Goal: Task Accomplishment & Management: Manage account settings

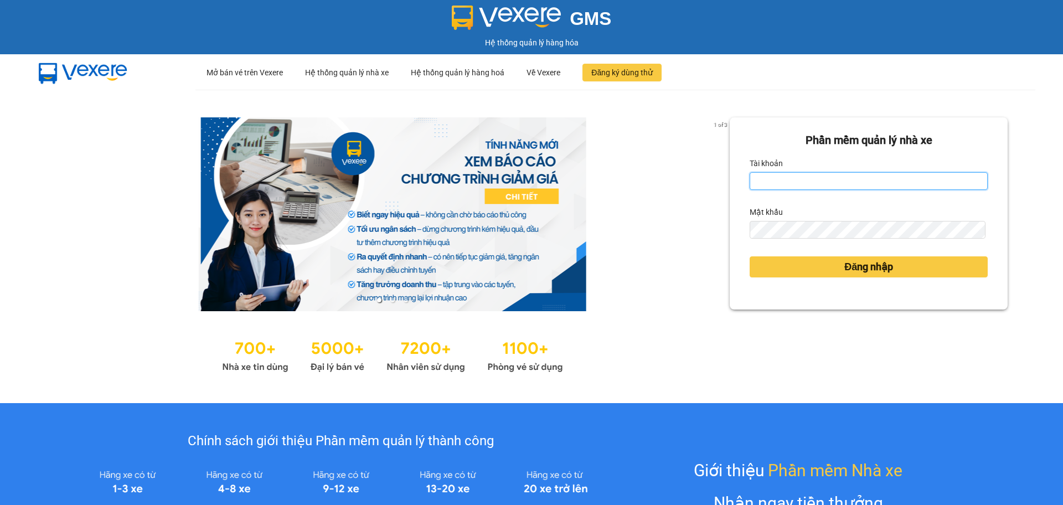
click at [820, 184] on input "Tài khoản" at bounding box center [869, 181] width 238 height 18
type input "hahv.petrobp"
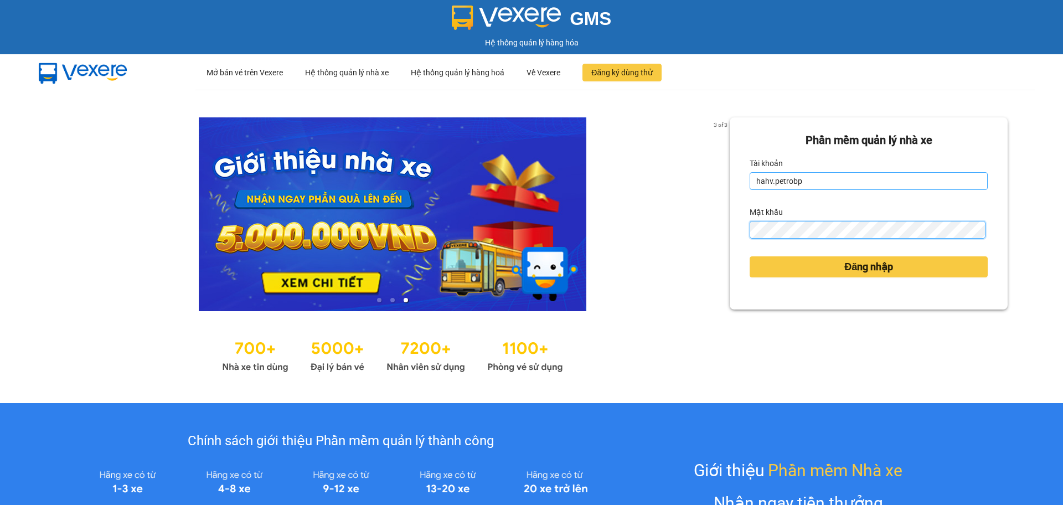
click at [750, 256] on button "Đăng nhập" at bounding box center [869, 266] width 238 height 21
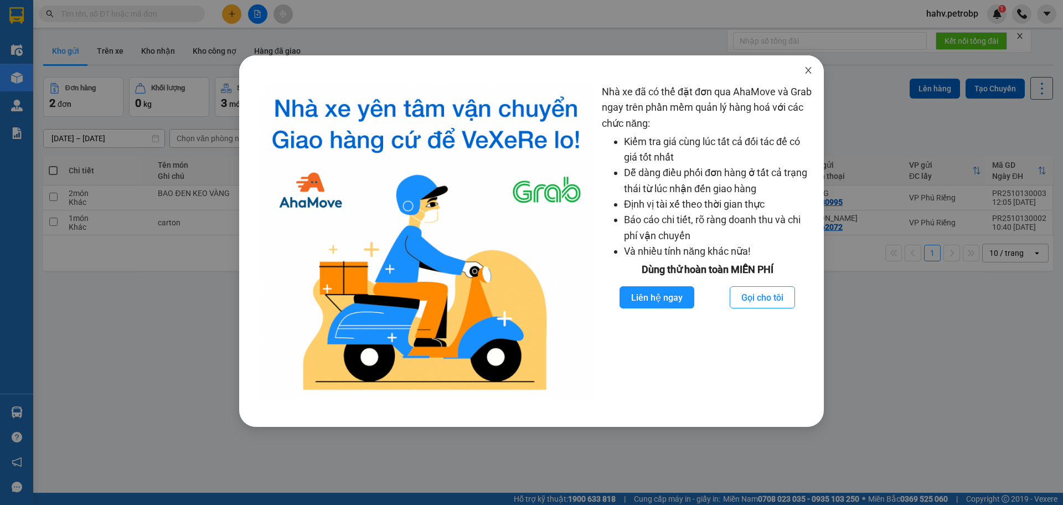
click at [805, 69] on icon "close" at bounding box center [808, 70] width 9 height 9
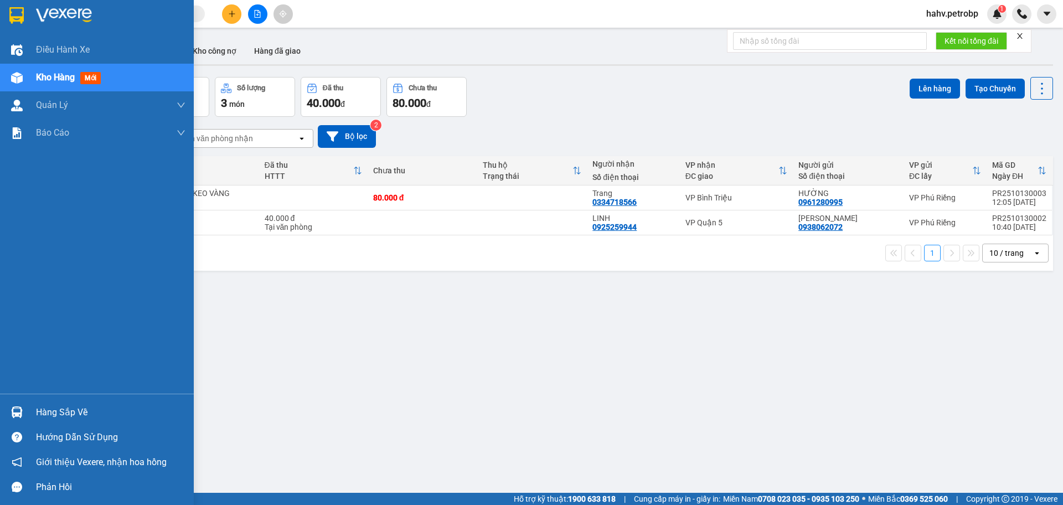
click at [18, 415] on img at bounding box center [17, 413] width 12 height 12
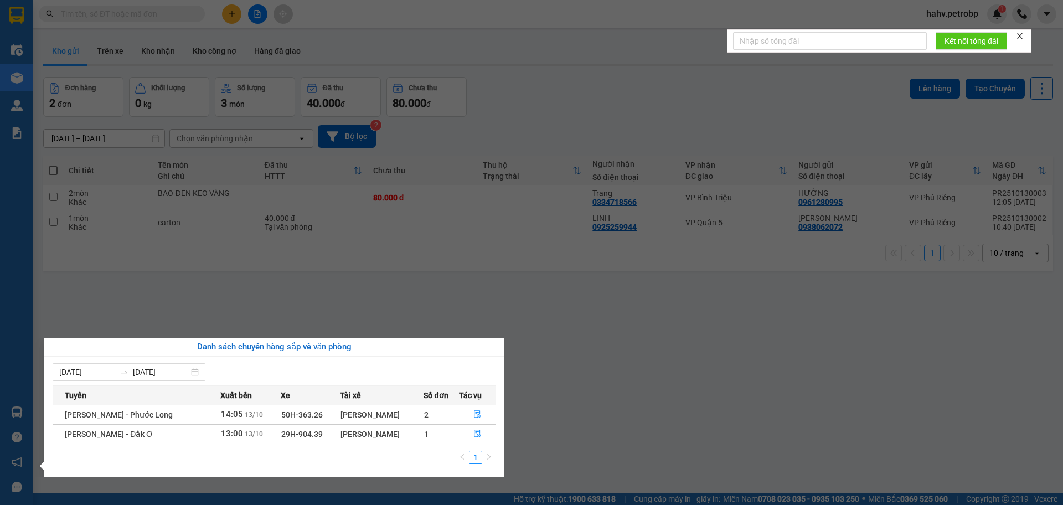
click at [551, 353] on section "Kết quả tìm kiếm ( 0 ) Bộ lọc No Data hahv.petrobp 1 Điều hành xe Kho hàng mới …" at bounding box center [531, 252] width 1063 height 505
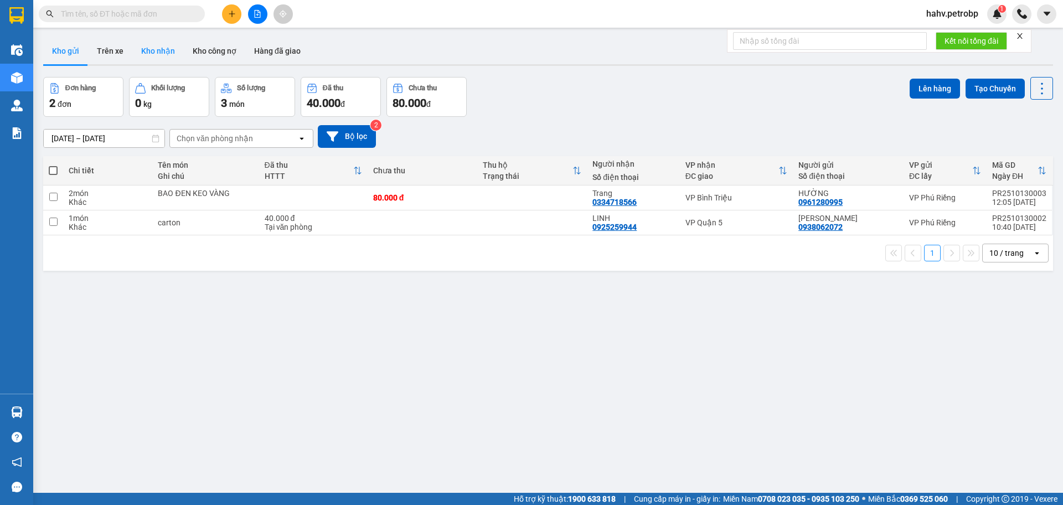
click at [151, 48] on button "Kho nhận" at bounding box center [158, 51] width 52 height 27
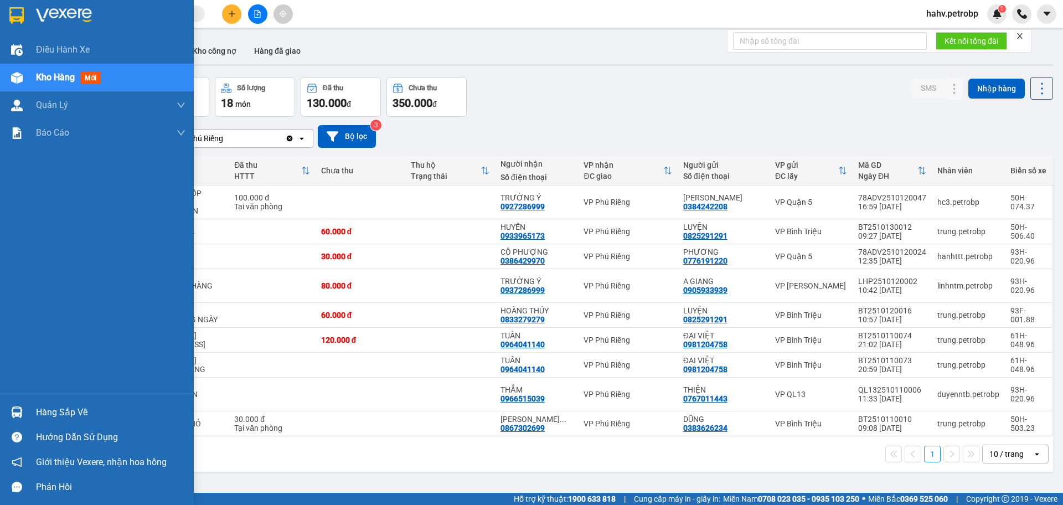
click at [54, 410] on div "Hàng sắp về" at bounding box center [111, 412] width 150 height 17
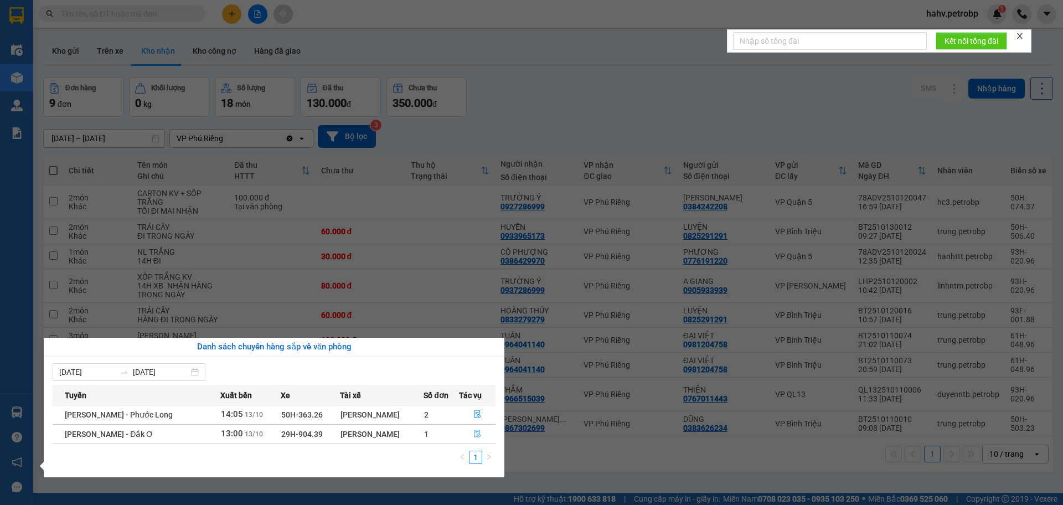
click at [470, 434] on button "button" at bounding box center [478, 434] width 36 height 18
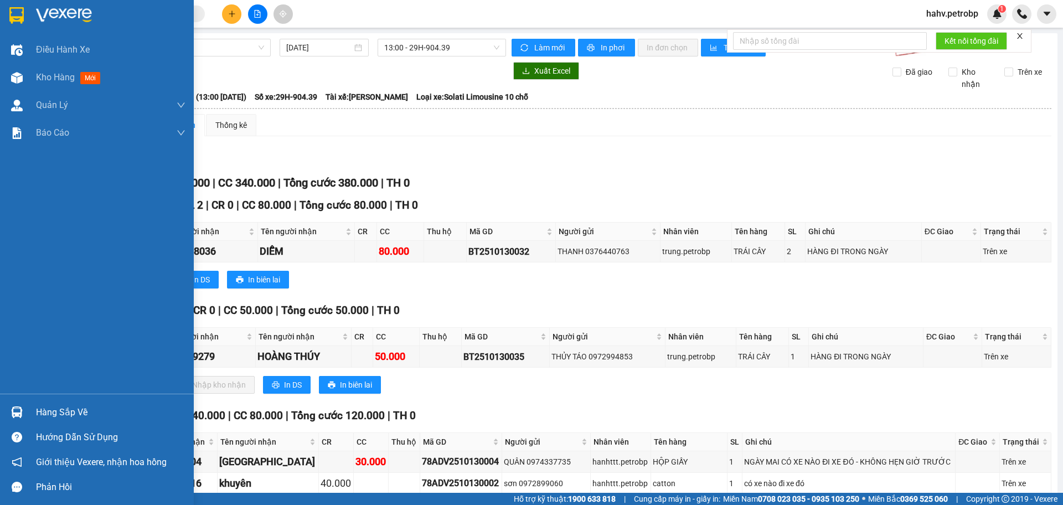
click at [40, 416] on div "Hàng sắp về" at bounding box center [111, 412] width 150 height 17
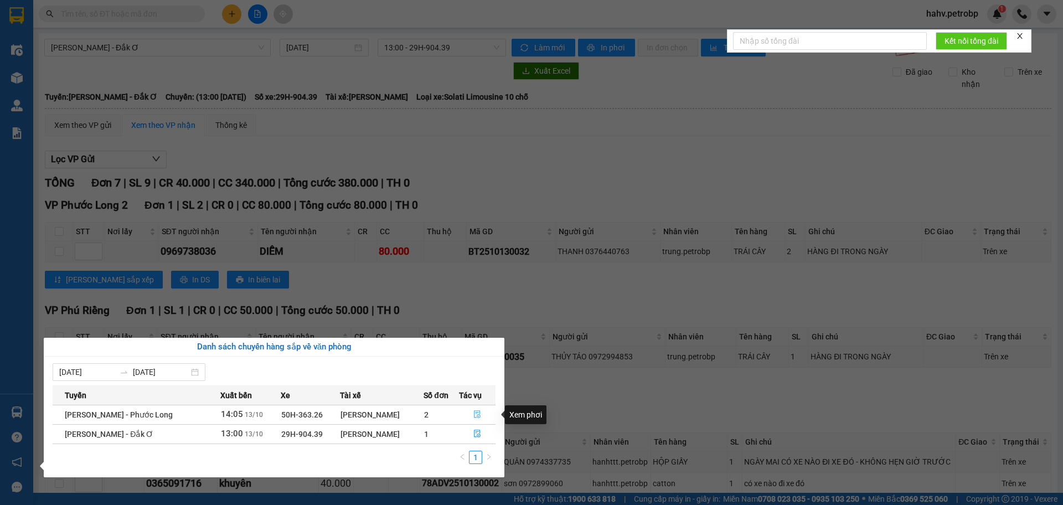
click at [479, 414] on icon "file-done" at bounding box center [478, 414] width 8 height 8
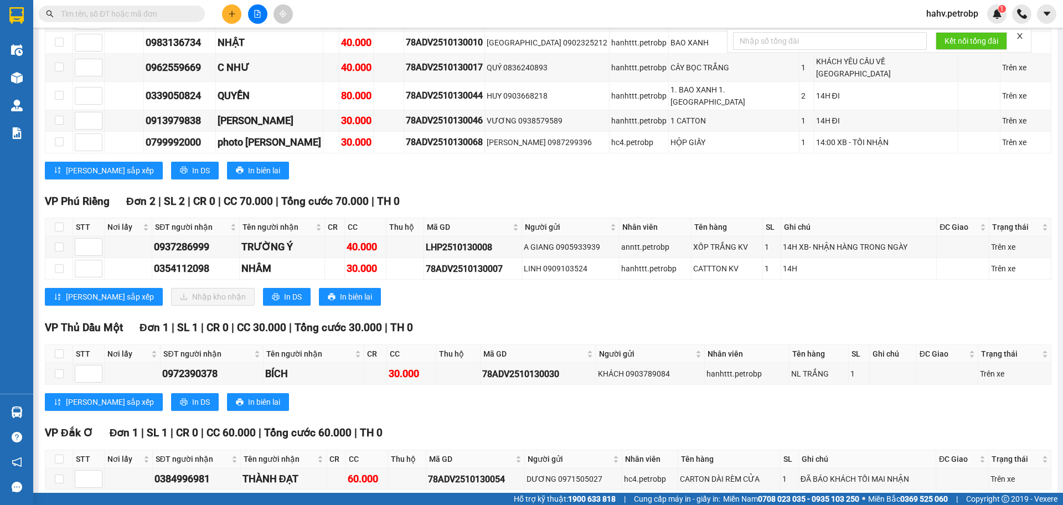
scroll to position [1902, 0]
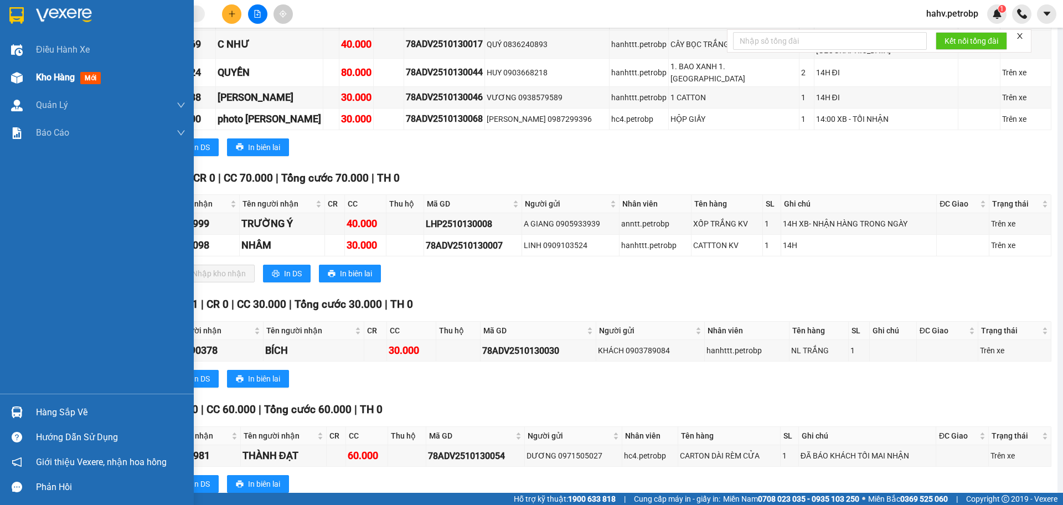
click at [44, 81] on span "Kho hàng" at bounding box center [55, 77] width 39 height 11
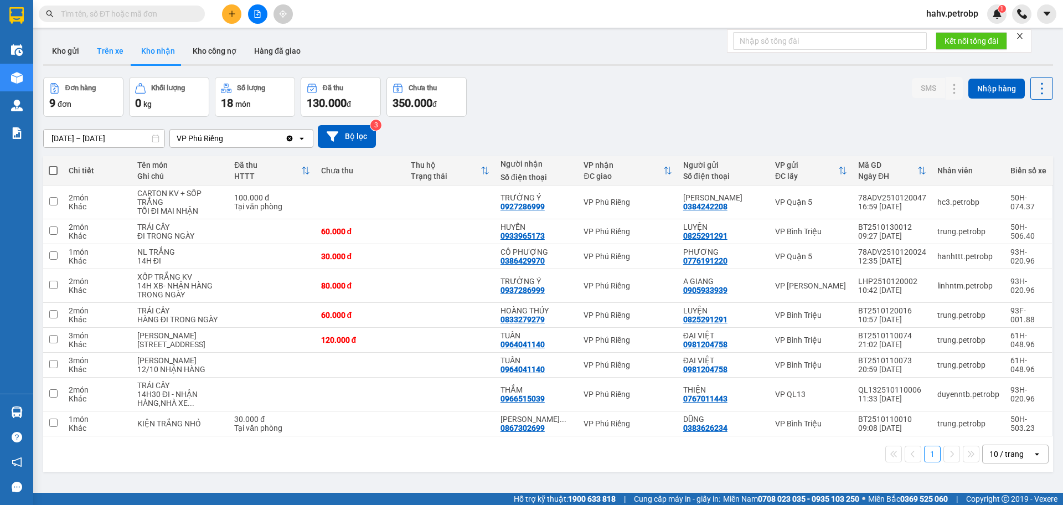
click at [121, 48] on button "Trên xe" at bounding box center [110, 51] width 44 height 27
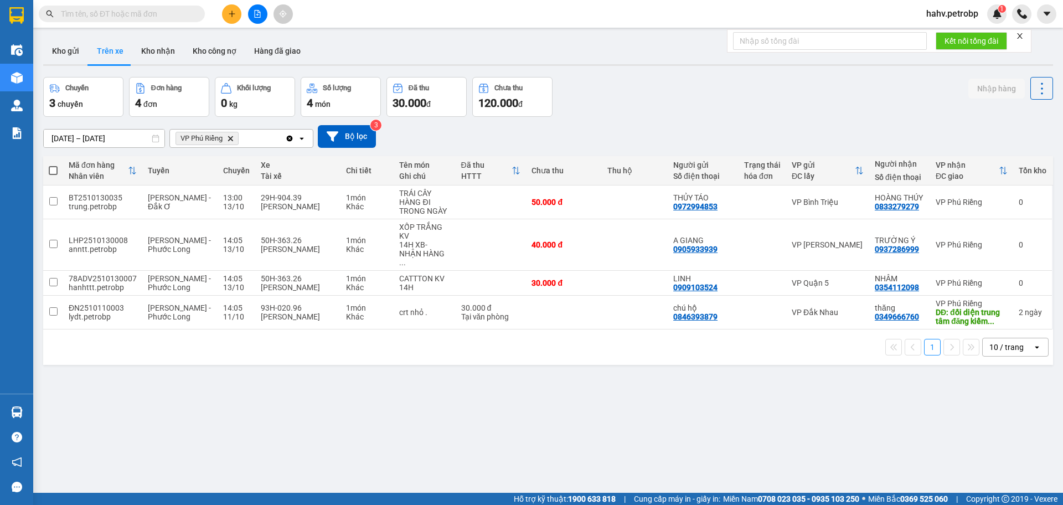
click at [230, 140] on icon "VP Phú Riềng, close by backspace" at bounding box center [230, 138] width 5 height 5
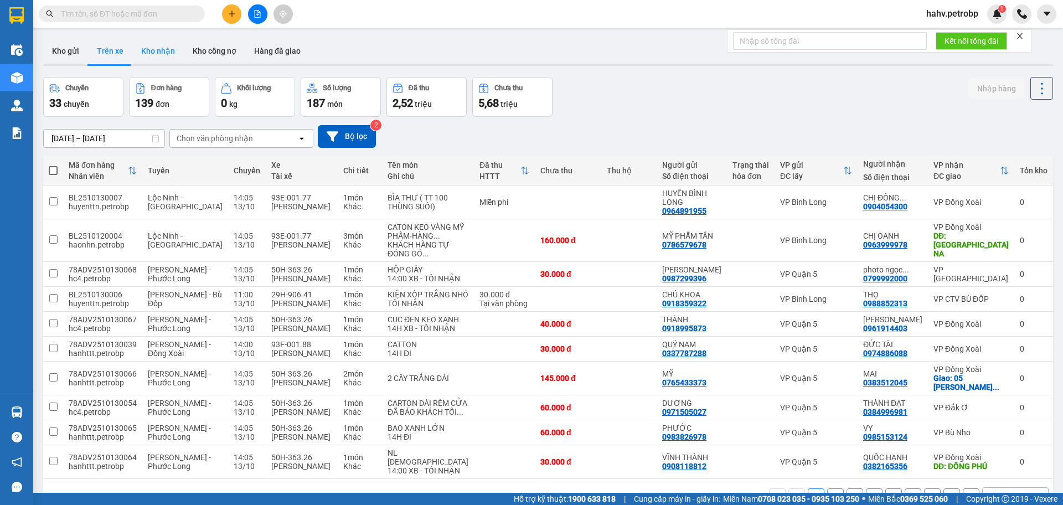
click at [142, 52] on button "Kho nhận" at bounding box center [158, 51] width 52 height 27
type input "[DATE] – [DATE]"
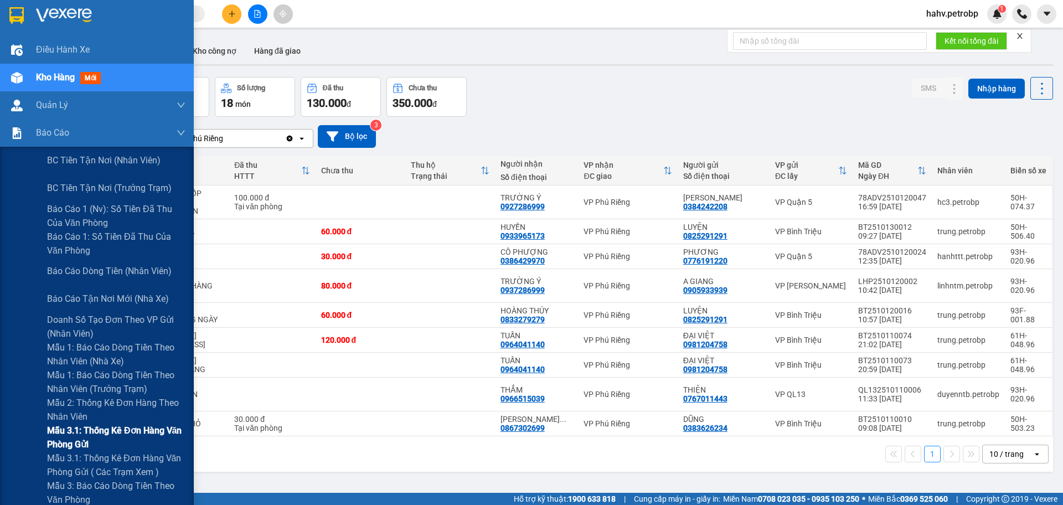
click at [4, 431] on div "Mẫu 3.1: Thống kê đơn hàng văn phòng gửi" at bounding box center [97, 438] width 194 height 28
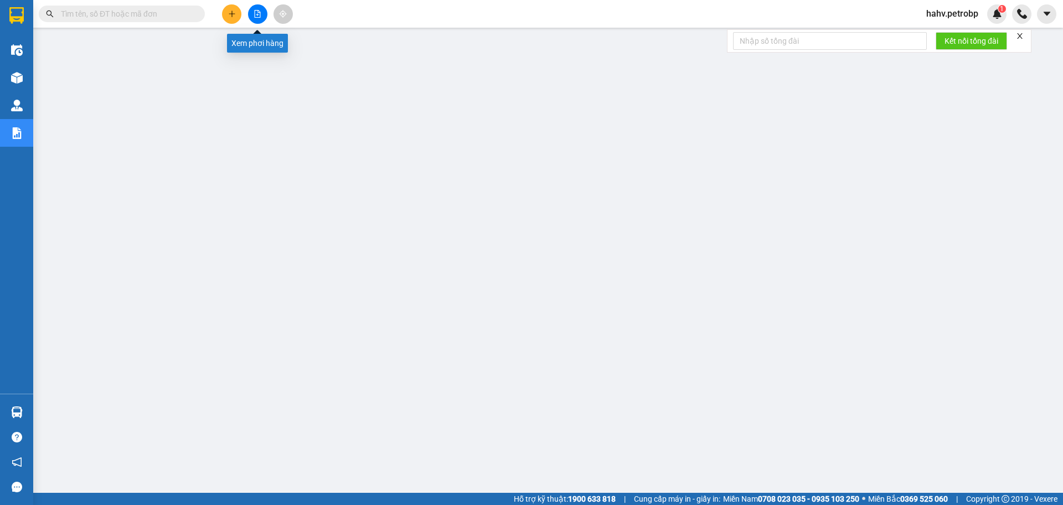
click at [260, 4] on button at bounding box center [257, 13] width 19 height 19
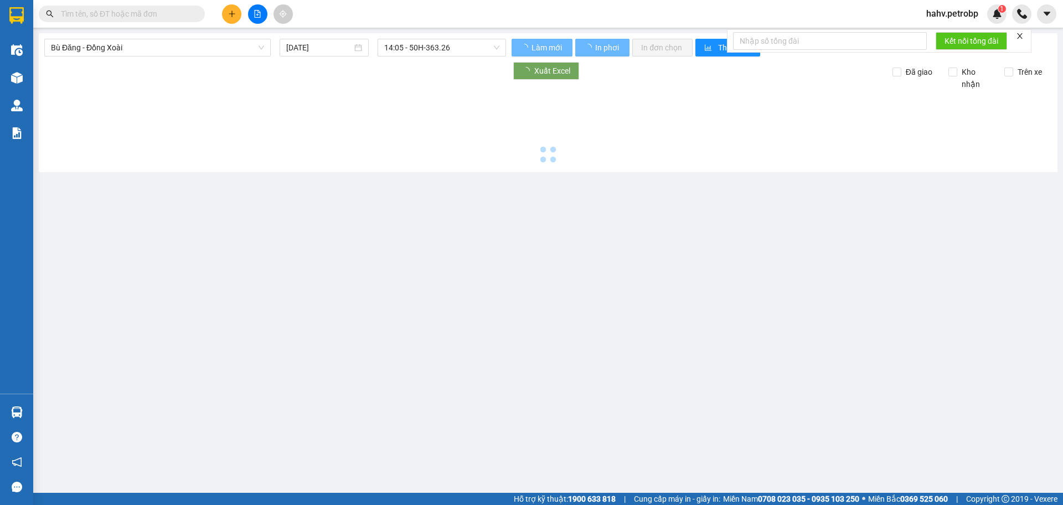
click at [144, 50] on span "Bù Đăng - Đồng Xoài" at bounding box center [157, 47] width 213 height 17
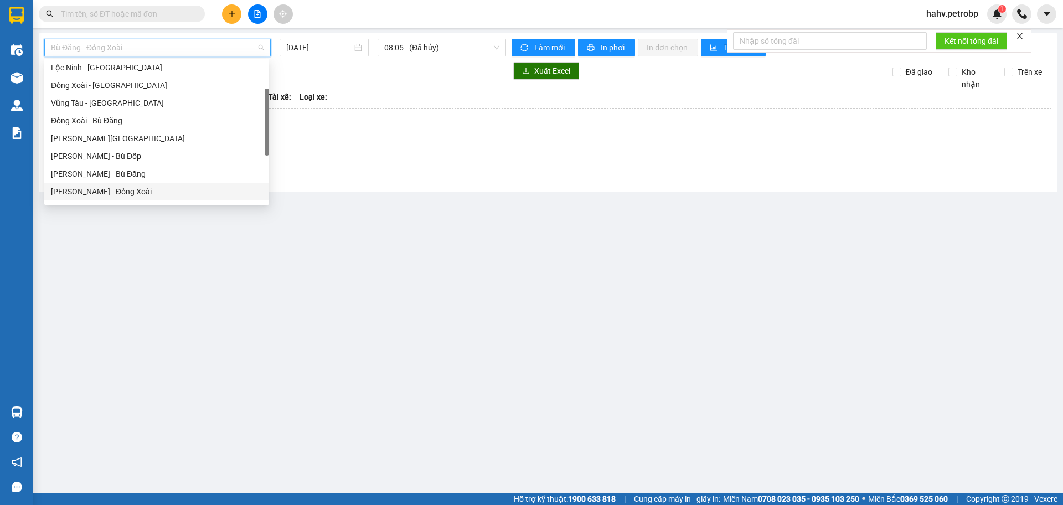
scroll to position [146, 0]
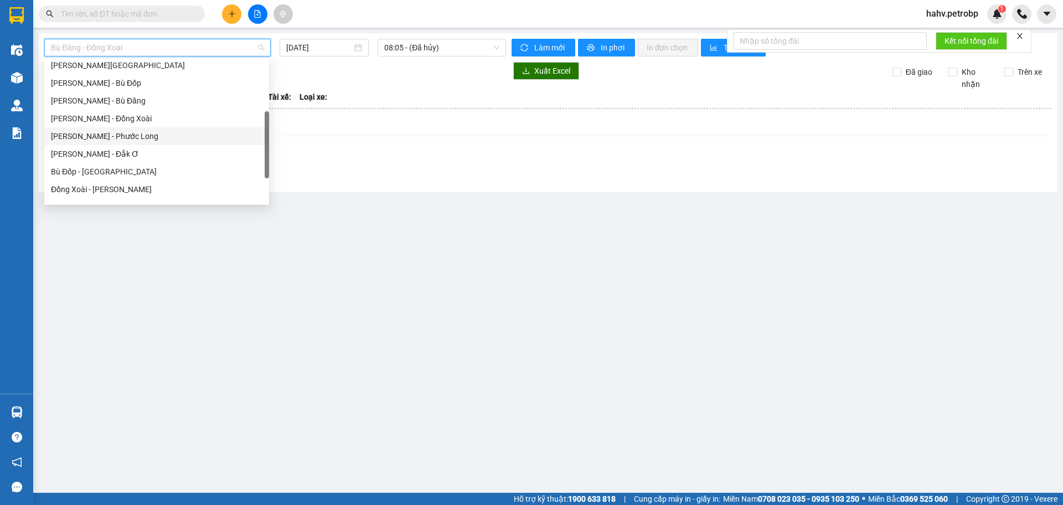
click at [148, 132] on div "[PERSON_NAME] - Phước Long" at bounding box center [157, 136] width 212 height 12
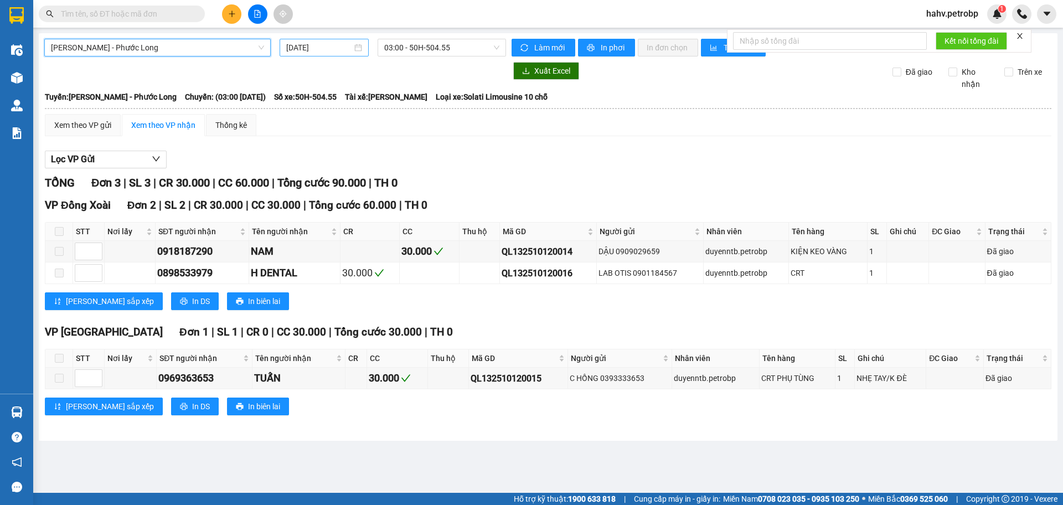
click at [329, 45] on input "[DATE]" at bounding box center [319, 48] width 66 height 12
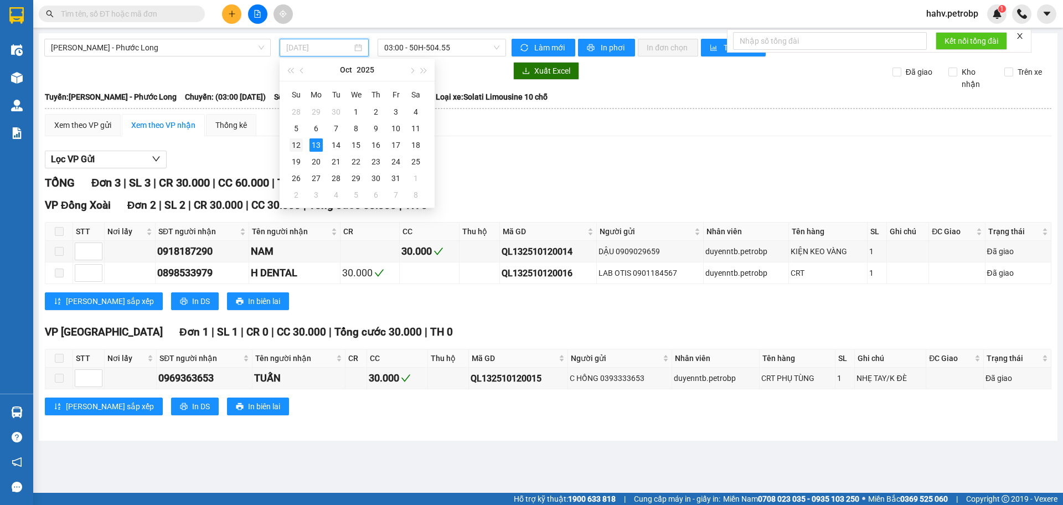
click at [300, 146] on div "12" at bounding box center [296, 144] width 13 height 13
type input "12/10/2025"
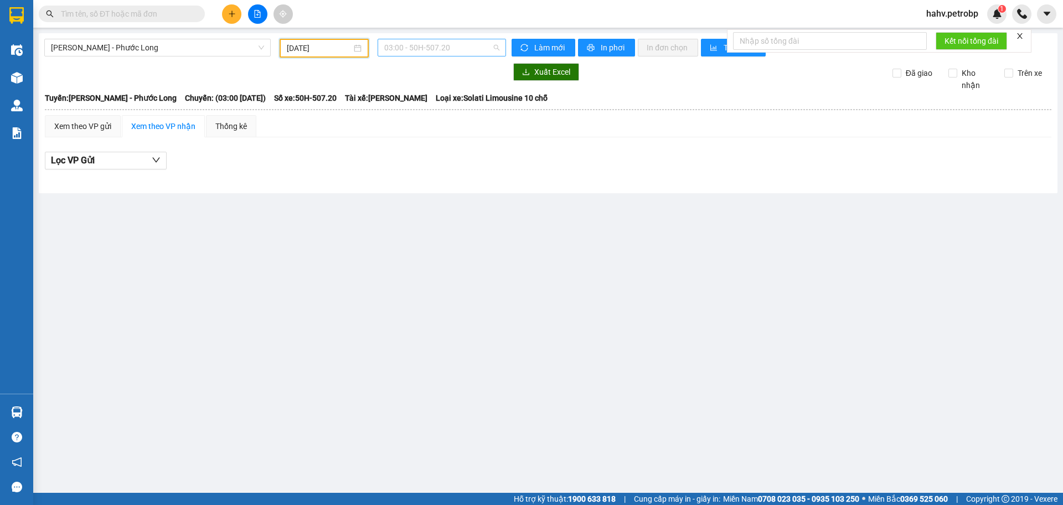
click at [452, 52] on span "03:00 - 50H-507.20" at bounding box center [441, 47] width 115 height 17
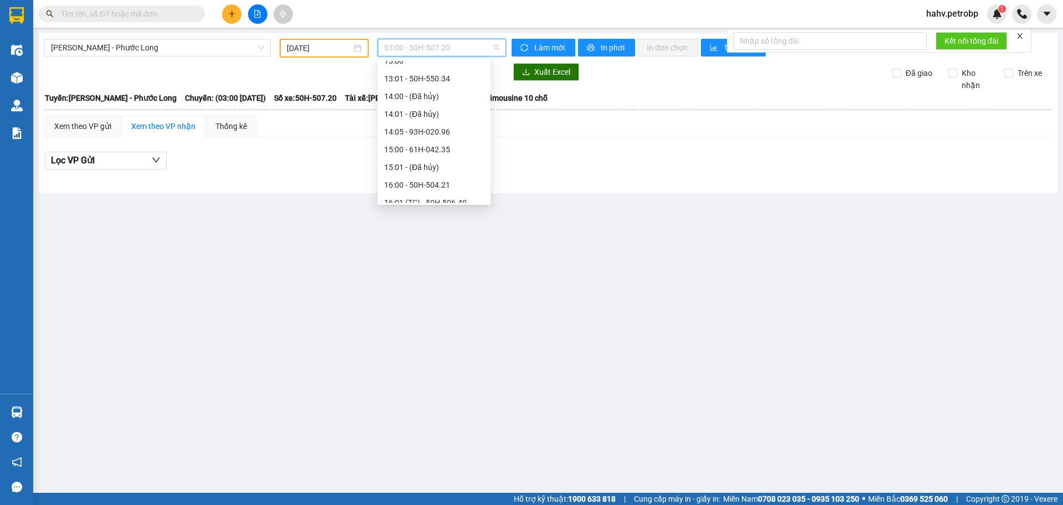
scroll to position [406, 0]
click at [452, 121] on div "14:05 - 93H-020.96" at bounding box center [434, 125] width 100 height 12
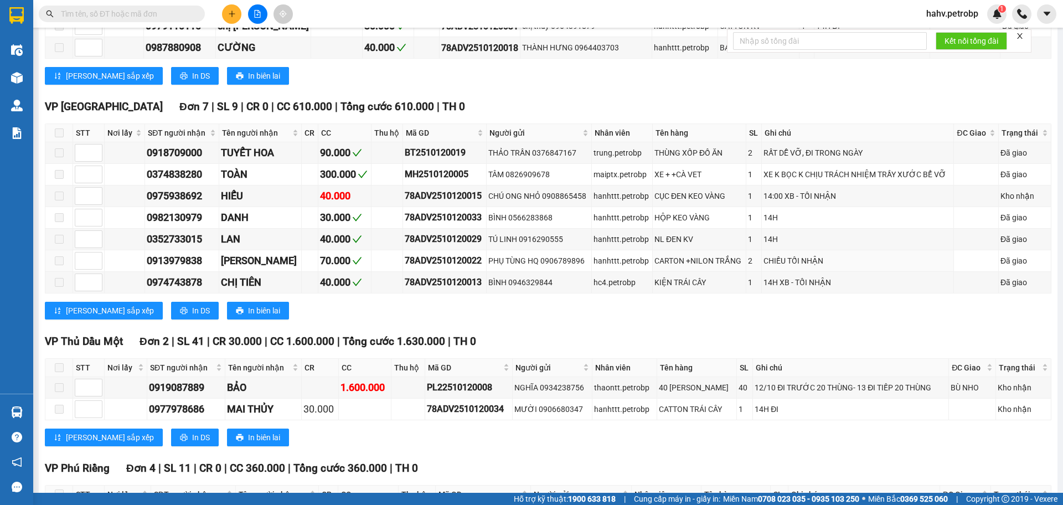
scroll to position [775, 0]
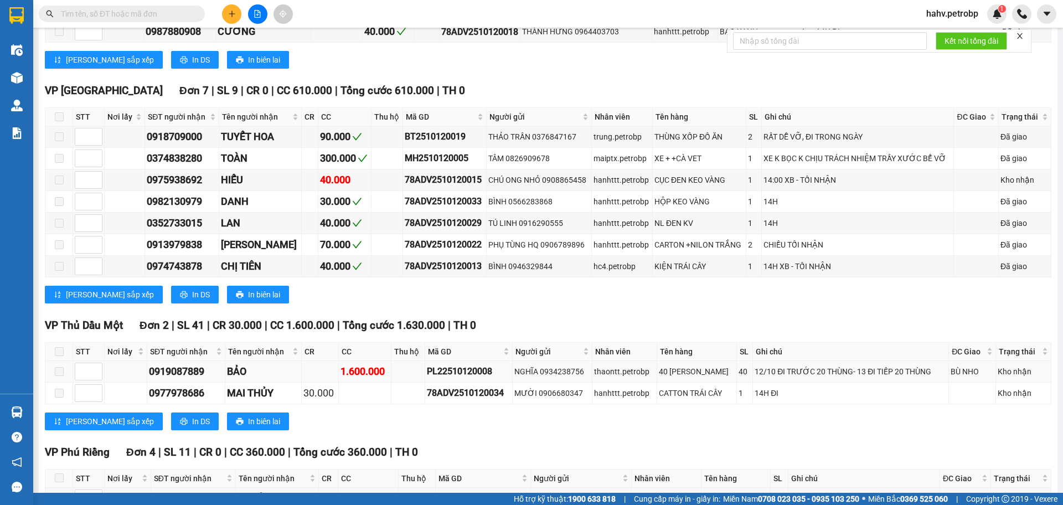
click at [485, 372] on div "PL22510120008" at bounding box center [469, 371] width 84 height 14
copy div "PL22510120008"
drag, startPoint x: 160, startPoint y: 19, endPoint x: 155, endPoint y: 7, distance: 12.7
drag, startPoint x: 155, startPoint y: 7, endPoint x: 135, endPoint y: 9, distance: 20.1
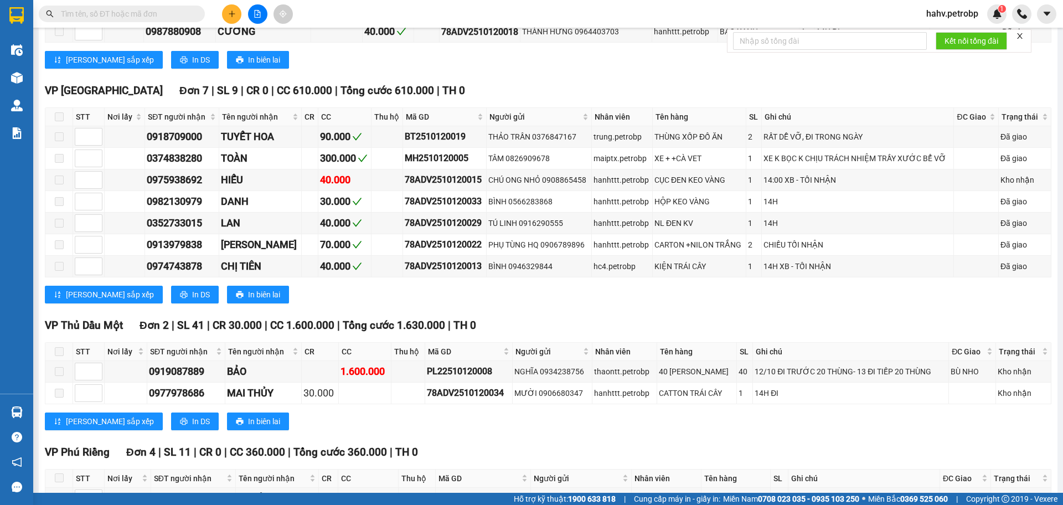
paste input "PL22510120008"
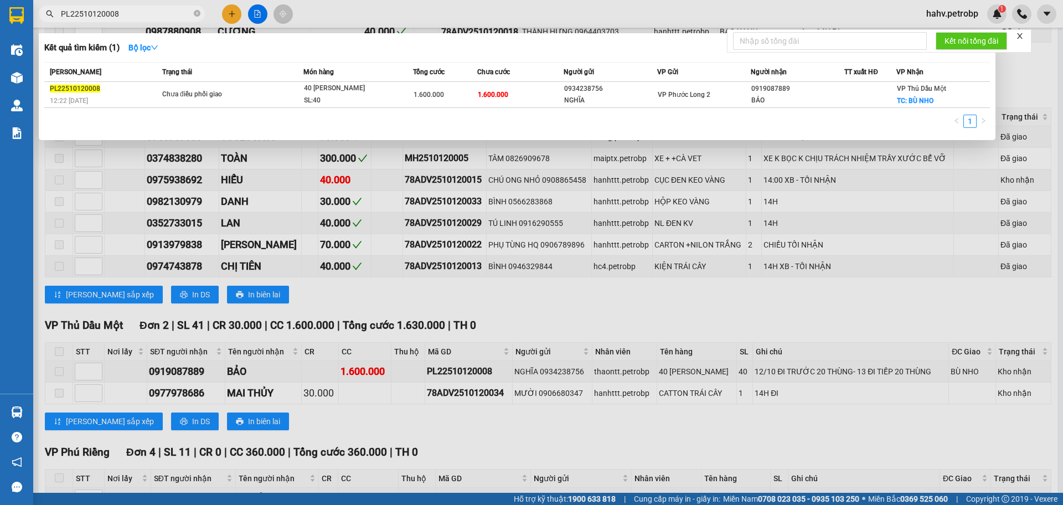
type input "PL22510120008"
click at [563, 411] on div at bounding box center [531, 252] width 1063 height 505
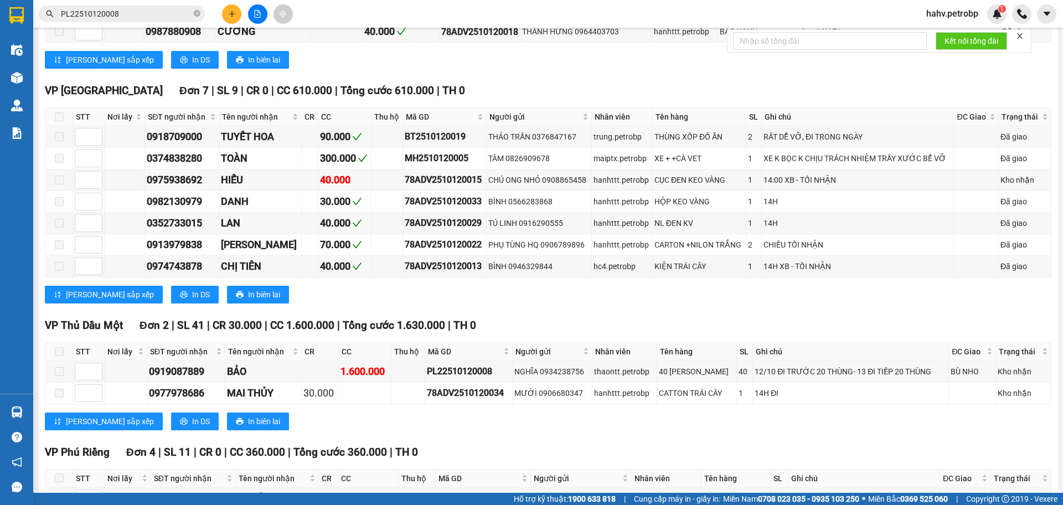
click at [130, 13] on input "PL22510120008" at bounding box center [126, 14] width 131 height 12
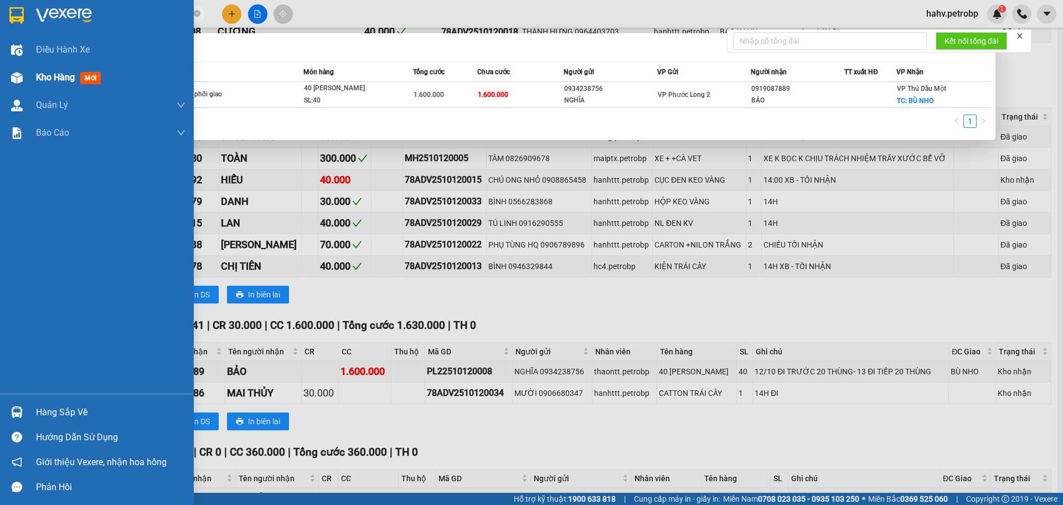
click at [2, 69] on div "Kho hàng mới" at bounding box center [97, 78] width 194 height 28
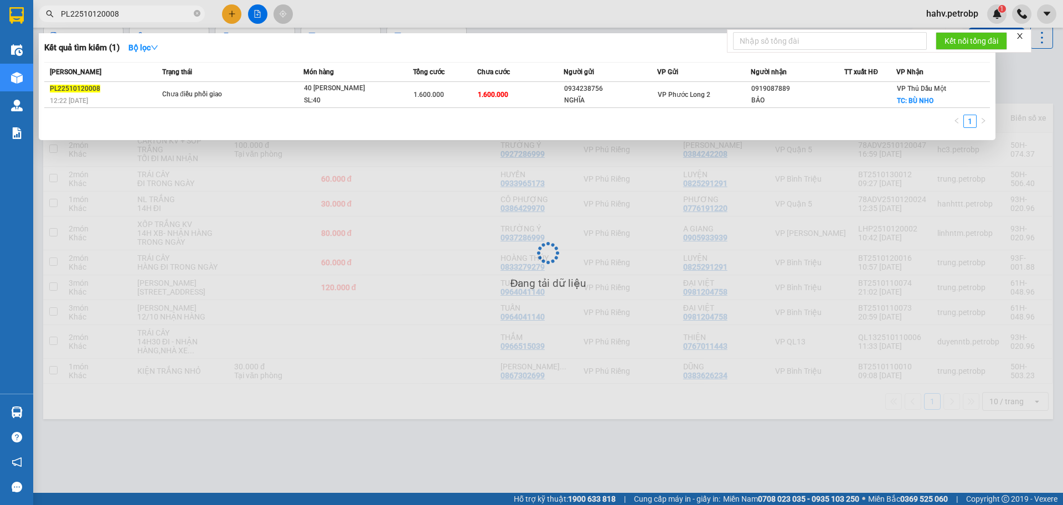
click at [382, 398] on div at bounding box center [531, 252] width 1063 height 505
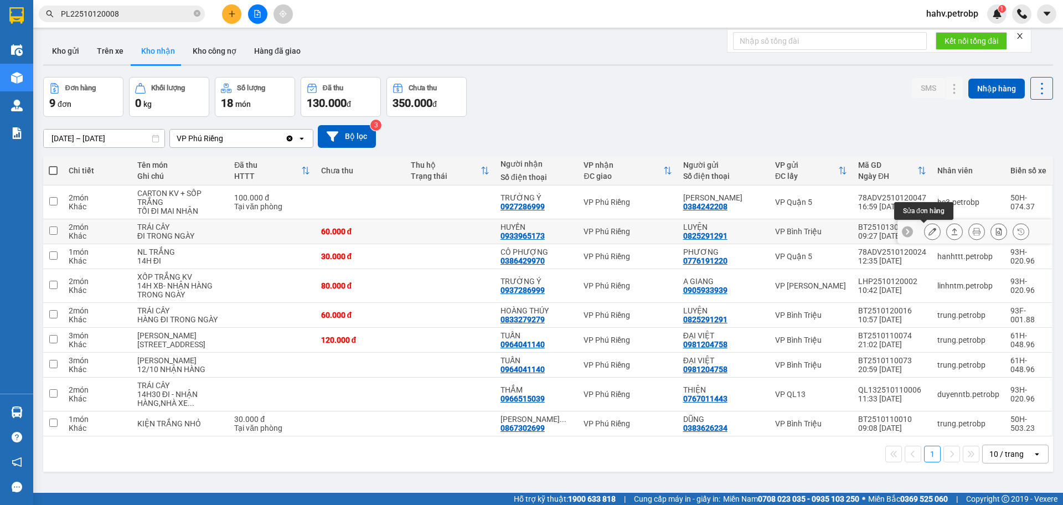
click at [925, 231] on button at bounding box center [933, 231] width 16 height 19
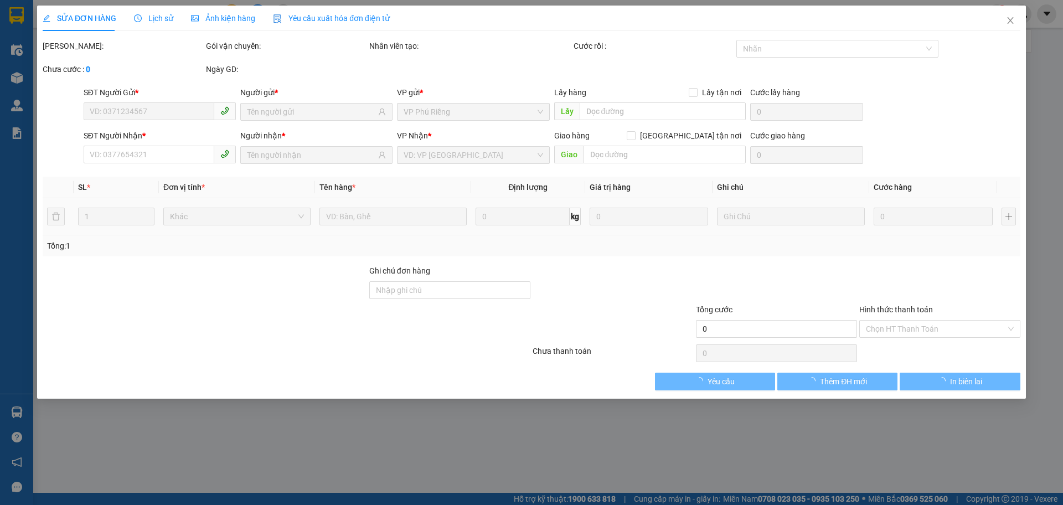
type input "0825291291"
type input "LUYỆN"
type input "0933965173"
type input "HUYỀN"
type input "60.000"
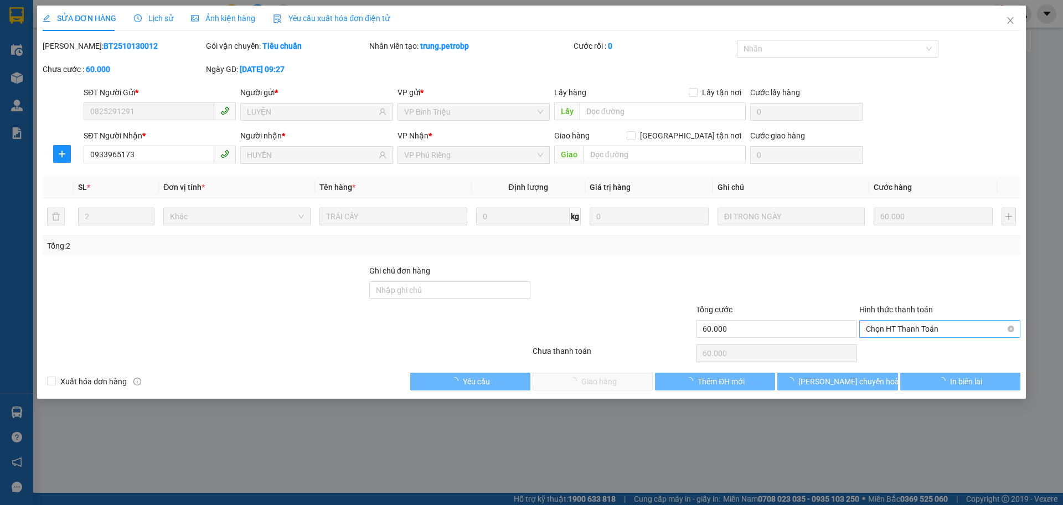
click at [900, 328] on span "Chọn HT Thanh Toán" at bounding box center [940, 329] width 148 height 17
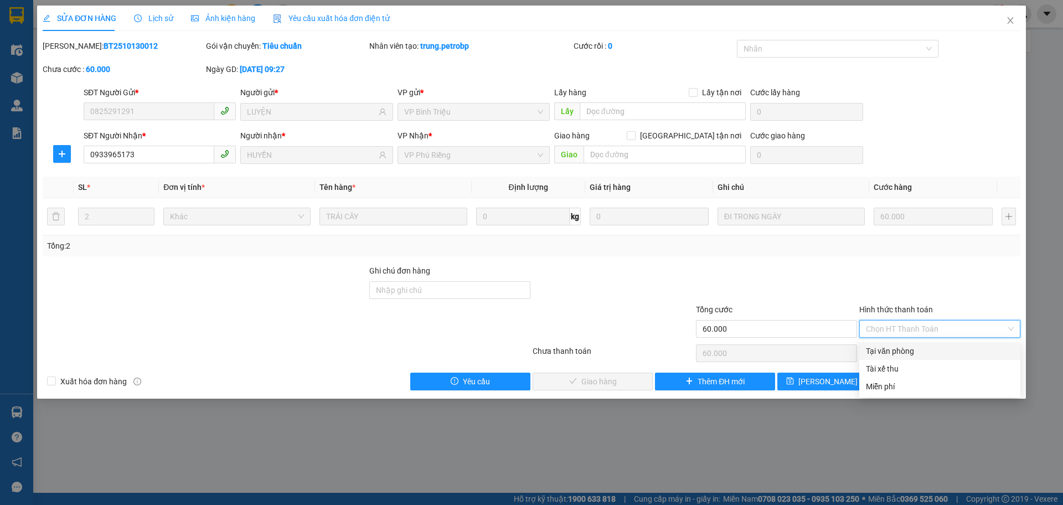
click at [896, 346] on div "Tại văn phòng" at bounding box center [940, 351] width 148 height 12
type input "0"
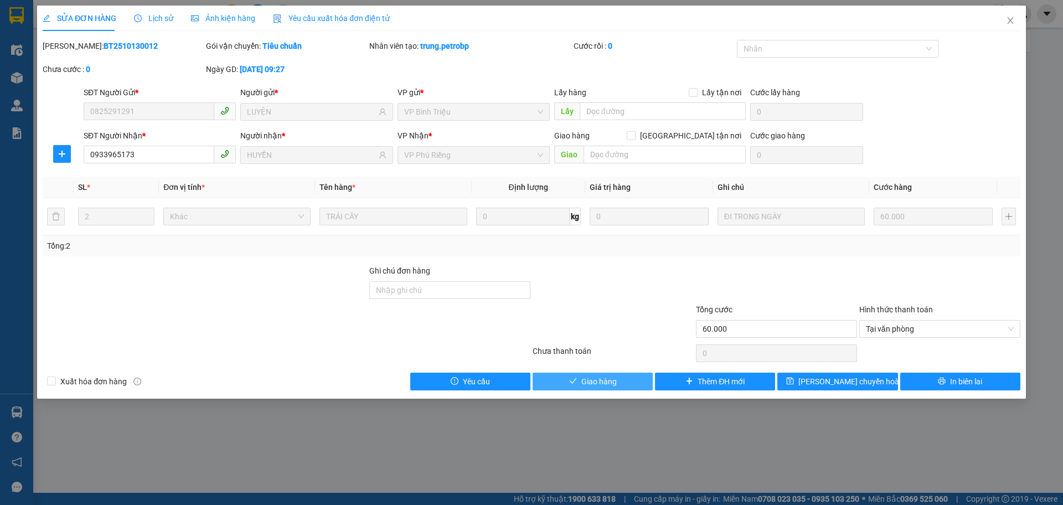
click at [598, 385] on span "Giao hàng" at bounding box center [599, 382] width 35 height 12
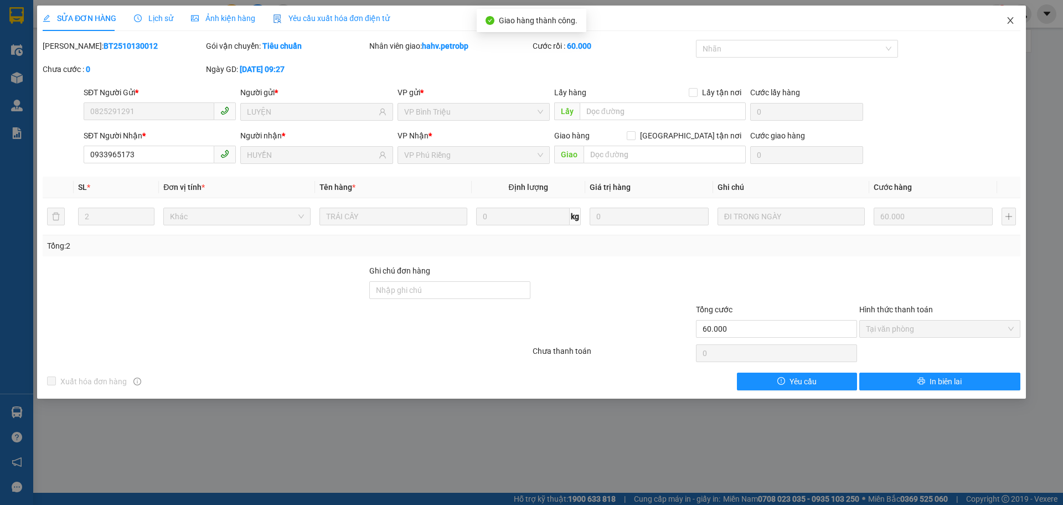
click at [1010, 23] on icon "close" at bounding box center [1010, 20] width 9 height 9
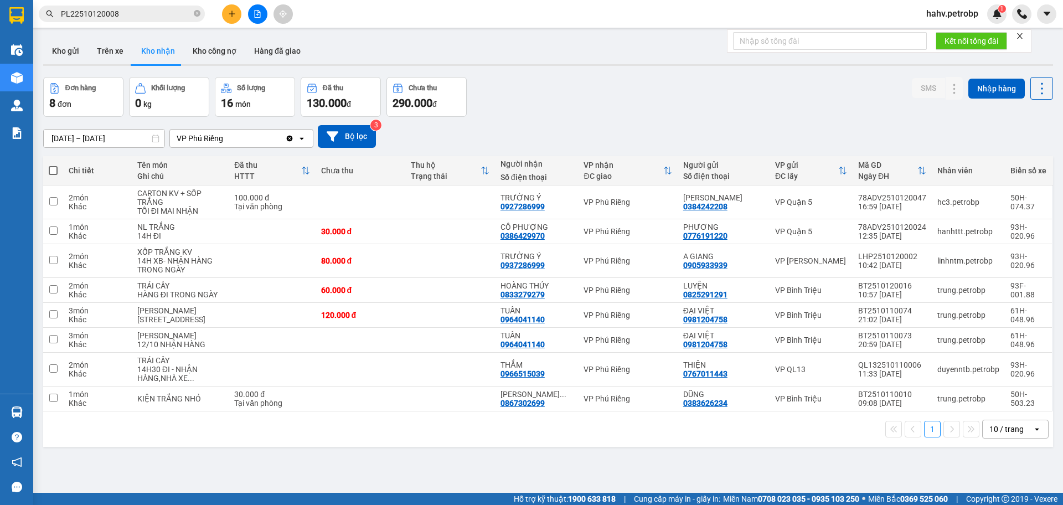
drag, startPoint x: 97, startPoint y: 44, endPoint x: 161, endPoint y: 53, distance: 64.3
click at [98, 45] on button "Trên xe" at bounding box center [110, 51] width 44 height 27
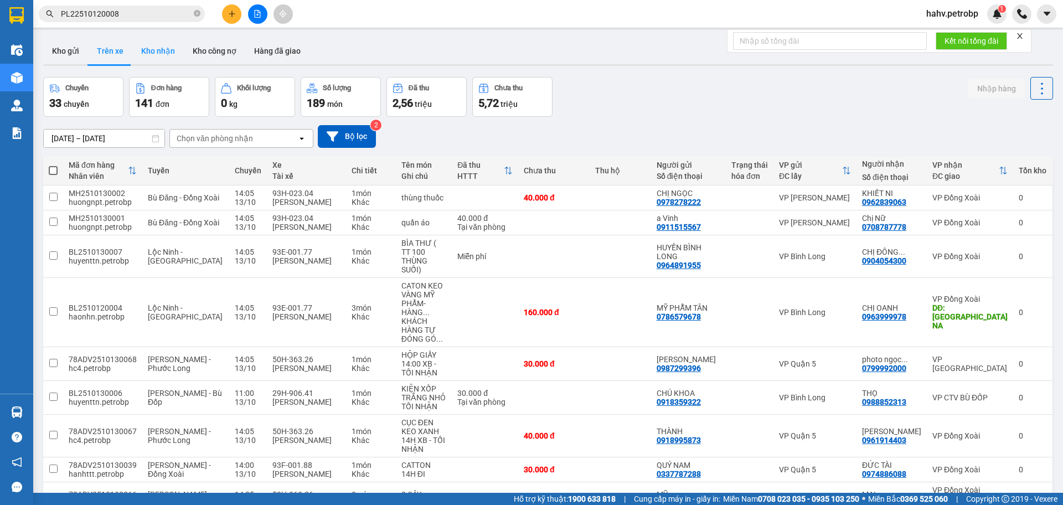
click at [166, 53] on button "Kho nhận" at bounding box center [158, 51] width 52 height 27
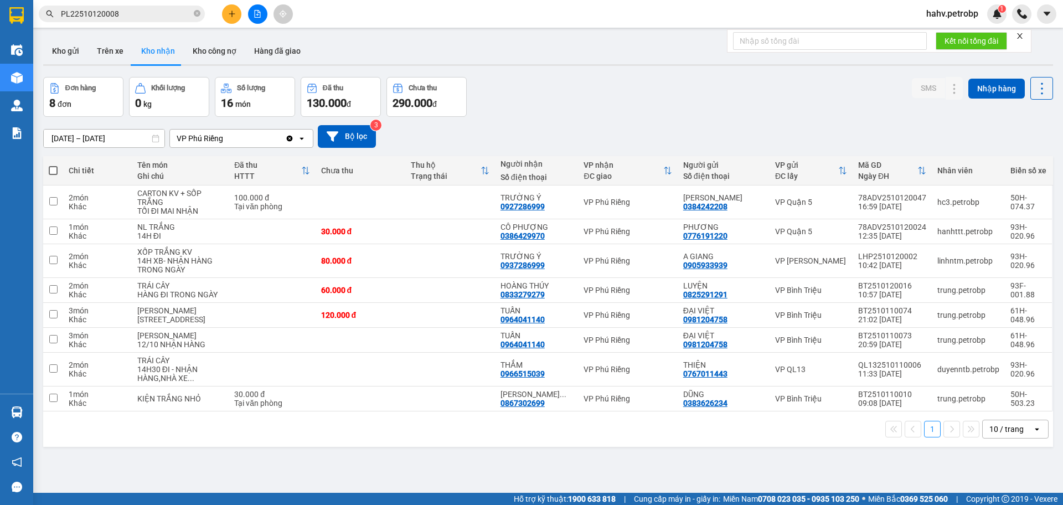
click at [130, 64] on div "Kho gửi Trên xe Kho nhận Kho công nợ Hàng đã giao" at bounding box center [548, 52] width 1010 height 28
click at [119, 50] on button "Trên xe" at bounding box center [110, 51] width 44 height 27
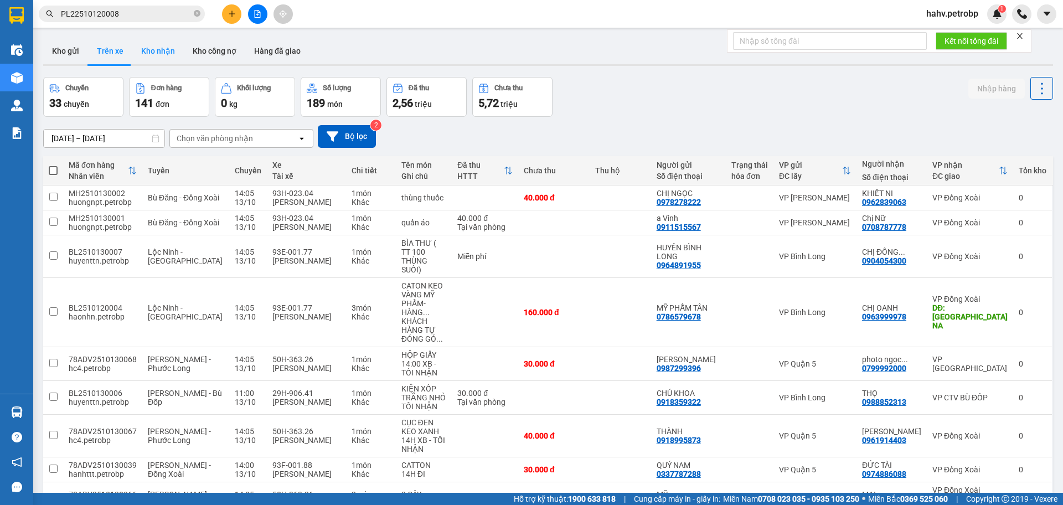
click at [160, 50] on button "Kho nhận" at bounding box center [158, 51] width 52 height 27
type input "[DATE] – [DATE]"
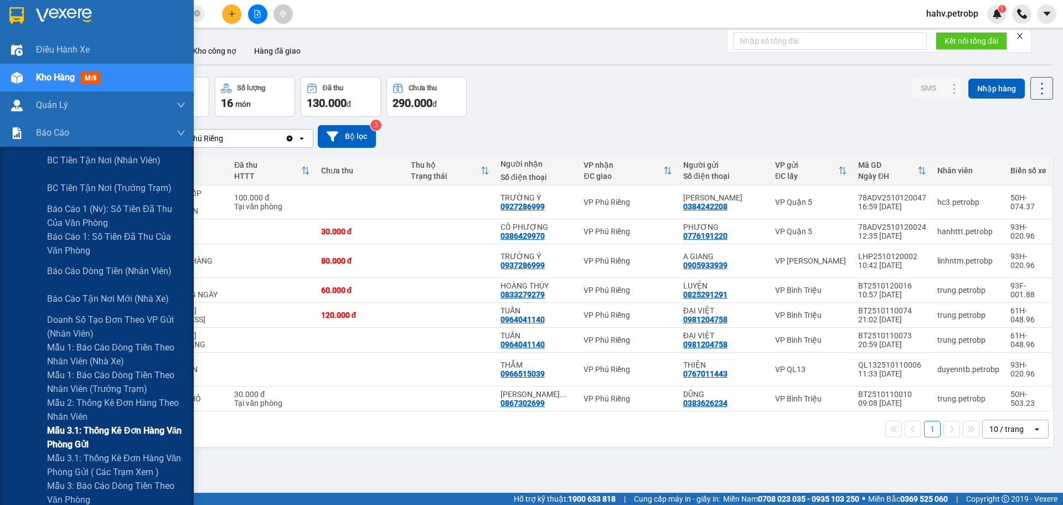
click at [37, 435] on div "Mẫu 3.1: Thống kê đơn hàng văn phòng gửi" at bounding box center [97, 438] width 194 height 28
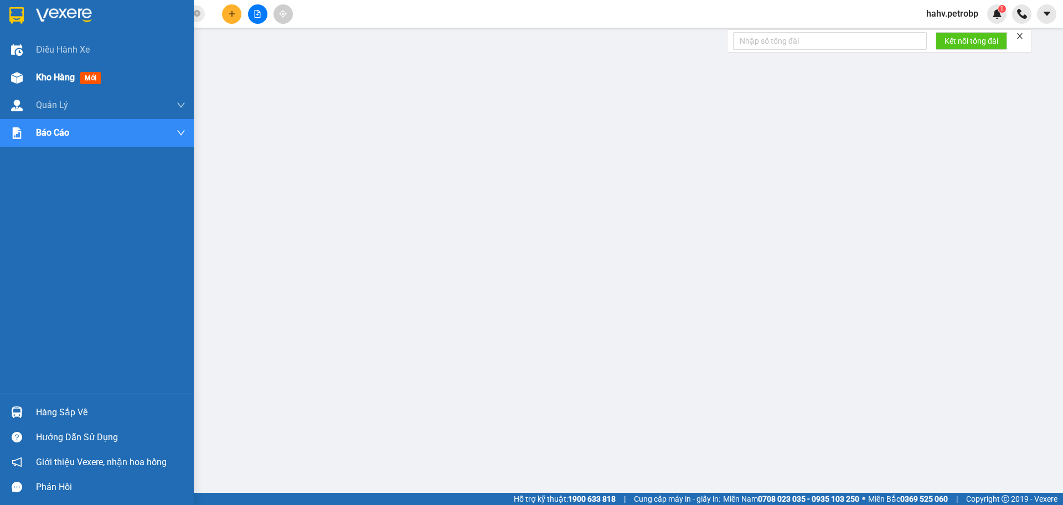
click at [50, 78] on span "Kho hàng" at bounding box center [55, 77] width 39 height 11
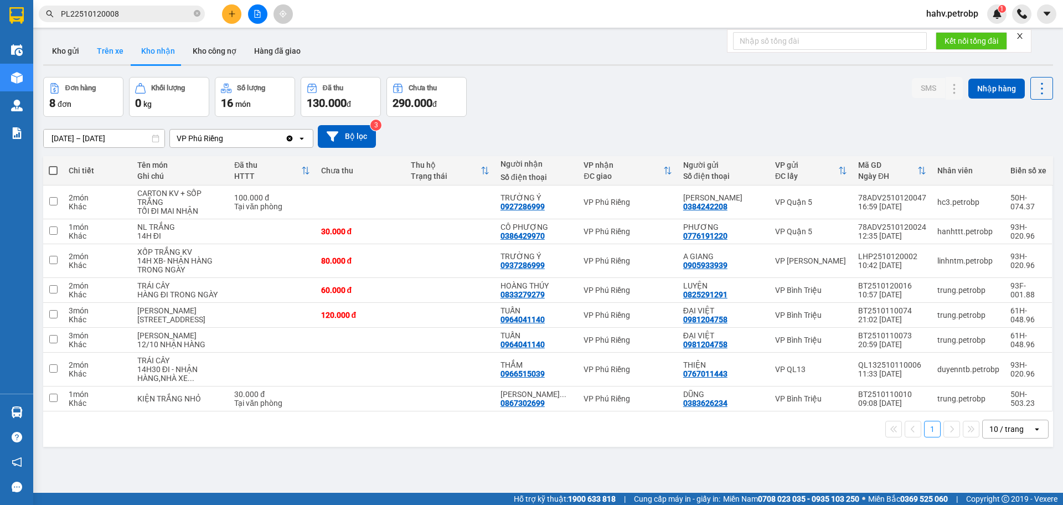
click at [121, 48] on button "Trên xe" at bounding box center [110, 51] width 44 height 27
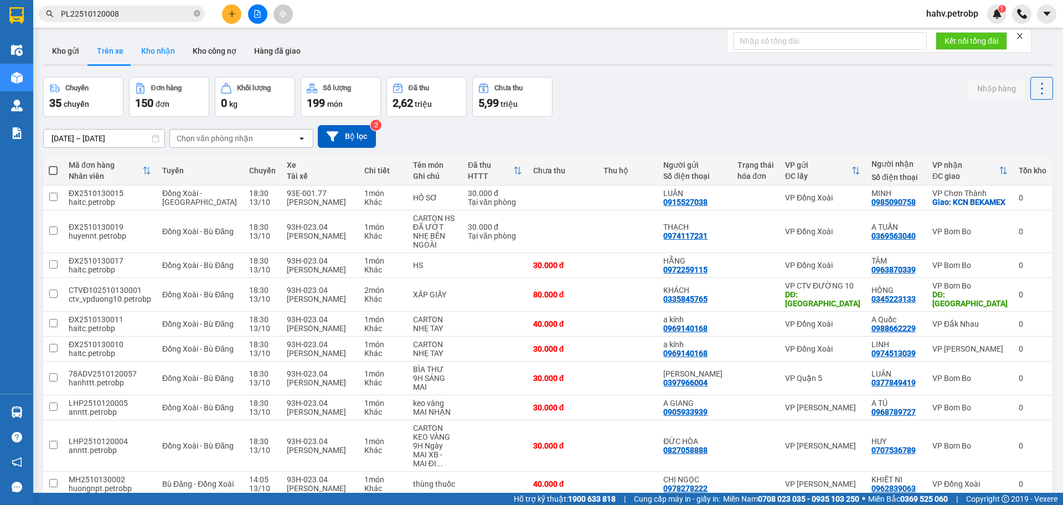
click at [140, 48] on button "Kho nhận" at bounding box center [158, 51] width 52 height 27
type input "[DATE] – [DATE]"
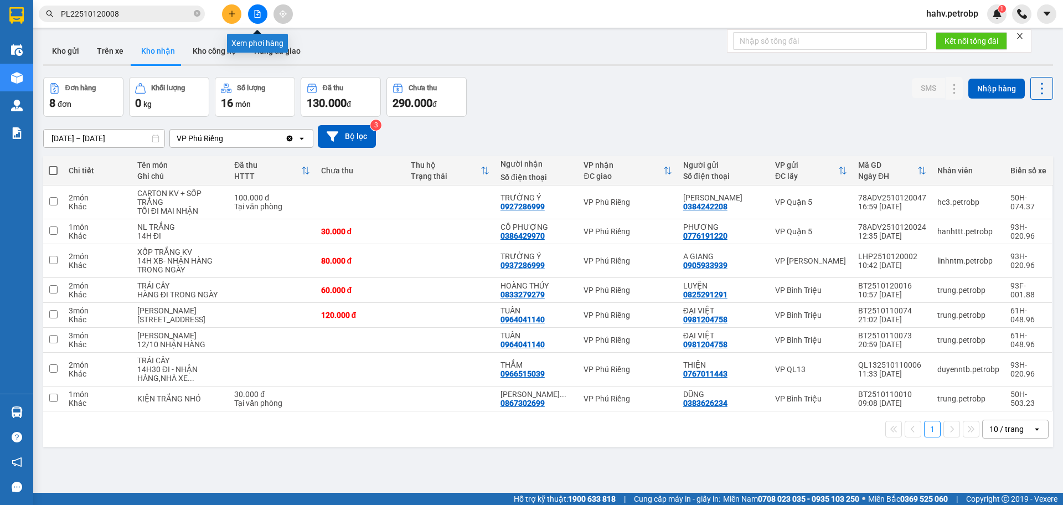
click at [255, 15] on icon "file-add" at bounding box center [258, 14] width 6 height 8
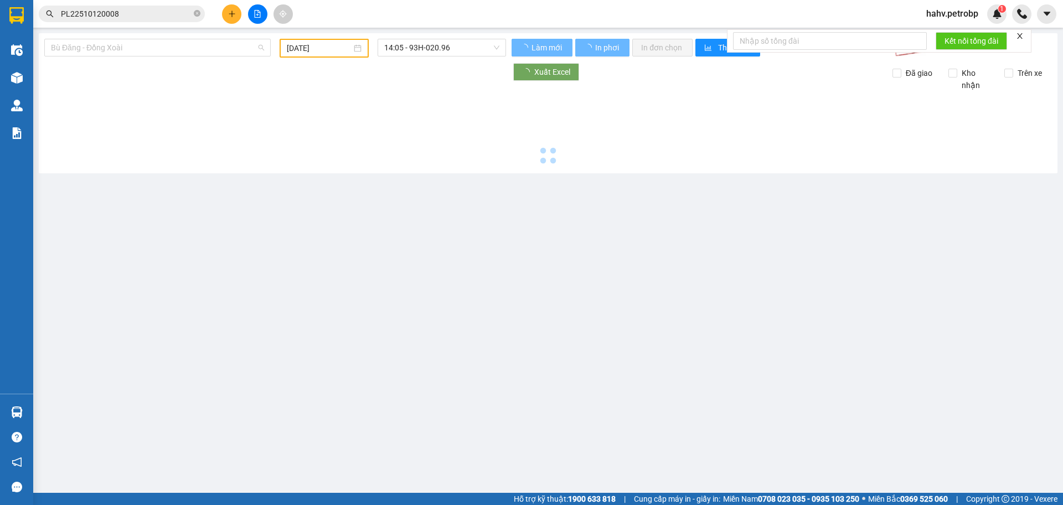
click at [151, 54] on span "Bù Đăng - Đồng Xoài" at bounding box center [157, 47] width 213 height 17
type input "[DATE]"
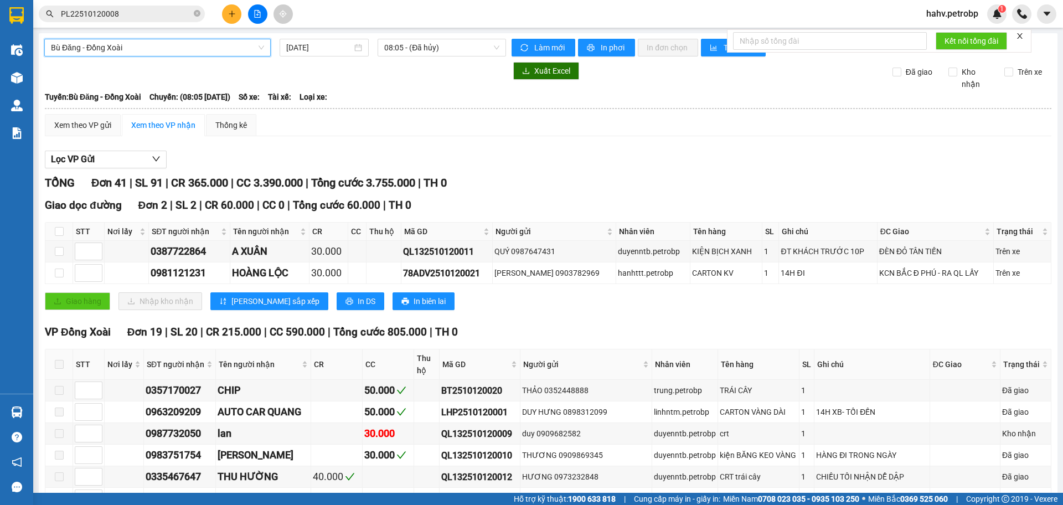
click at [150, 49] on span "Bù Đăng - Đồng Xoài" at bounding box center [157, 47] width 213 height 17
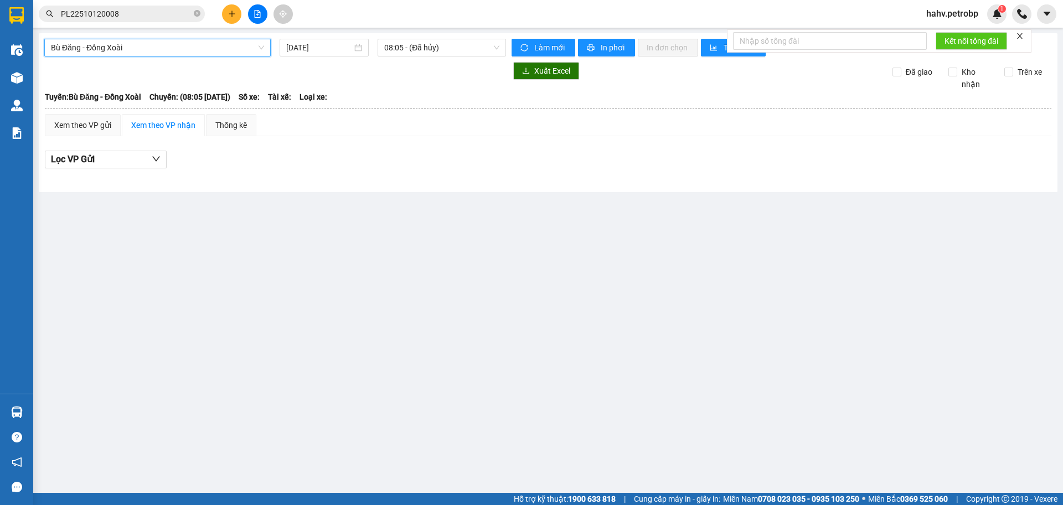
click at [161, 45] on span "Bù Đăng - Đồng Xoài" at bounding box center [157, 47] width 213 height 17
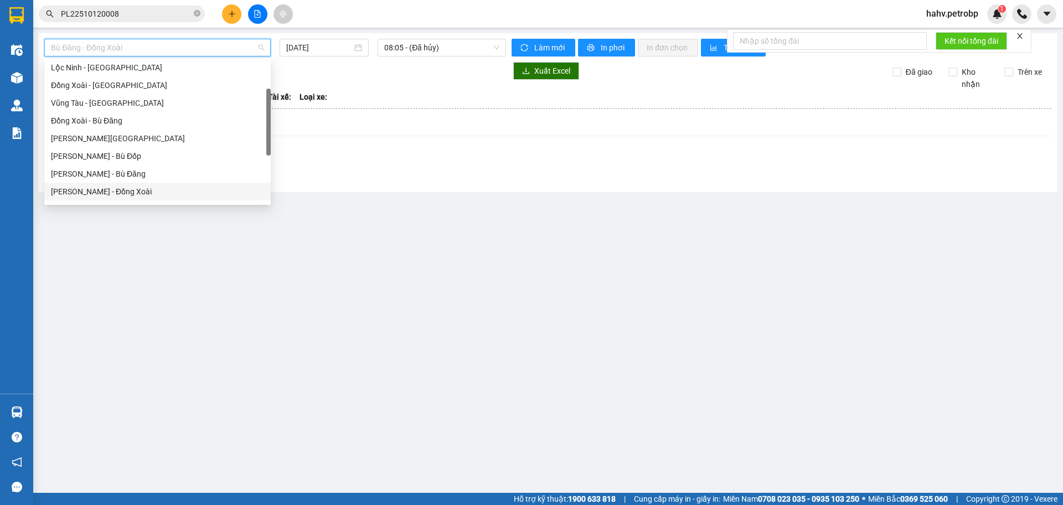
scroll to position [128, 0]
click at [181, 151] on div "[PERSON_NAME] - Phước Long" at bounding box center [157, 154] width 213 height 12
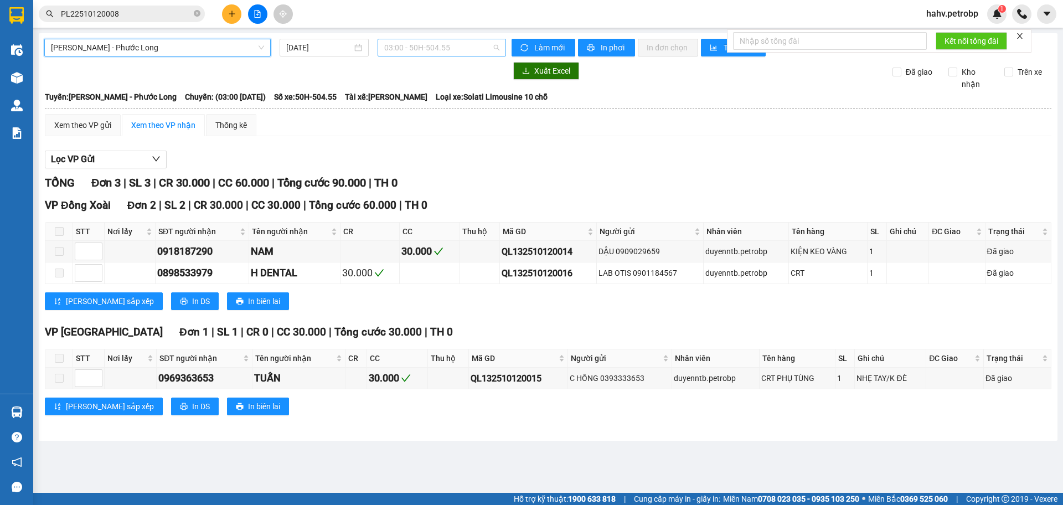
click at [451, 44] on span "03:00 - 50H-504.55" at bounding box center [441, 47] width 115 height 17
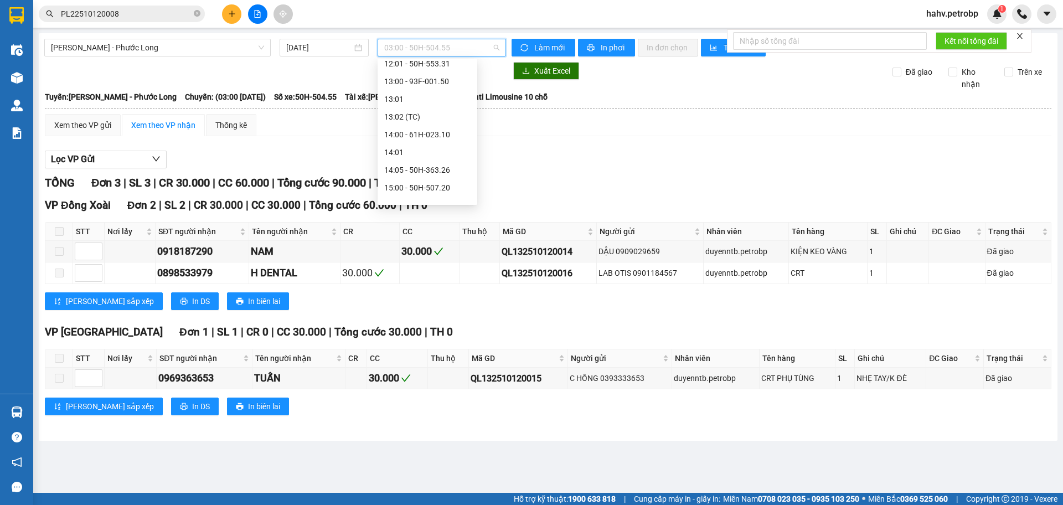
scroll to position [406, 0]
click at [445, 138] on div "14:05 - 50H-363.26" at bounding box center [427, 142] width 86 height 12
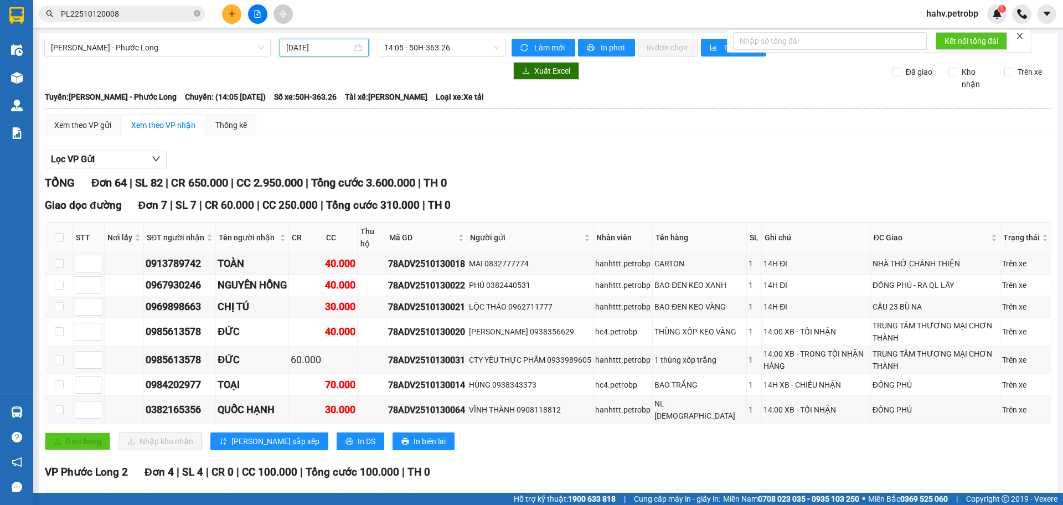
click at [321, 44] on input "[DATE]" at bounding box center [319, 48] width 66 height 12
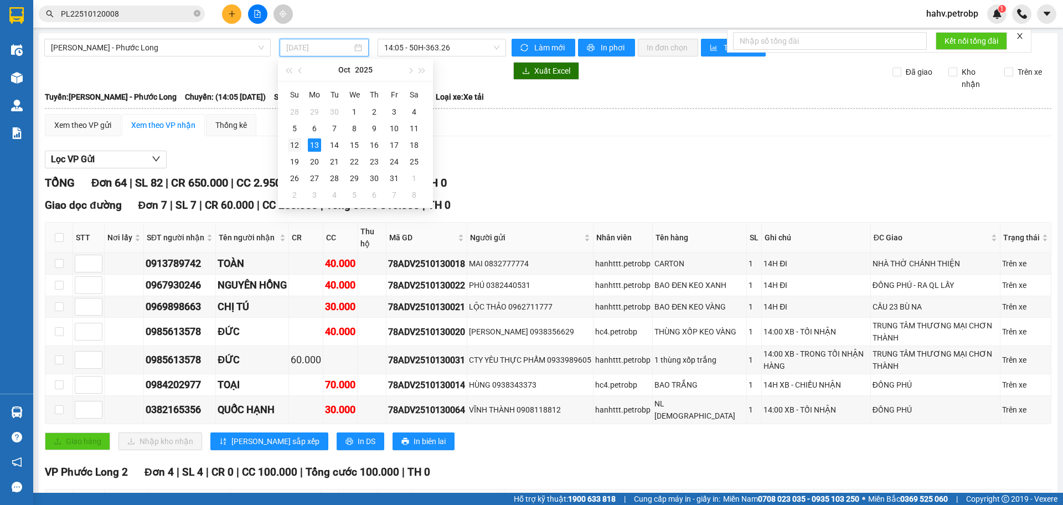
click at [294, 146] on div "12" at bounding box center [294, 144] width 13 height 13
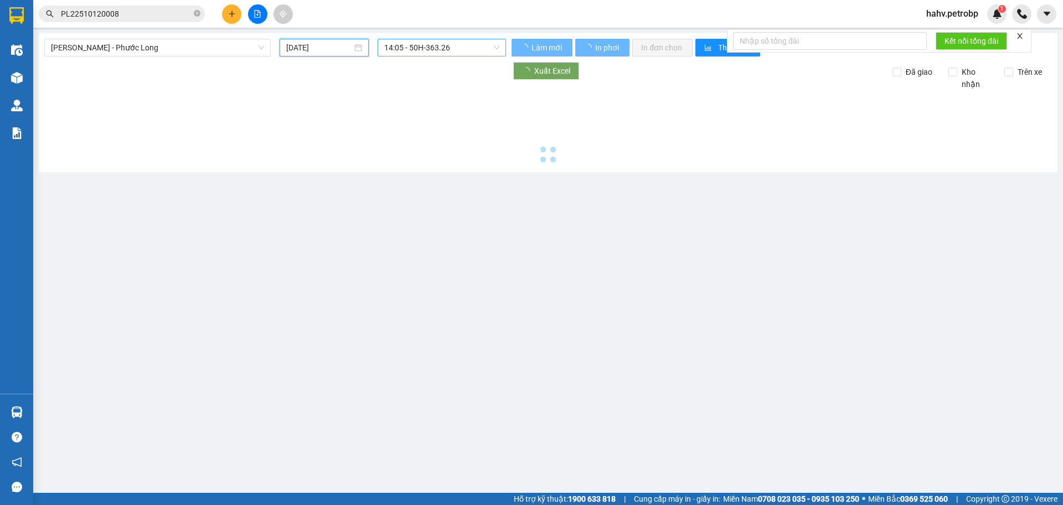
type input "12/10/2025"
click at [434, 42] on span "14:05 - 50H-363.26" at bounding box center [441, 47] width 115 height 17
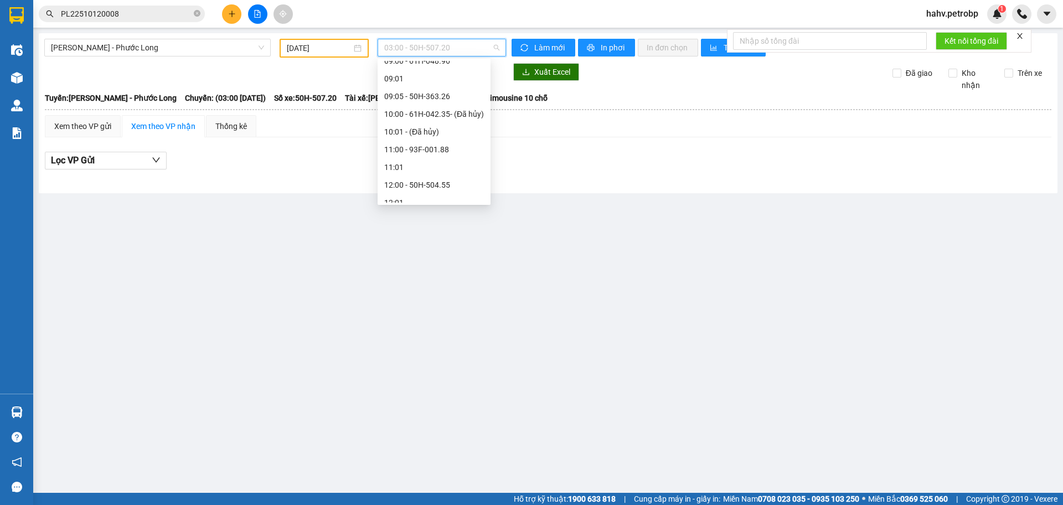
scroll to position [258, 0]
click at [438, 80] on div "09:05 - 50H-363.26" at bounding box center [434, 78] width 100 height 12
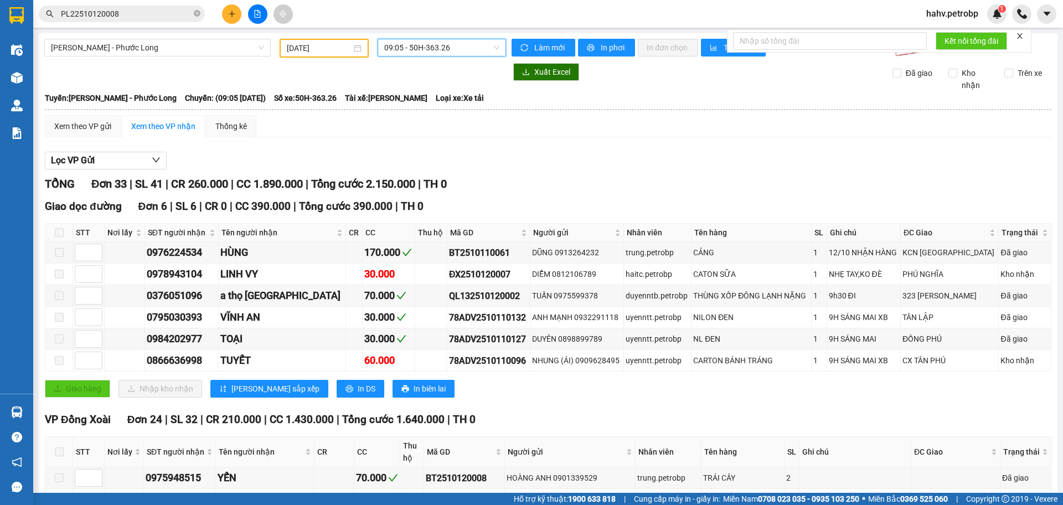
drag, startPoint x: 431, startPoint y: 54, endPoint x: 433, endPoint y: 63, distance: 8.9
click at [432, 56] on div "09:05 - 50H-363.26" at bounding box center [442, 48] width 128 height 18
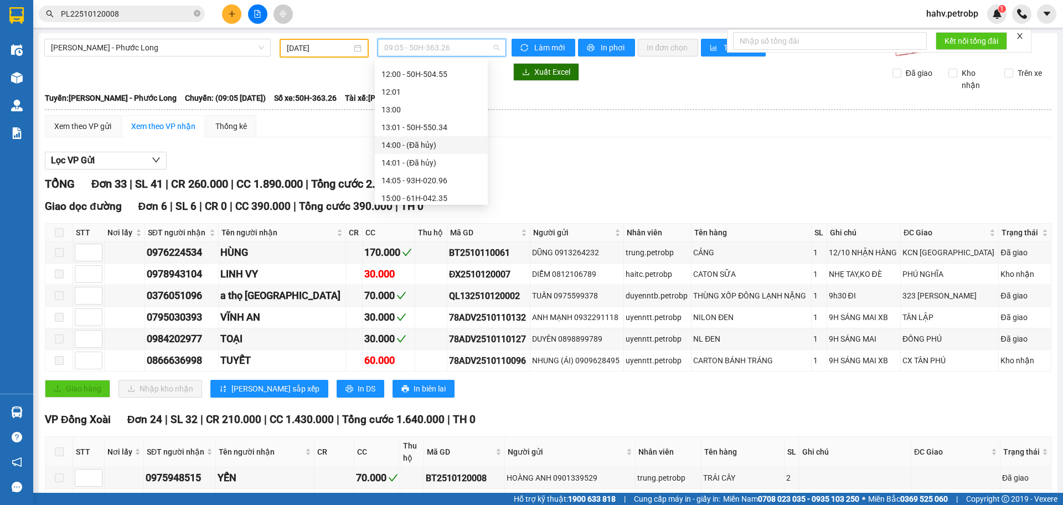
scroll to position [368, 0]
drag, startPoint x: 433, startPoint y: 167, endPoint x: 444, endPoint y: 173, distance: 13.4
click at [433, 167] on div "14:05 - 93H-020.96" at bounding box center [432, 162] width 100 height 12
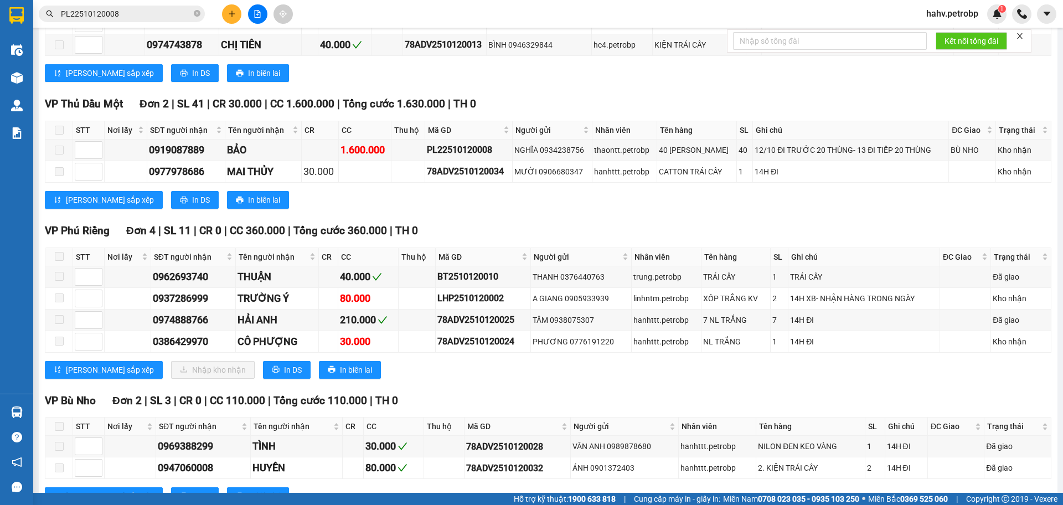
scroll to position [1015, 0]
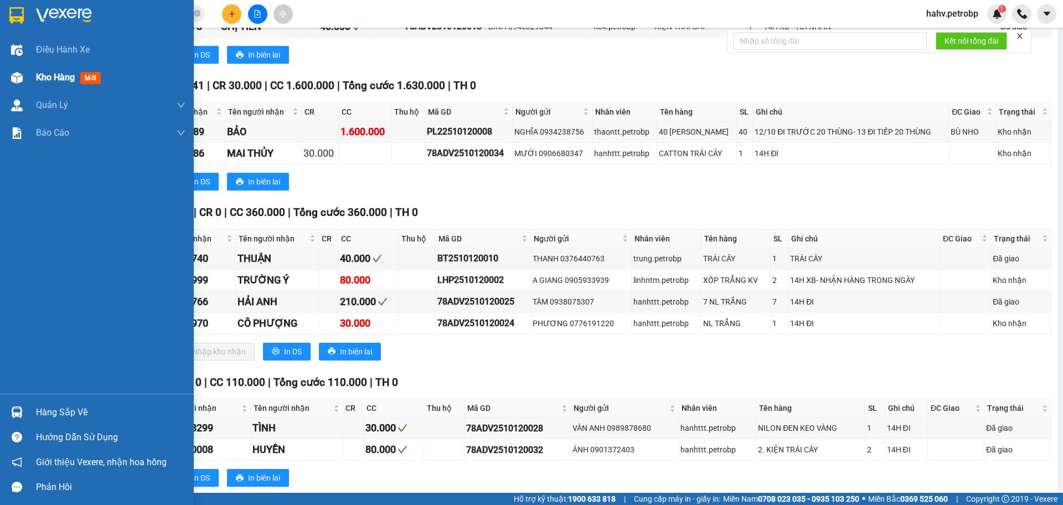
click at [50, 83] on div "Kho hàng mới" at bounding box center [70, 77] width 69 height 14
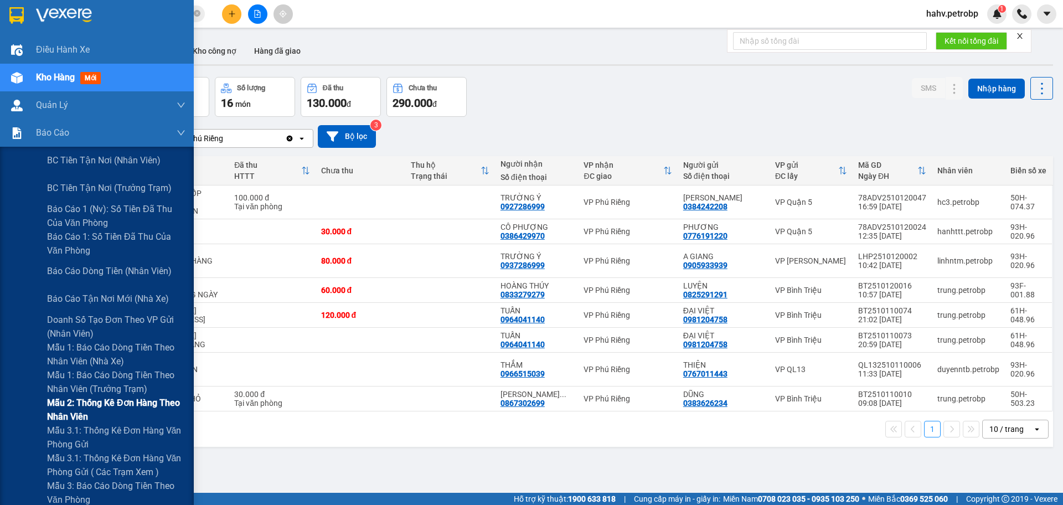
drag, startPoint x: 12, startPoint y: 433, endPoint x: 51, endPoint y: 418, distance: 42.3
click at [12, 433] on div "Mẫu 3.1: Thống kê đơn hàng văn phòng gửi" at bounding box center [97, 438] width 194 height 28
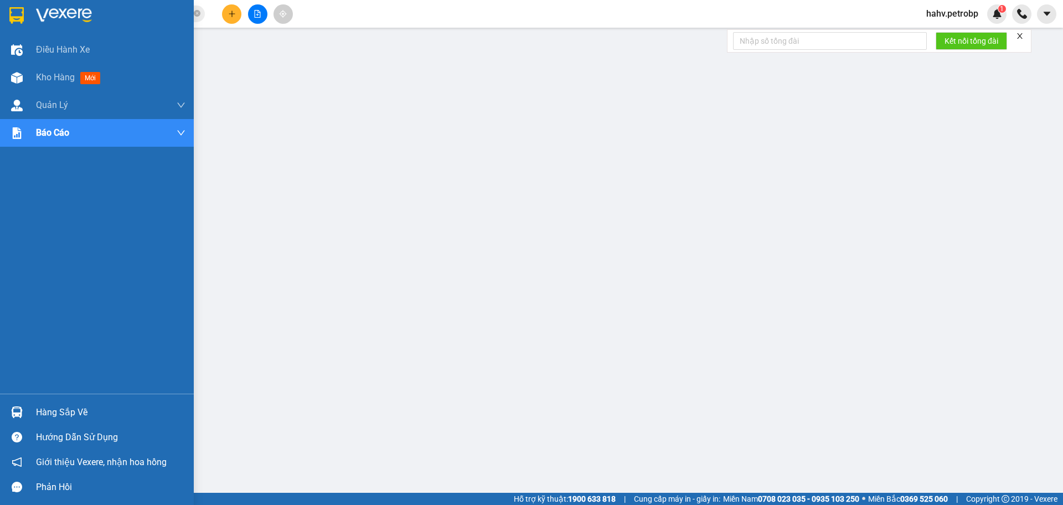
click at [52, 412] on div "Hàng sắp về" at bounding box center [111, 412] width 150 height 17
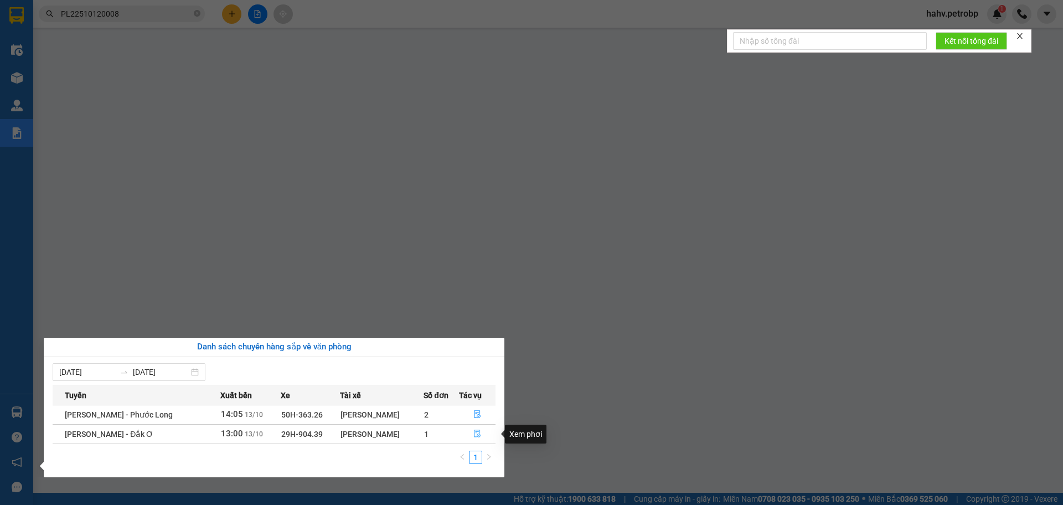
click at [474, 431] on icon "file-done" at bounding box center [477, 434] width 7 height 8
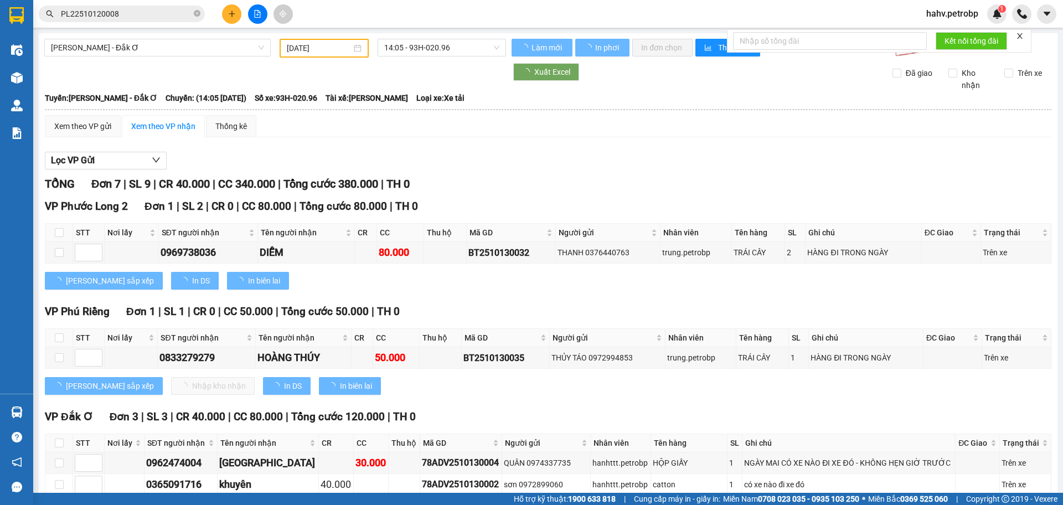
type input "[DATE]"
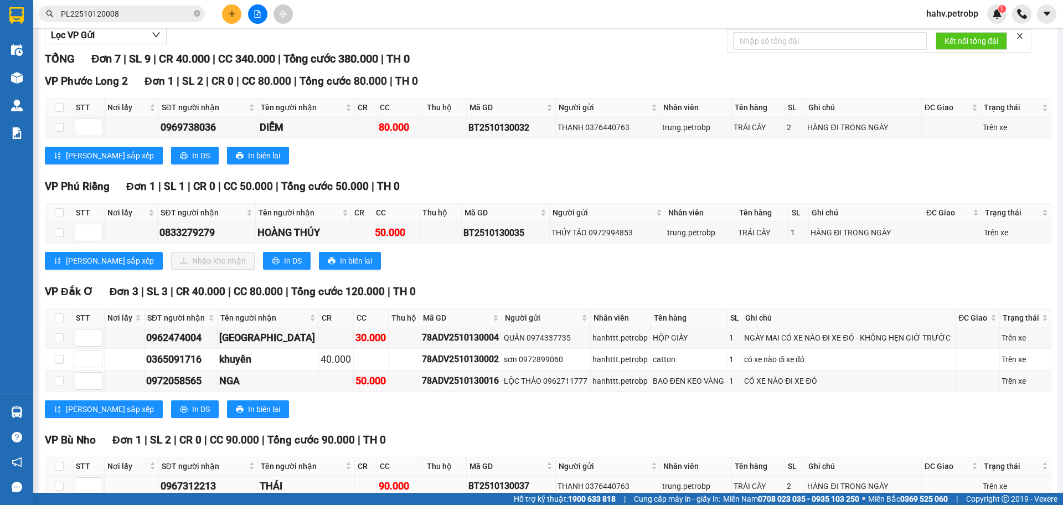
scroll to position [148, 0]
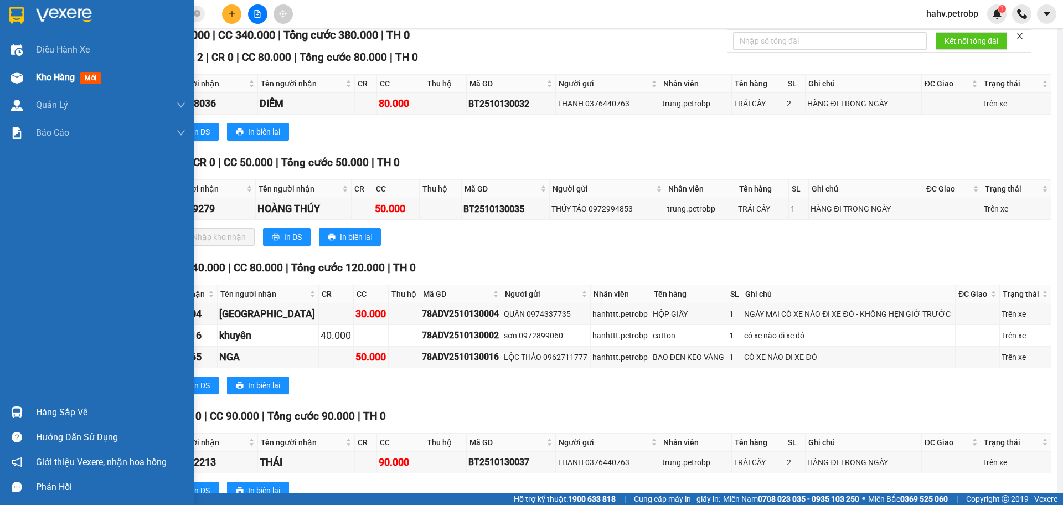
click at [44, 85] on div "Kho hàng mới" at bounding box center [111, 78] width 150 height 28
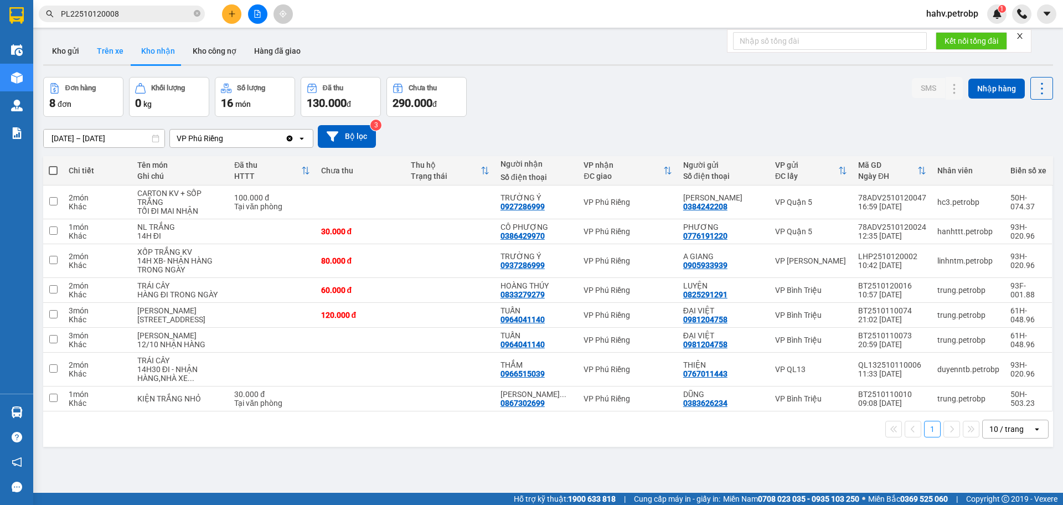
click at [111, 52] on button "Trên xe" at bounding box center [110, 51] width 44 height 27
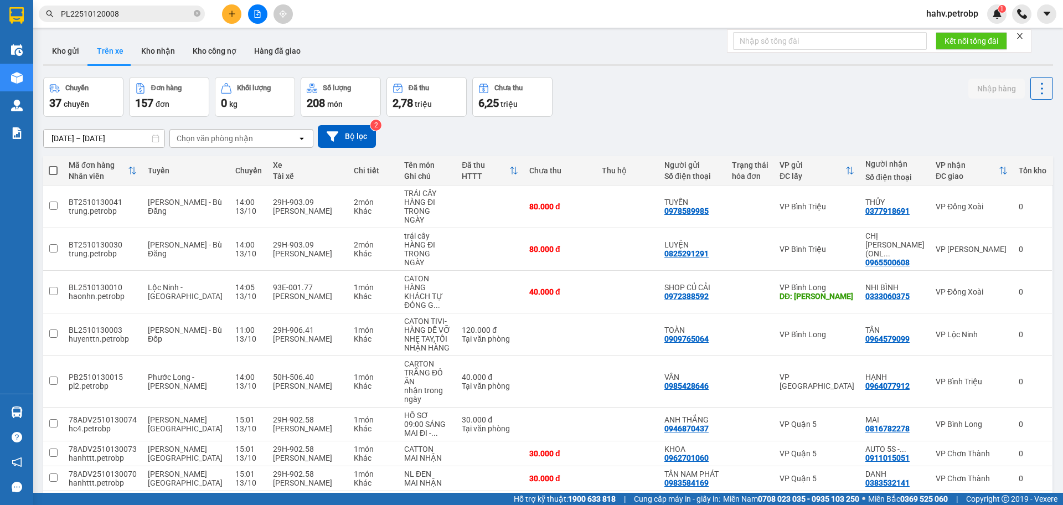
click at [142, 59] on button "Kho nhận" at bounding box center [158, 51] width 52 height 27
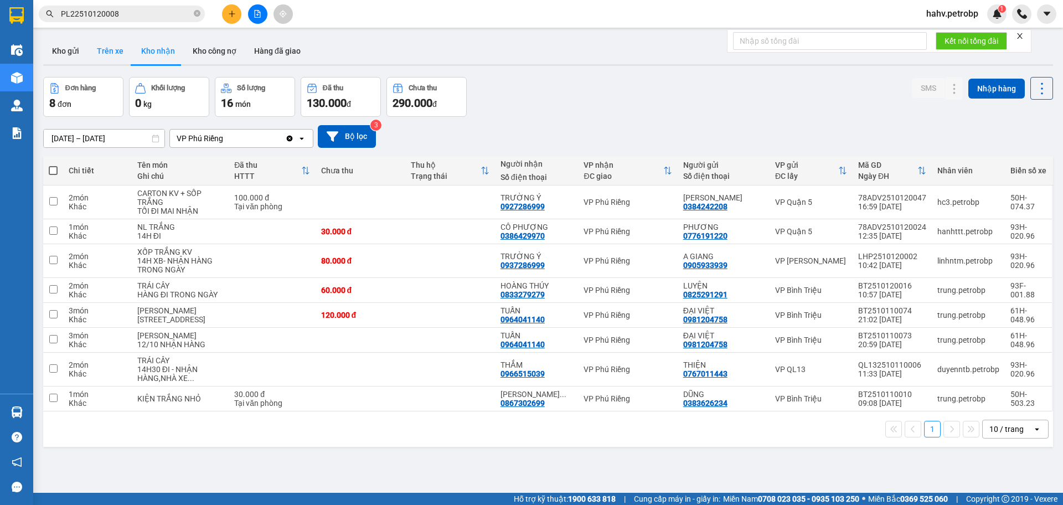
click at [104, 50] on button "Trên xe" at bounding box center [110, 51] width 44 height 27
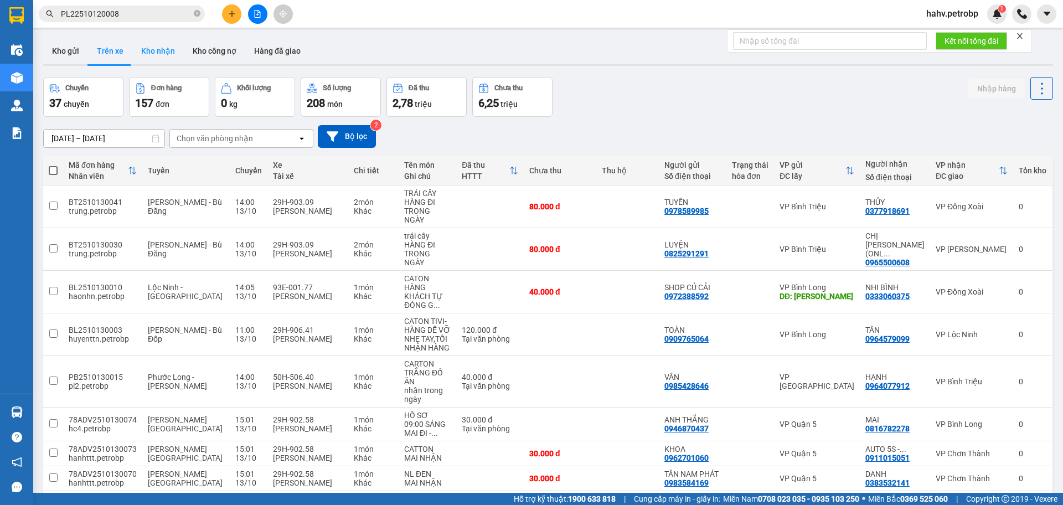
click at [146, 52] on button "Kho nhận" at bounding box center [158, 51] width 52 height 27
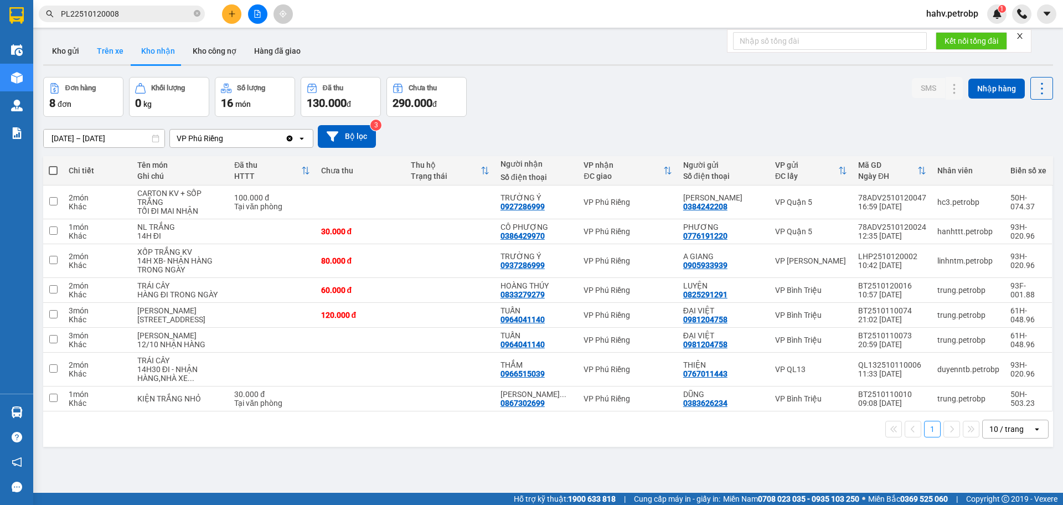
click at [111, 58] on button "Trên xe" at bounding box center [110, 51] width 44 height 27
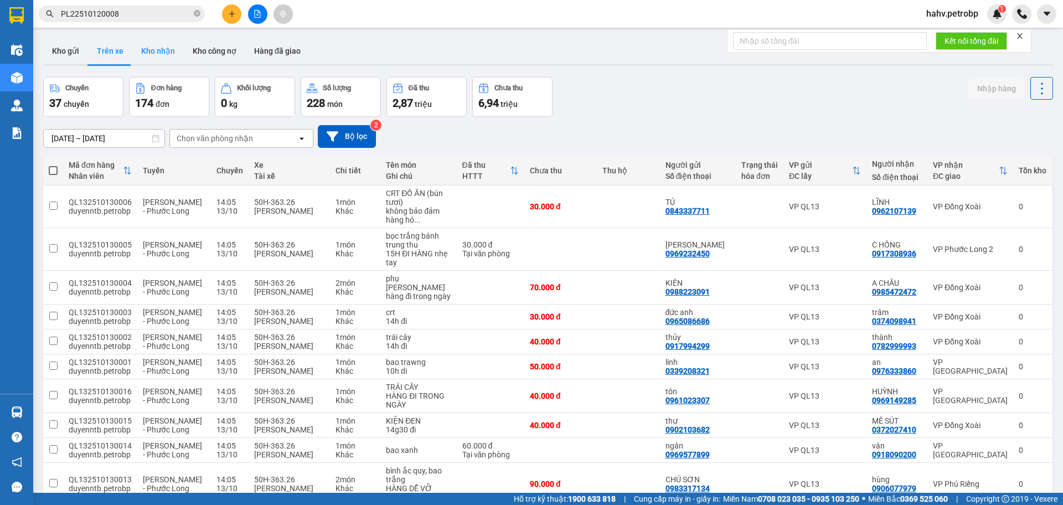
click at [153, 58] on button "Kho nhận" at bounding box center [158, 51] width 52 height 27
type input "[DATE] – [DATE]"
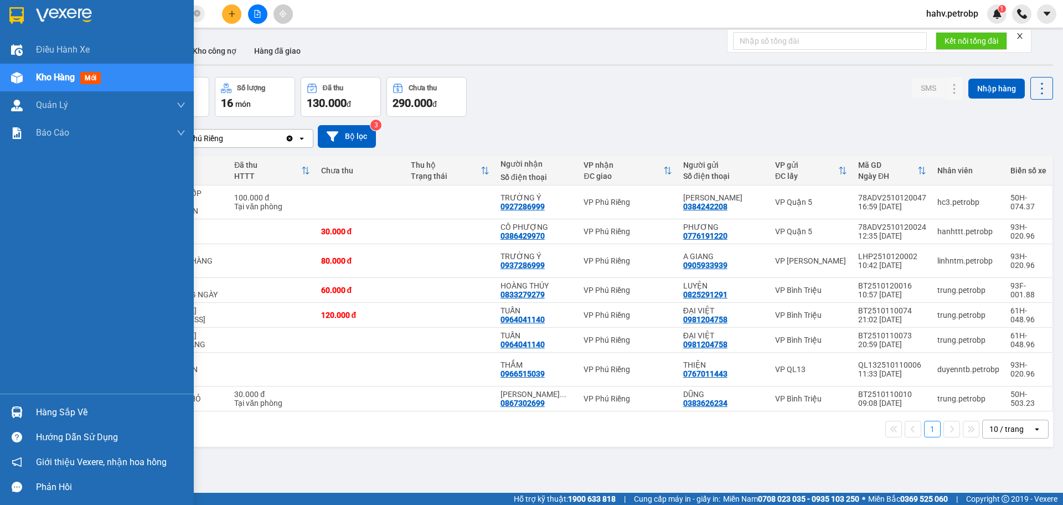
click at [63, 411] on div "Hàng sắp về" at bounding box center [111, 412] width 150 height 17
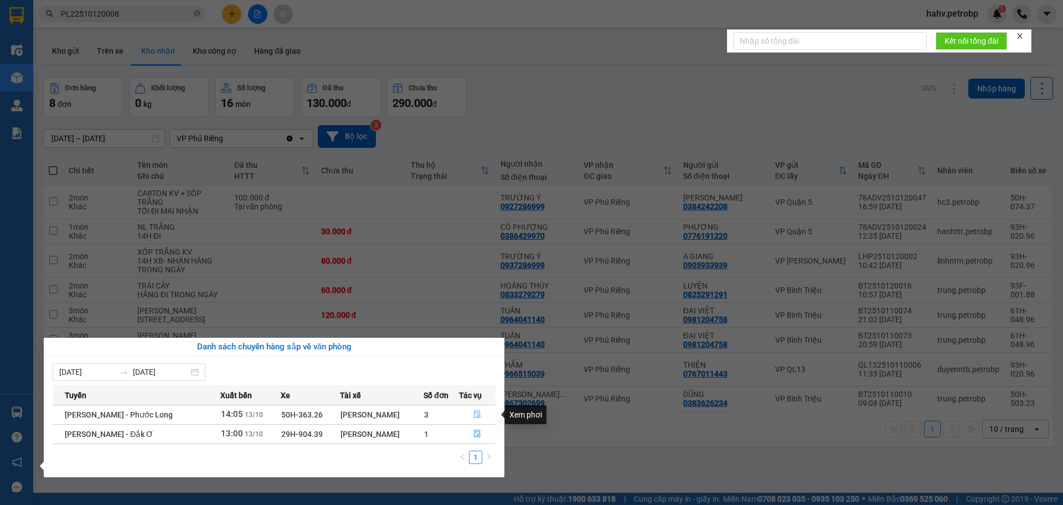
click at [477, 415] on icon "file-done" at bounding box center [477, 415] width 7 height 8
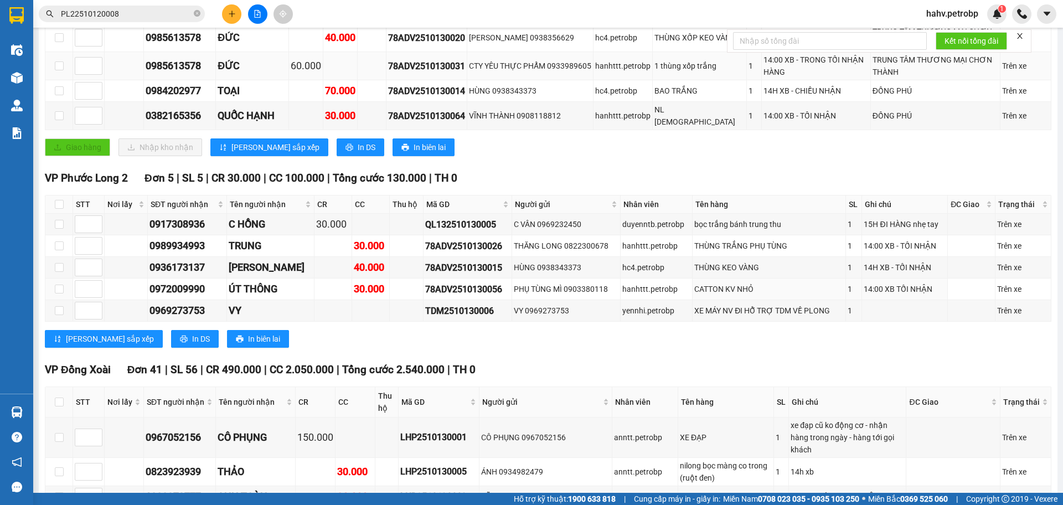
scroll to position [351, 0]
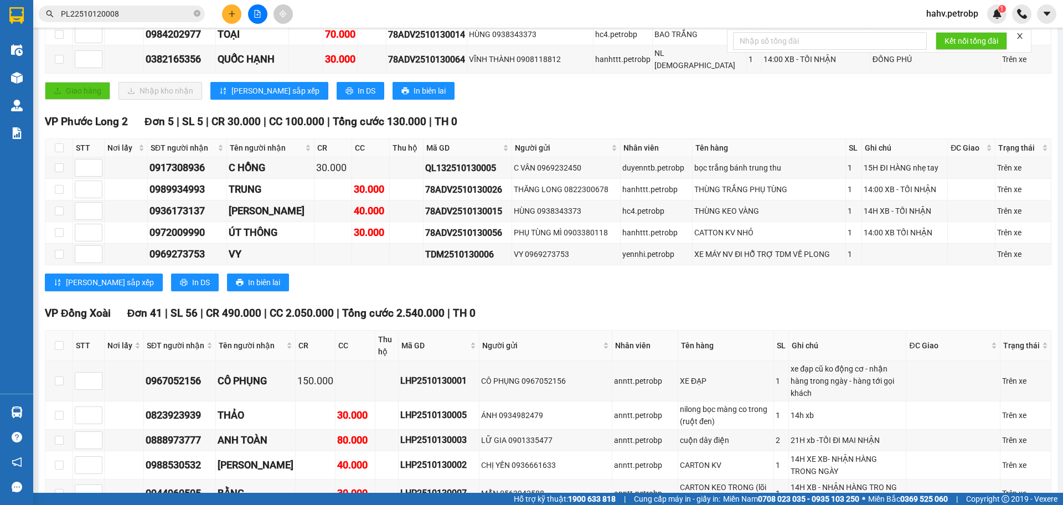
click at [555, 276] on div "Lưu sắp xếp In DS In biên lai" at bounding box center [548, 283] width 1007 height 18
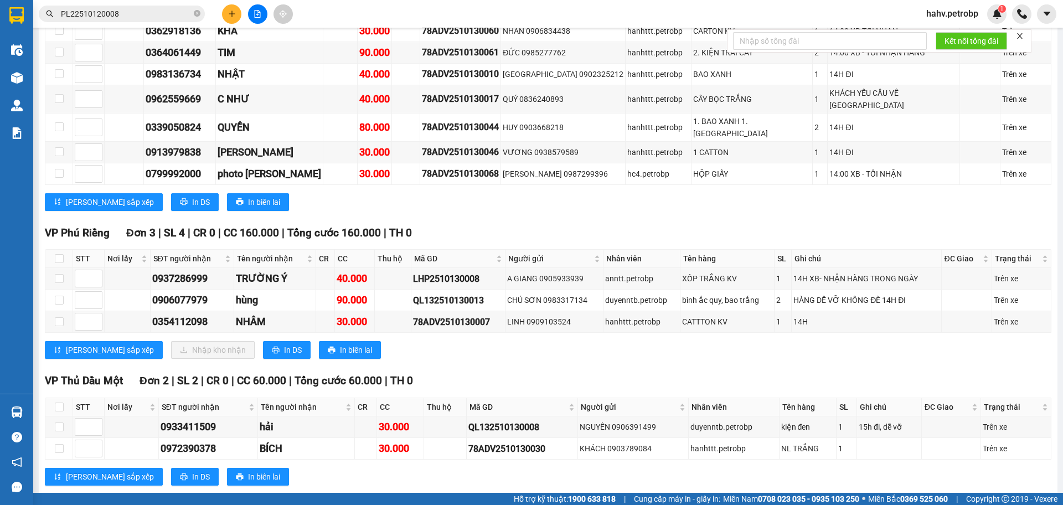
scroll to position [2197, 0]
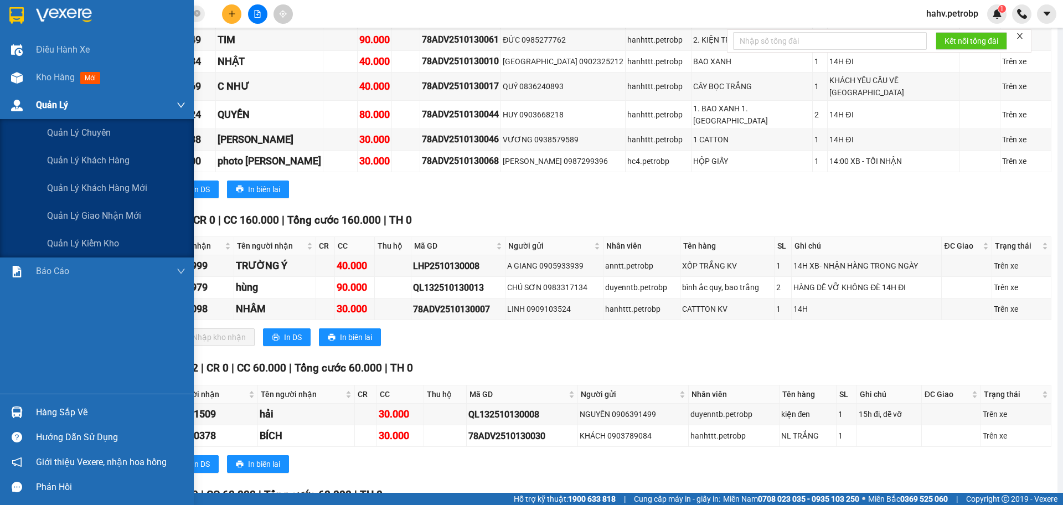
click at [0, 97] on div "Quản Lý" at bounding box center [97, 105] width 194 height 28
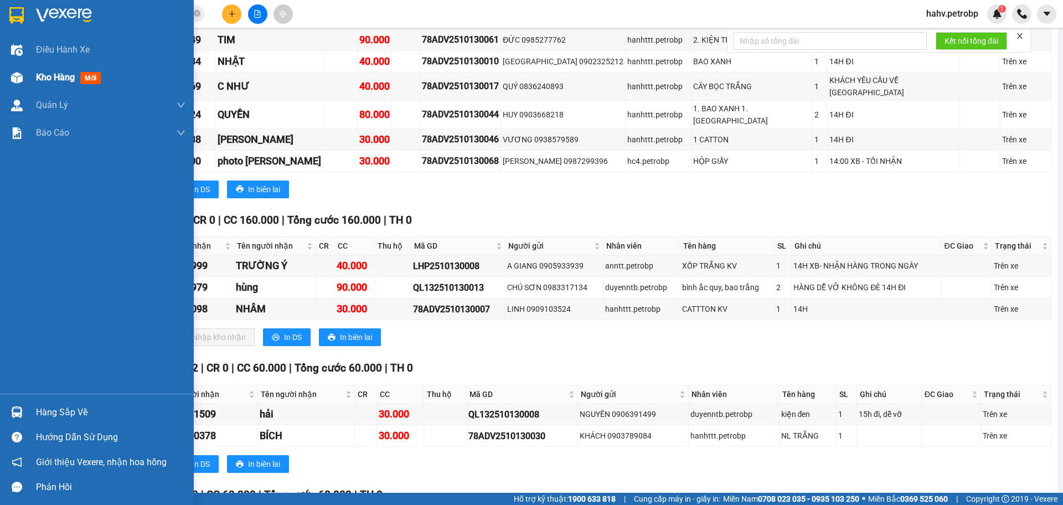
click at [12, 83] on img at bounding box center [17, 78] width 12 height 12
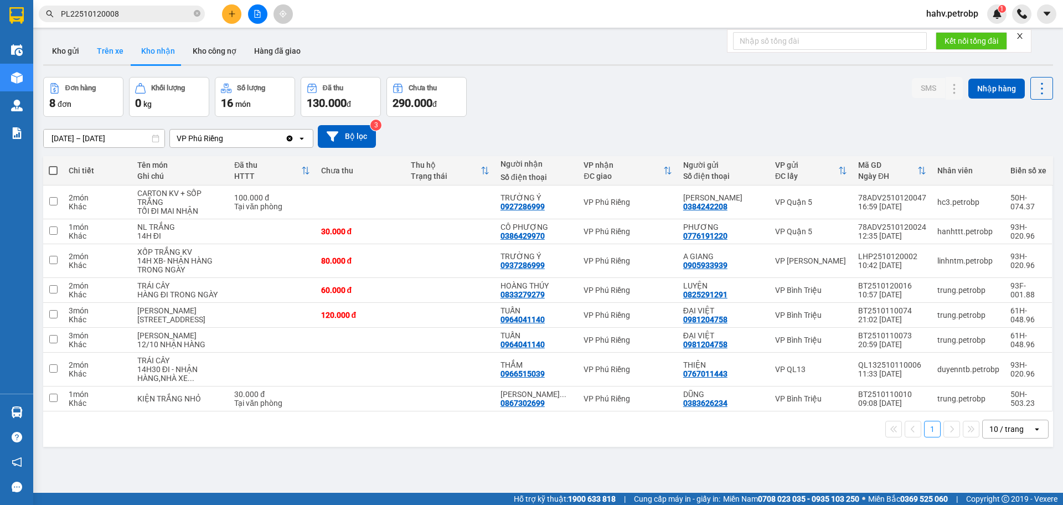
click at [121, 49] on button "Trên xe" at bounding box center [110, 51] width 44 height 27
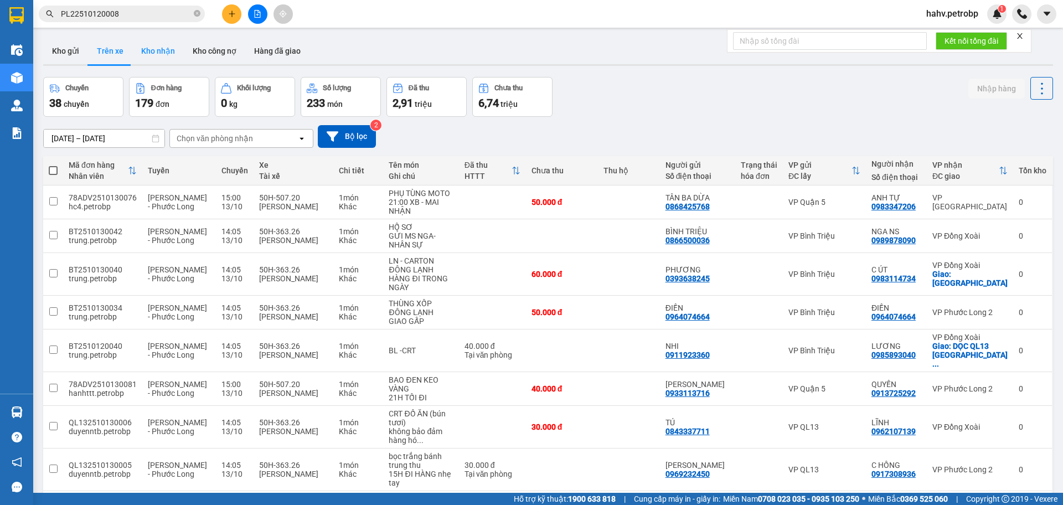
click at [153, 48] on button "Kho nhận" at bounding box center [158, 51] width 52 height 27
type input "[DATE] – [DATE]"
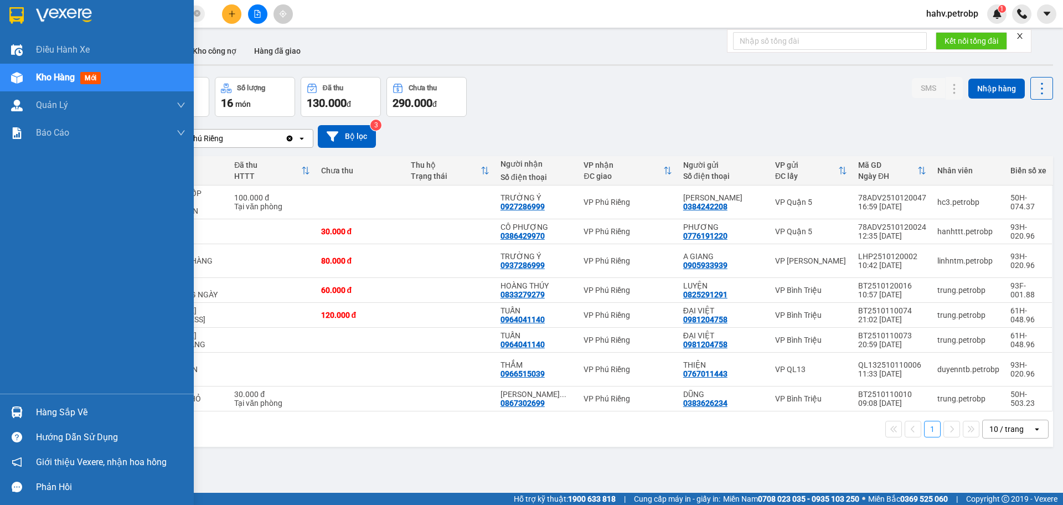
click at [23, 409] on div at bounding box center [16, 412] width 19 height 19
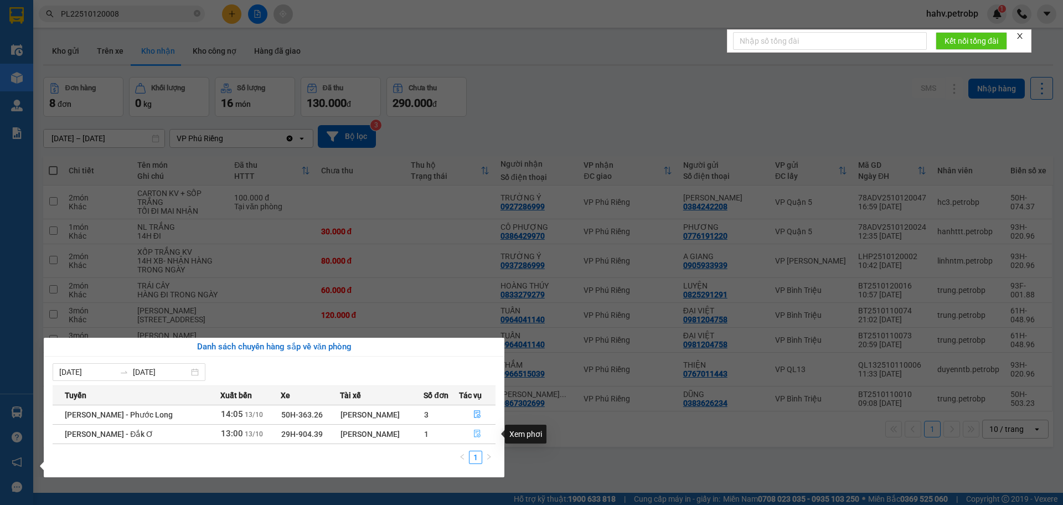
click at [478, 434] on icon "file-done" at bounding box center [478, 434] width 8 height 8
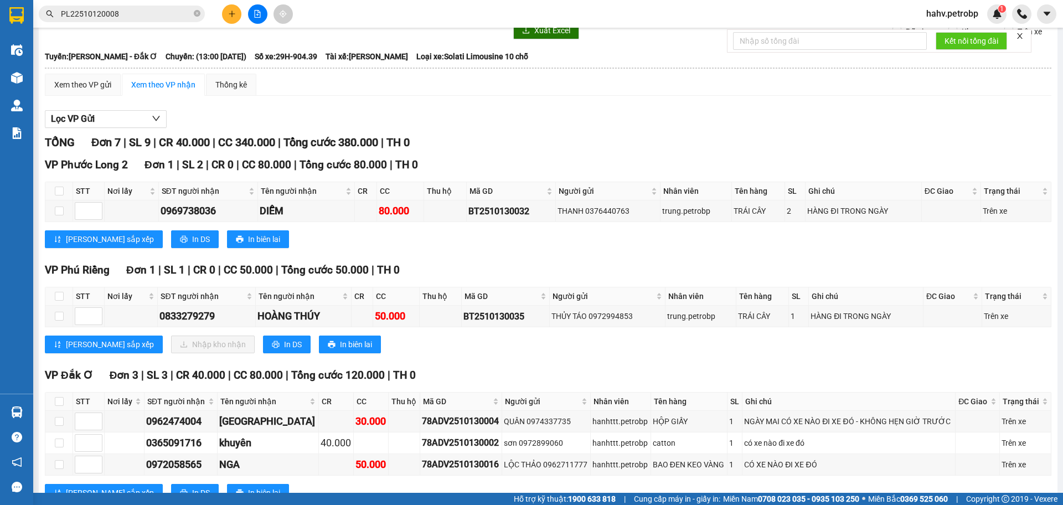
scroll to position [37, 0]
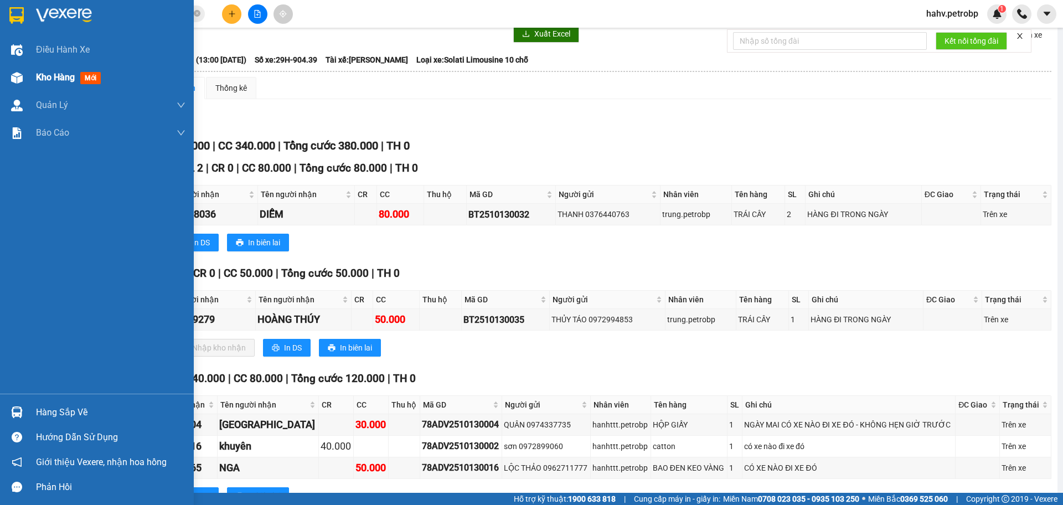
click at [16, 80] on img at bounding box center [17, 78] width 12 height 12
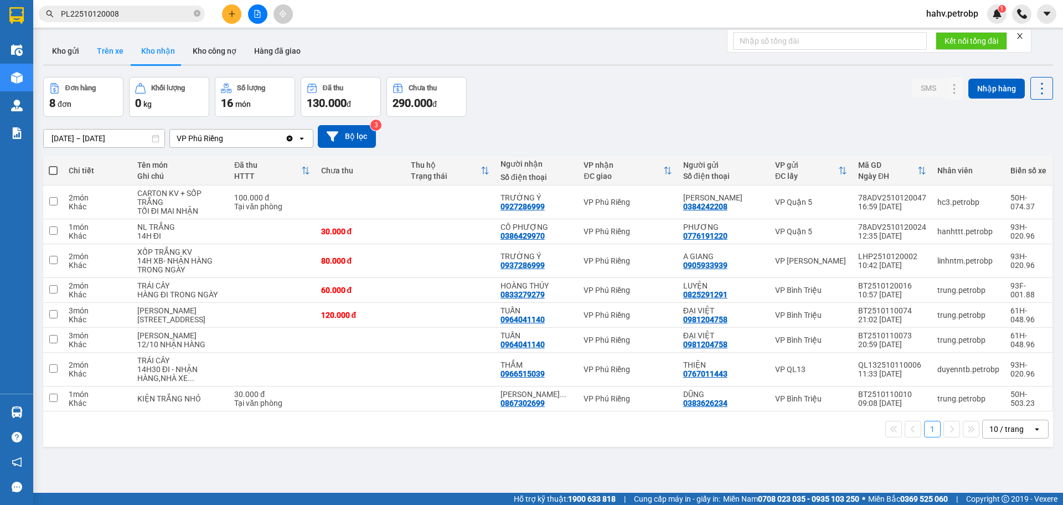
drag, startPoint x: 108, startPoint y: 43, endPoint x: 121, endPoint y: 48, distance: 13.9
click at [107, 44] on button "Trên xe" at bounding box center [110, 51] width 44 height 27
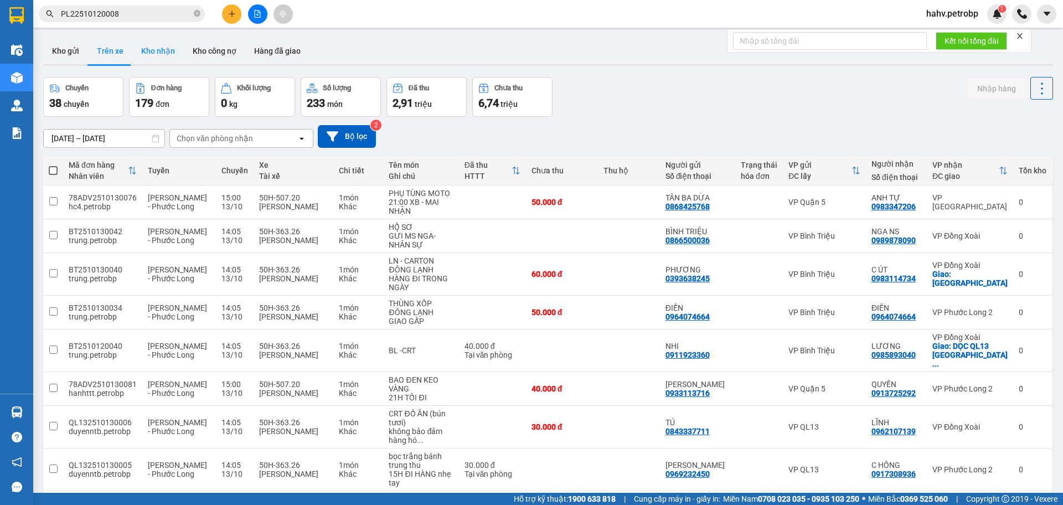
click at [148, 47] on button "Kho nhận" at bounding box center [158, 51] width 52 height 27
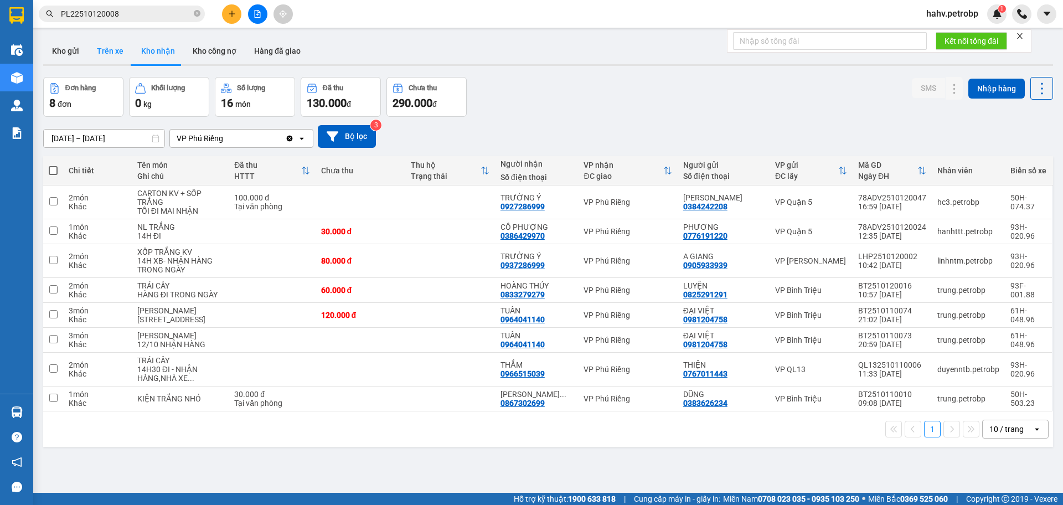
click at [95, 53] on button "Trên xe" at bounding box center [110, 51] width 44 height 27
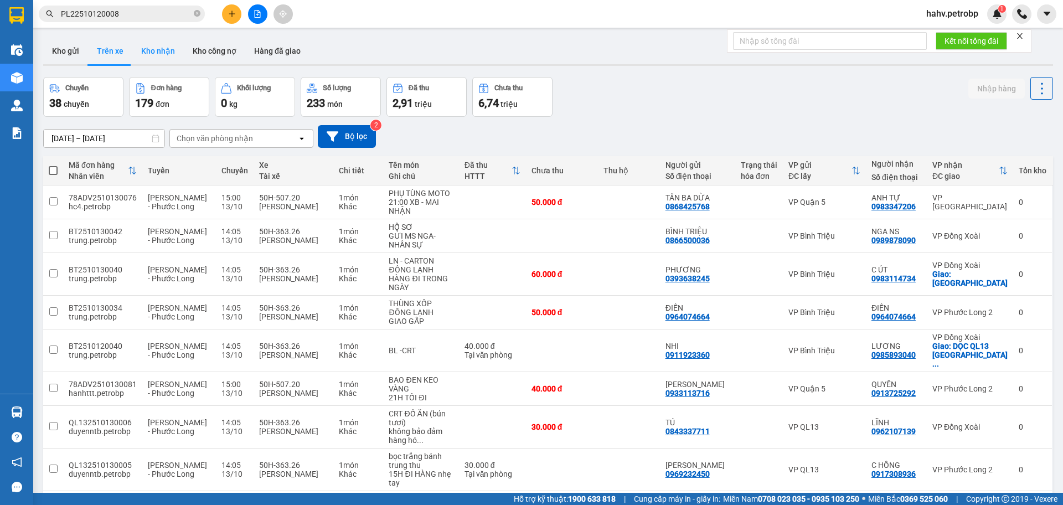
click at [166, 53] on button "Kho nhận" at bounding box center [158, 51] width 52 height 27
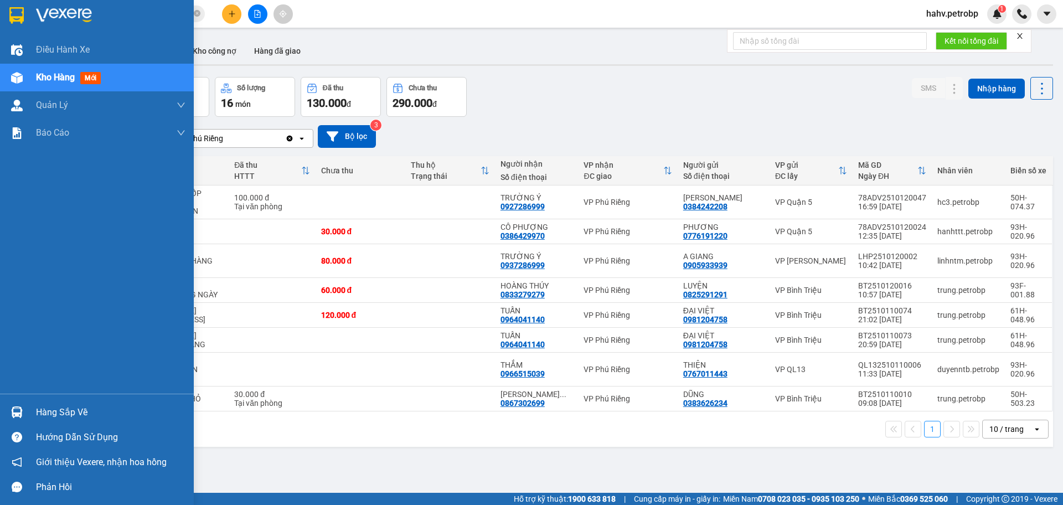
click at [71, 410] on div "Hàng sắp về" at bounding box center [111, 412] width 150 height 17
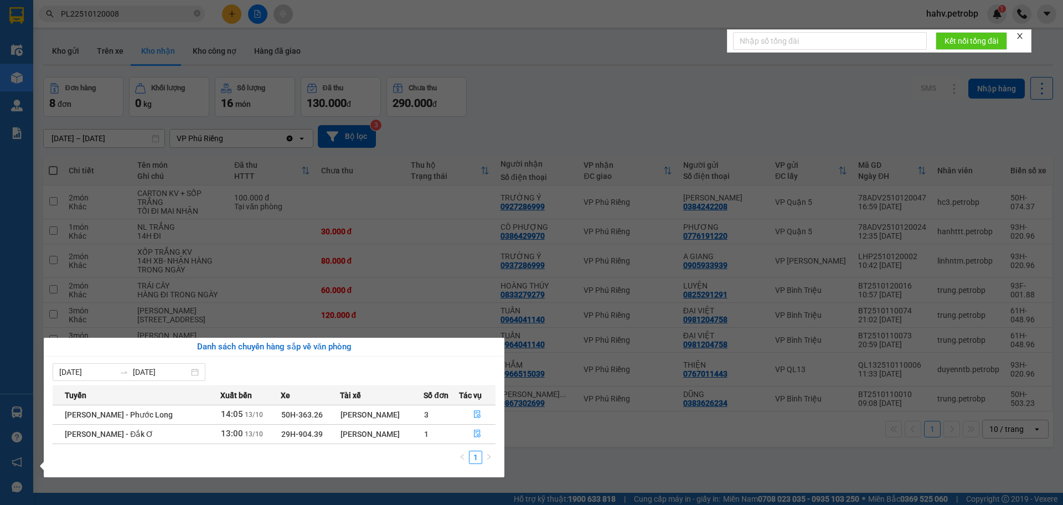
drag, startPoint x: 637, startPoint y: 446, endPoint x: 629, endPoint y: 446, distance: 8.3
click at [637, 446] on section "Kết quả tìm kiếm ( 1 ) Bộ lọc Mã ĐH Trạng thái Món hàng Tổng cước Chưa cước Ngư…" at bounding box center [531, 252] width 1063 height 505
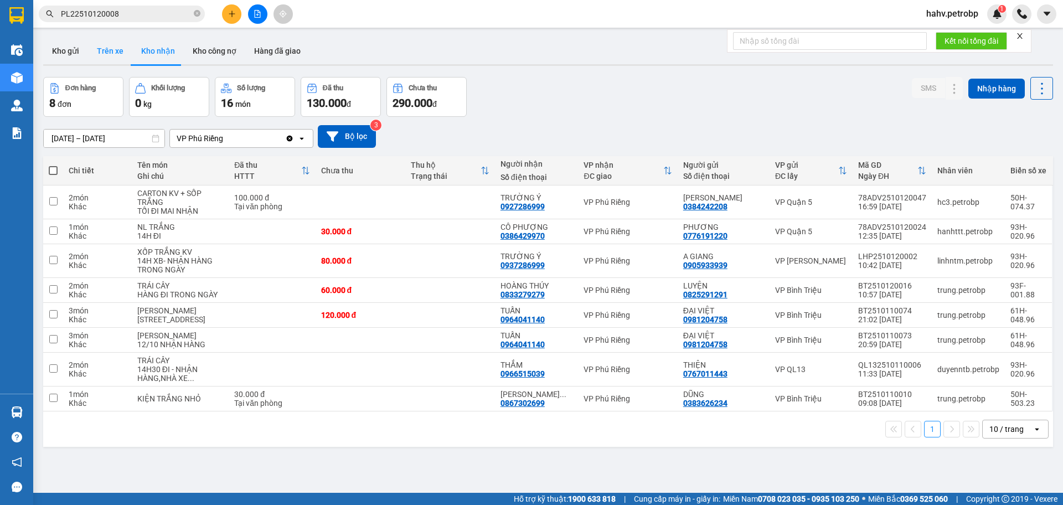
click at [124, 59] on button "Trên xe" at bounding box center [110, 51] width 44 height 27
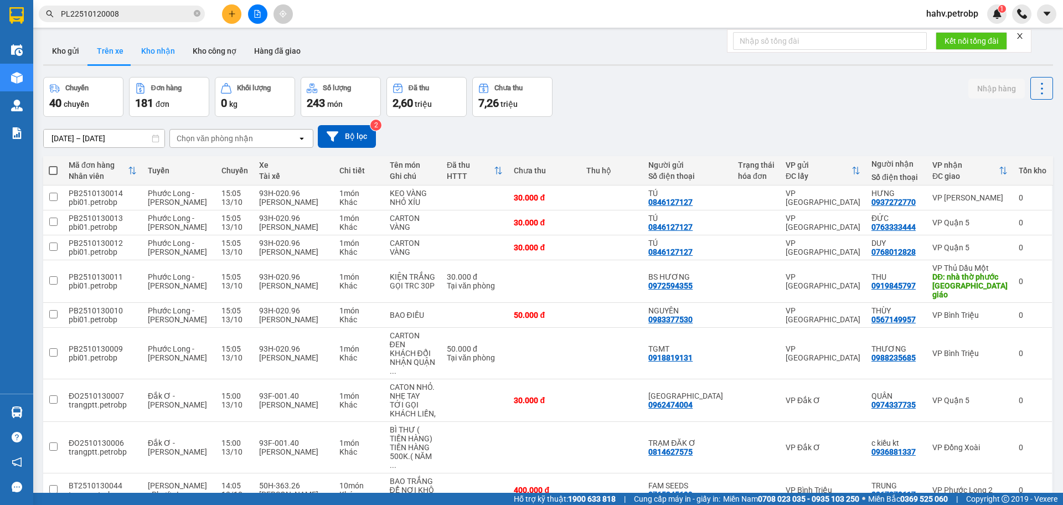
click at [177, 44] on button "Kho nhận" at bounding box center [158, 51] width 52 height 27
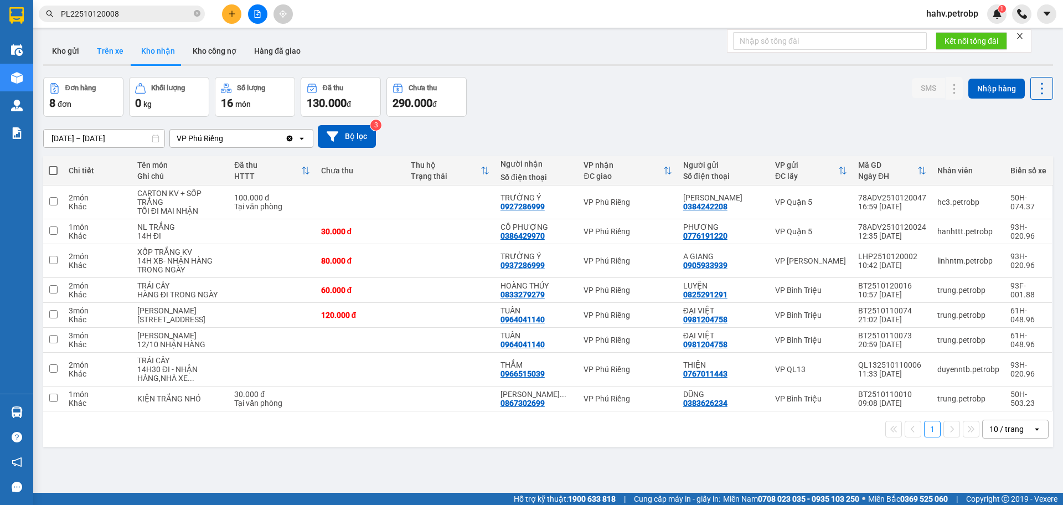
click at [104, 40] on button "Trên xe" at bounding box center [110, 51] width 44 height 27
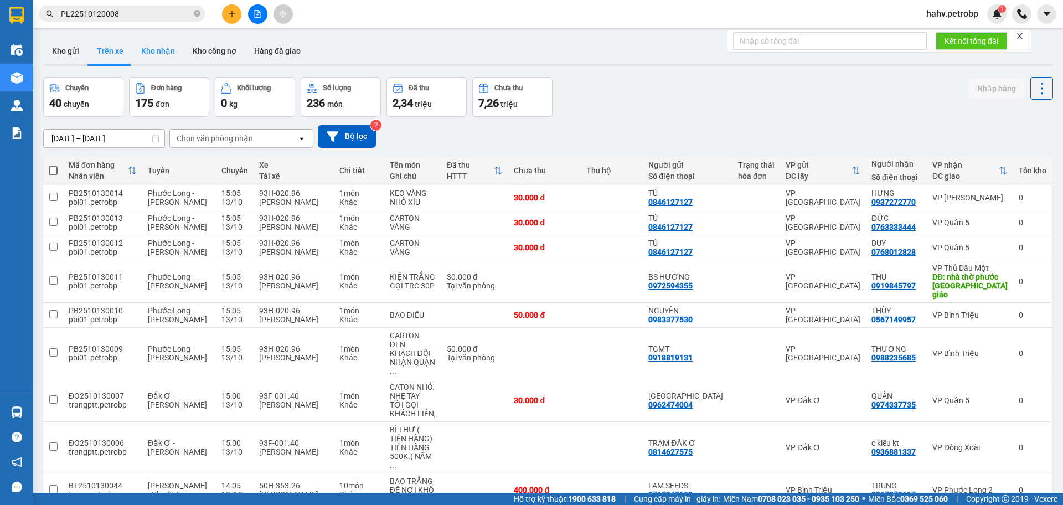
click at [152, 46] on button "Kho nhận" at bounding box center [158, 51] width 52 height 27
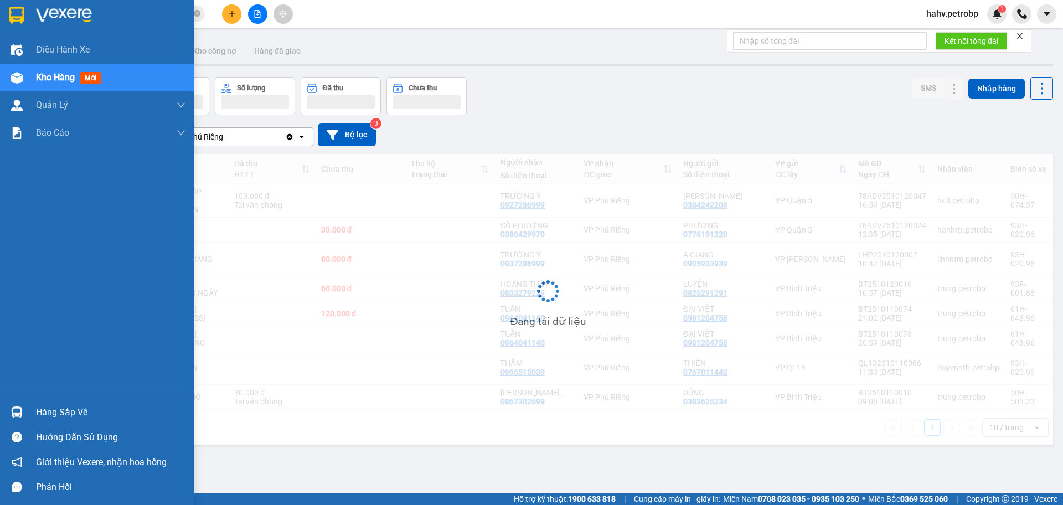
click at [18, 410] on img at bounding box center [17, 413] width 12 height 12
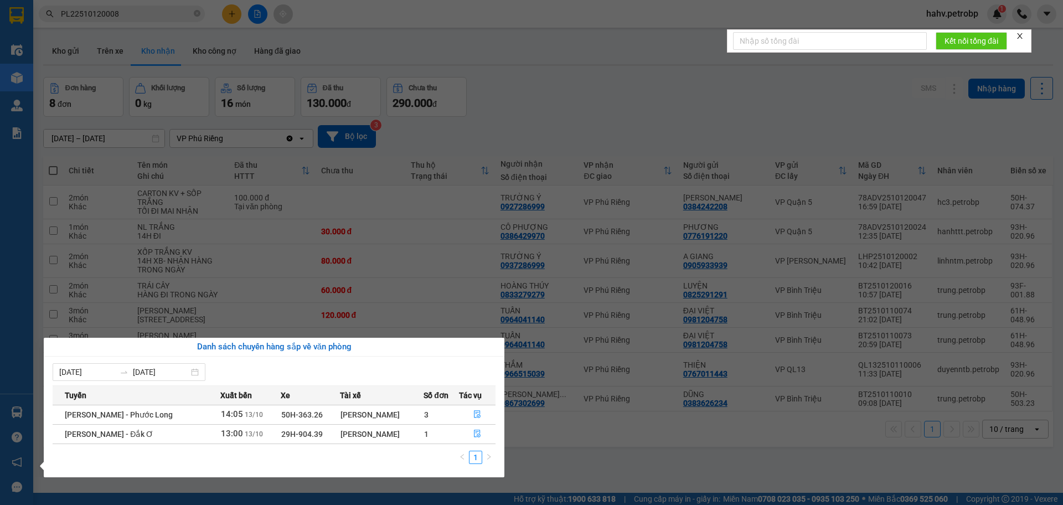
click at [119, 55] on section "Kết quả tìm kiếm ( 1 ) Bộ lọc Mã ĐH Trạng thái Món hàng Tổng cước Chưa cước Ngư…" at bounding box center [531, 252] width 1063 height 505
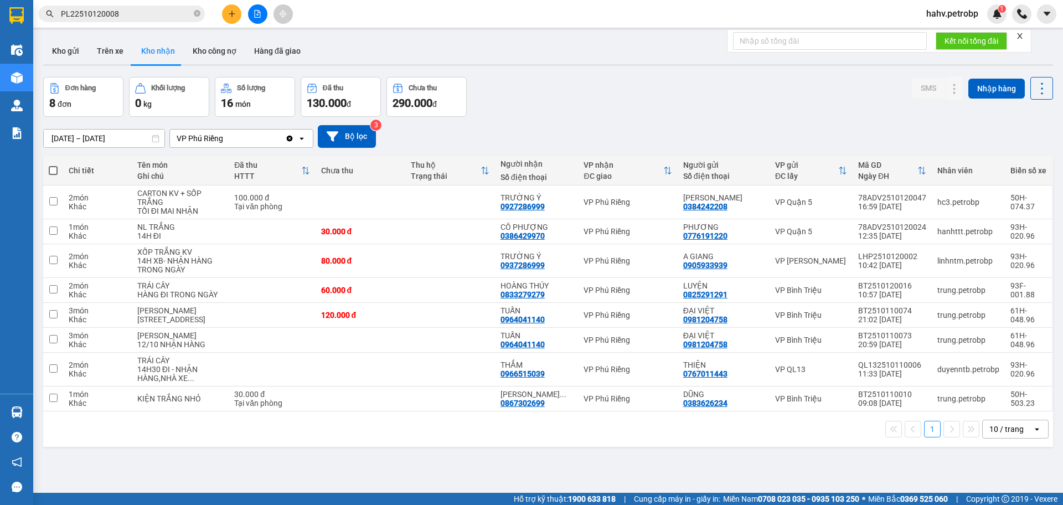
click at [119, 55] on button "Trên xe" at bounding box center [110, 51] width 44 height 27
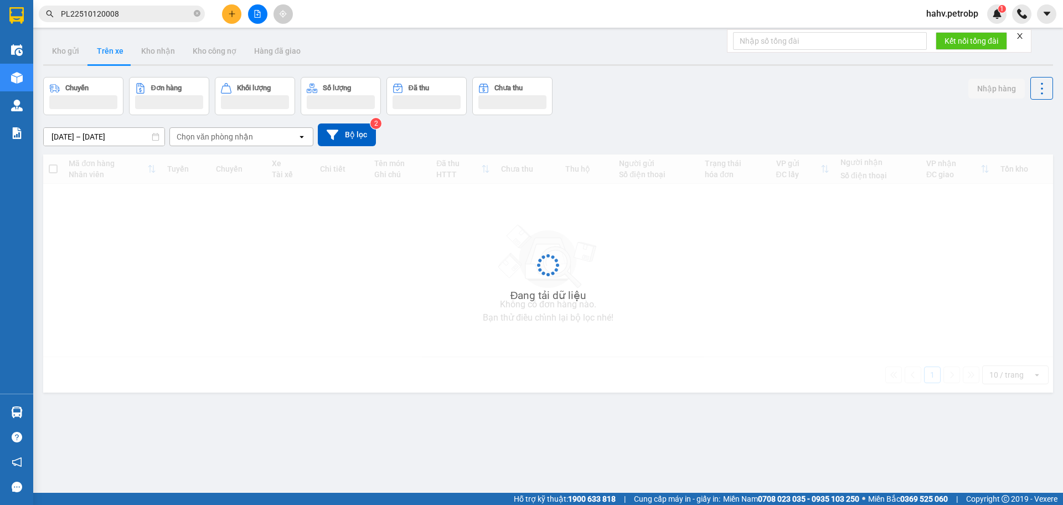
click at [119, 55] on button "Trên xe" at bounding box center [110, 51] width 44 height 27
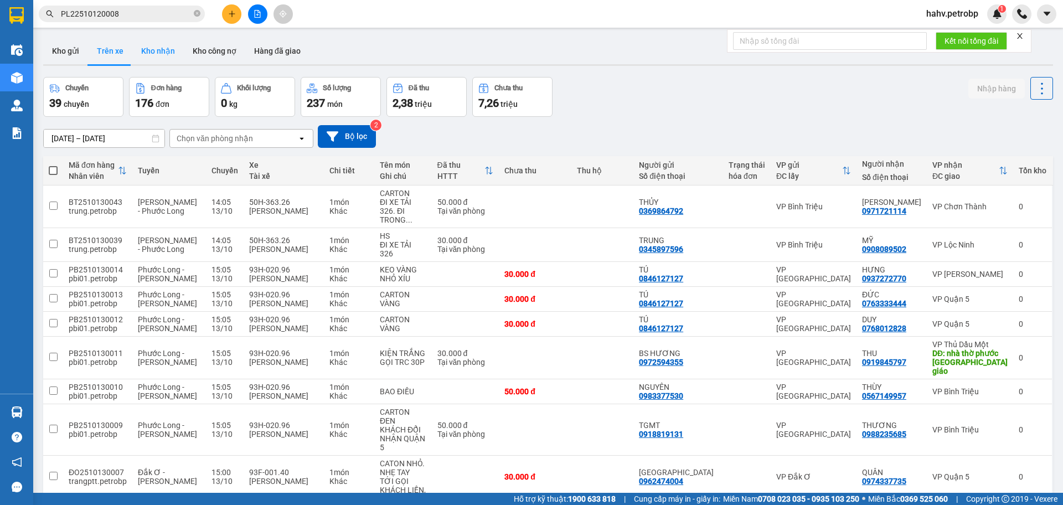
click at [151, 51] on button "Kho nhận" at bounding box center [158, 51] width 52 height 27
type input "[DATE] – [DATE]"
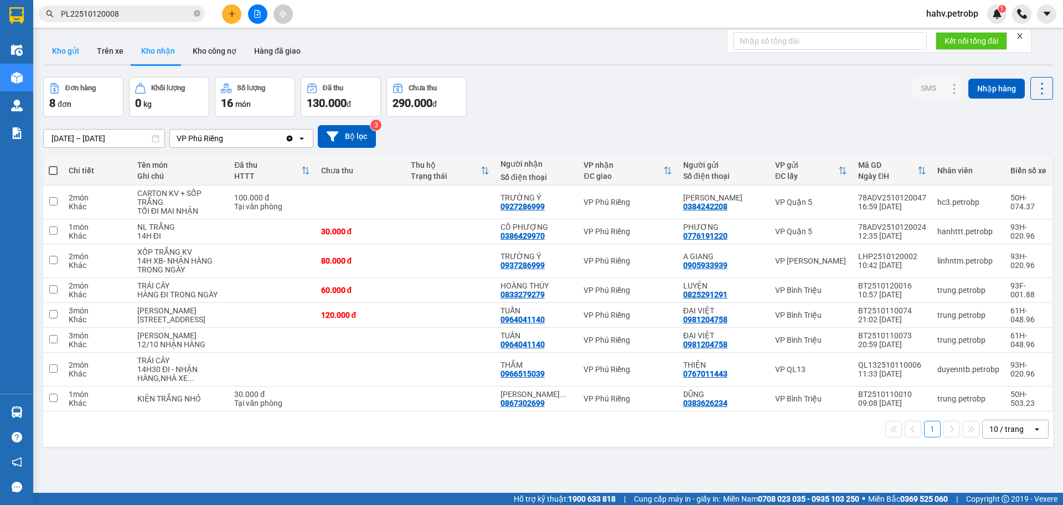
click at [79, 47] on button "Kho gửi" at bounding box center [65, 51] width 45 height 27
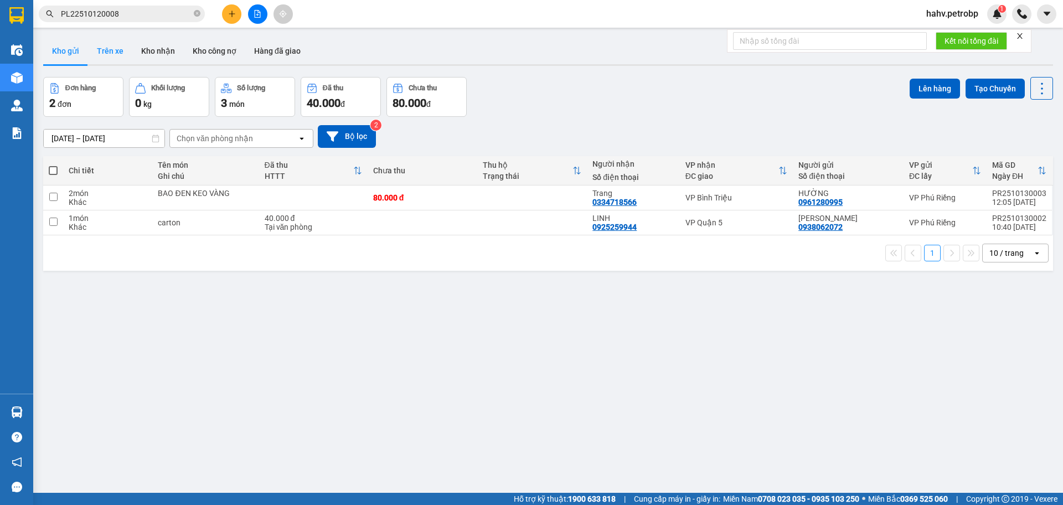
click at [119, 54] on button "Trên xe" at bounding box center [110, 51] width 44 height 27
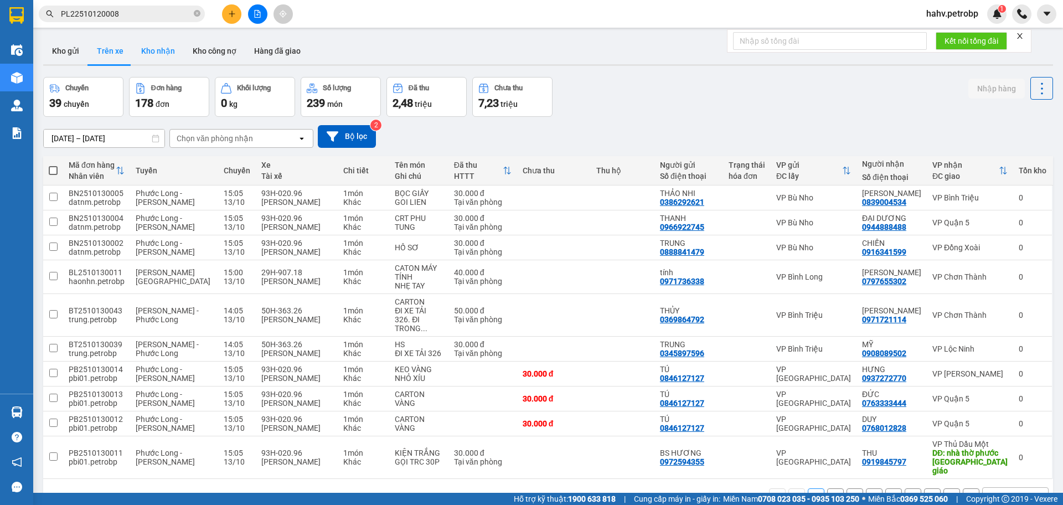
click at [169, 53] on button "Kho nhận" at bounding box center [158, 51] width 52 height 27
type input "[DATE] – [DATE]"
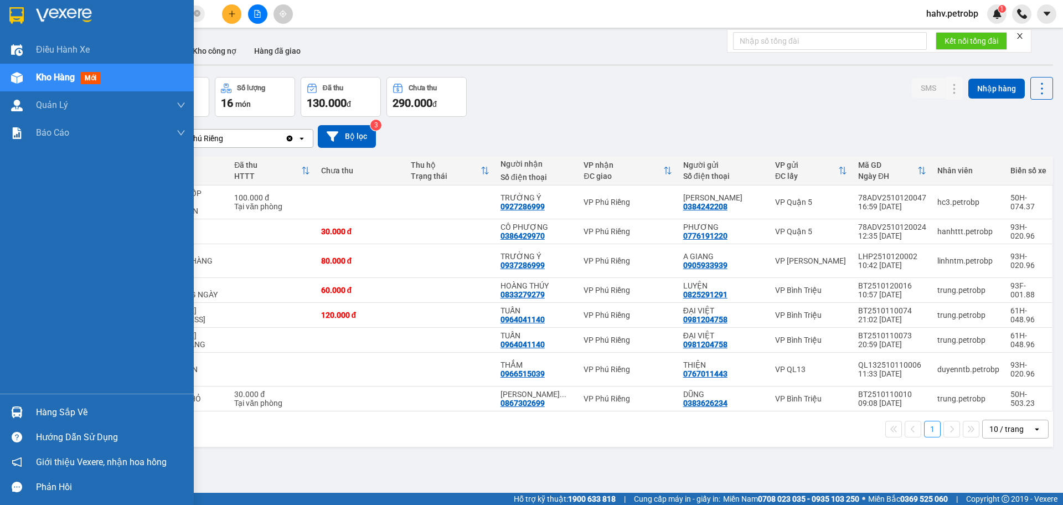
click at [13, 413] on img at bounding box center [17, 413] width 12 height 12
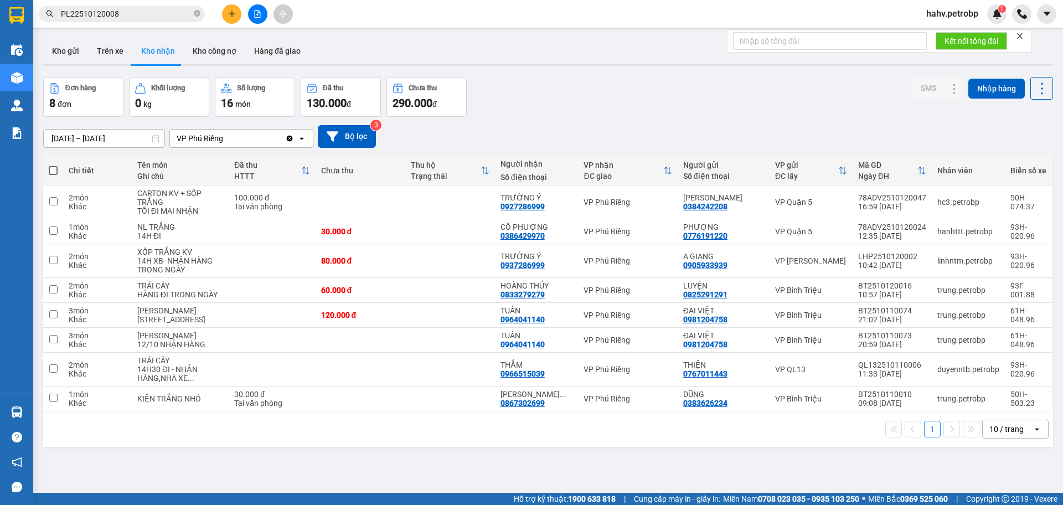
click at [613, 444] on section "Kết quả tìm kiếm ( 1 ) Bộ lọc Mã ĐH Trạng thái Món hàng Tổng cước Chưa cước Ngư…" at bounding box center [531, 252] width 1063 height 505
click at [232, 17] on icon "plus" at bounding box center [232, 14] width 8 height 8
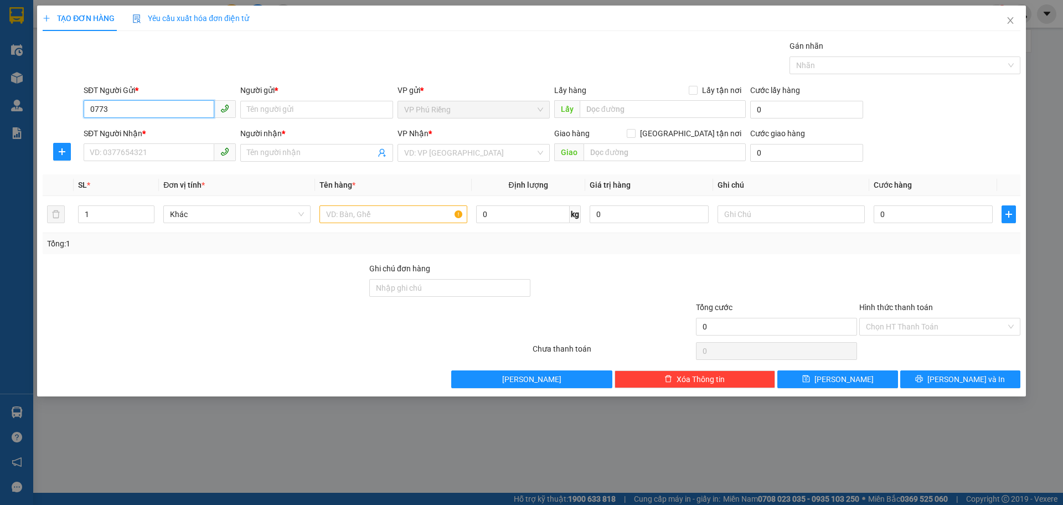
click at [142, 107] on input "0773" at bounding box center [149, 109] width 131 height 18
type input "0773101488"
click at [297, 106] on input "Người gửi *" at bounding box center [316, 110] width 152 height 18
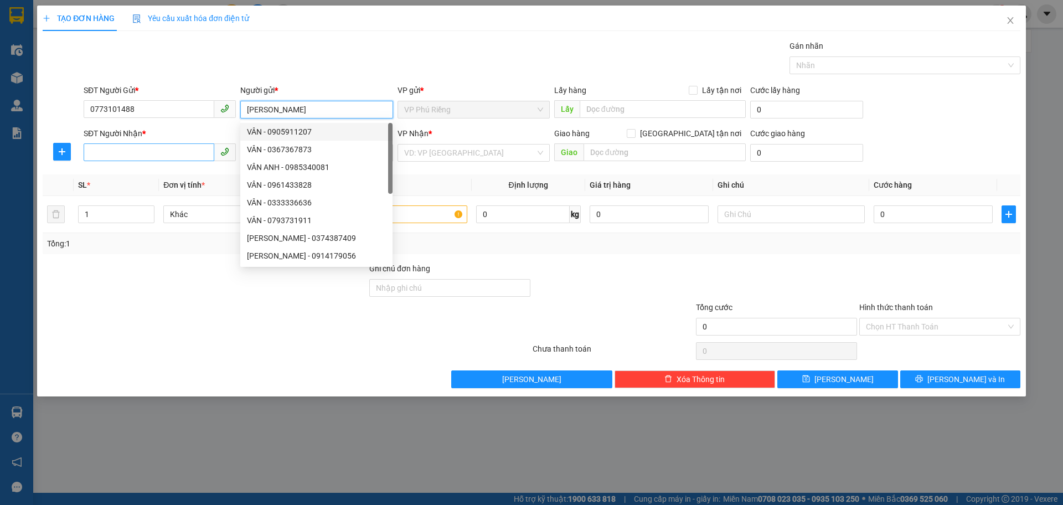
type input "[PERSON_NAME]"
click at [168, 153] on input "SĐT Người Nhận *" at bounding box center [149, 152] width 131 height 18
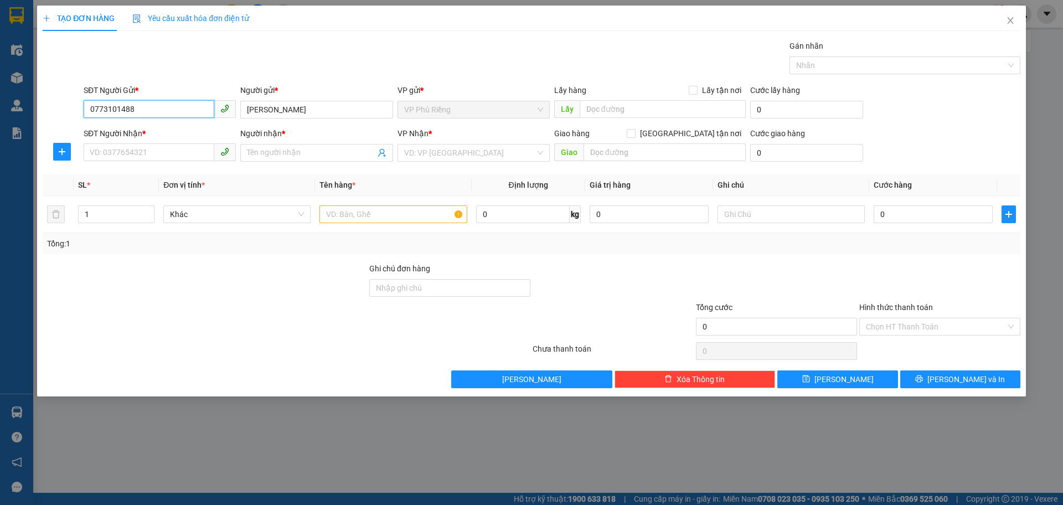
click at [167, 102] on input "0773101488" at bounding box center [149, 109] width 131 height 18
click at [143, 109] on input "0773101488" at bounding box center [149, 109] width 131 height 18
type input "0773140488"
click at [177, 152] on input "SĐT Người Nhận *" at bounding box center [149, 152] width 131 height 18
click at [107, 105] on input "0773140488" at bounding box center [149, 109] width 131 height 18
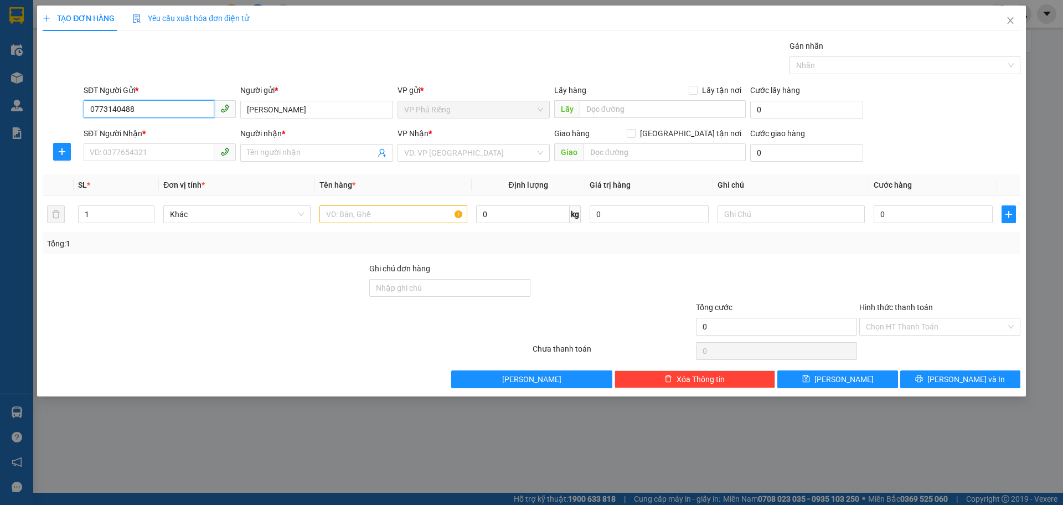
click at [107, 105] on input "0773140488" at bounding box center [149, 109] width 131 height 18
click at [165, 148] on input "SĐT Người Nhận *" at bounding box center [149, 152] width 131 height 18
paste input "0773140488"
type input "0773140488"
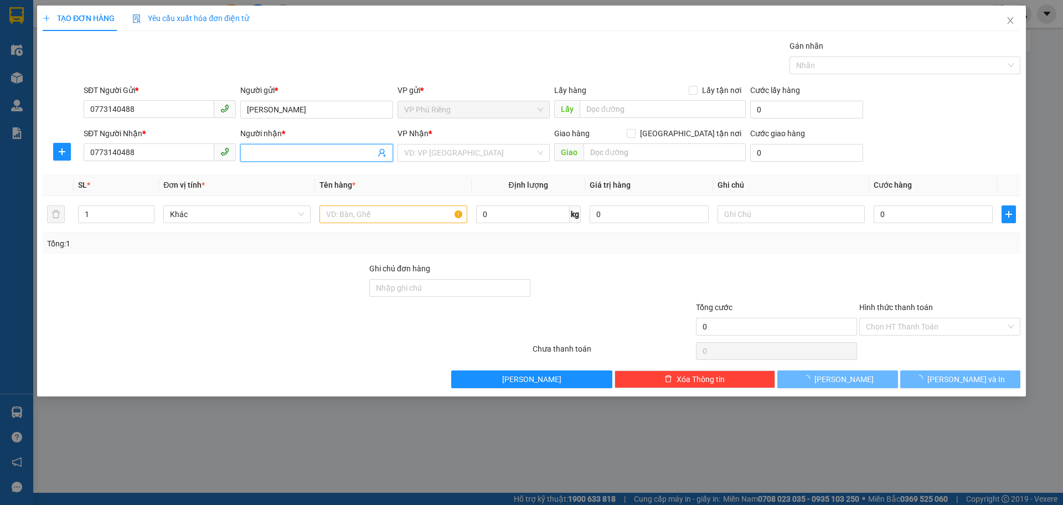
click at [286, 148] on input "Người nhận *" at bounding box center [311, 153] width 128 height 12
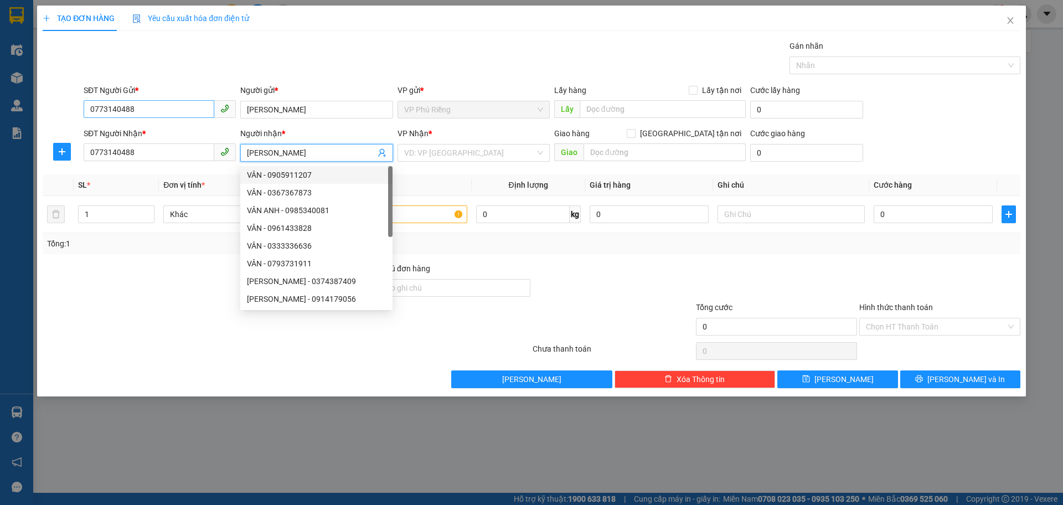
type input "[PERSON_NAME]"
click at [169, 106] on input "0773140488" at bounding box center [149, 109] width 131 height 18
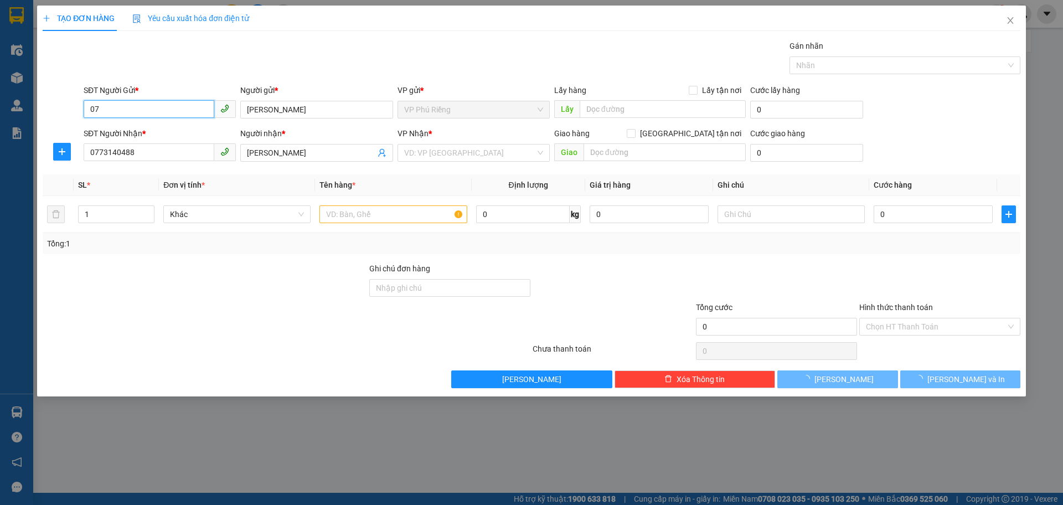
type input "0"
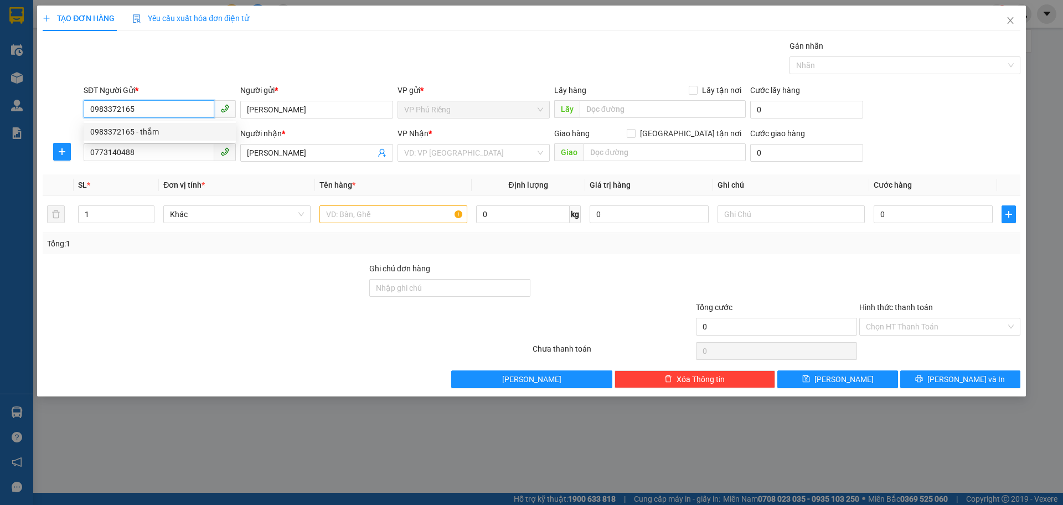
type input "0983372165"
click at [294, 100] on div "Người gửi *" at bounding box center [316, 92] width 152 height 17
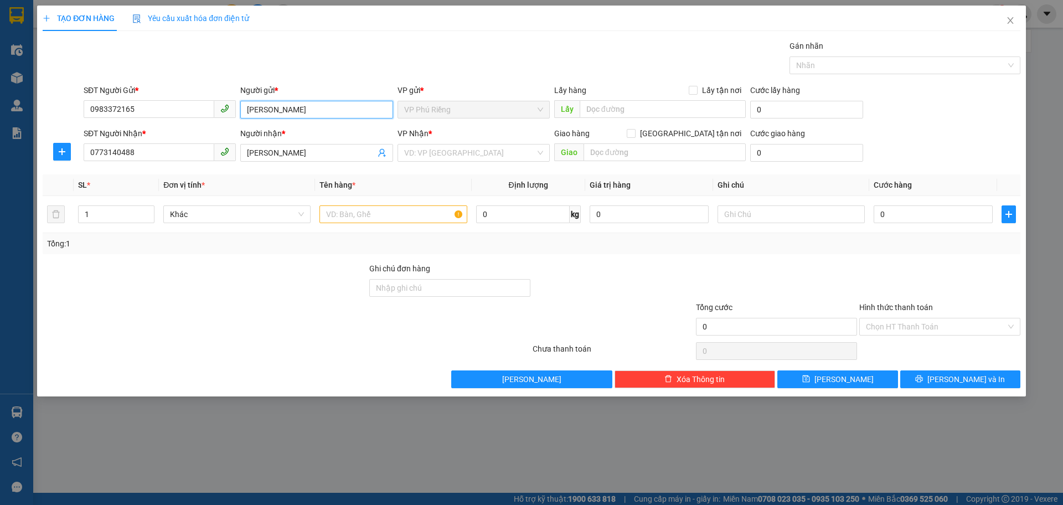
click at [294, 106] on input "[PERSON_NAME]" at bounding box center [316, 110] width 152 height 18
type input "V"
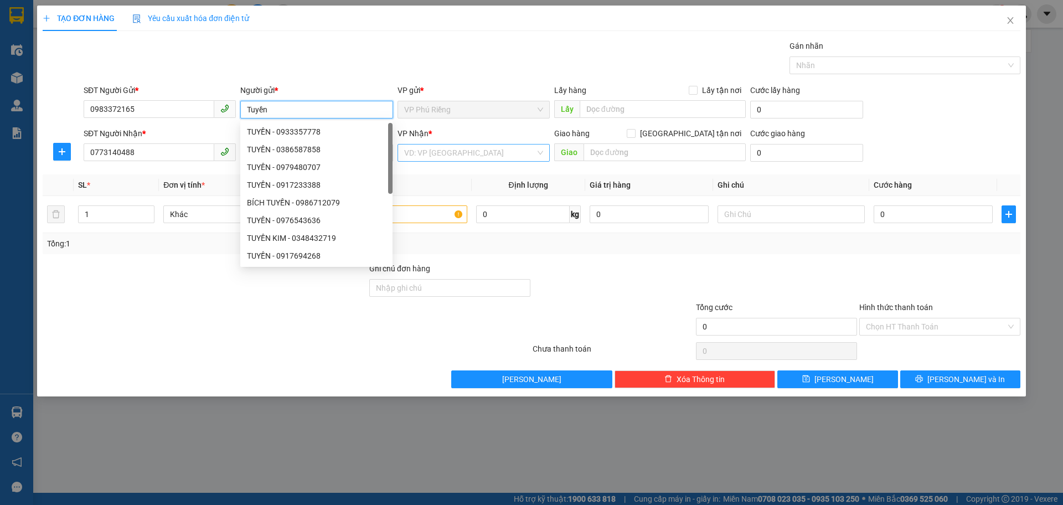
type input "Tuyền"
click at [477, 156] on input "search" at bounding box center [469, 153] width 131 height 17
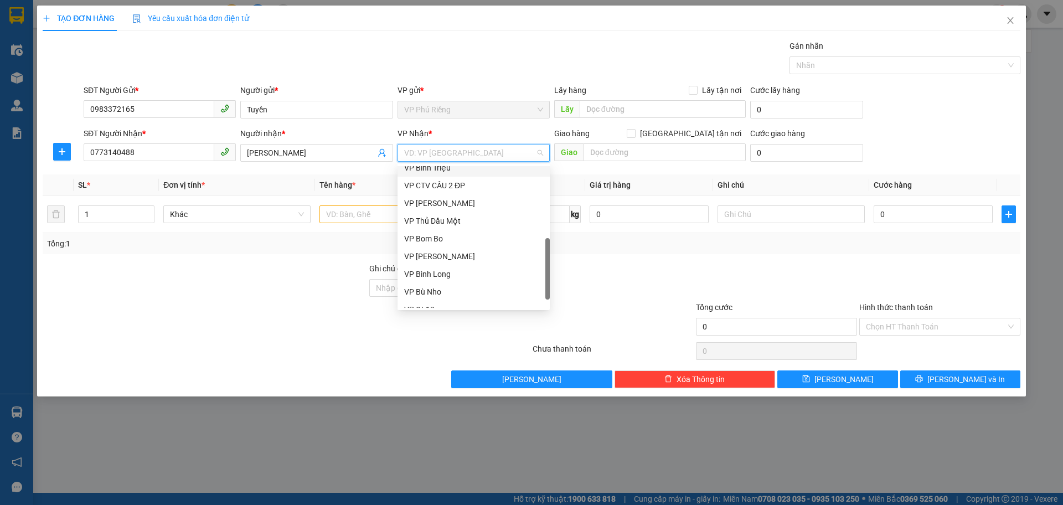
scroll to position [266, 0]
click at [467, 277] on div "VP QL13" at bounding box center [473, 281] width 139 height 12
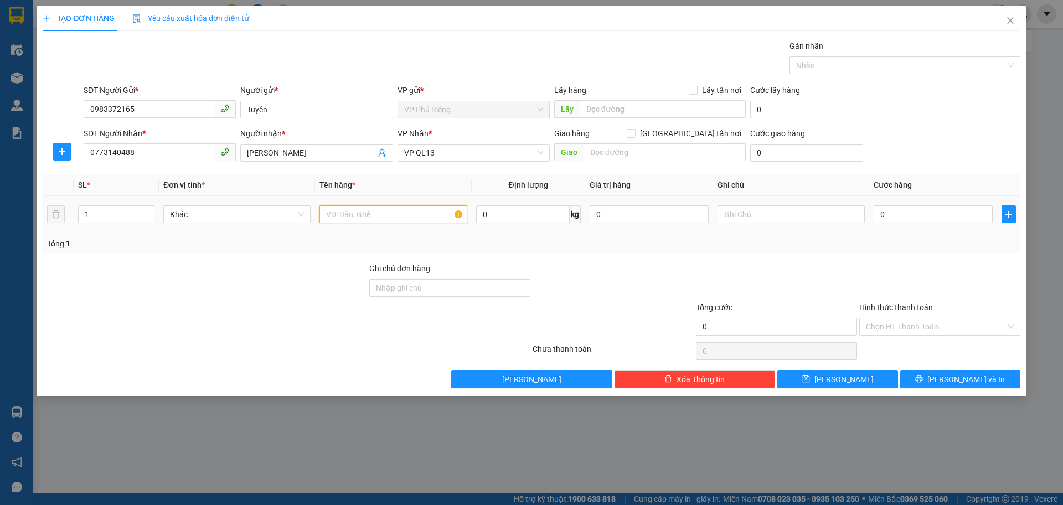
click at [391, 217] on input "text" at bounding box center [393, 214] width 147 height 18
type input "carton"
click at [813, 224] on div at bounding box center [791, 214] width 147 height 22
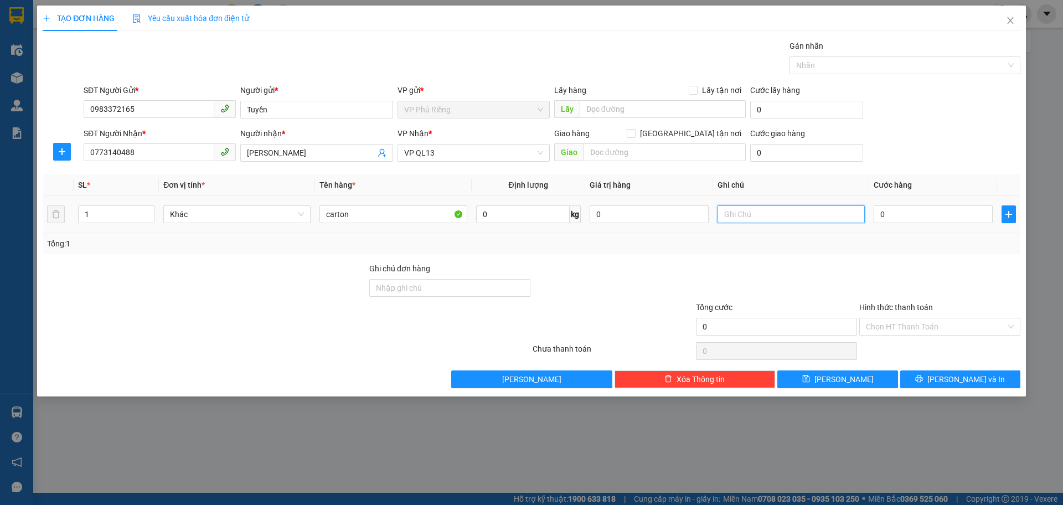
click at [811, 219] on input "text" at bounding box center [791, 214] width 147 height 18
type input "hàng dễ vỡ nhẹ tay"
click at [907, 217] on input "0" at bounding box center [933, 214] width 119 height 18
type input "3"
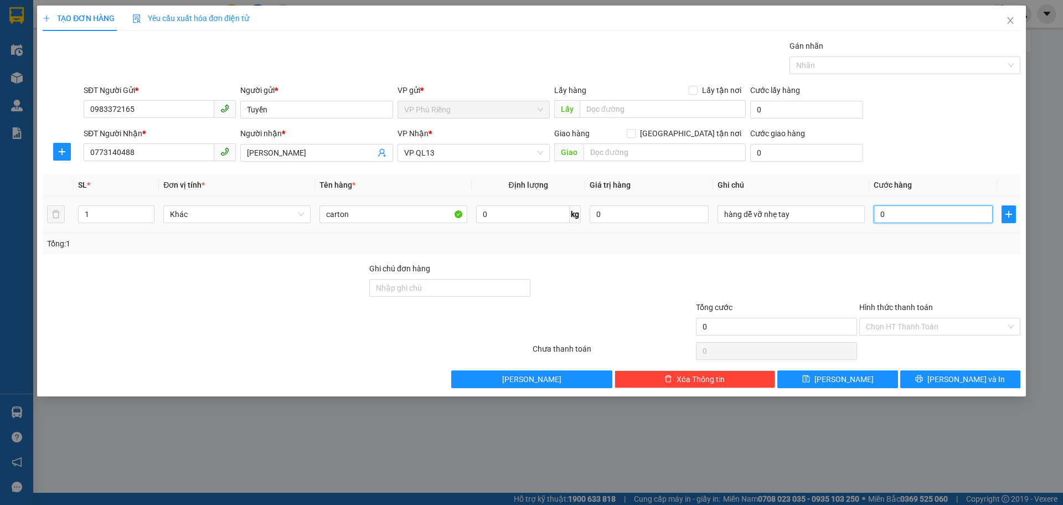
type input "3"
type input "30"
type input "30.000"
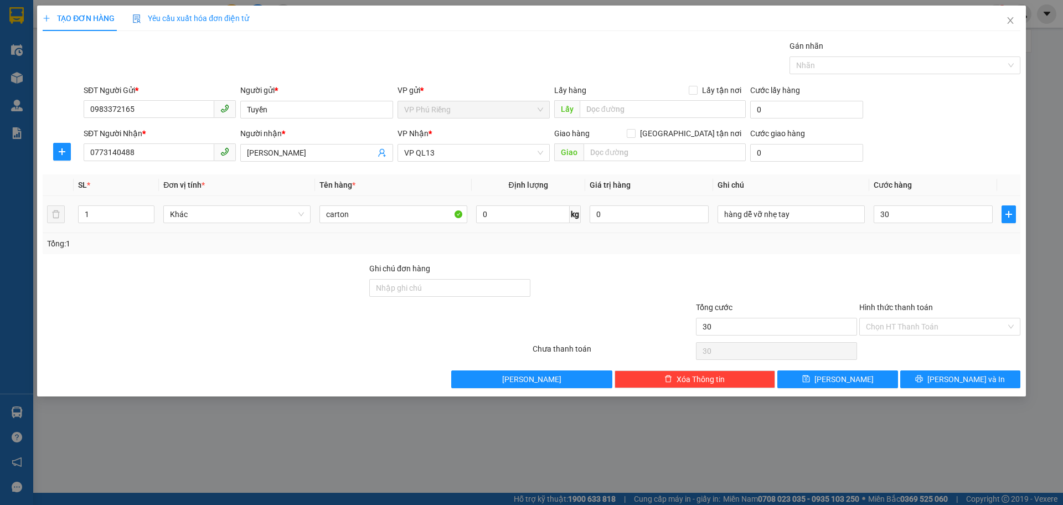
type input "30.000"
drag, startPoint x: 922, startPoint y: 265, endPoint x: 939, endPoint y: 264, distance: 17.3
click at [933, 261] on div "Transit Pickup Surcharge Ids Transit Deliver Surcharge Ids Transit Deliver Surc…" at bounding box center [532, 214] width 978 height 348
click at [914, 331] on input "Hình thức thanh toán" at bounding box center [936, 326] width 140 height 17
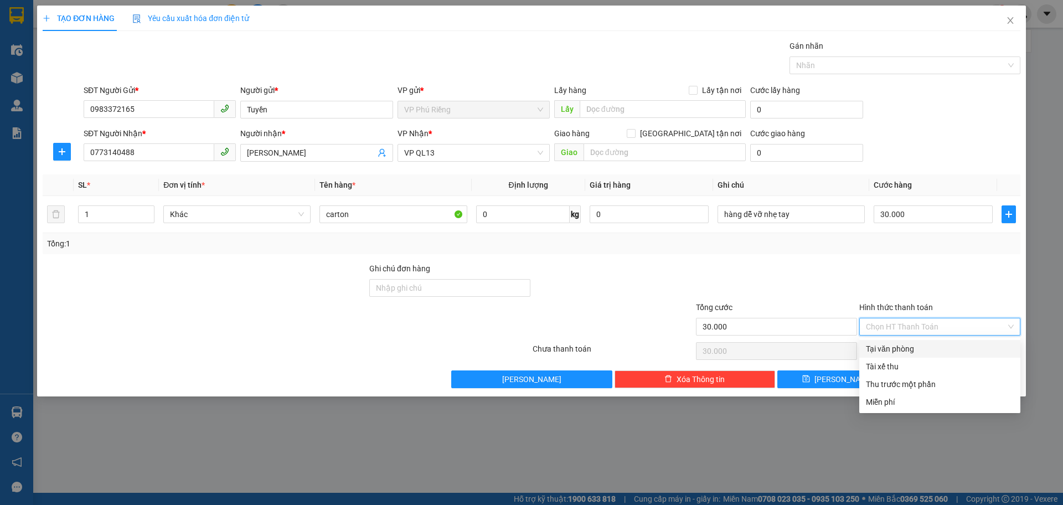
click at [896, 346] on div "Tại văn phòng" at bounding box center [940, 349] width 148 height 12
type input "0"
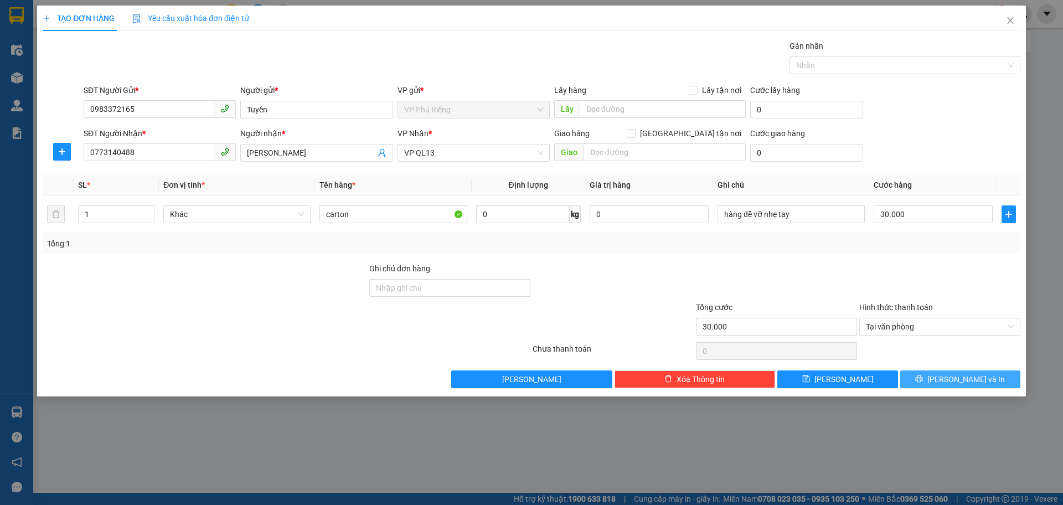
click at [962, 383] on span "[PERSON_NAME] và In" at bounding box center [967, 379] width 78 height 12
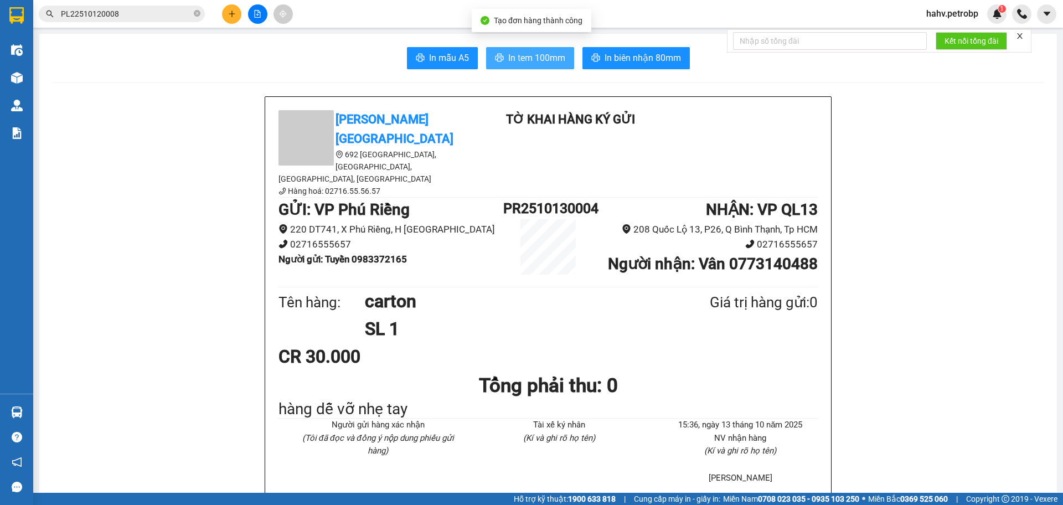
click at [528, 64] on span "In tem 100mm" at bounding box center [536, 58] width 57 height 14
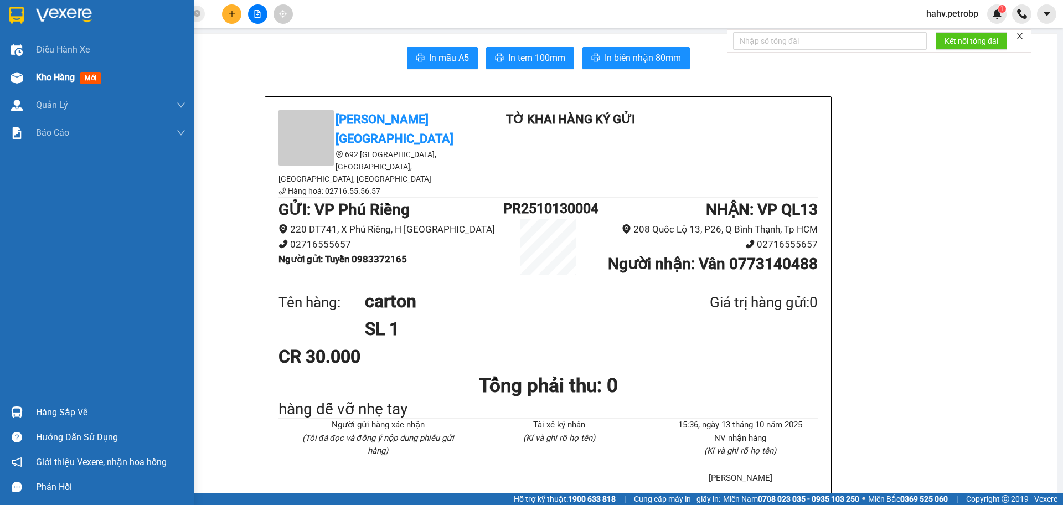
click at [19, 81] on img at bounding box center [17, 78] width 12 height 12
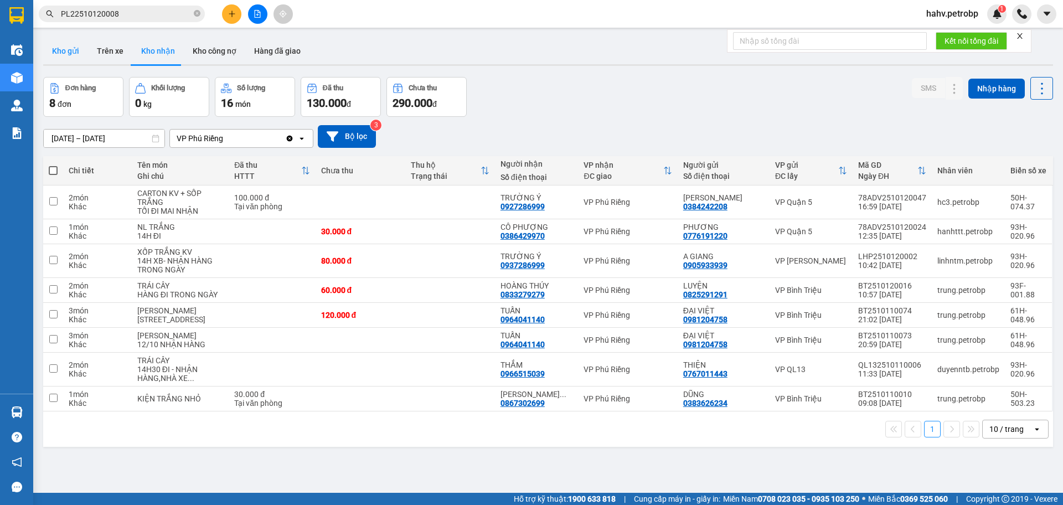
click at [66, 54] on button "Kho gửi" at bounding box center [65, 51] width 45 height 27
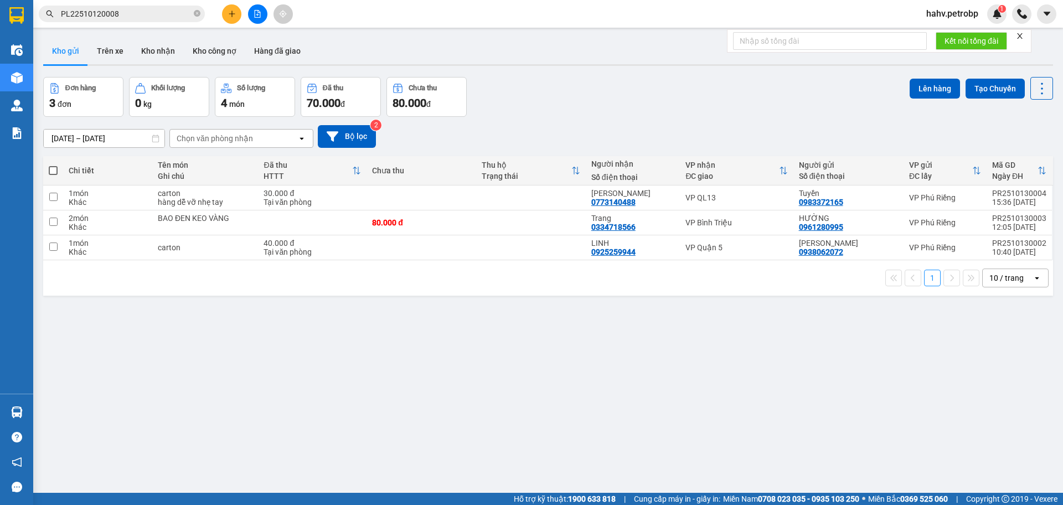
click at [53, 168] on span at bounding box center [53, 170] width 9 height 9
click at [53, 165] on input "checkbox" at bounding box center [53, 165] width 0 height 0
checkbox input "true"
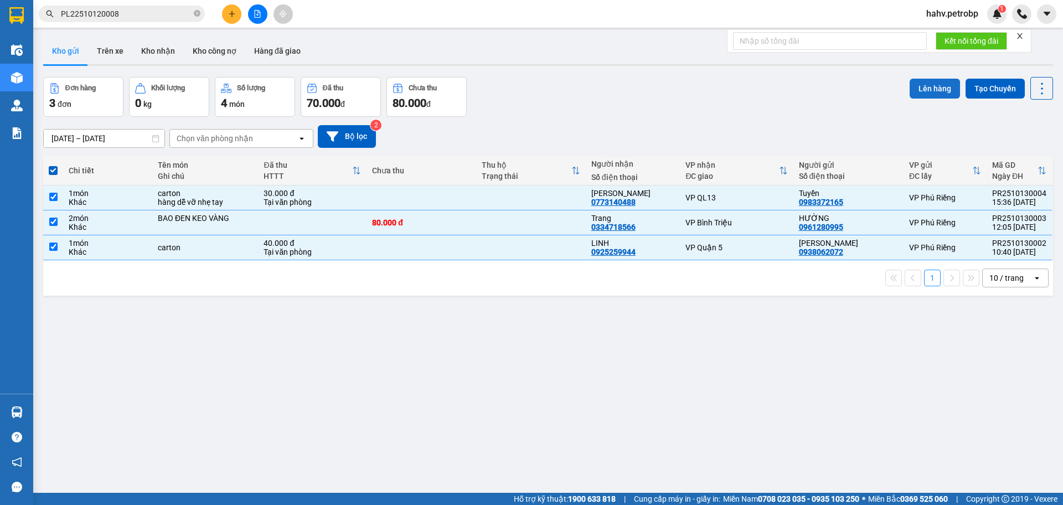
click at [930, 92] on button "Lên hàng" at bounding box center [935, 89] width 50 height 20
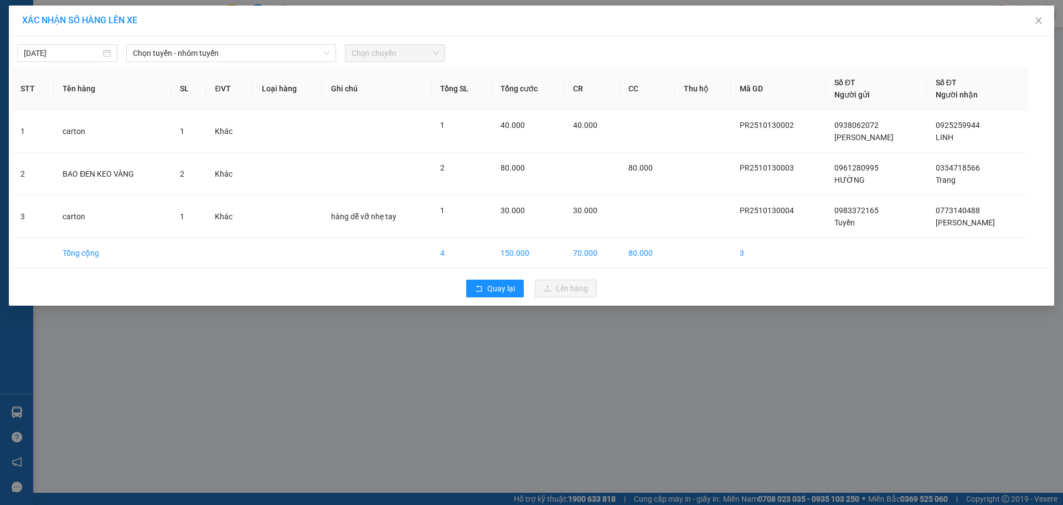
click at [232, 62] on div "13/10/2025 Chọn tuyến - nhóm tuyến Chọn chuyến STT Tên hàng SL ĐVT Loại hàng Gh…" at bounding box center [532, 171] width 1046 height 270
click at [231, 50] on span "Chọn tuyến - nhóm tuyến" at bounding box center [231, 53] width 197 height 17
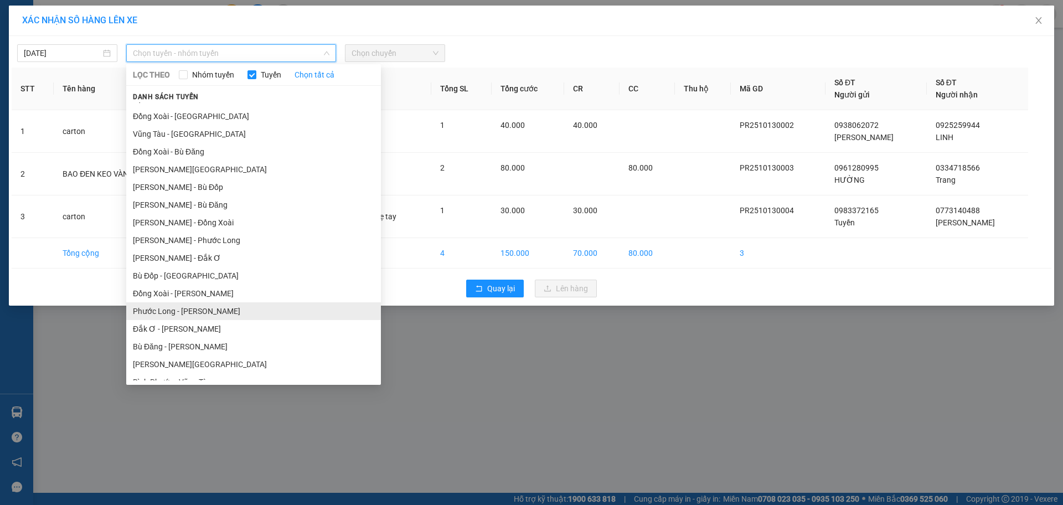
scroll to position [76, 0]
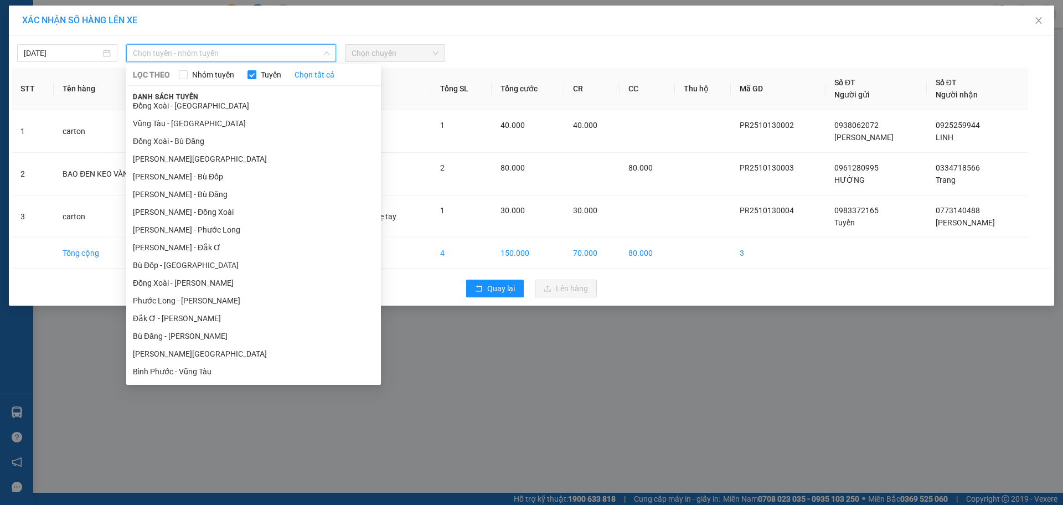
click at [235, 297] on li "Phước Long - [PERSON_NAME]" at bounding box center [253, 301] width 255 height 18
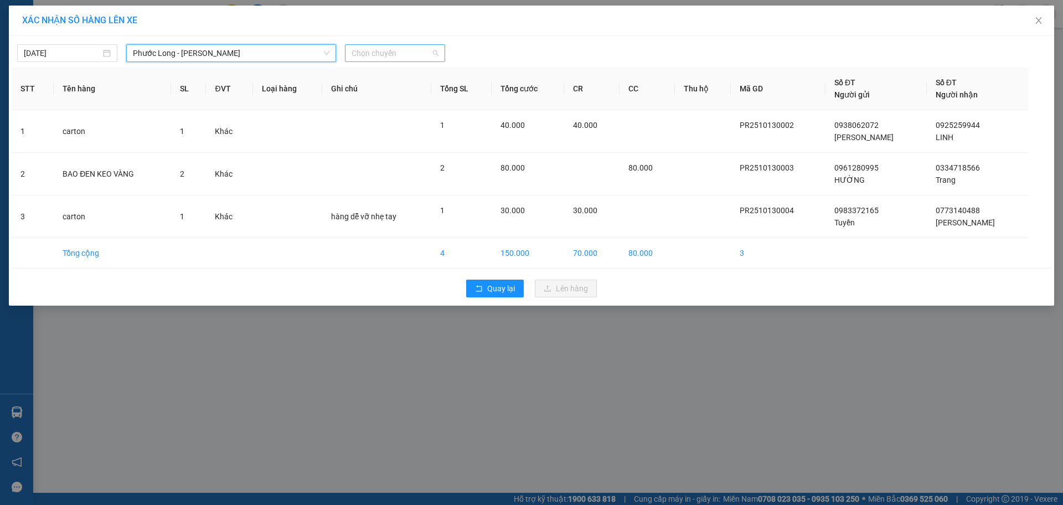
click at [386, 54] on span "Chọn chuyến" at bounding box center [395, 53] width 87 height 17
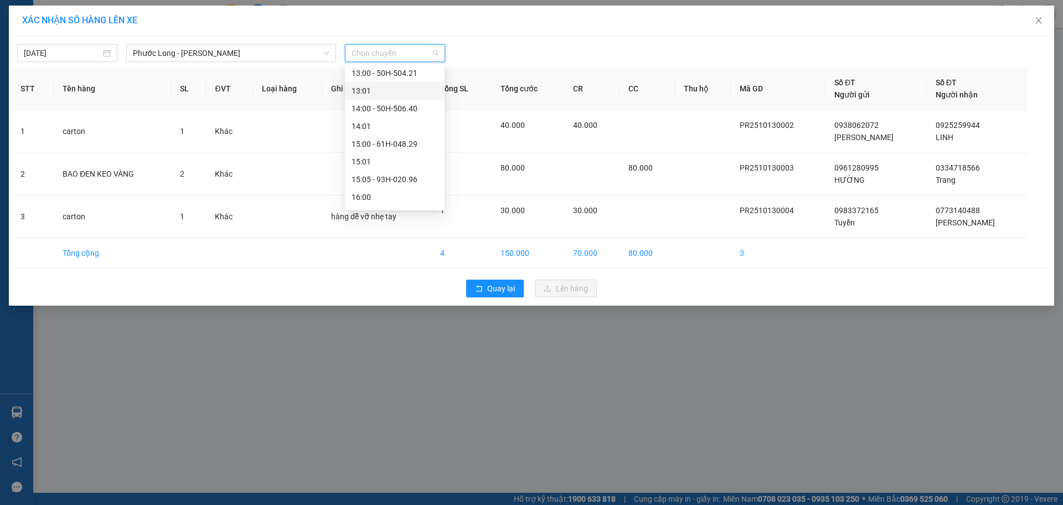
scroll to position [517, 0]
click at [402, 161] on div "15:05 - 93H-020.96" at bounding box center [395, 161] width 86 height 12
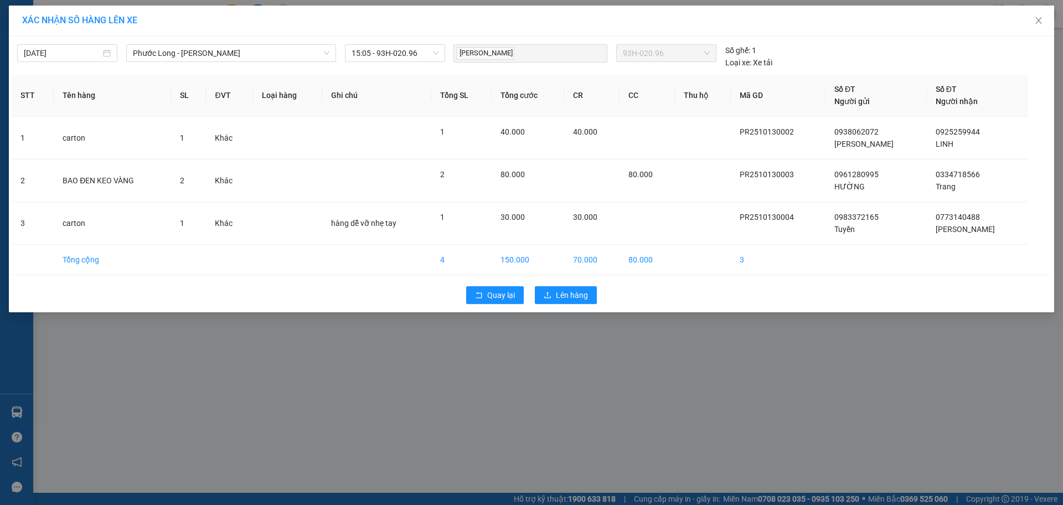
click at [587, 308] on div "Quay lại Lên hàng" at bounding box center [532, 295] width 1040 height 29
click at [587, 301] on span "Lên hàng" at bounding box center [572, 295] width 32 height 12
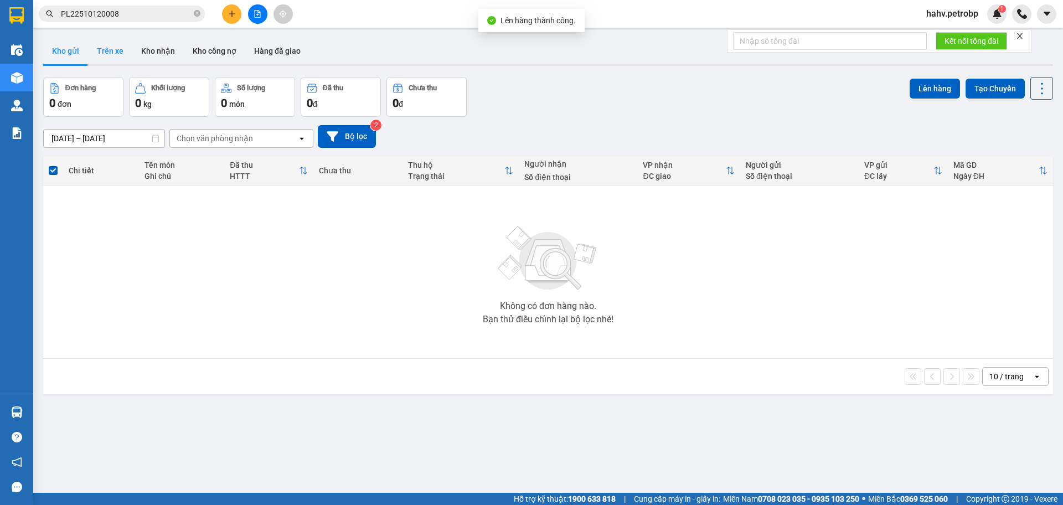
click at [116, 58] on button "Trên xe" at bounding box center [110, 51] width 44 height 27
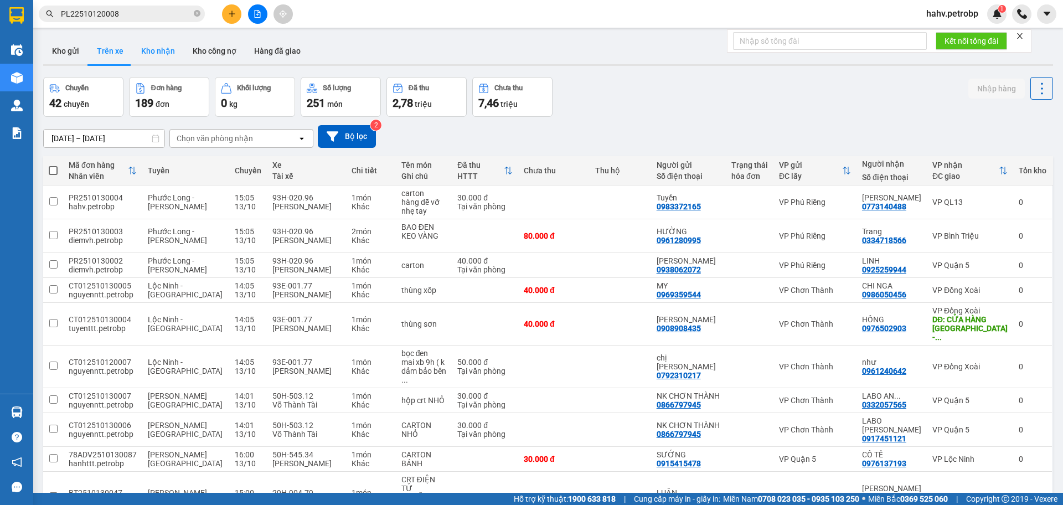
click at [161, 53] on button "Kho nhận" at bounding box center [158, 51] width 52 height 27
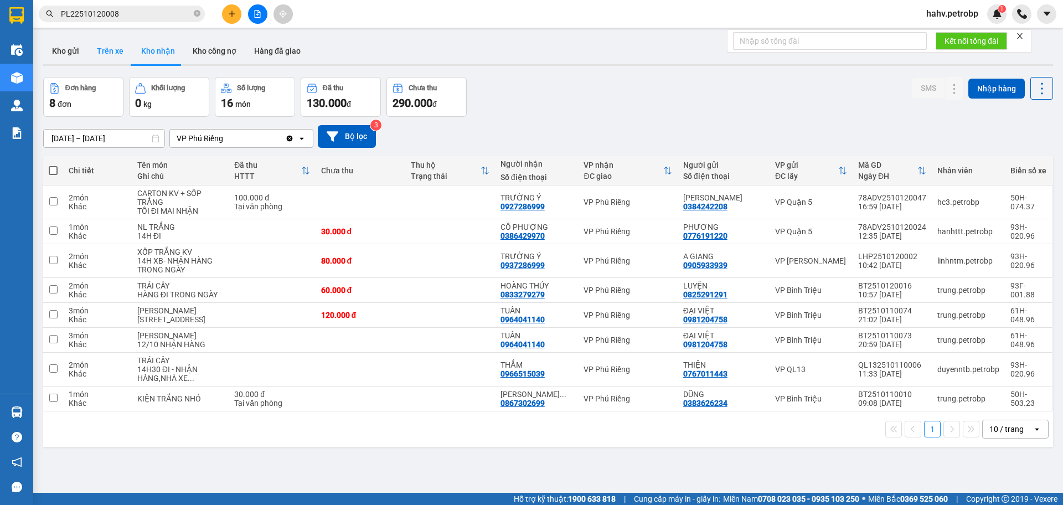
click at [122, 52] on button "Trên xe" at bounding box center [110, 51] width 44 height 27
type input "[DATE] – [DATE]"
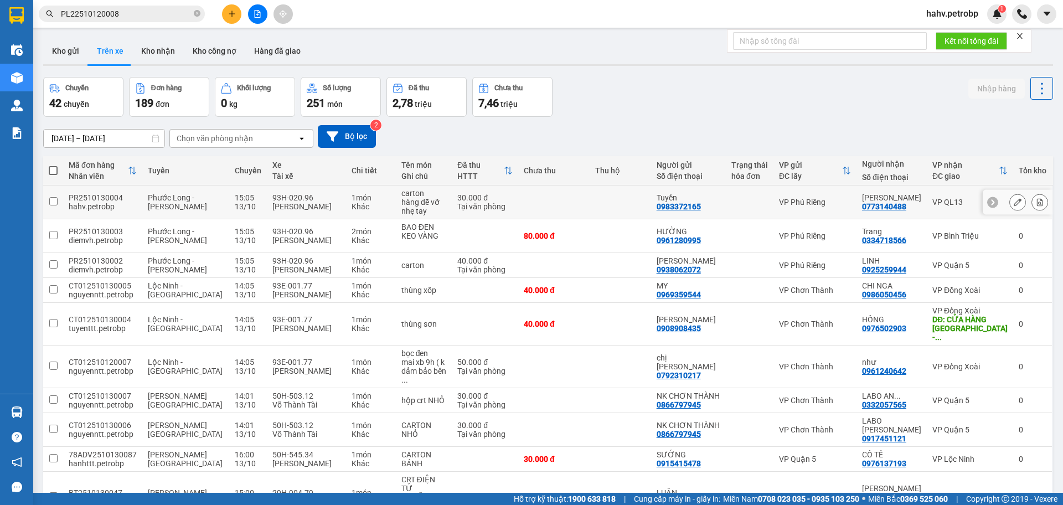
click at [909, 205] on div "Vân 0773140488" at bounding box center [891, 202] width 59 height 18
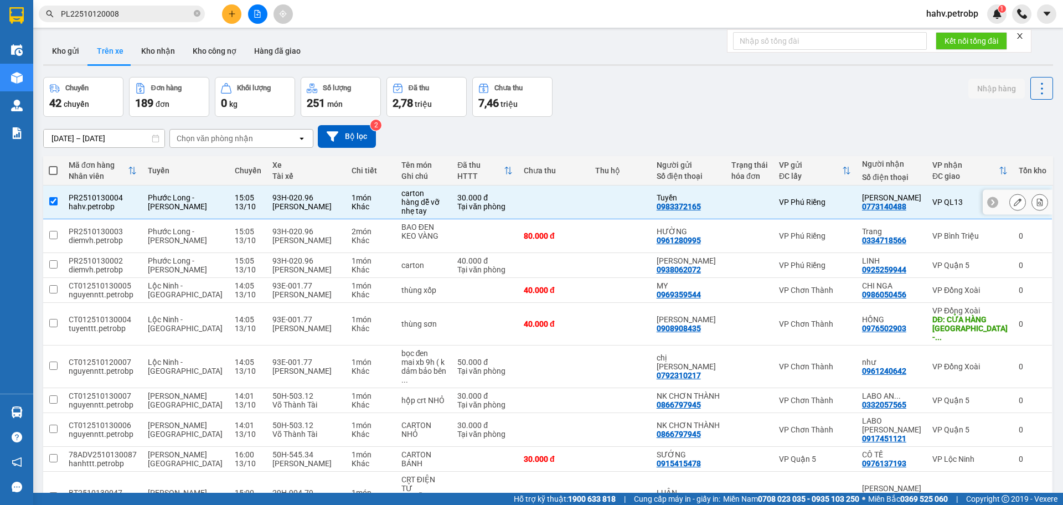
click at [909, 205] on div "Vân 0773140488" at bounding box center [891, 202] width 59 height 18
checkbox input "false"
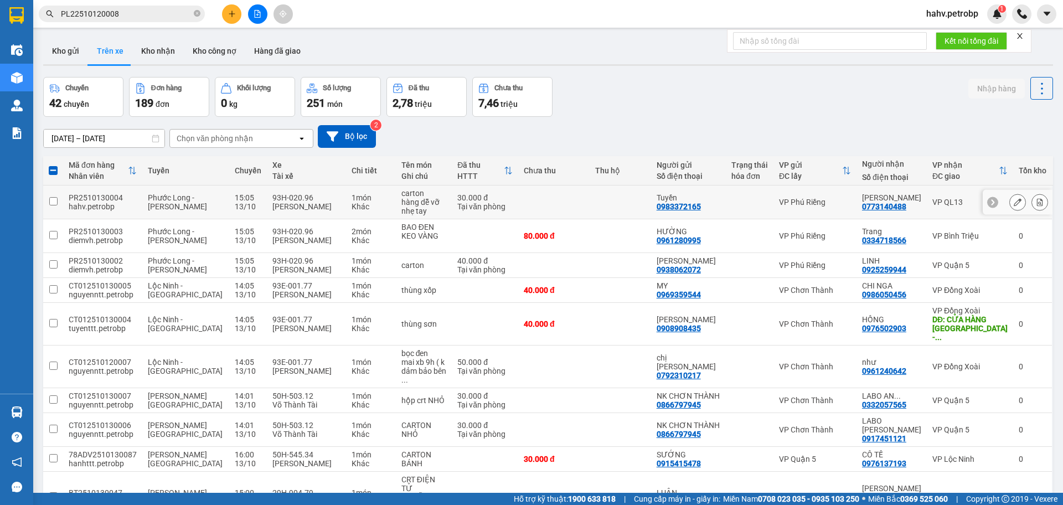
click at [899, 205] on div "0773140488" at bounding box center [884, 206] width 44 height 9
copy div "0773140488"
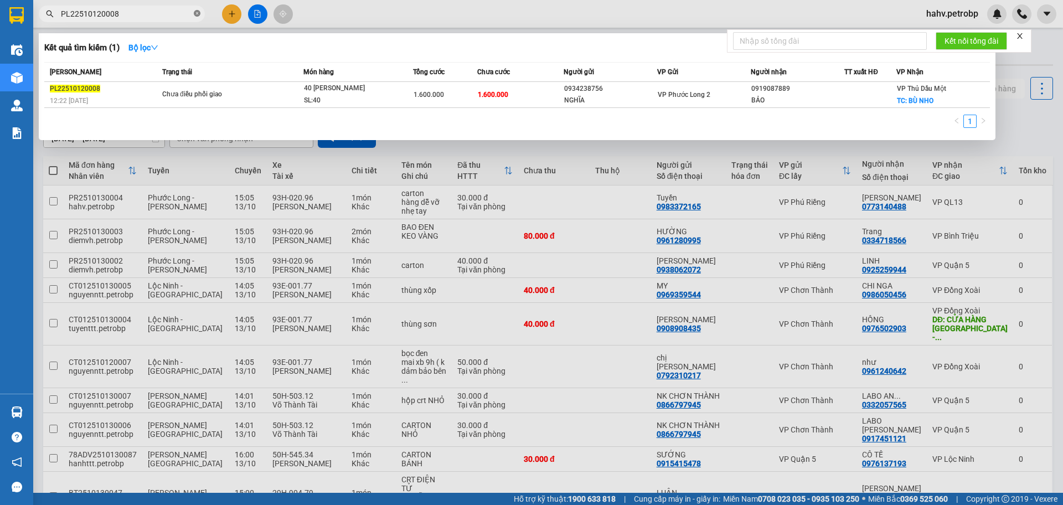
click at [198, 13] on icon "close-circle" at bounding box center [197, 13] width 7 height 7
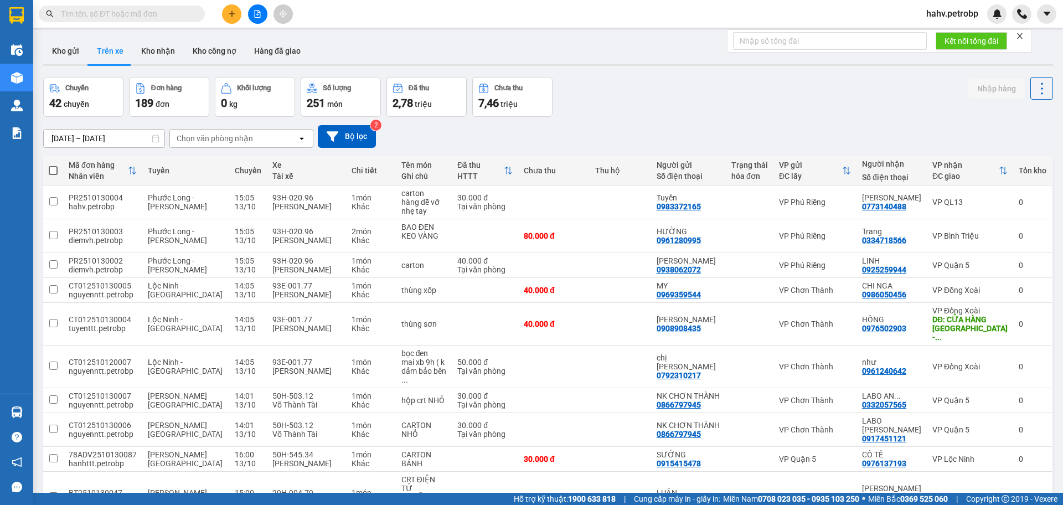
paste input "0773140488"
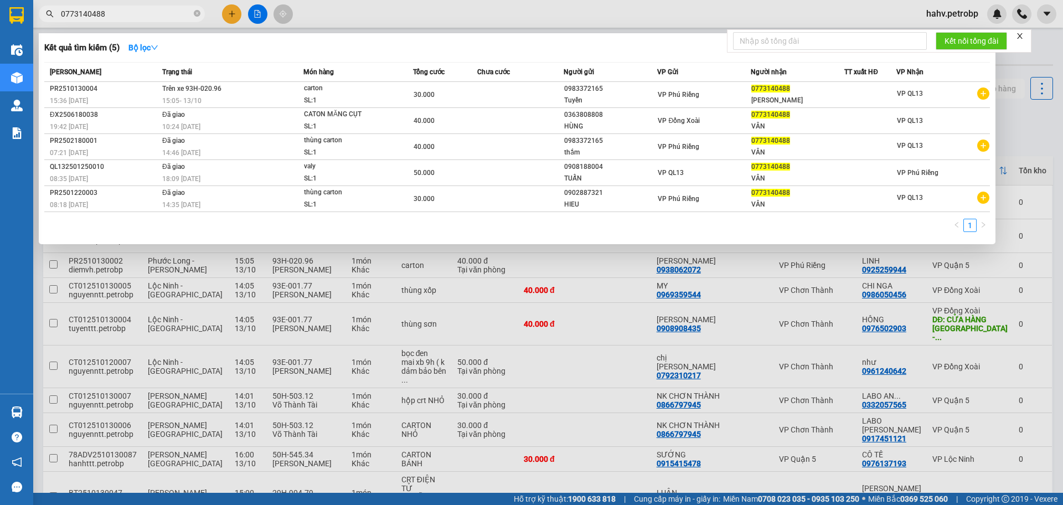
type input "0773140488"
click at [193, 17] on span "0773140488" at bounding box center [122, 14] width 166 height 17
click at [200, 14] on icon "close-circle" at bounding box center [197, 13] width 7 height 7
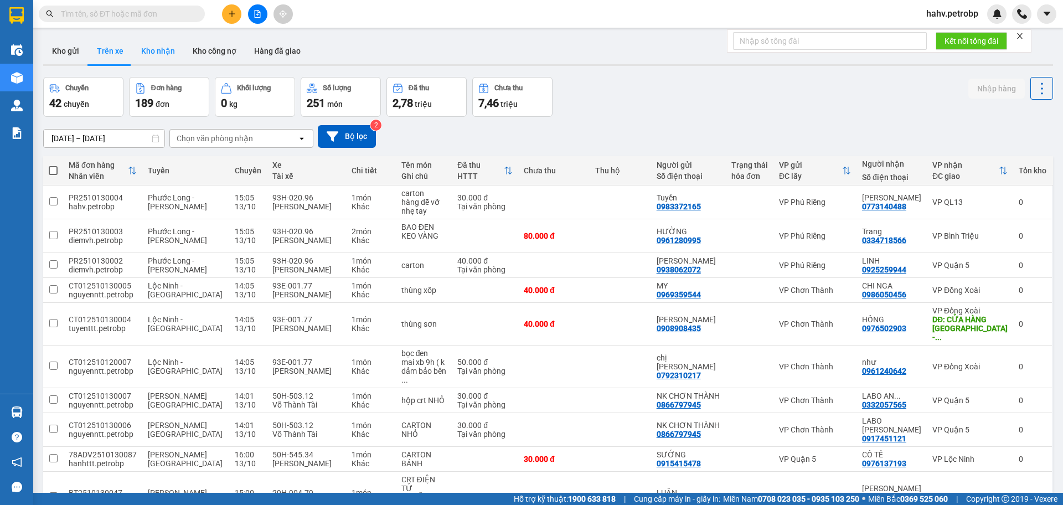
click at [148, 48] on button "Kho nhận" at bounding box center [158, 51] width 52 height 27
type input "[DATE] – [DATE]"
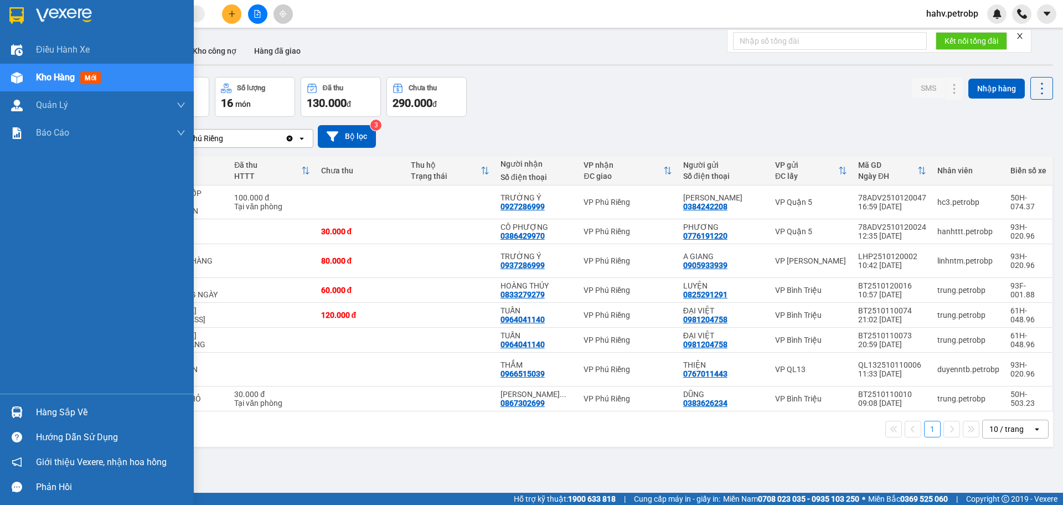
click at [66, 415] on div "Hàng sắp về" at bounding box center [111, 412] width 150 height 17
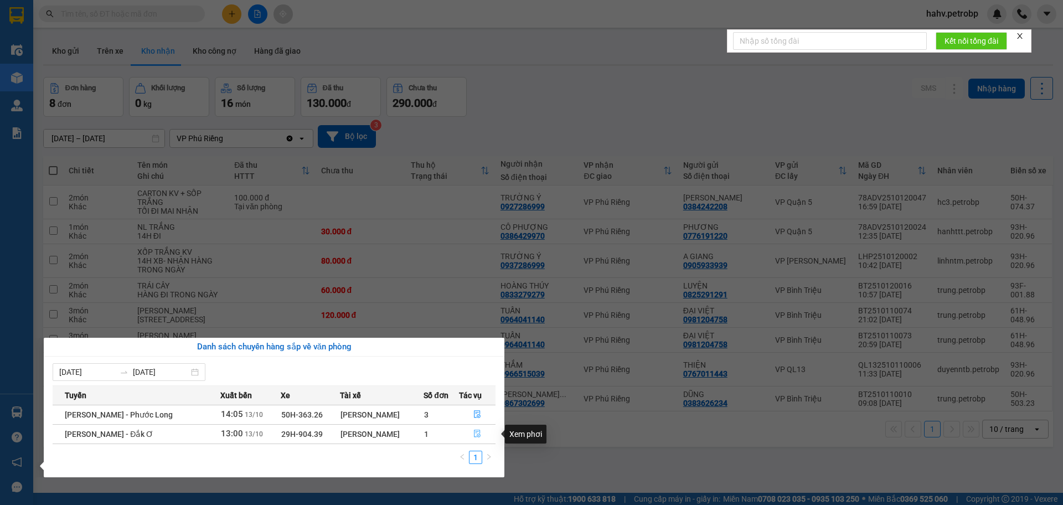
click at [475, 436] on icon "file-done" at bounding box center [478, 434] width 8 height 8
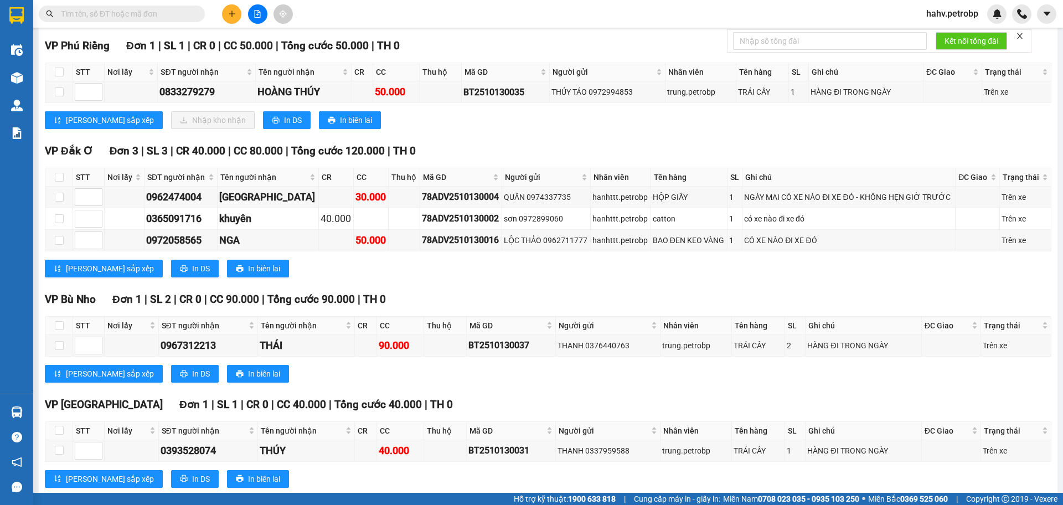
scroll to position [291, 0]
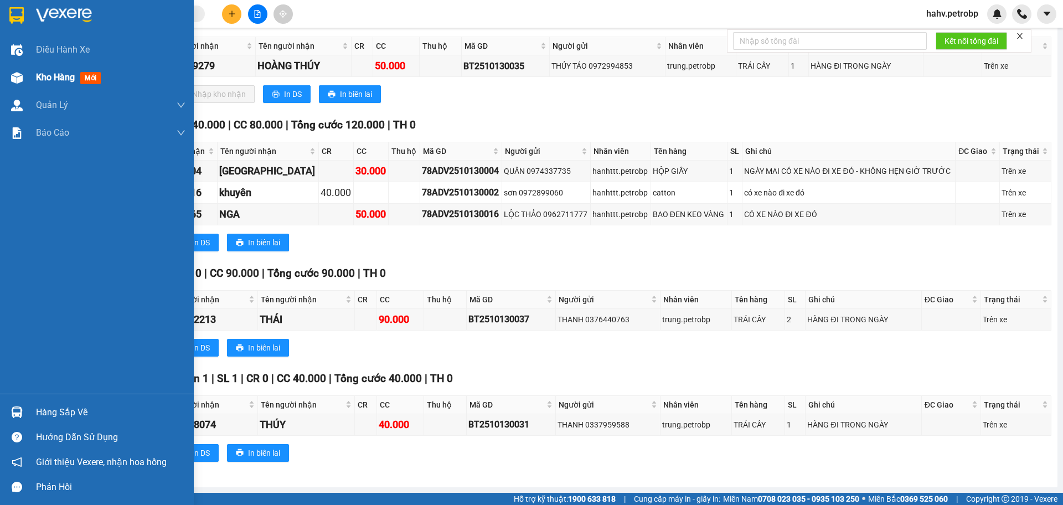
click at [34, 76] on div "Kho hàng mới" at bounding box center [97, 78] width 194 height 28
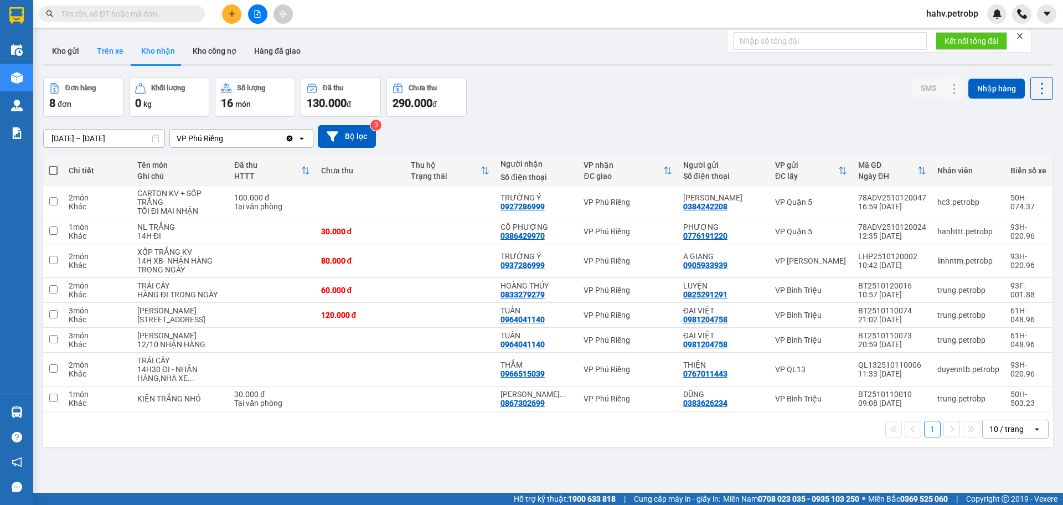
click at [110, 44] on button "Trên xe" at bounding box center [110, 51] width 44 height 27
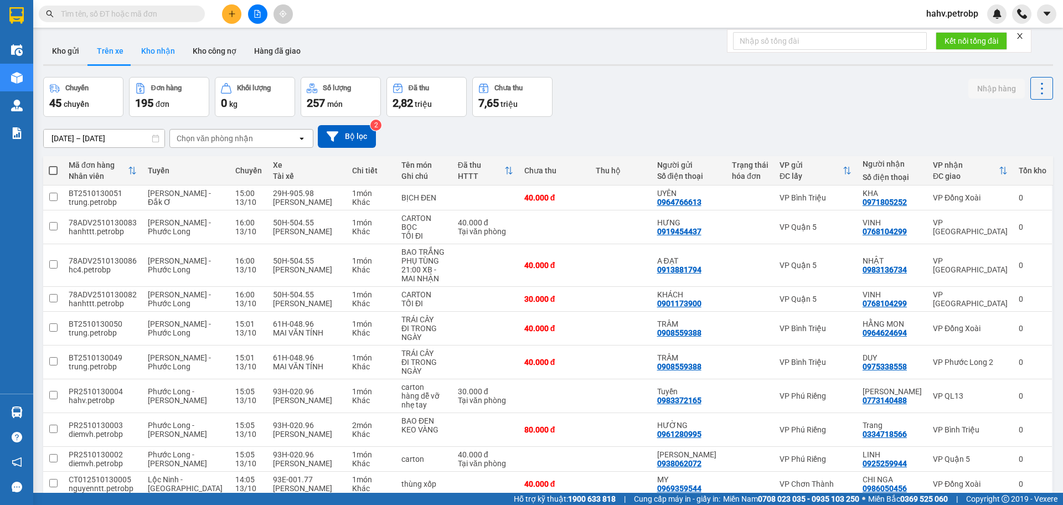
click at [160, 54] on button "Kho nhận" at bounding box center [158, 51] width 52 height 27
type input "[DATE] – [DATE]"
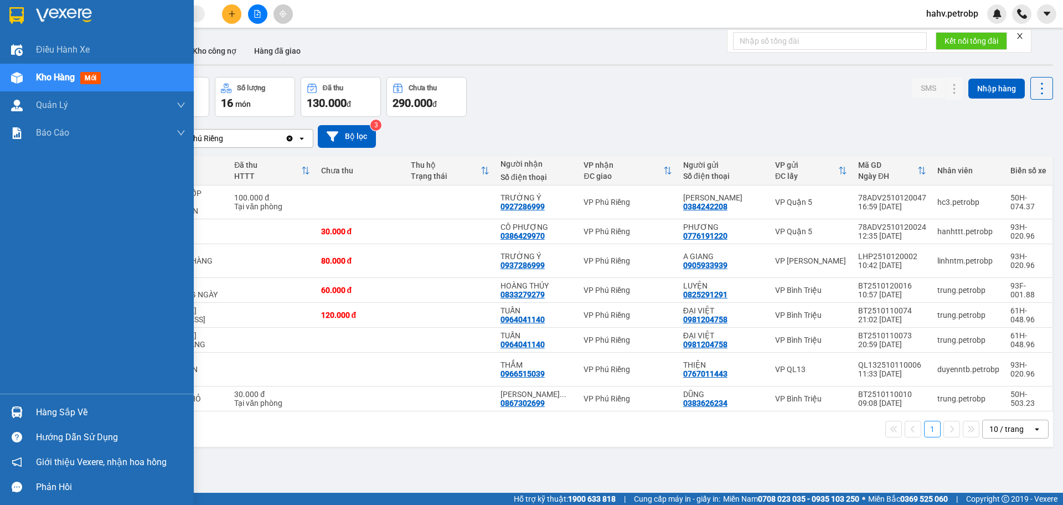
drag, startPoint x: 4, startPoint y: 416, endPoint x: 47, endPoint y: 417, distance: 42.7
click at [4, 416] on div "Hàng sắp về" at bounding box center [97, 412] width 194 height 25
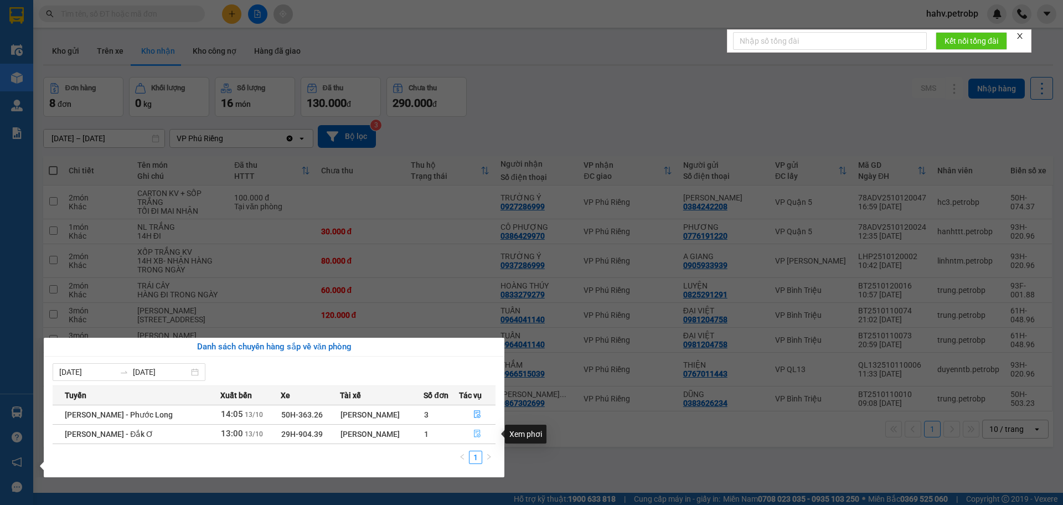
click at [475, 430] on icon "file-done" at bounding box center [477, 434] width 7 height 8
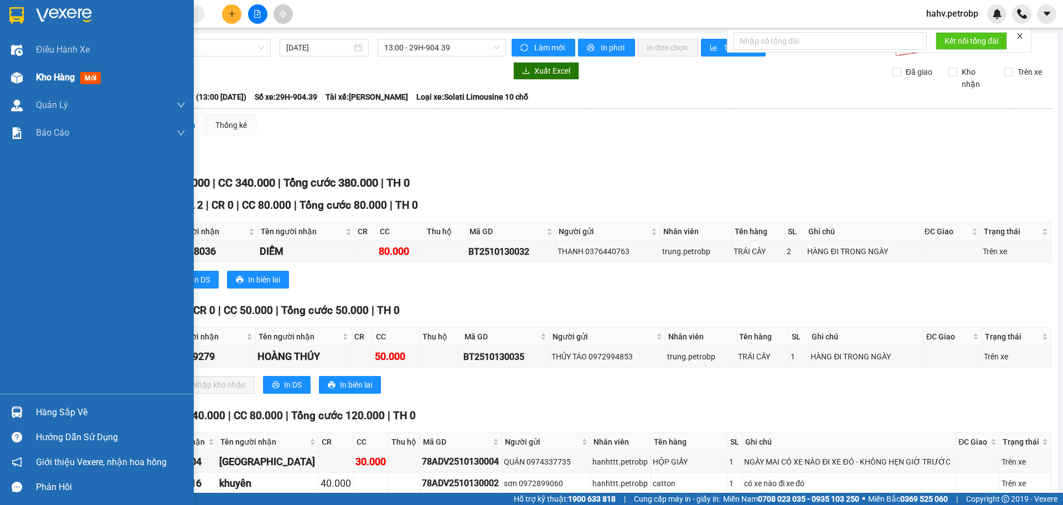
click at [0, 73] on div "Kho hàng mới" at bounding box center [97, 78] width 194 height 28
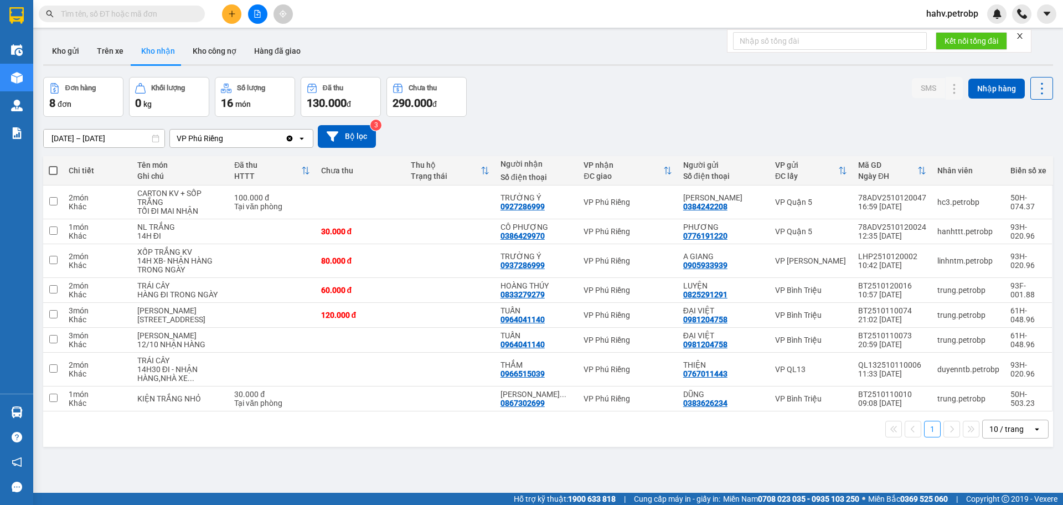
drag, startPoint x: 106, startPoint y: 40, endPoint x: 132, endPoint y: 47, distance: 26.9
click at [106, 40] on button "Trên xe" at bounding box center [110, 51] width 44 height 27
type input "[DATE] – [DATE]"
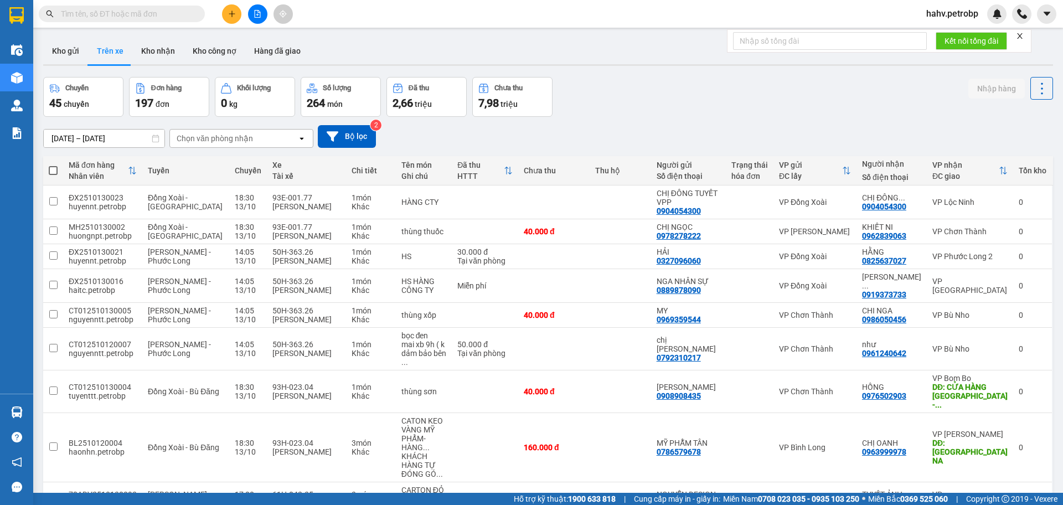
click at [145, 48] on button "Kho nhận" at bounding box center [158, 51] width 52 height 27
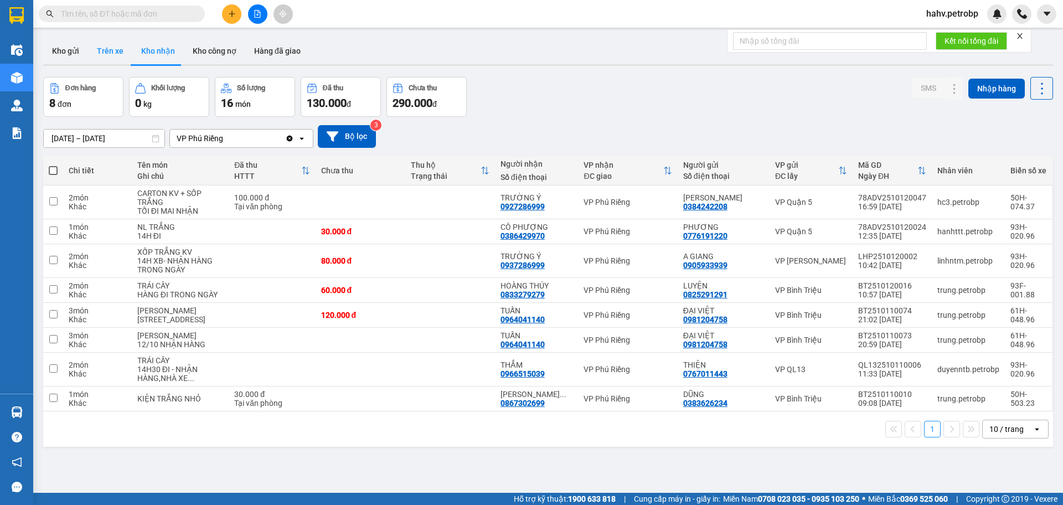
click at [98, 54] on button "Trên xe" at bounding box center [110, 51] width 44 height 27
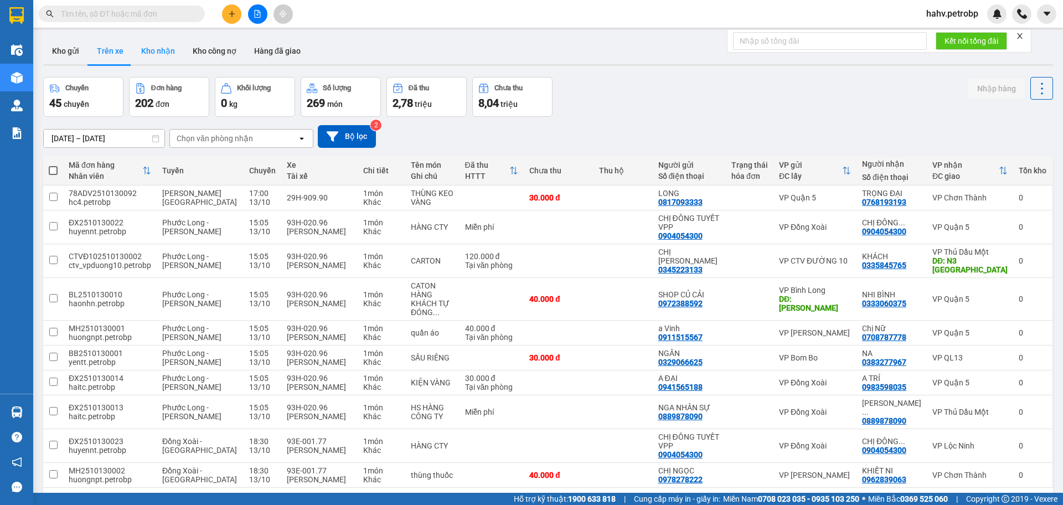
click at [162, 47] on button "Kho nhận" at bounding box center [158, 51] width 52 height 27
type input "[DATE] – [DATE]"
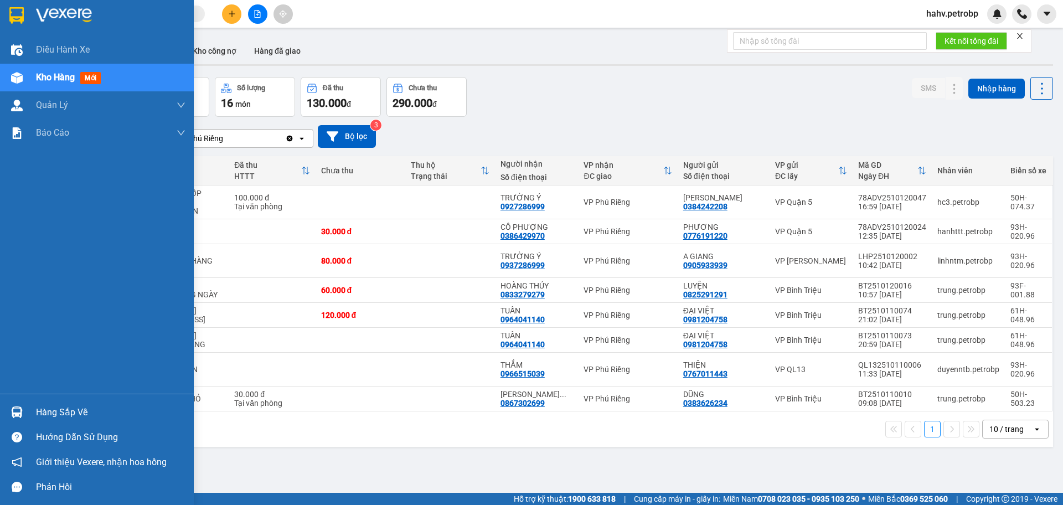
click at [78, 409] on div "Hàng sắp về" at bounding box center [111, 412] width 150 height 17
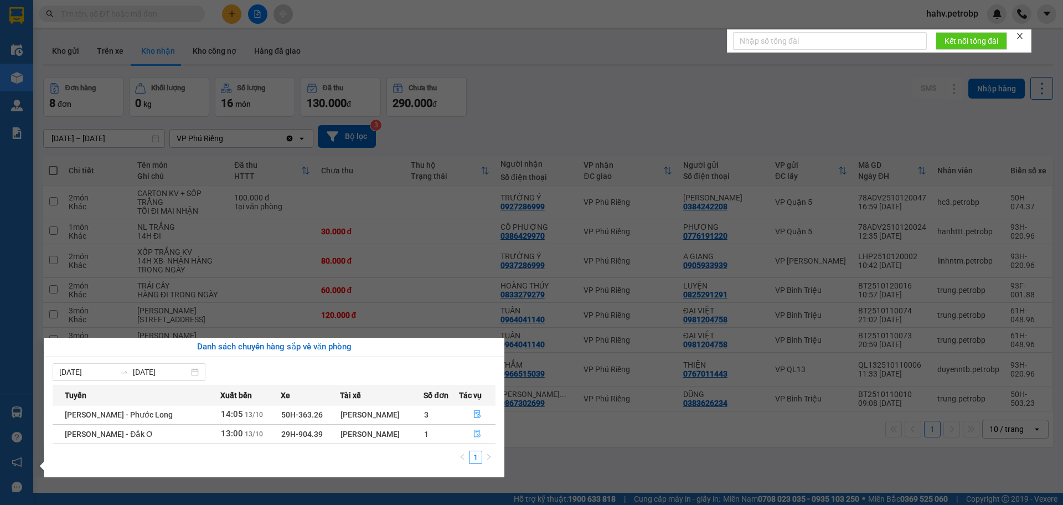
click at [472, 428] on button "button" at bounding box center [478, 434] width 36 height 18
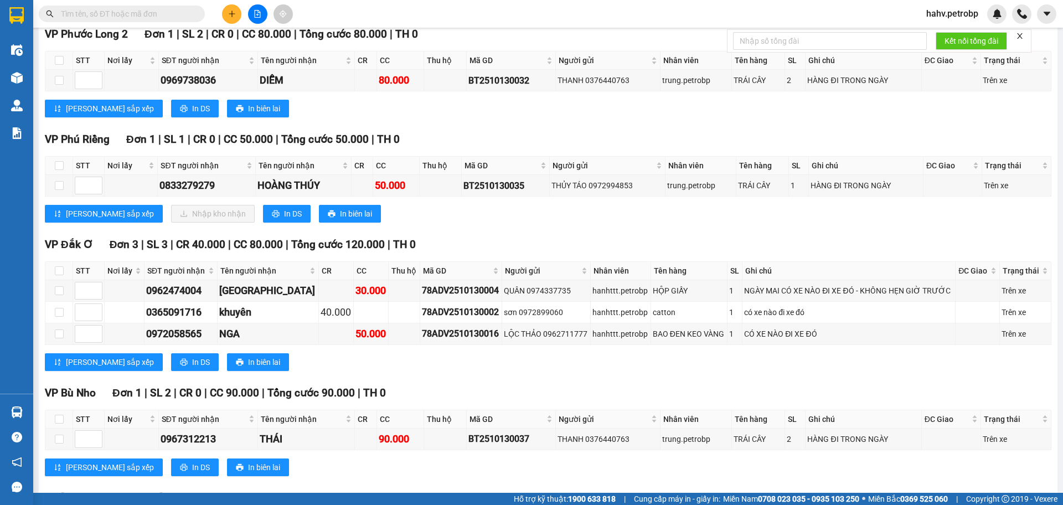
scroll to position [162, 0]
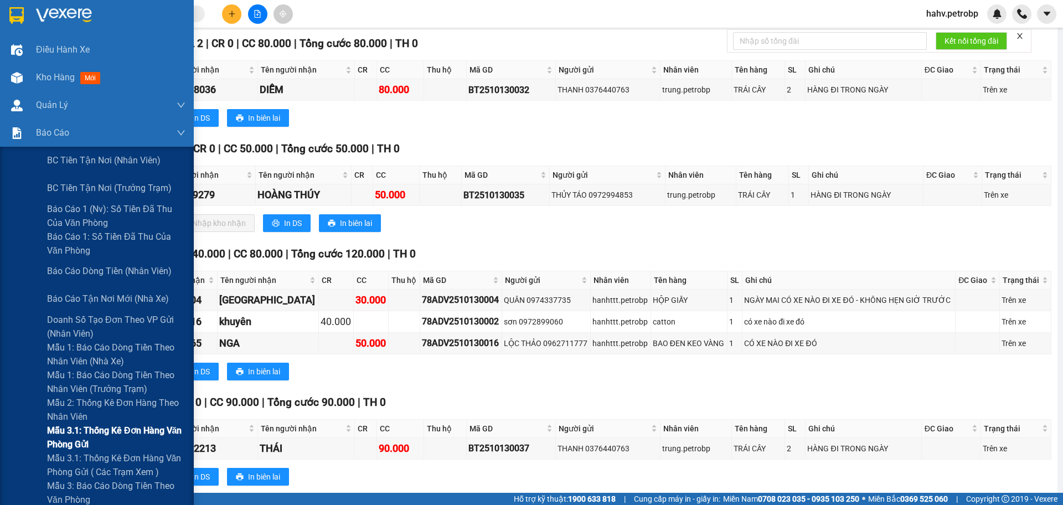
click at [12, 445] on div "Mẫu 3.1: Thống kê đơn hàng văn phòng gửi" at bounding box center [97, 438] width 194 height 28
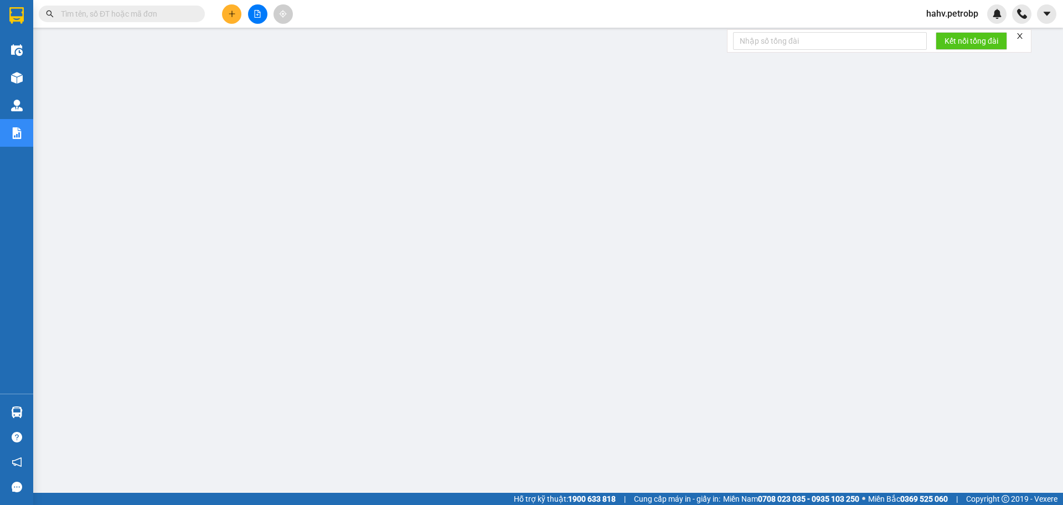
paste input "0907441444"
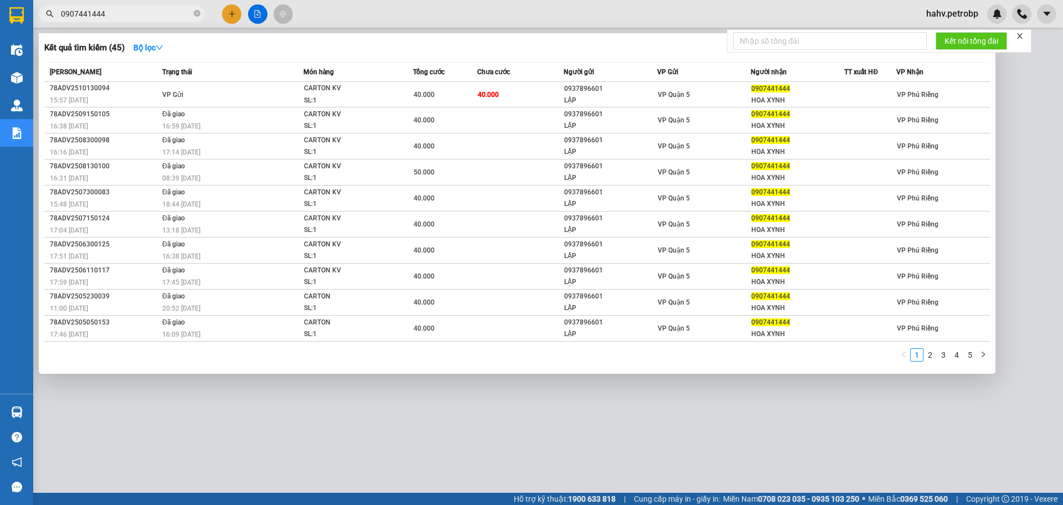
type input "0907441444"
click at [406, 412] on div at bounding box center [531, 252] width 1063 height 505
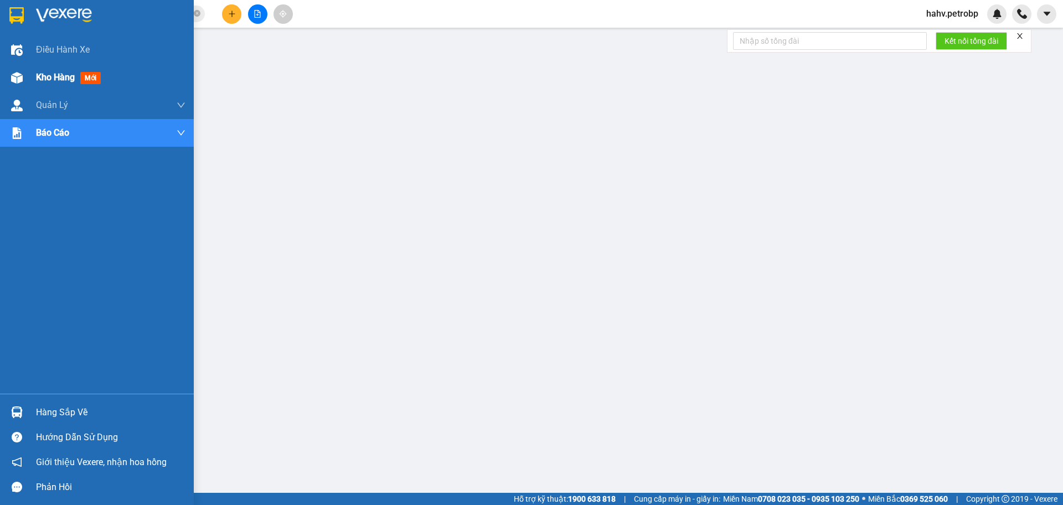
click at [6, 84] on div "Kho hàng mới" at bounding box center [97, 78] width 194 height 28
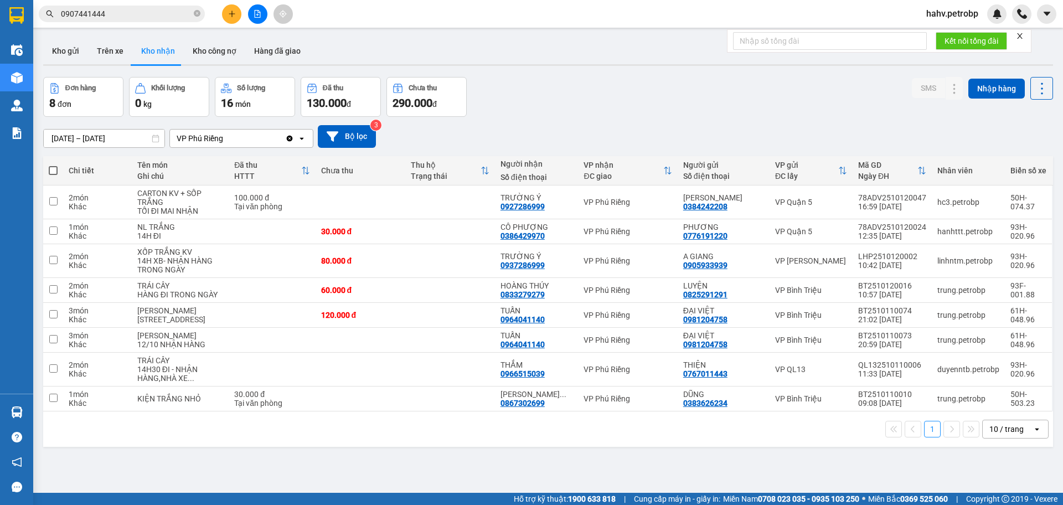
drag, startPoint x: 111, startPoint y: 55, endPoint x: 150, endPoint y: 55, distance: 38.2
click at [112, 56] on button "Trên xe" at bounding box center [110, 51] width 44 height 27
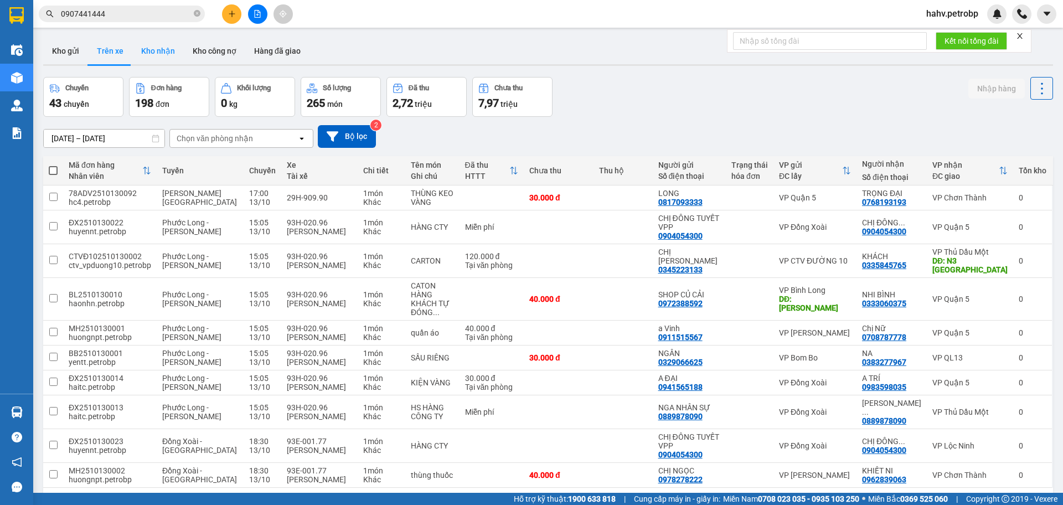
click at [150, 55] on button "Kho nhận" at bounding box center [158, 51] width 52 height 27
type input "[DATE] – [DATE]"
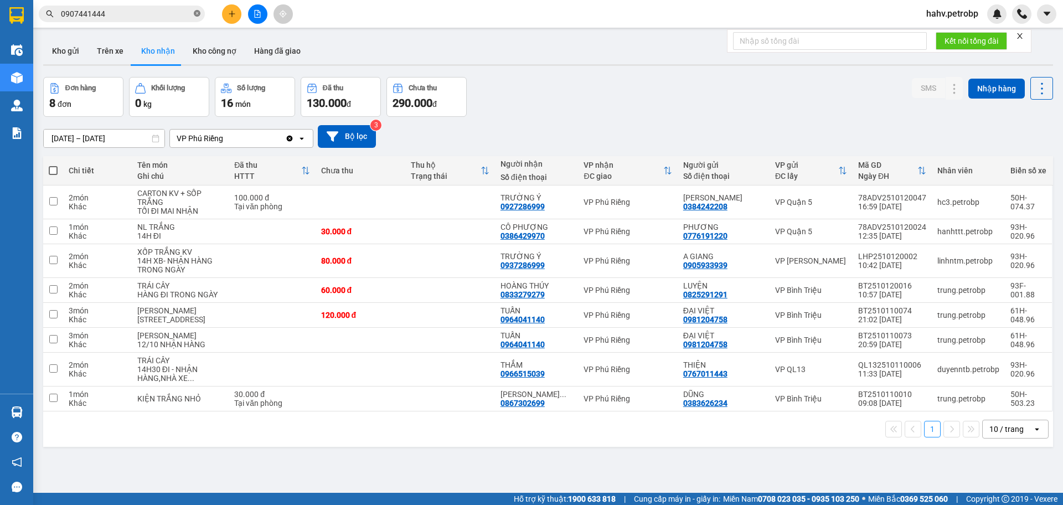
click at [198, 13] on icon "close-circle" at bounding box center [197, 13] width 7 height 7
click at [225, 13] on button at bounding box center [231, 13] width 19 height 19
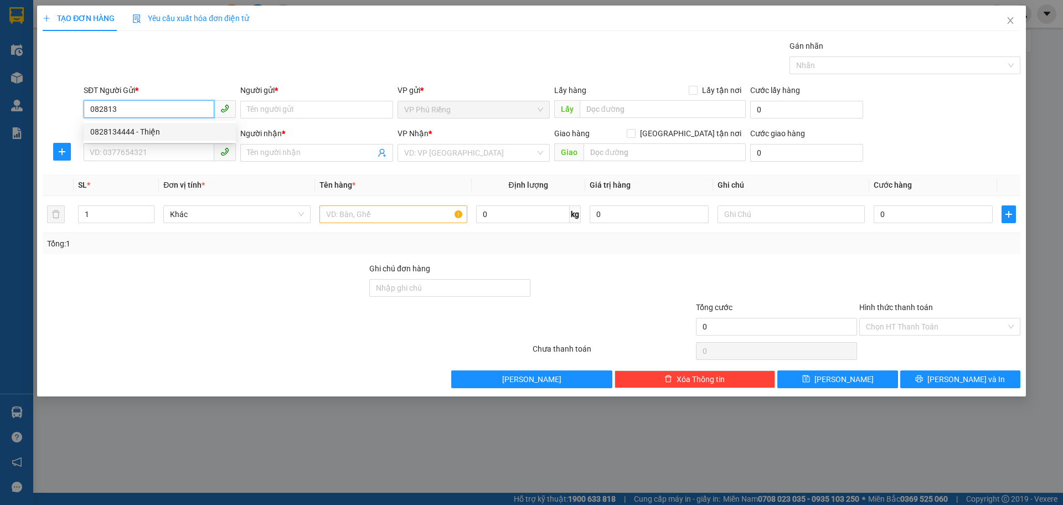
click at [133, 135] on div "0828134444 - Thiện" at bounding box center [159, 132] width 139 height 12
type input "0828134444"
type input "Thiện"
type input "0359693052"
type input "Trường"
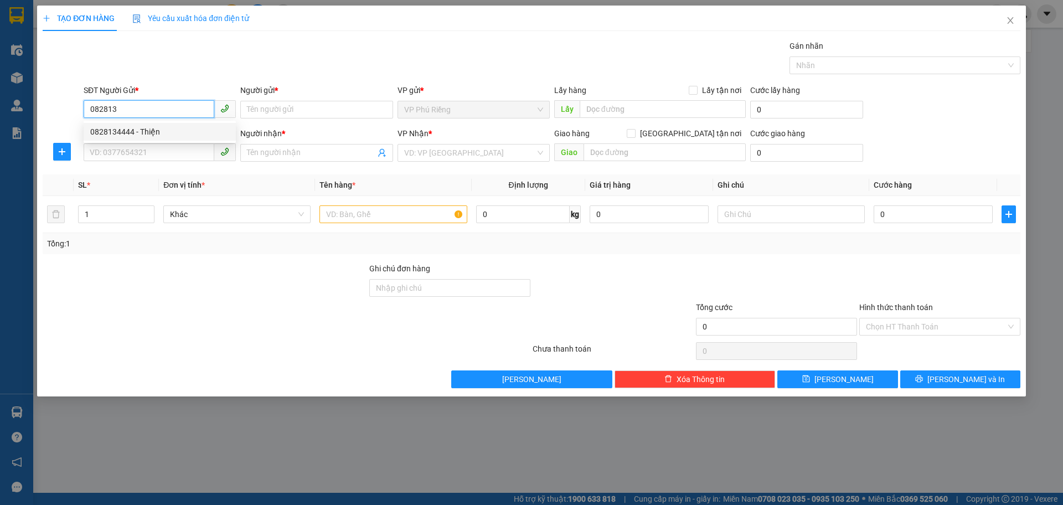
type input "NGÃ BA GỐC GÕ"
type input "90.000"
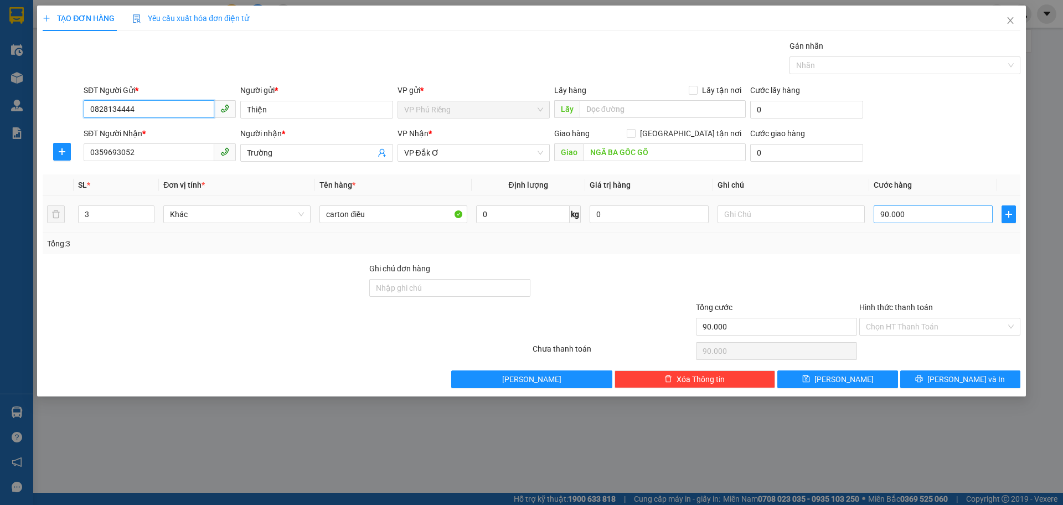
type input "0828134444"
click at [918, 208] on input "90.000" at bounding box center [933, 214] width 119 height 18
type input "0"
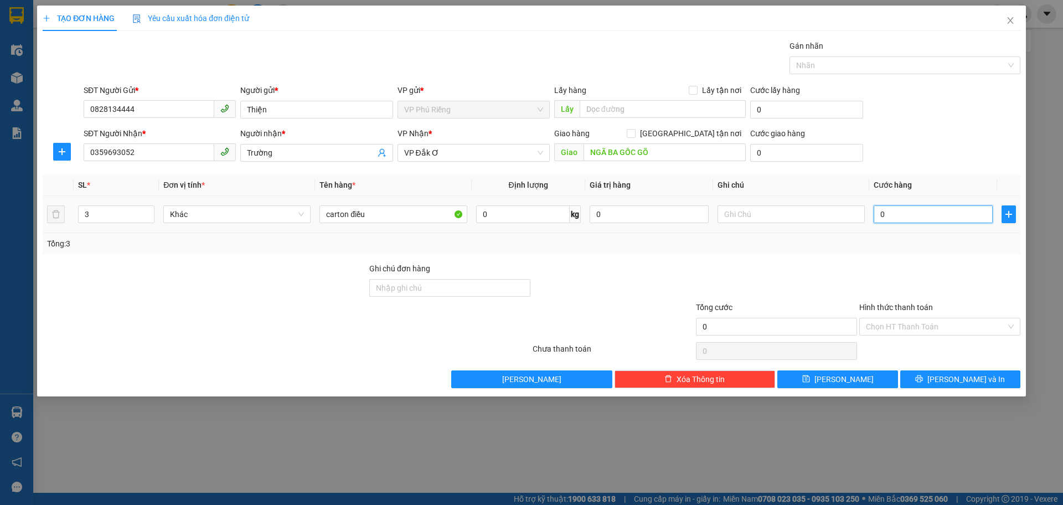
type input "1"
type input "01"
type input "12"
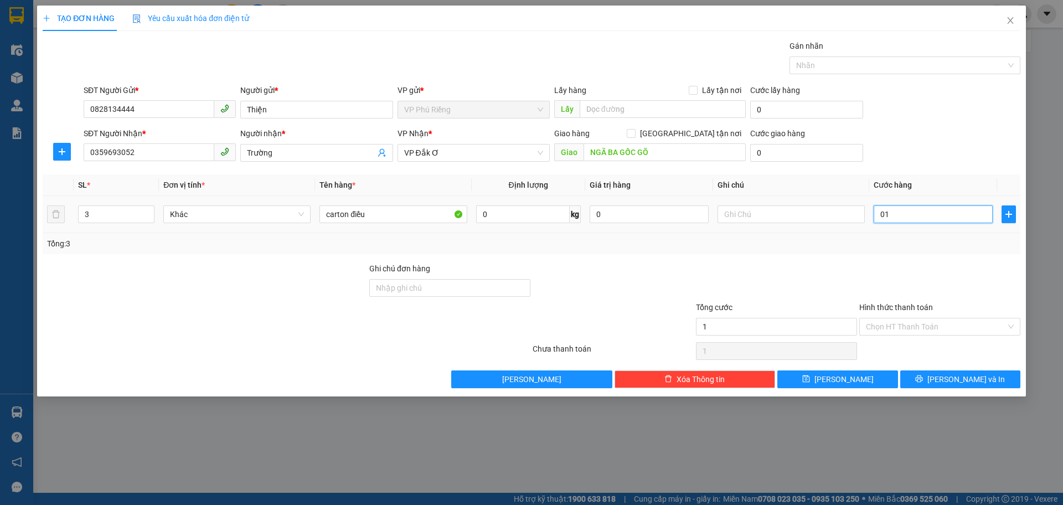
type input "012"
type input "120"
type input "0.120"
type input "120.000"
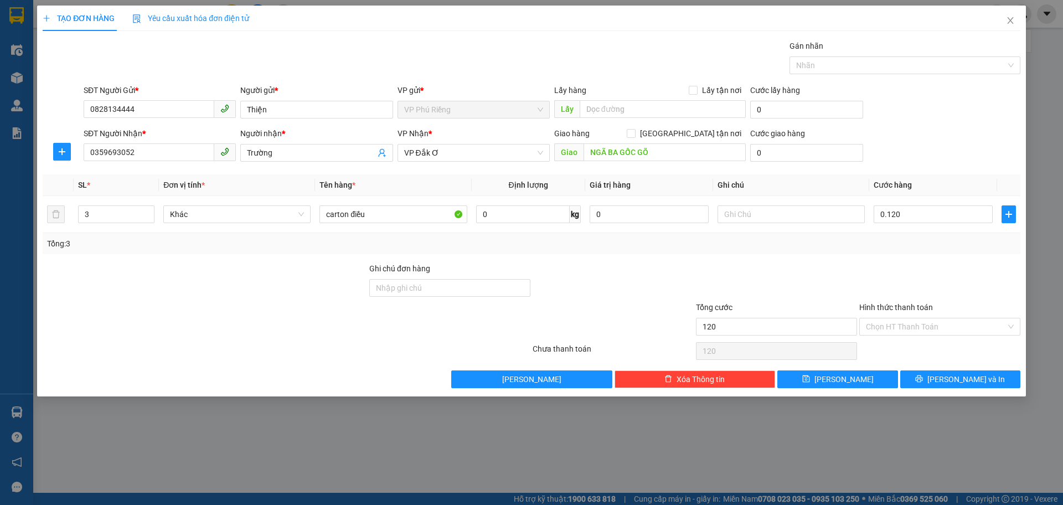
type input "120.000"
click at [771, 252] on div "Tổng: 3" at bounding box center [532, 243] width 978 height 21
type input "2"
click at [150, 219] on icon "down" at bounding box center [149, 218] width 4 height 4
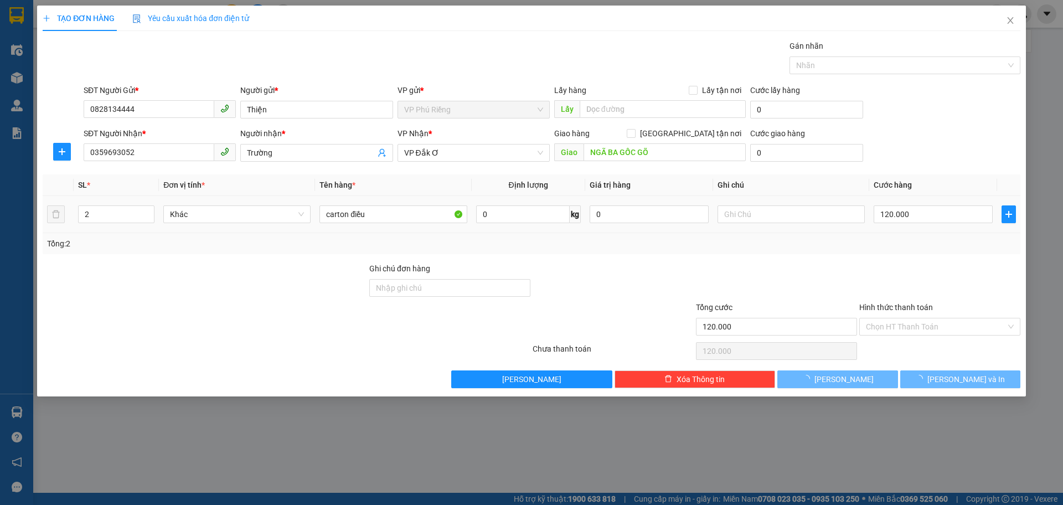
click at [933, 205] on div "120.000" at bounding box center [933, 214] width 119 height 22
click at [931, 205] on input "120.000" at bounding box center [933, 214] width 119 height 18
type input "0"
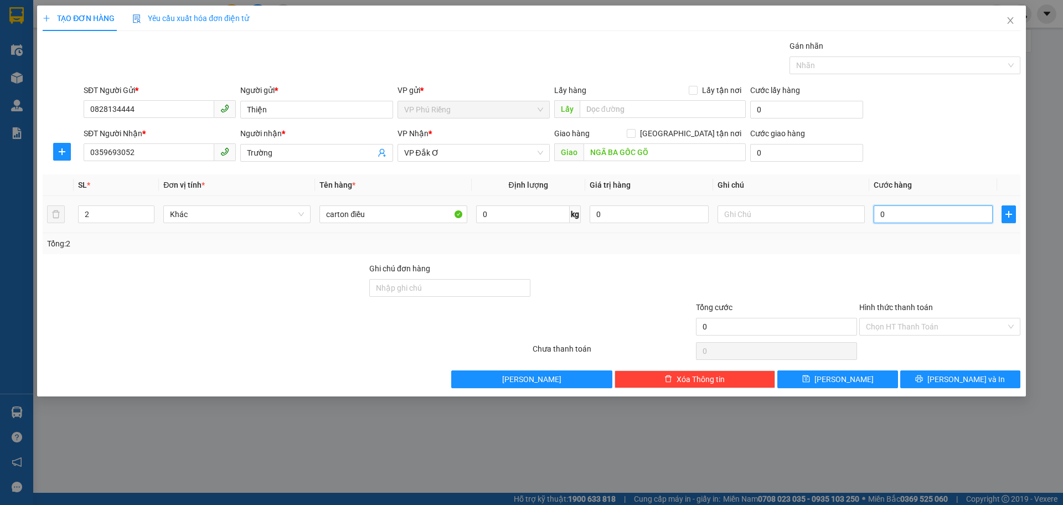
click at [932, 207] on input "0" at bounding box center [933, 214] width 119 height 18
type input "0"
type input "8"
type input "08"
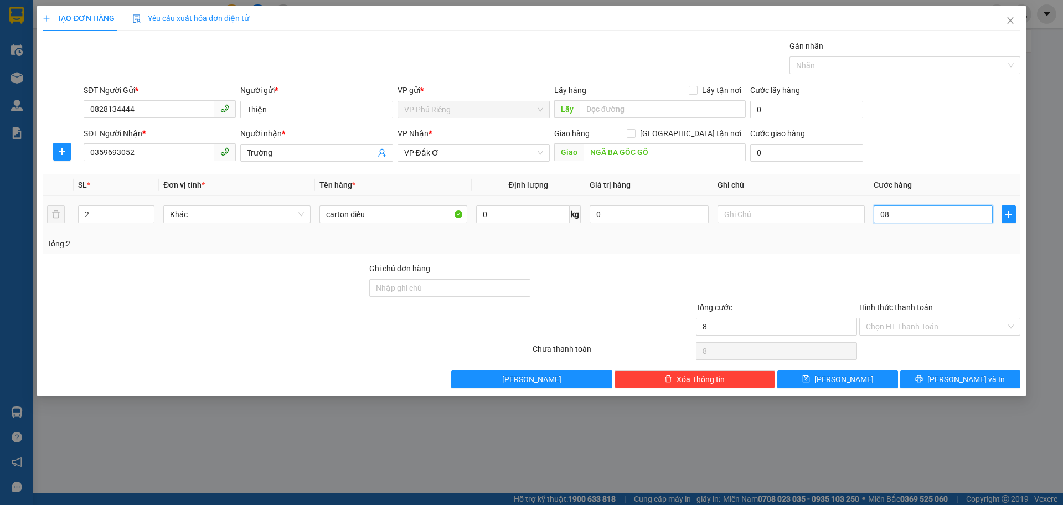
type input "80"
type input "080"
type input "80.000"
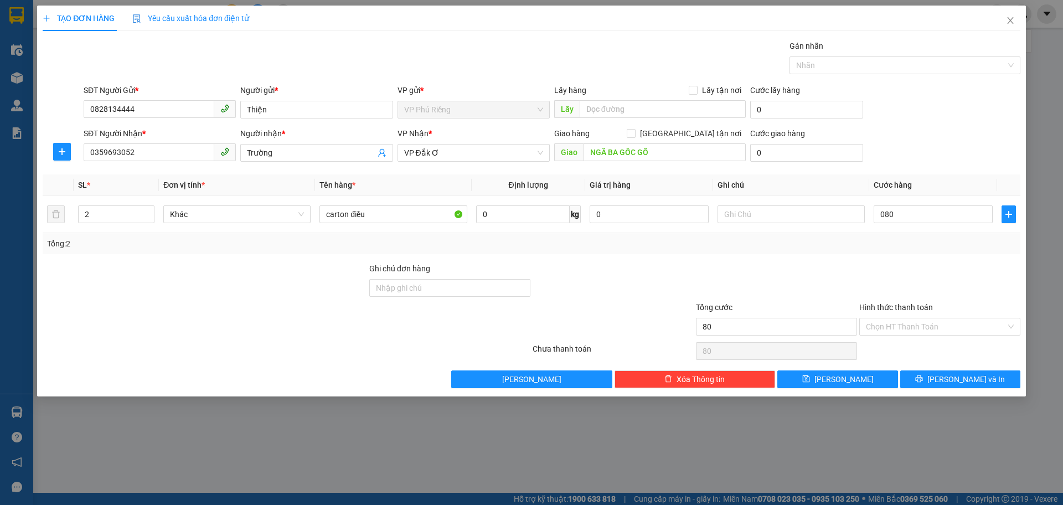
type input "80.000"
click at [719, 269] on div at bounding box center [776, 282] width 163 height 39
click at [389, 207] on input "carton điều" at bounding box center [393, 214] width 147 height 18
type input "carton"
click at [923, 376] on icon "printer" at bounding box center [919, 379] width 7 height 7
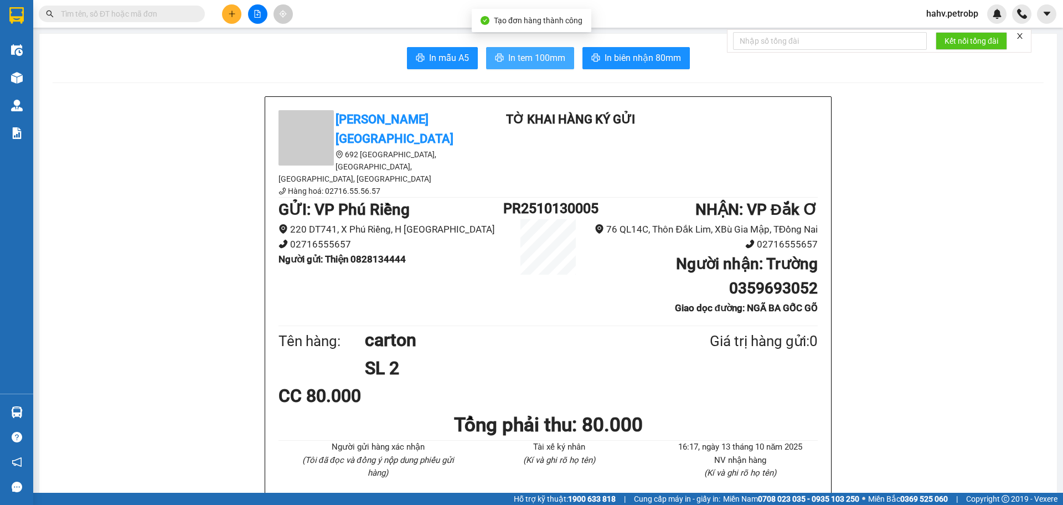
click at [522, 60] on span "In tem 100mm" at bounding box center [536, 58] width 57 height 14
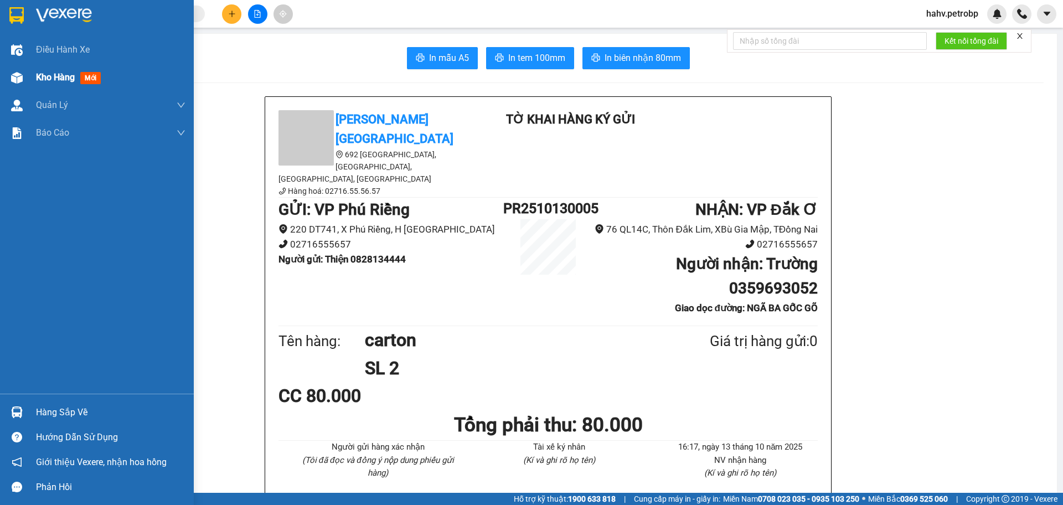
click at [48, 82] on span "Kho hàng" at bounding box center [55, 77] width 39 height 11
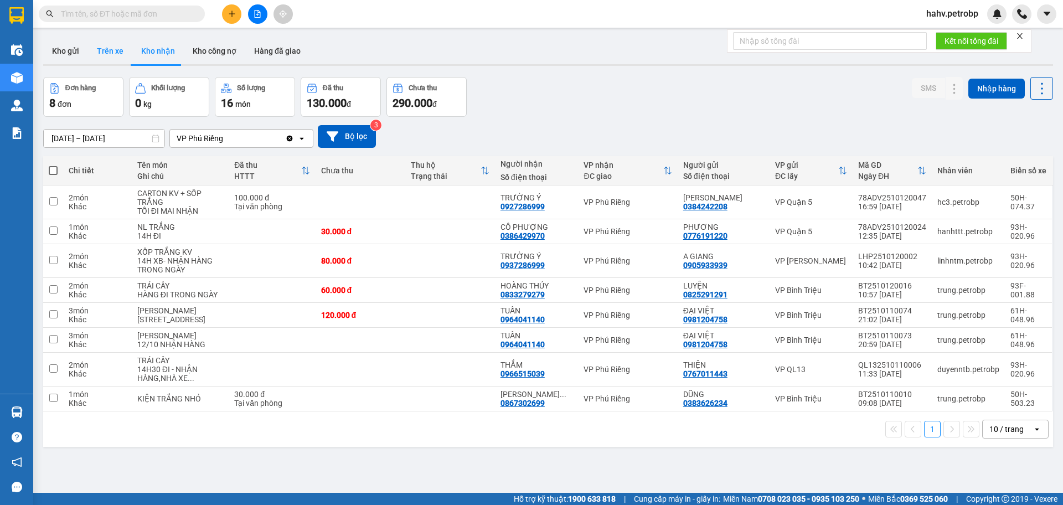
click at [109, 50] on button "Trên xe" at bounding box center [110, 51] width 44 height 27
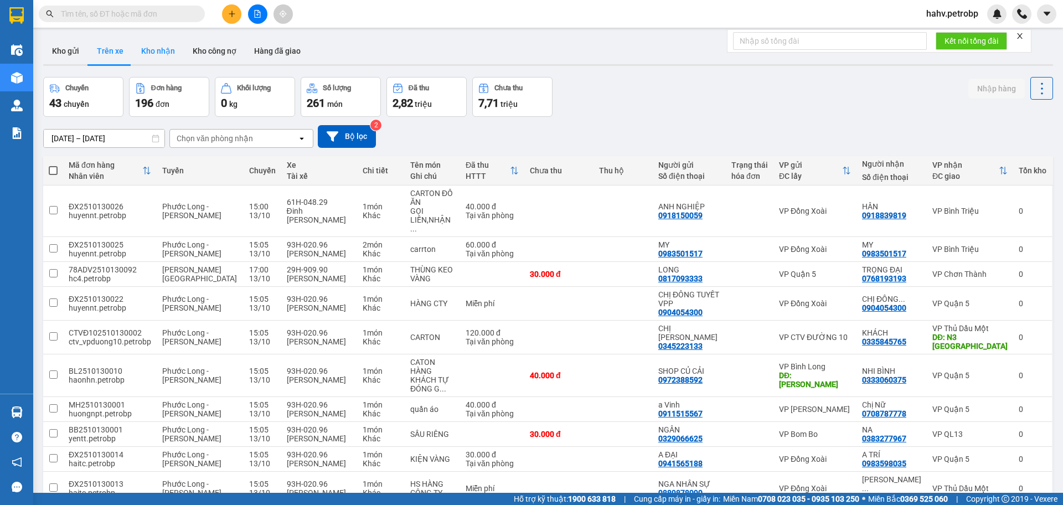
click at [145, 52] on button "Kho nhận" at bounding box center [158, 51] width 52 height 27
type input "[DATE] – [DATE]"
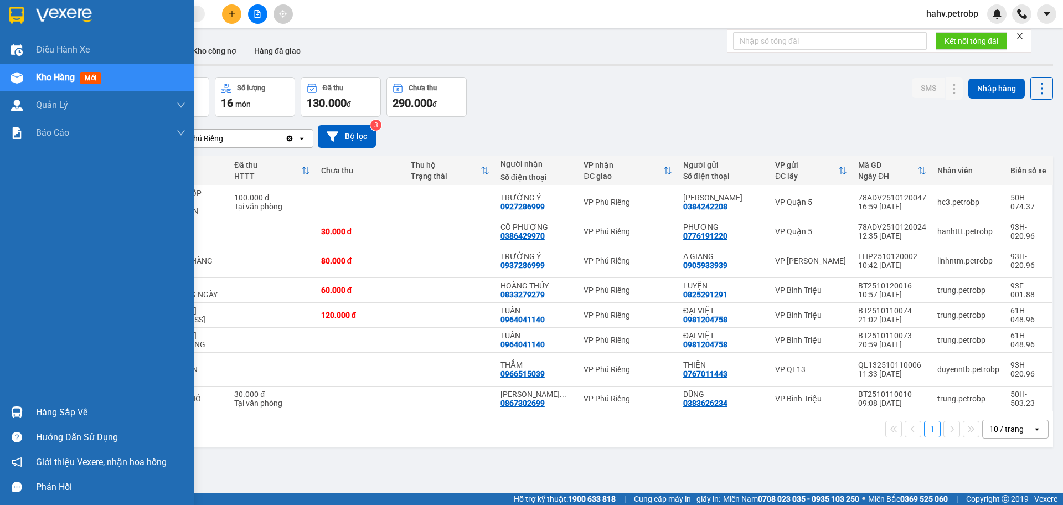
click at [25, 410] on div at bounding box center [16, 412] width 19 height 19
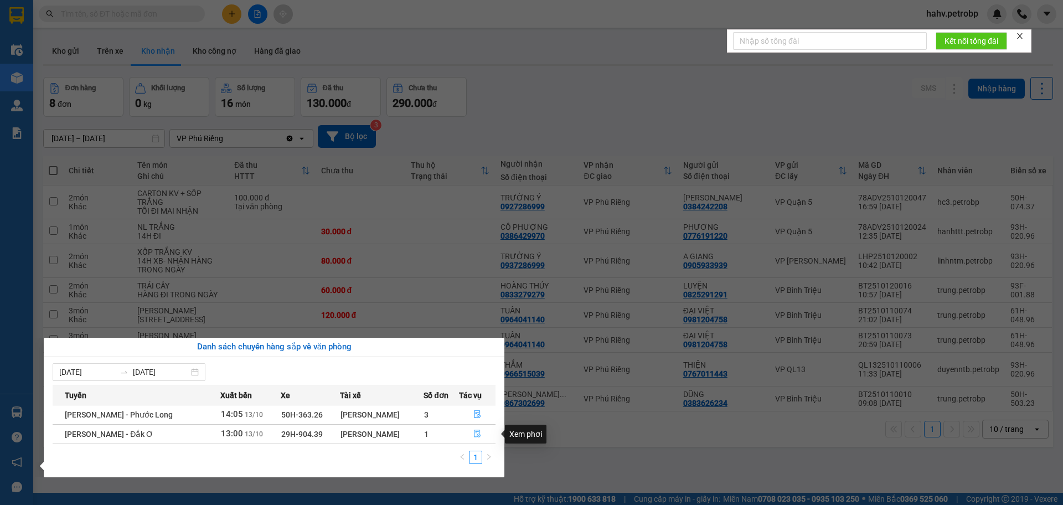
click at [471, 431] on button "button" at bounding box center [478, 434] width 36 height 18
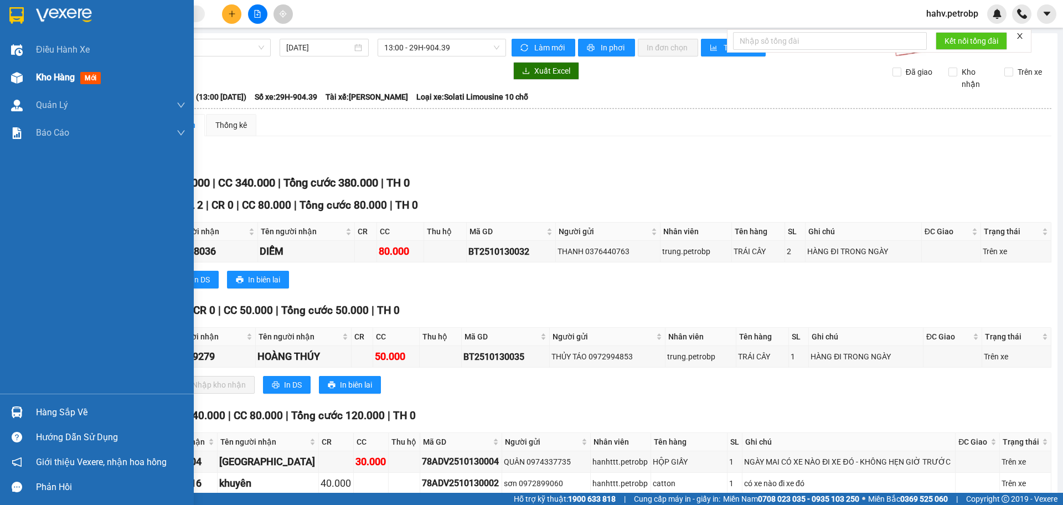
click at [13, 85] on div at bounding box center [16, 77] width 19 height 19
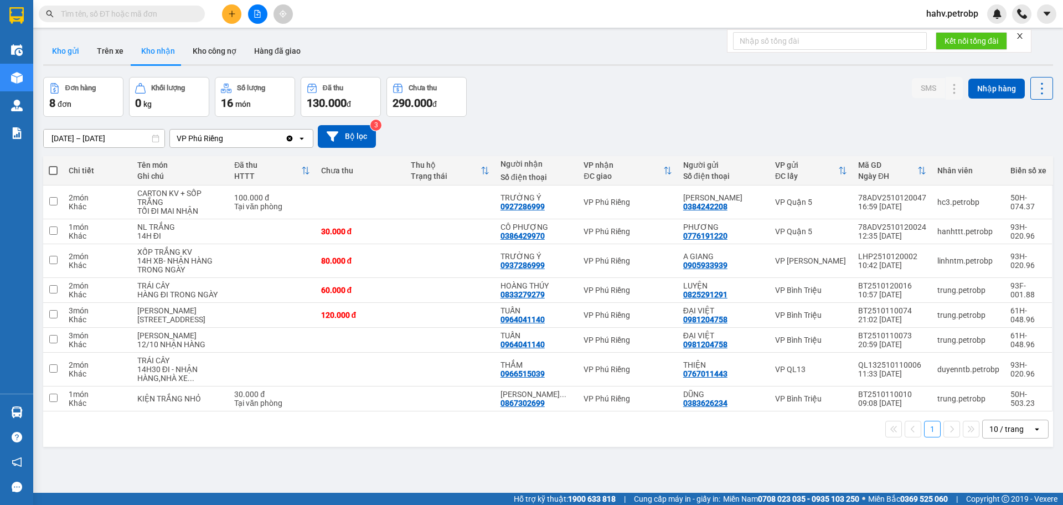
click at [61, 47] on button "Kho gửi" at bounding box center [65, 51] width 45 height 27
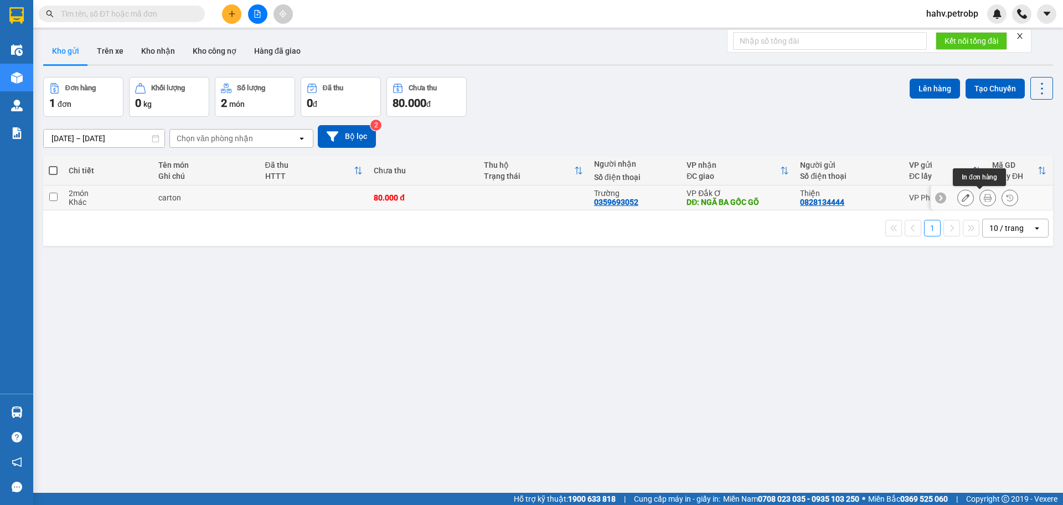
click at [984, 196] on icon at bounding box center [988, 198] width 8 height 8
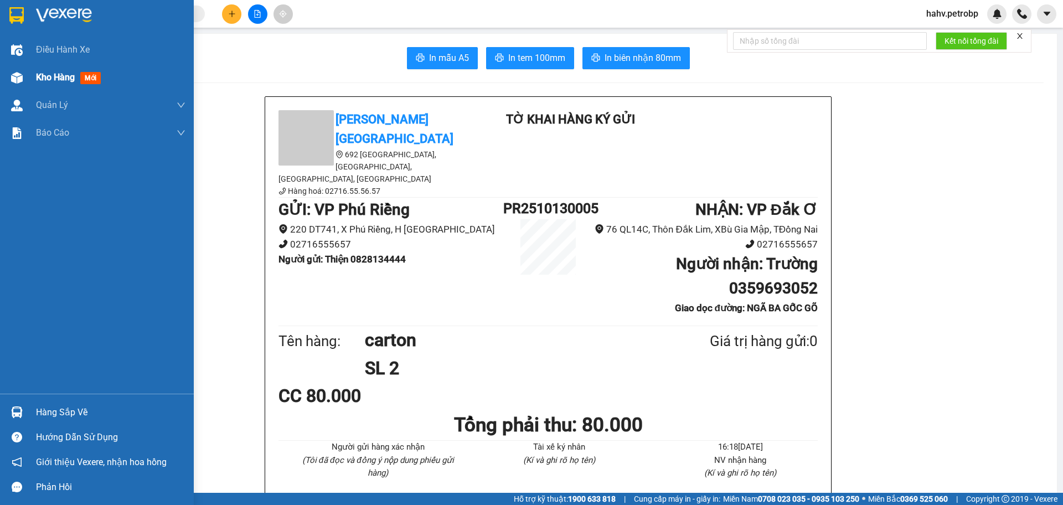
click at [45, 75] on span "Kho hàng" at bounding box center [55, 77] width 39 height 11
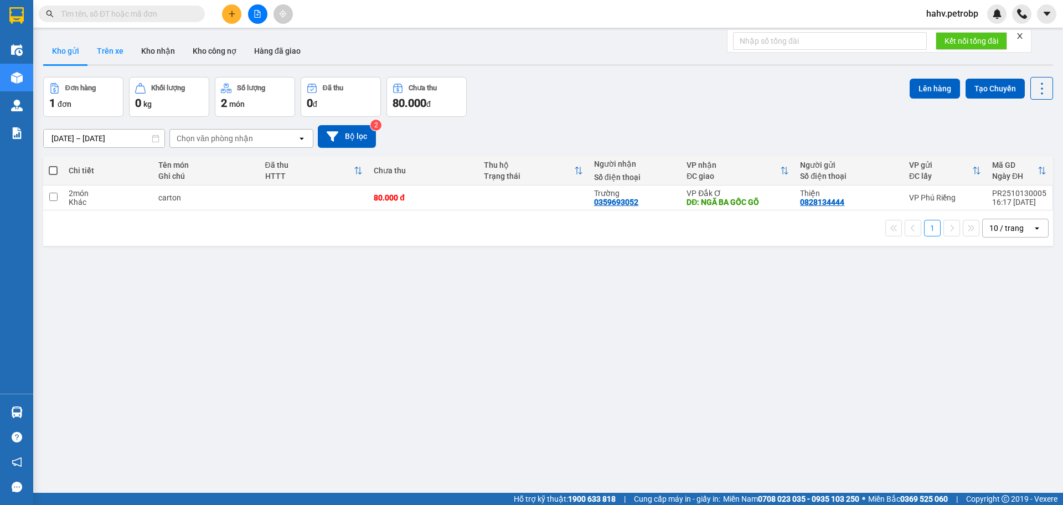
click at [103, 50] on button "Trên xe" at bounding box center [110, 51] width 44 height 27
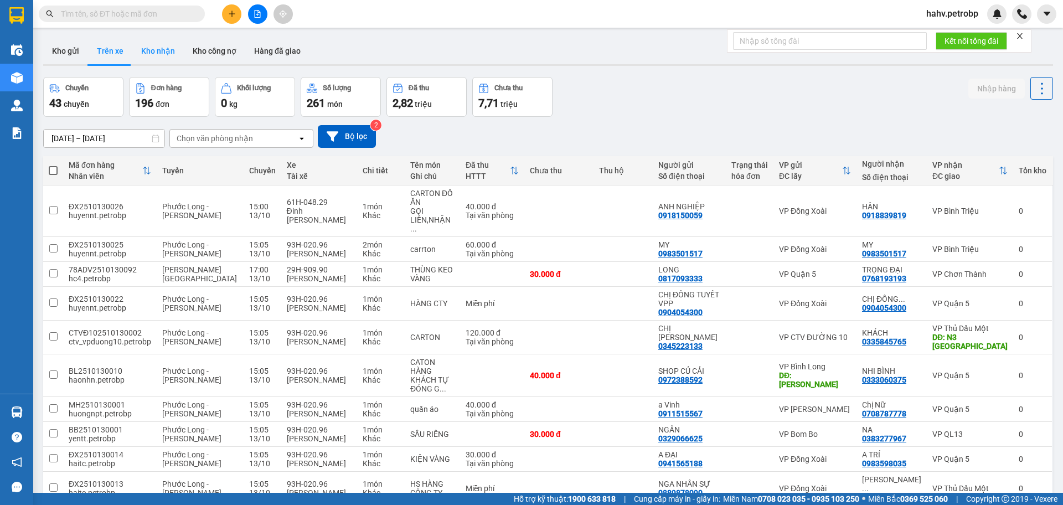
click at [147, 50] on button "Kho nhận" at bounding box center [158, 51] width 52 height 27
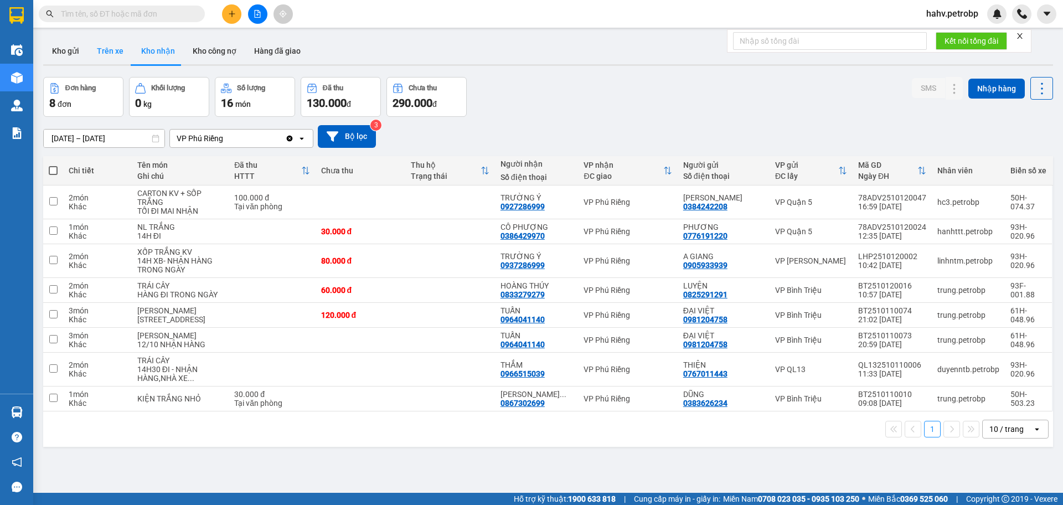
click at [119, 52] on button "Trên xe" at bounding box center [110, 51] width 44 height 27
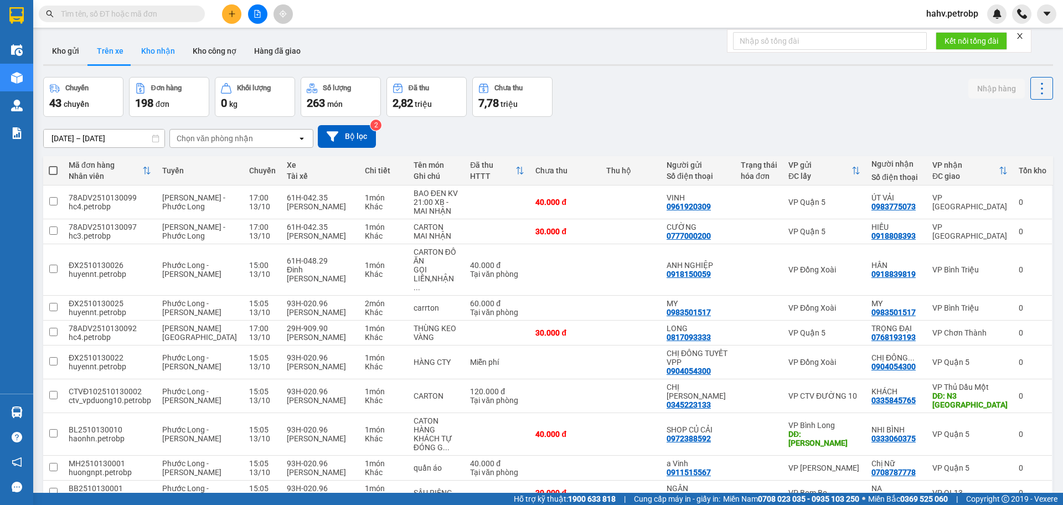
click at [145, 50] on button "Kho nhận" at bounding box center [158, 51] width 52 height 27
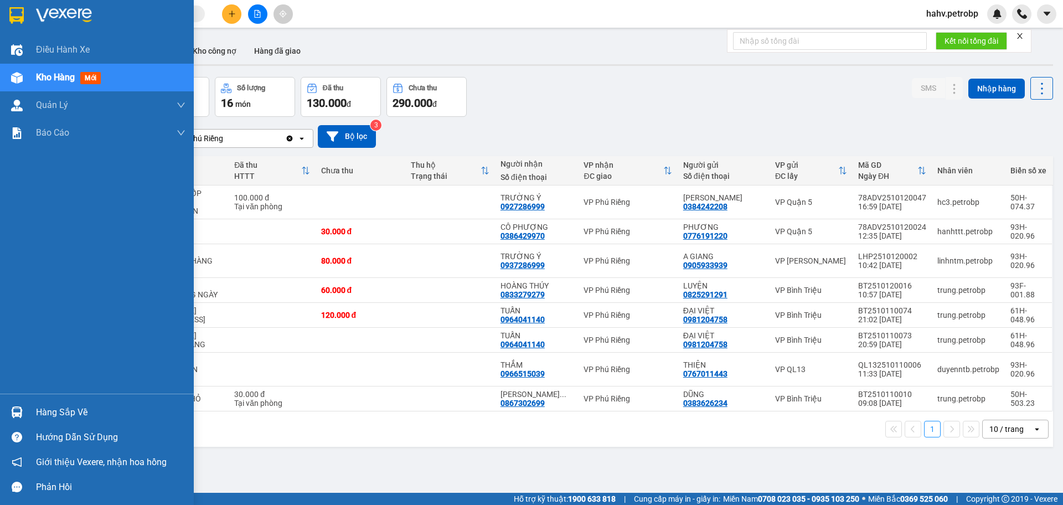
click at [51, 413] on div "Hàng sắp về" at bounding box center [111, 412] width 150 height 17
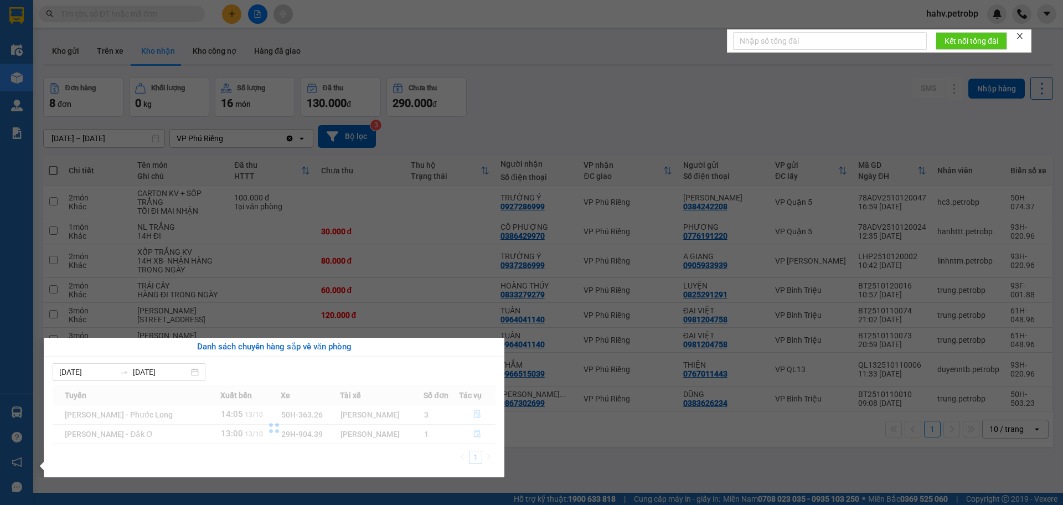
click at [11, 337] on div "Điều hành xe Kho hàng mới Quản [PERSON_NAME] lý chuyến Quản lý khách hàng Quản …" at bounding box center [16, 252] width 33 height 505
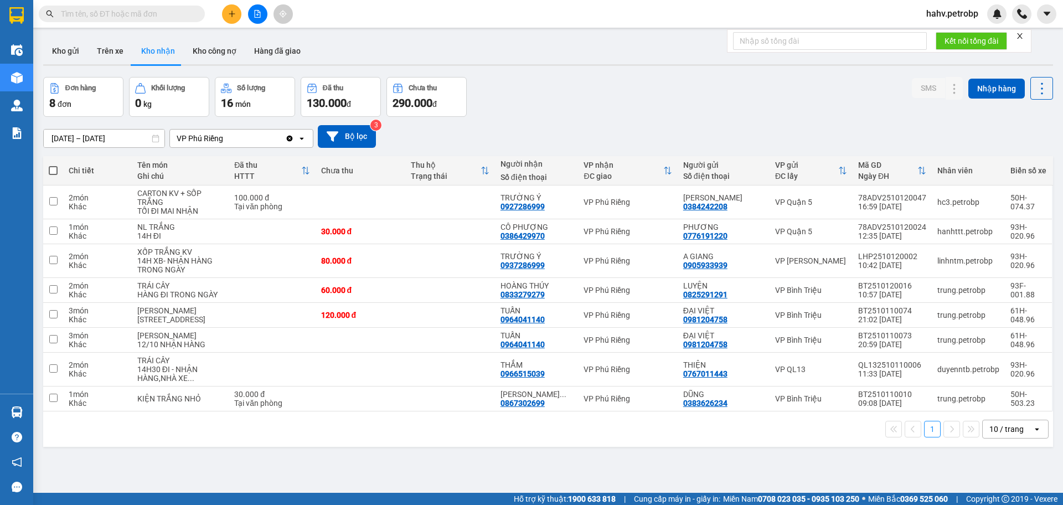
drag, startPoint x: 99, startPoint y: 48, endPoint x: 131, endPoint y: 55, distance: 32.4
click at [111, 53] on button "Trên xe" at bounding box center [110, 51] width 44 height 27
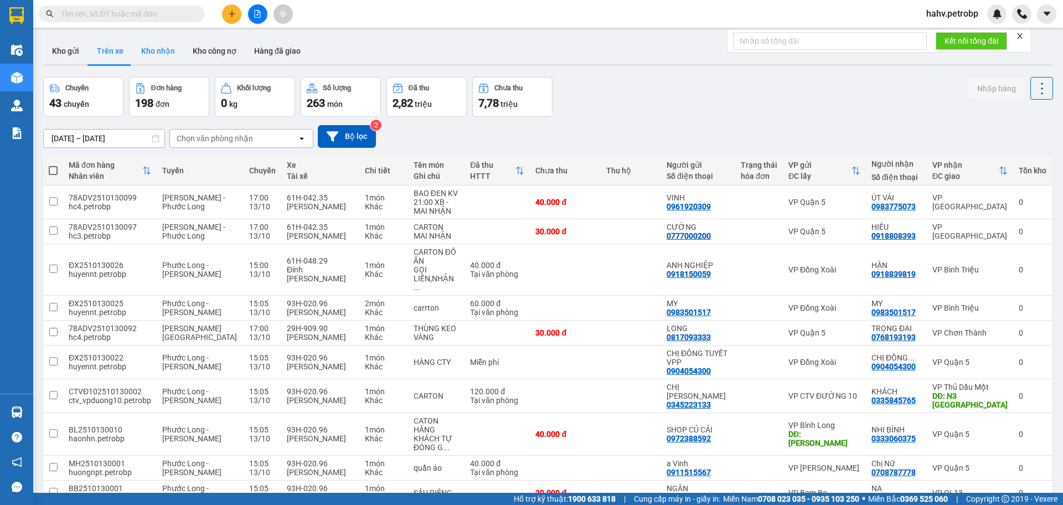
click at [148, 52] on button "Kho nhận" at bounding box center [158, 51] width 52 height 27
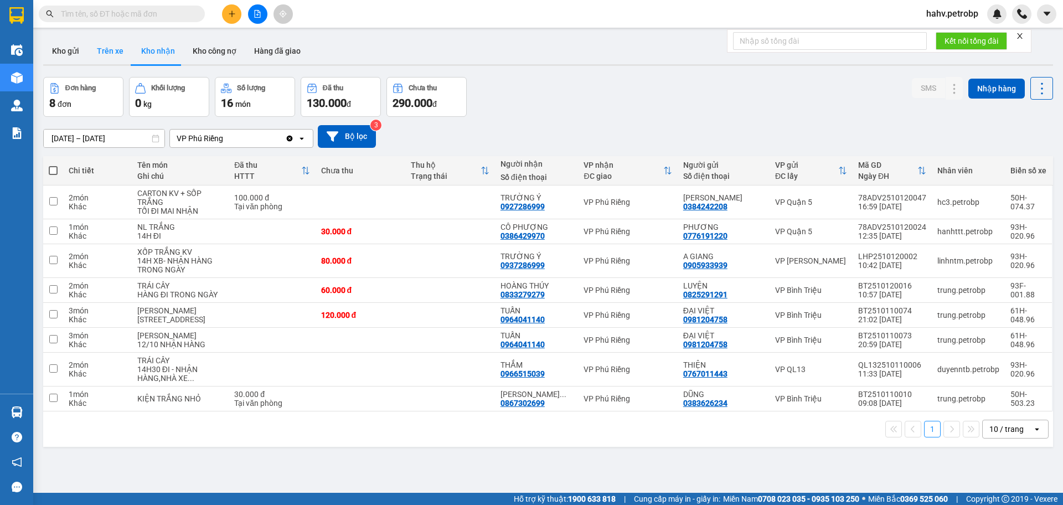
drag, startPoint x: 115, startPoint y: 51, endPoint x: 128, endPoint y: 52, distance: 13.3
click at [115, 52] on button "Trên xe" at bounding box center [110, 51] width 44 height 27
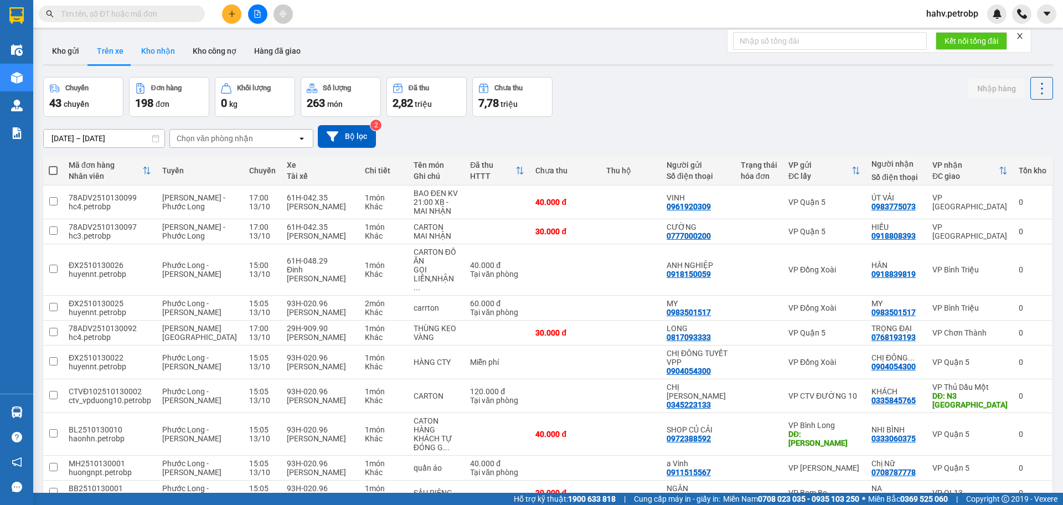
click at [163, 52] on button "Kho nhận" at bounding box center [158, 51] width 52 height 27
type input "[DATE] – [DATE]"
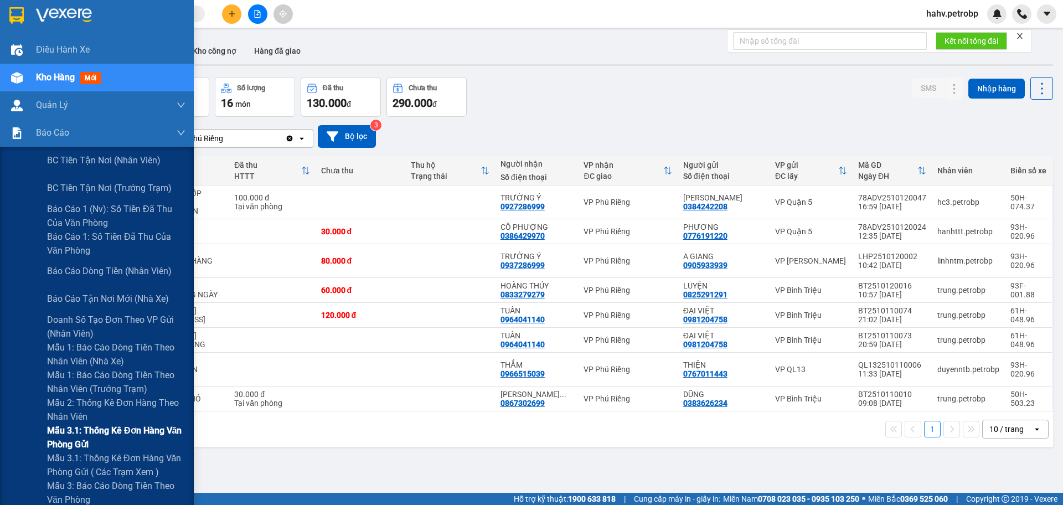
click at [16, 434] on div "Mẫu 3.1: Thống kê đơn hàng văn phòng gửi" at bounding box center [97, 438] width 194 height 28
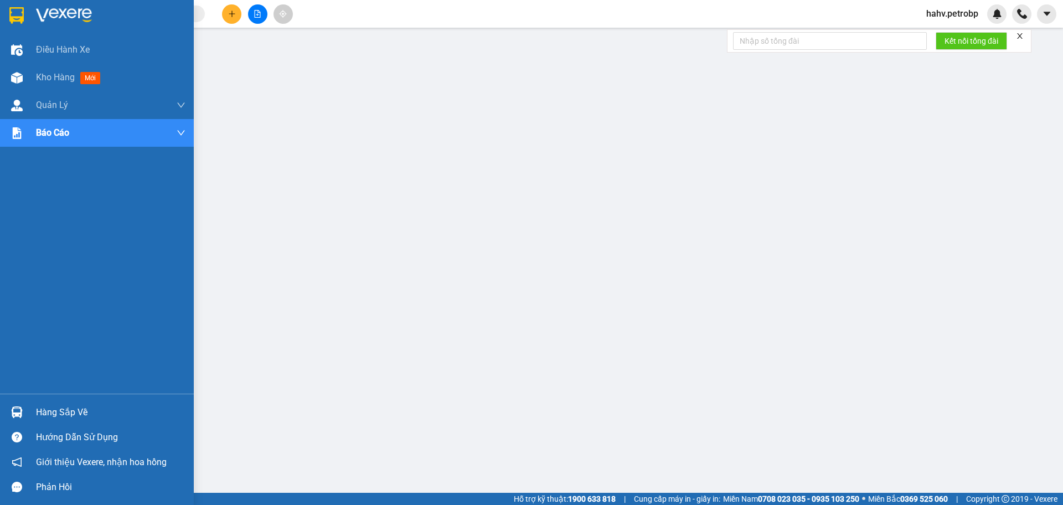
click at [21, 404] on div at bounding box center [16, 412] width 19 height 19
drag, startPoint x: 61, startPoint y: 416, endPoint x: 112, endPoint y: 418, distance: 51.6
click at [66, 418] on div "Hàng sắp về" at bounding box center [111, 412] width 150 height 17
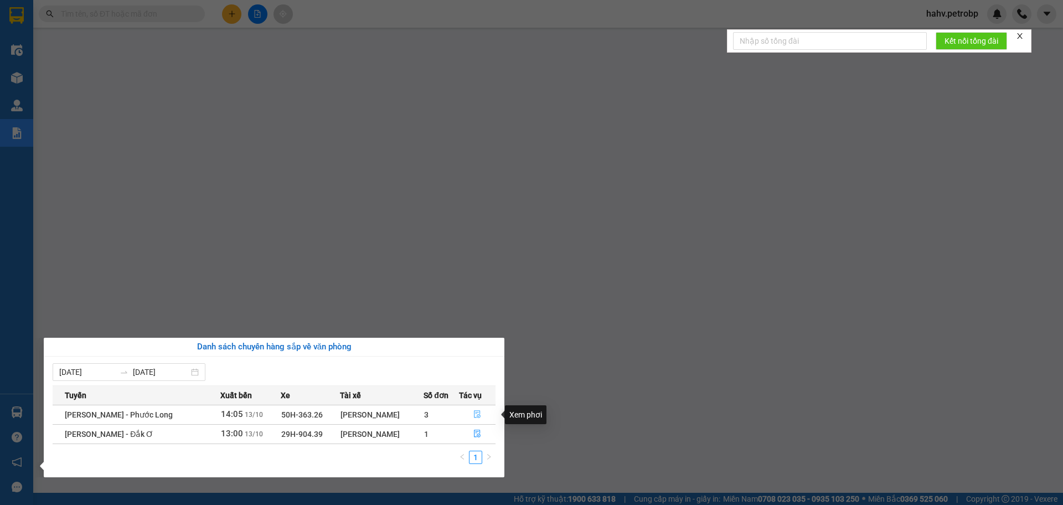
click at [478, 415] on icon "file-done" at bounding box center [477, 415] width 7 height 8
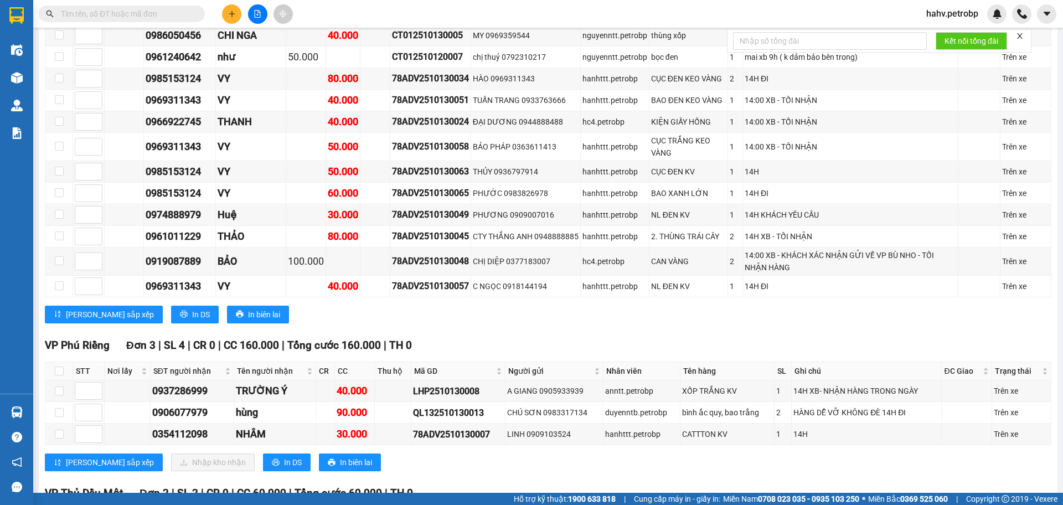
scroll to position [2492, 0]
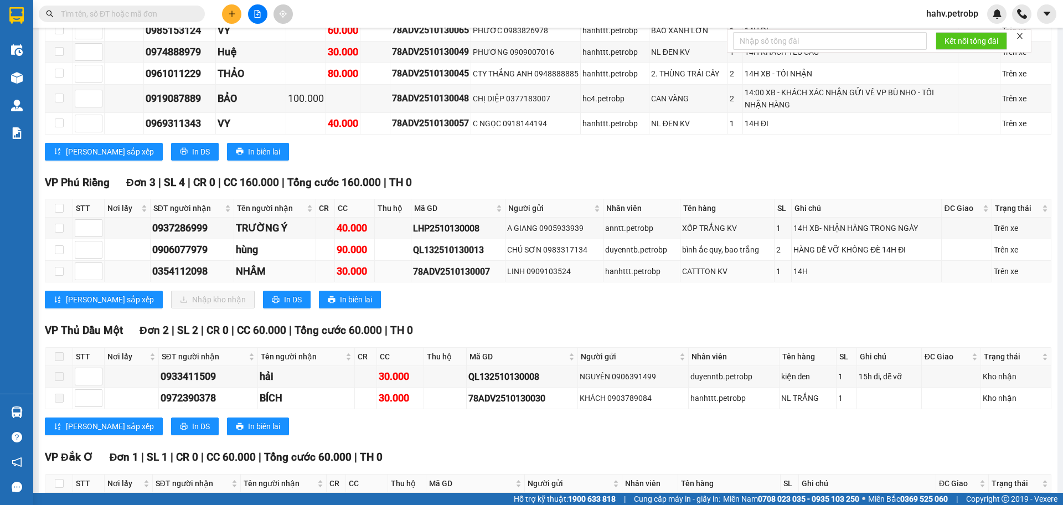
click at [171, 264] on div "0354112098" at bounding box center [192, 272] width 80 height 16
copy div "0354112098"
paste input "0354112098"
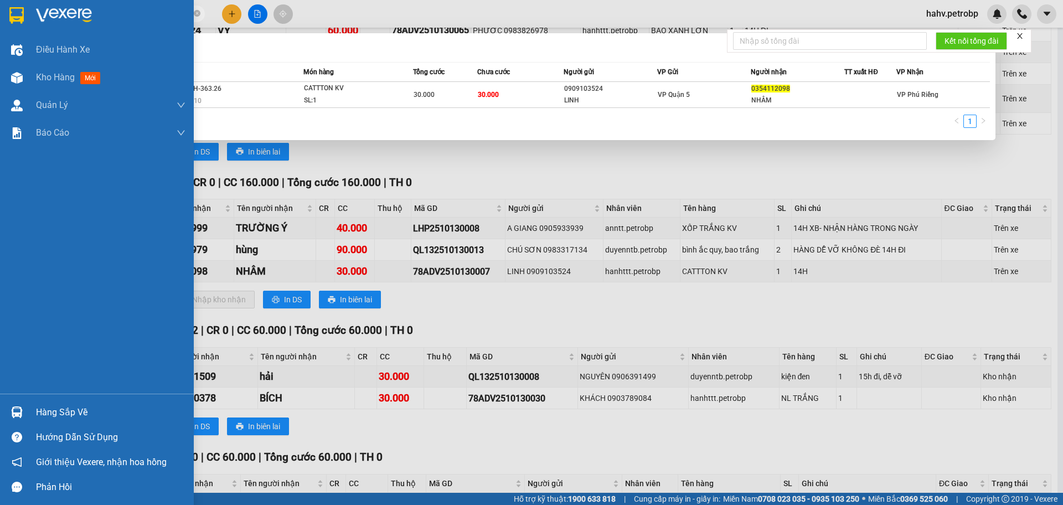
type input "0354112098"
click at [8, 425] on div "Hướng dẫn sử dụng" at bounding box center [97, 437] width 194 height 25
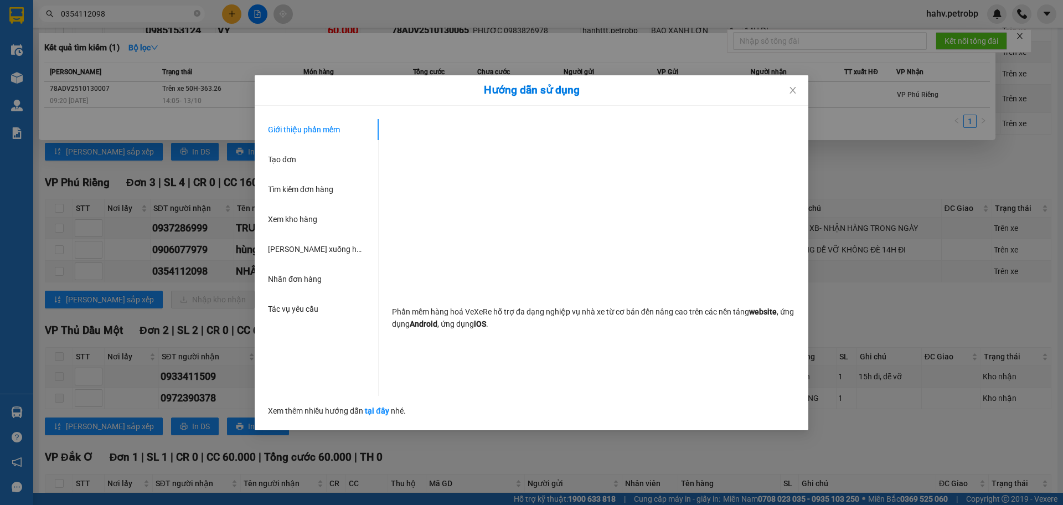
click at [10, 423] on div "Hướng dẫn sử dụng Giới thiệu phần mềm Tạo đơn Tìm kiếm đơn hàng Xem kho hàng Lê…" at bounding box center [531, 252] width 1063 height 505
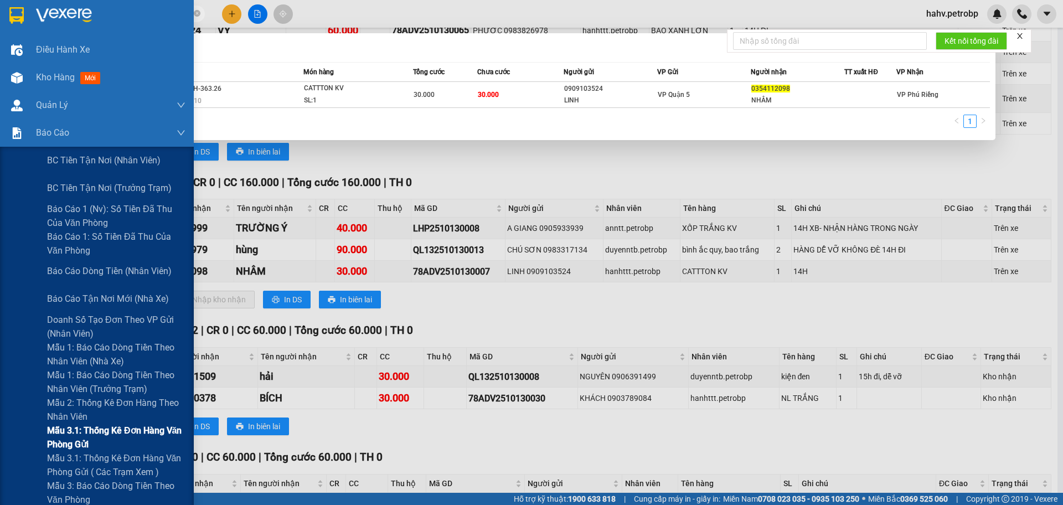
click at [1, 436] on div "Mẫu 3.1: Thống kê đơn hàng văn phòng gửi" at bounding box center [97, 438] width 194 height 28
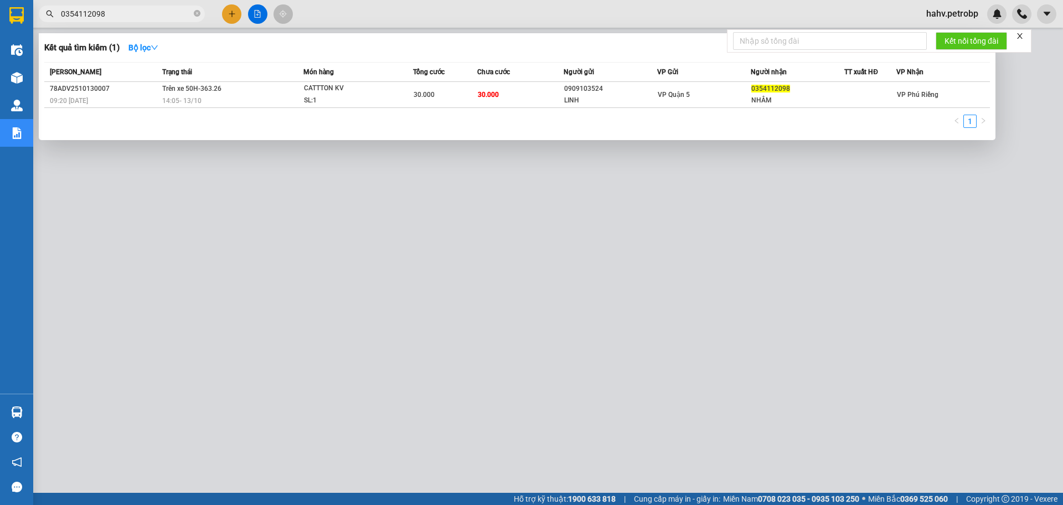
scroll to position [44, 0]
click at [507, 369] on div at bounding box center [531, 252] width 1063 height 505
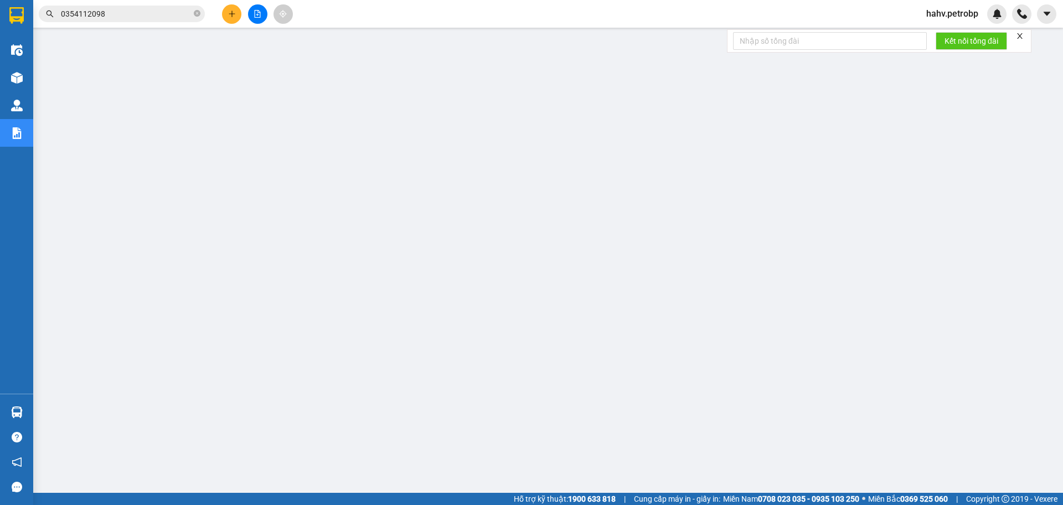
scroll to position [0, 0]
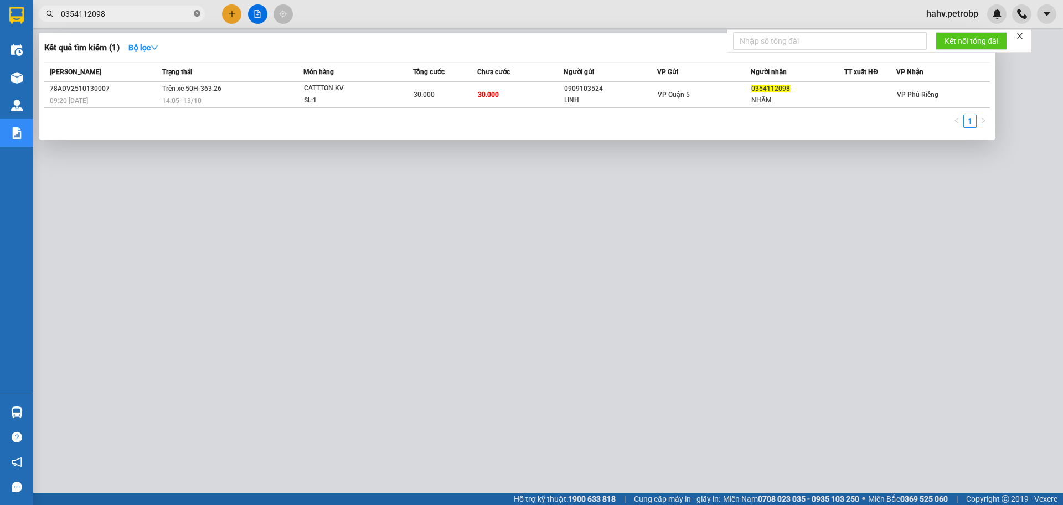
click at [197, 14] on icon "close-circle" at bounding box center [197, 13] width 7 height 7
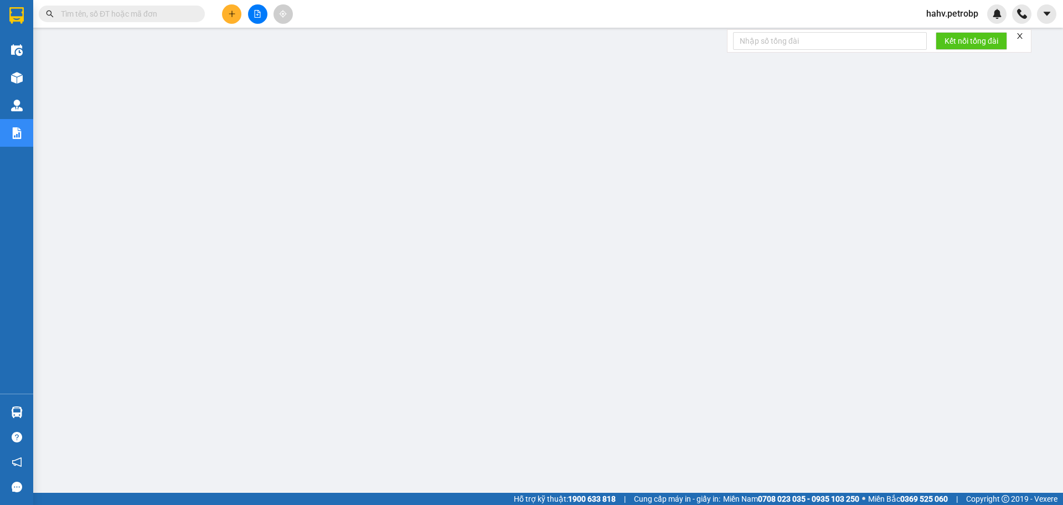
click at [162, 11] on input "text" at bounding box center [126, 14] width 131 height 12
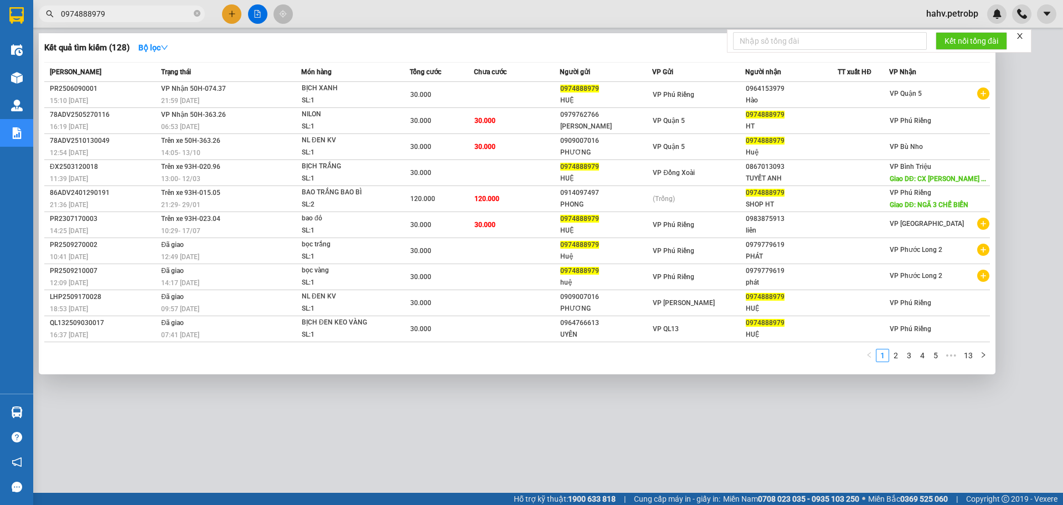
type input "0974888979"
click at [160, 48] on strong "Bộ lọc" at bounding box center [153, 47] width 30 height 9
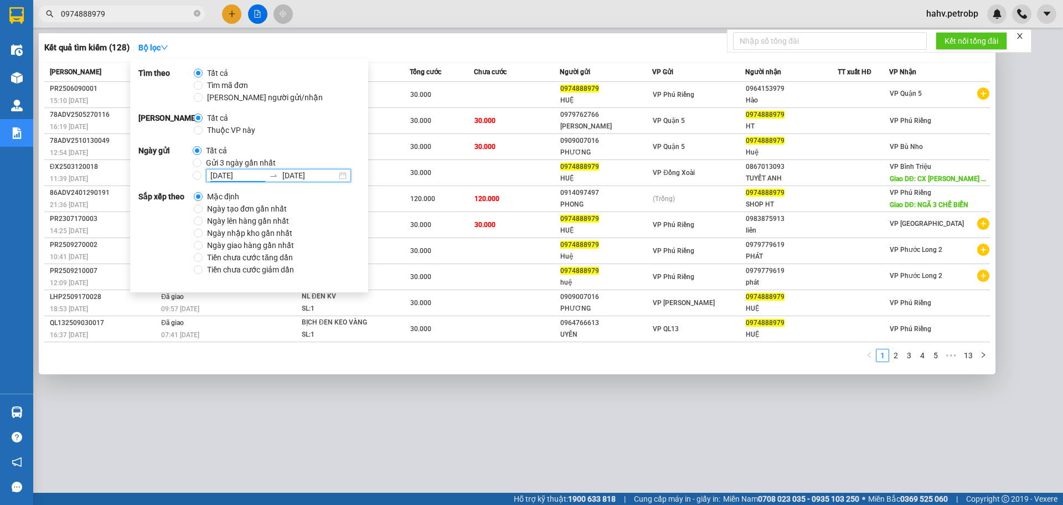
click at [224, 174] on input "[DATE]" at bounding box center [237, 175] width 54 height 12
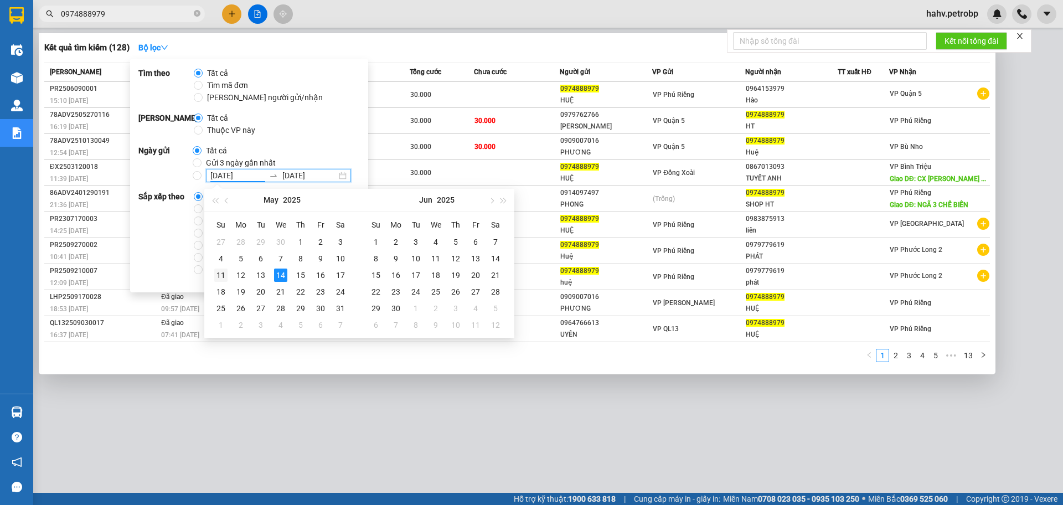
type input "[DATE]"
click at [218, 272] on div "11" at bounding box center [220, 275] width 13 height 13
type input "[DATE]"
click at [302, 275] on div "15" at bounding box center [300, 275] width 13 height 13
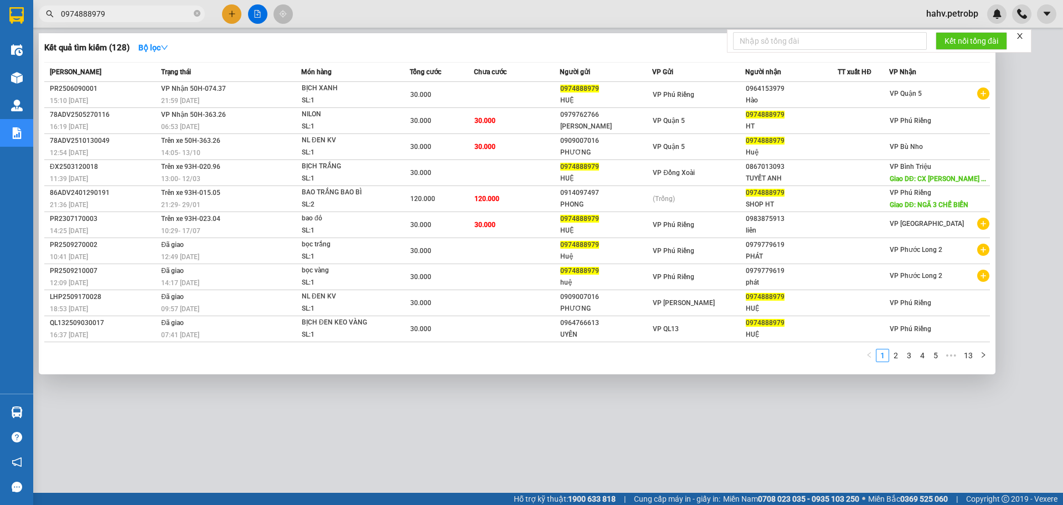
click at [304, 395] on div at bounding box center [531, 252] width 1063 height 505
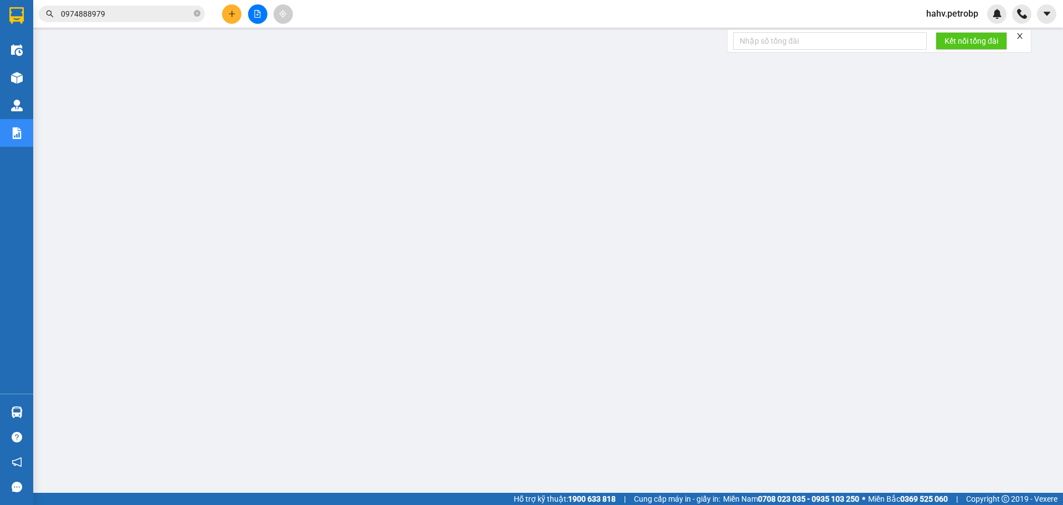
click at [151, 22] on div "Kết quả tìm kiếm ( 128 ) Bộ lọc Mã ĐH Trạng thái Món hàng Tổng cước Chưa cước N…" at bounding box center [108, 13] width 216 height 19
click at [151, 14] on input "0974888979" at bounding box center [126, 14] width 131 height 12
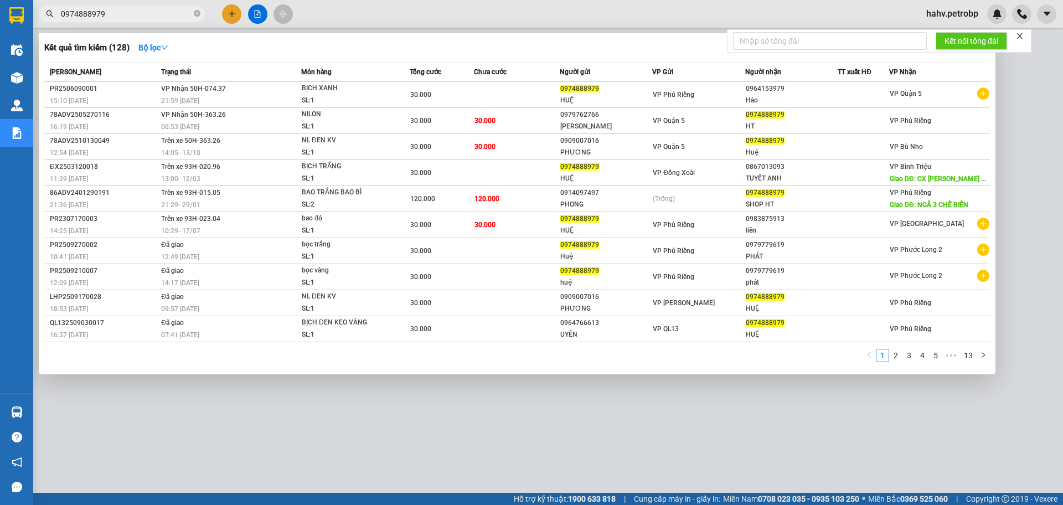
click at [457, 388] on div at bounding box center [531, 252] width 1063 height 505
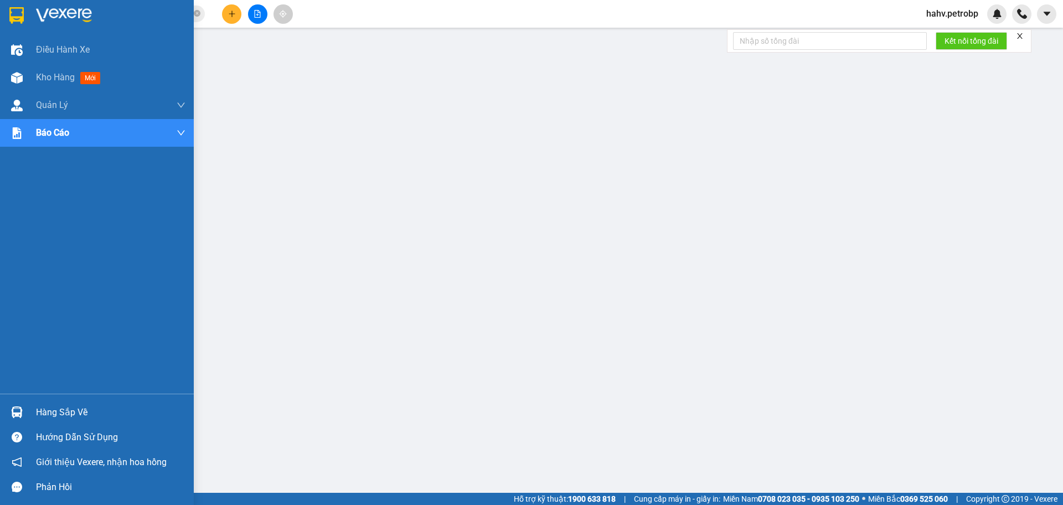
click at [30, 412] on div "Hàng sắp về" at bounding box center [97, 412] width 194 height 25
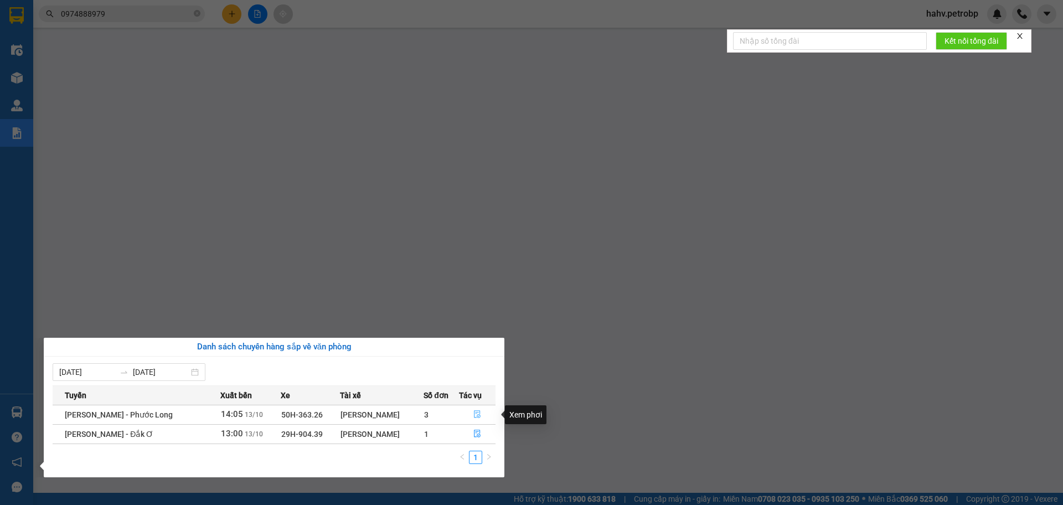
click at [472, 414] on button "button" at bounding box center [478, 415] width 36 height 18
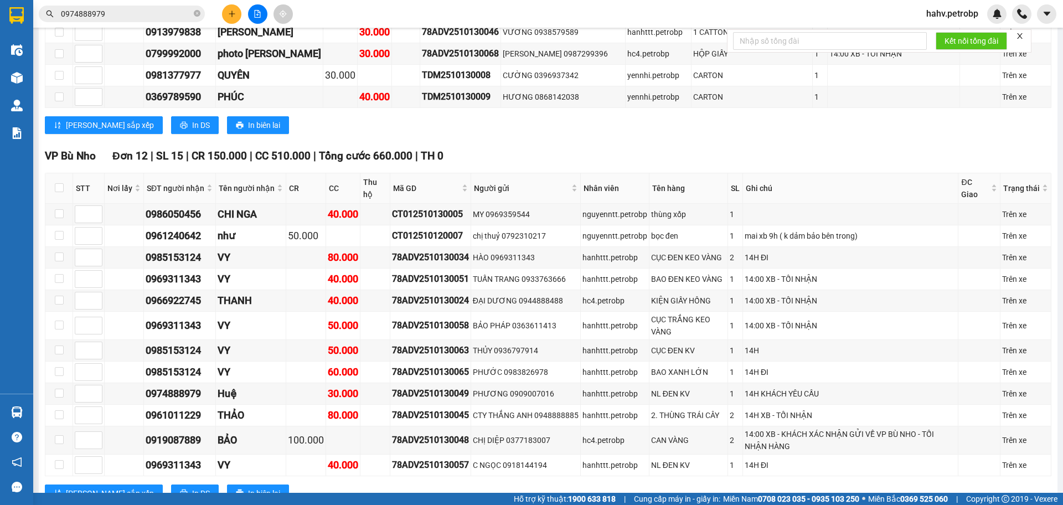
scroll to position [2158, 0]
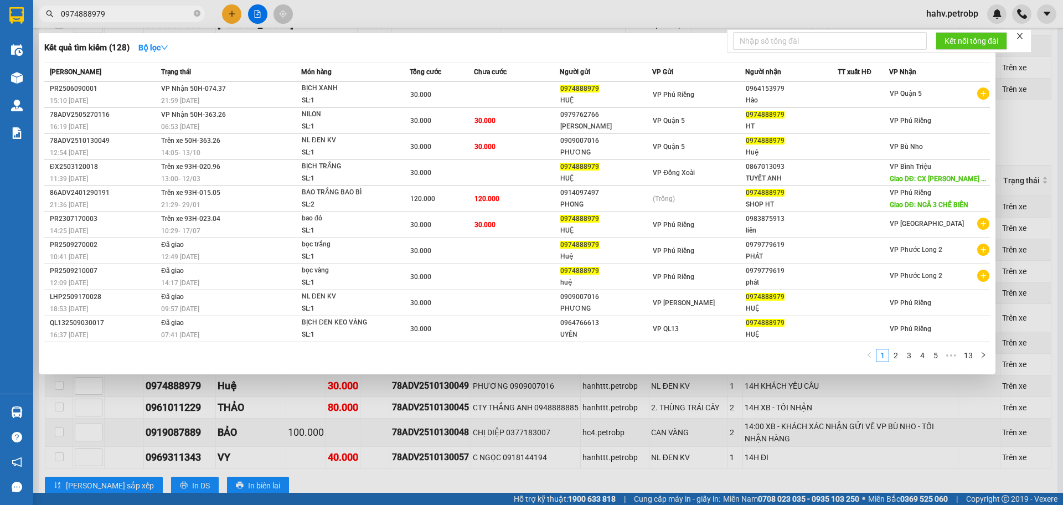
click at [150, 14] on input "0974888979" at bounding box center [126, 14] width 131 height 12
click at [318, 444] on div at bounding box center [531, 252] width 1063 height 505
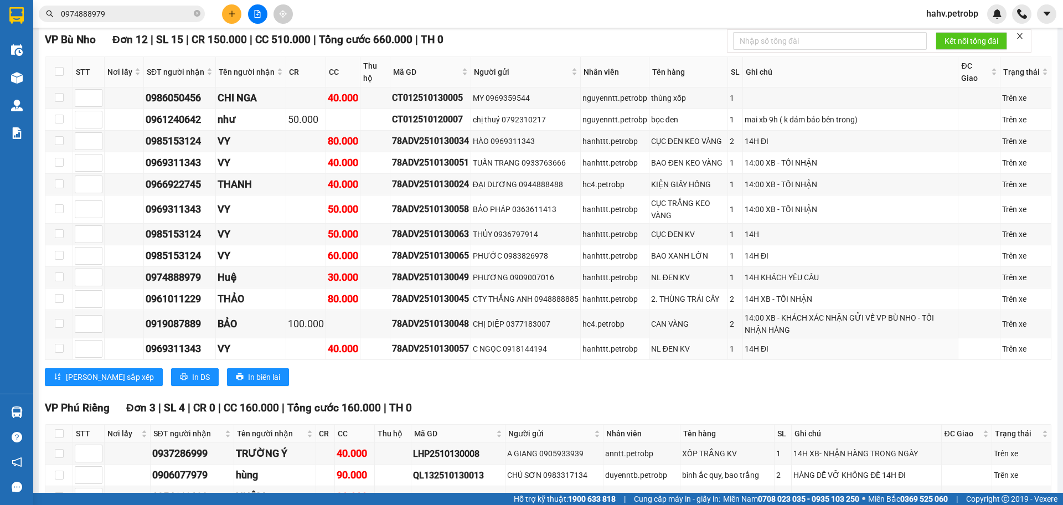
scroll to position [2269, 0]
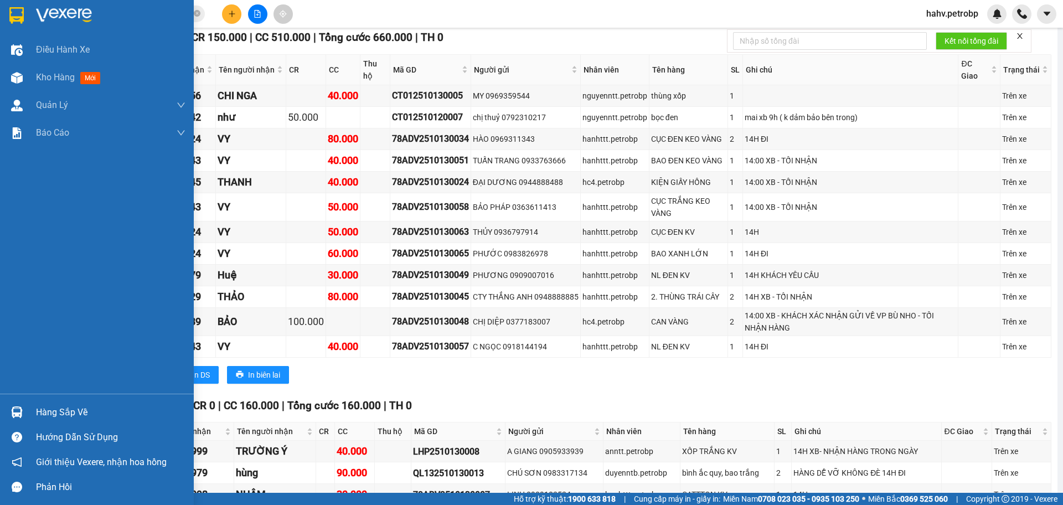
click at [66, 409] on div "Hàng sắp về" at bounding box center [111, 412] width 150 height 17
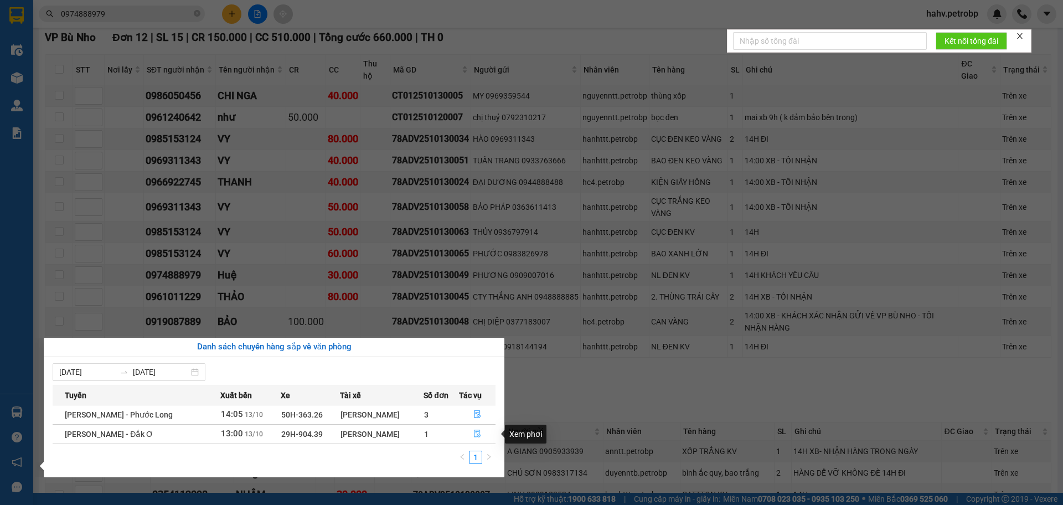
click at [470, 432] on button "button" at bounding box center [478, 434] width 36 height 18
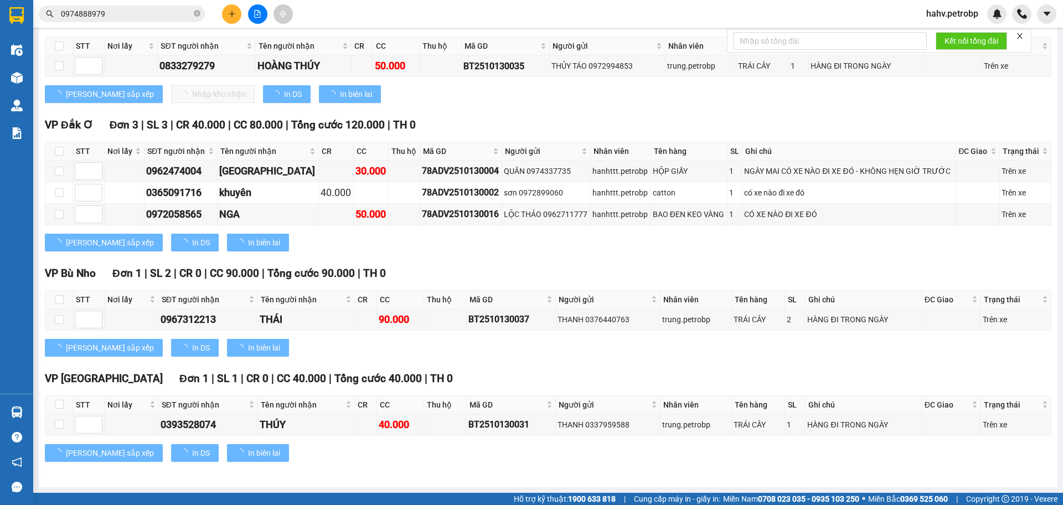
scroll to position [291, 0]
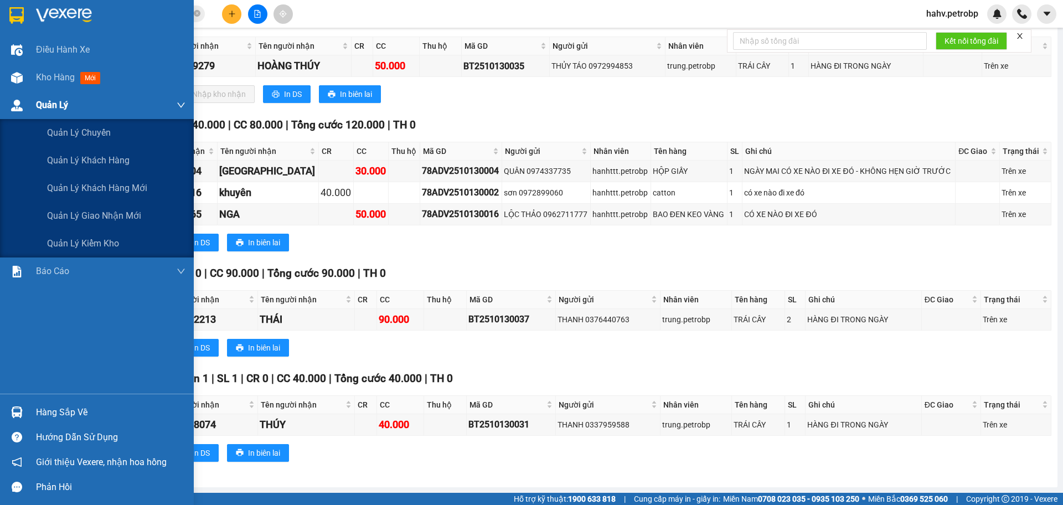
click at [2, 100] on div "Quản Lý" at bounding box center [97, 105] width 194 height 28
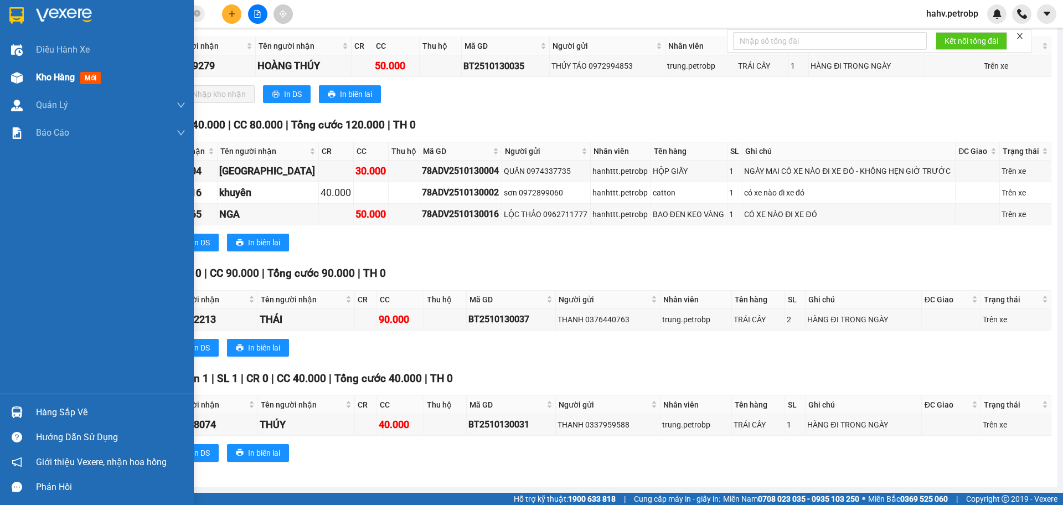
click at [91, 72] on span "mới" at bounding box center [90, 78] width 20 height 12
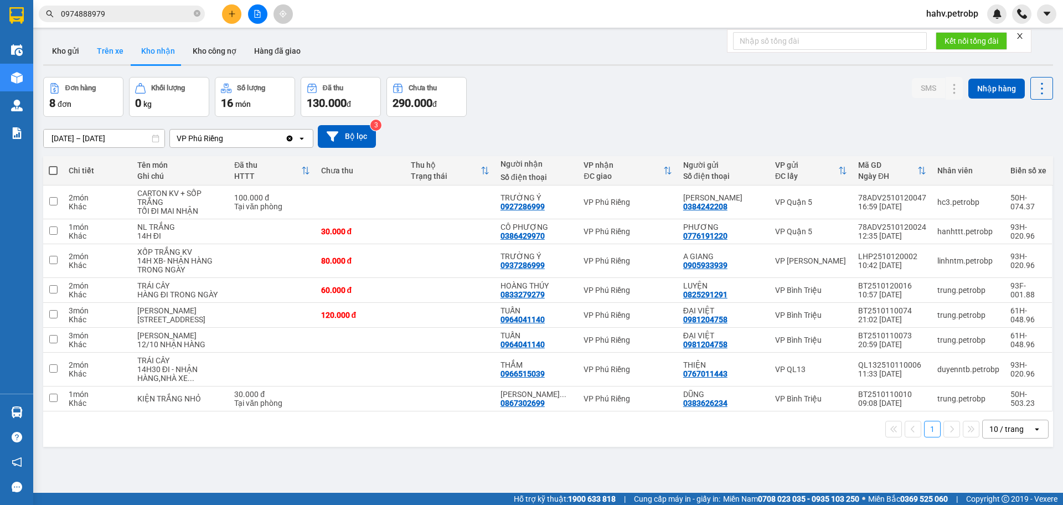
click at [118, 39] on button "Trên xe" at bounding box center [110, 51] width 44 height 27
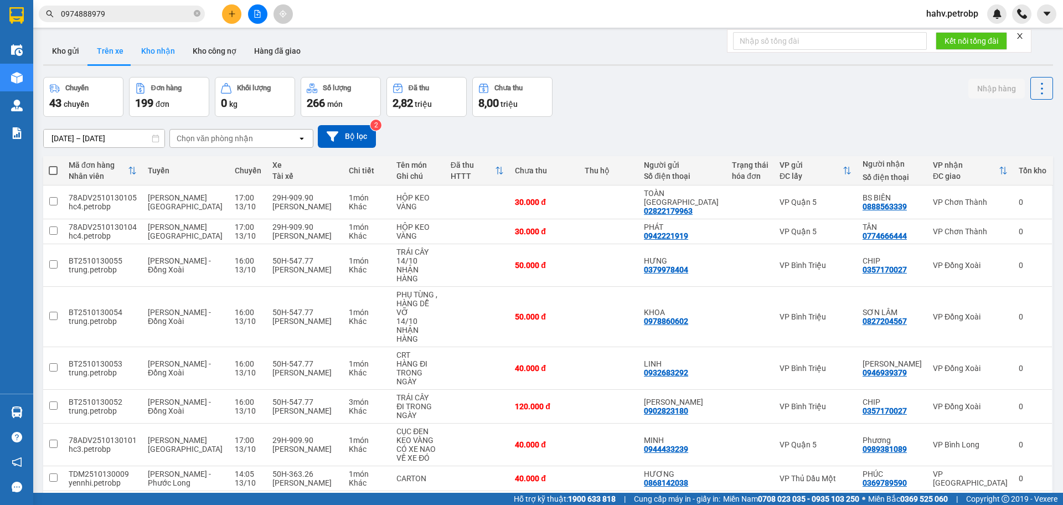
click at [145, 47] on button "Kho nhận" at bounding box center [158, 51] width 52 height 27
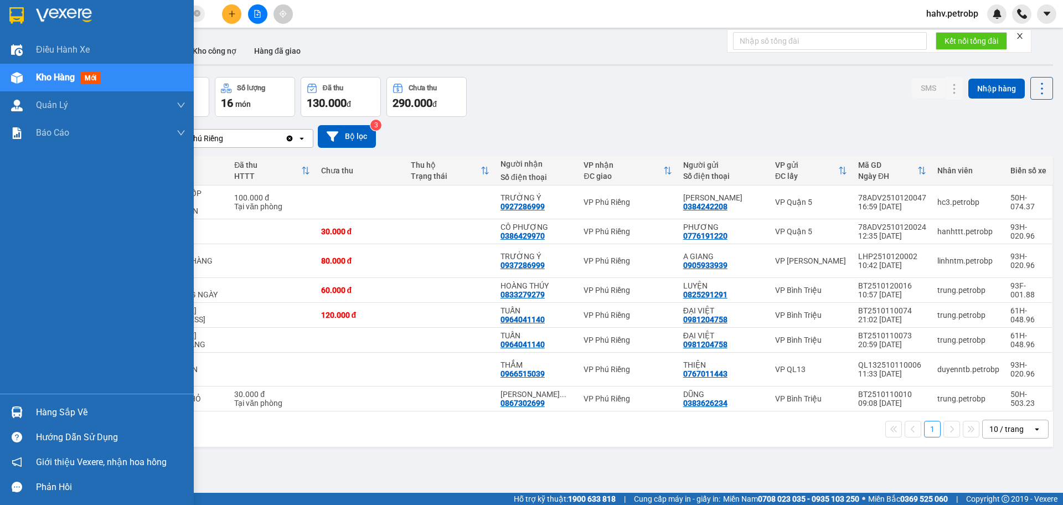
click at [29, 413] on div "Hàng sắp về" at bounding box center [97, 412] width 194 height 25
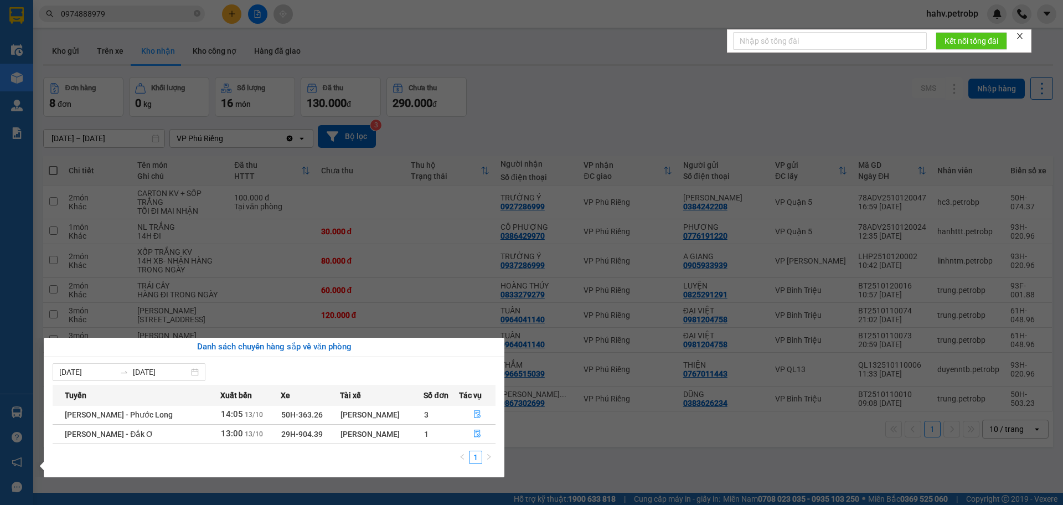
drag, startPoint x: 642, startPoint y: 461, endPoint x: 648, endPoint y: 460, distance: 5.6
click at [644, 461] on section "Kết quả tìm kiếm ( 128 ) Bộ lọc Mã ĐH Trạng thái Món hàng Tổng cước Chưa cước N…" at bounding box center [531, 252] width 1063 height 505
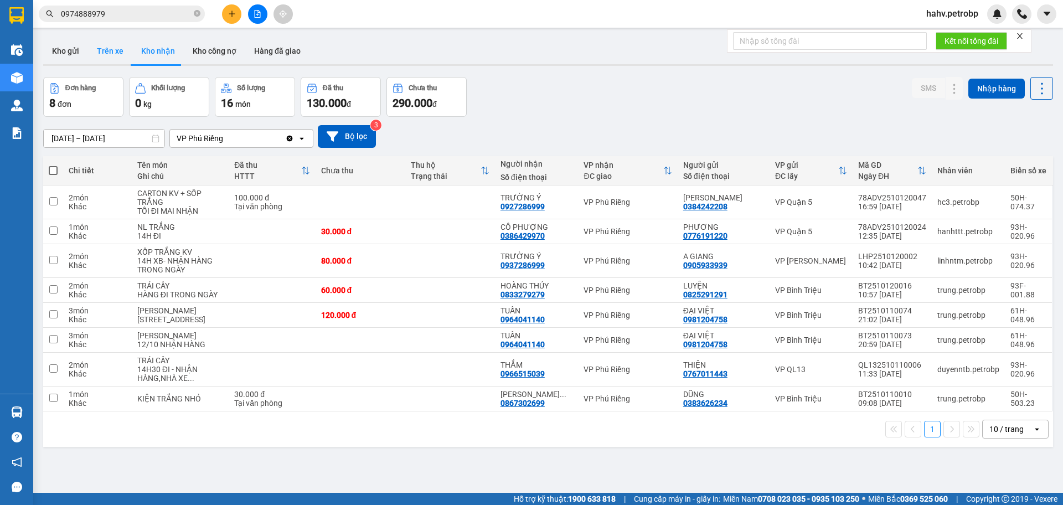
click at [116, 60] on button "Trên xe" at bounding box center [110, 51] width 44 height 27
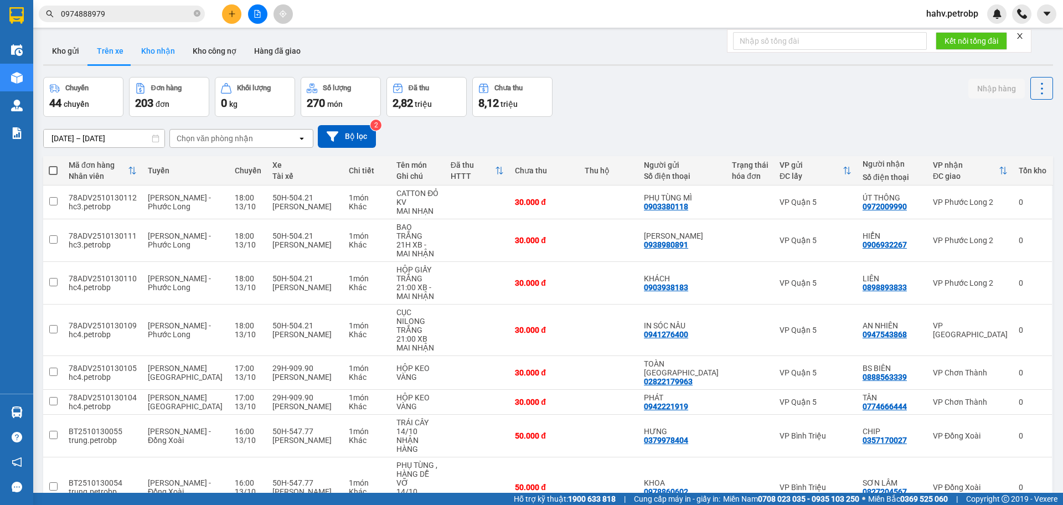
click at [153, 54] on button "Kho nhận" at bounding box center [158, 51] width 52 height 27
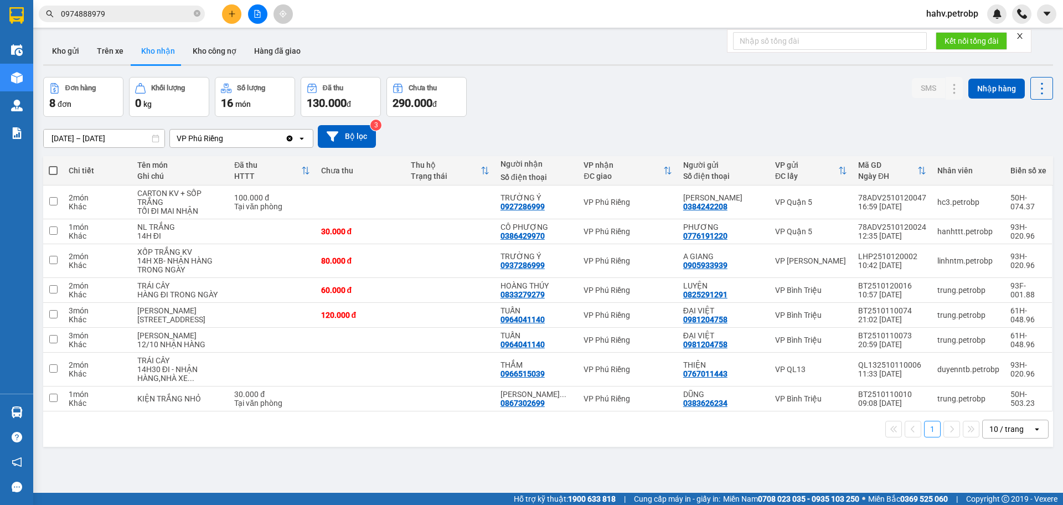
drag, startPoint x: 110, startPoint y: 54, endPoint x: 174, endPoint y: 52, distance: 64.8
click at [112, 54] on button "Trên xe" at bounding box center [110, 51] width 44 height 27
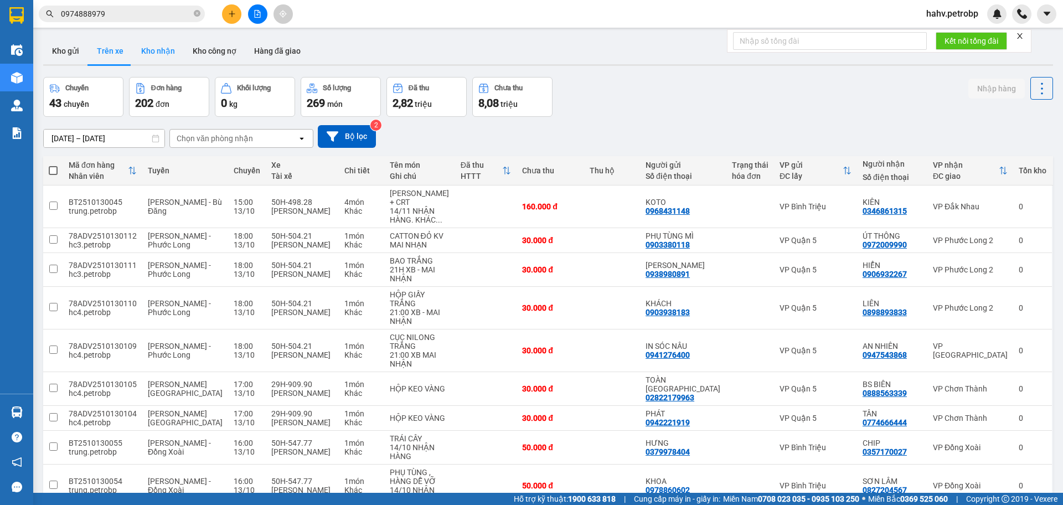
click at [168, 52] on button "Kho nhận" at bounding box center [158, 51] width 52 height 27
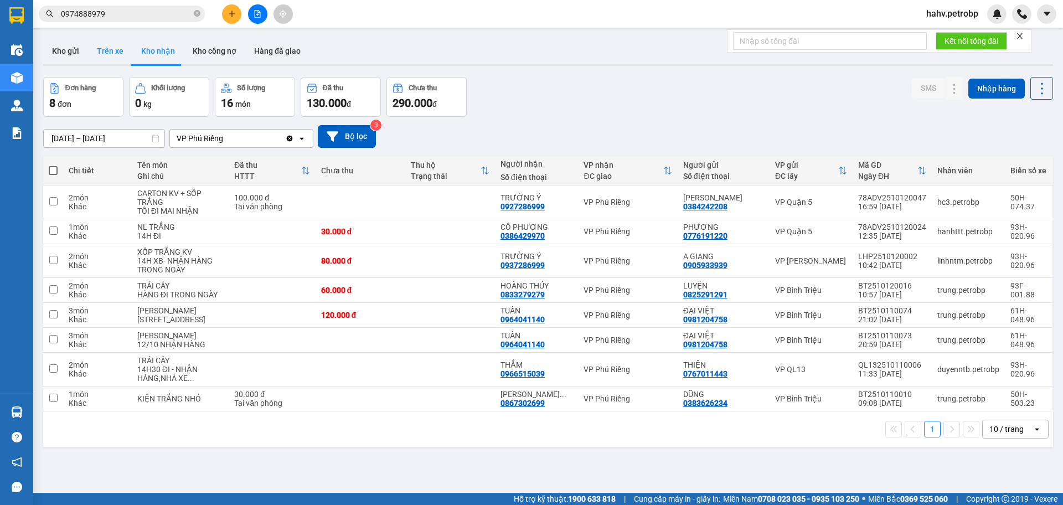
click at [99, 42] on button "Trên xe" at bounding box center [110, 51] width 44 height 27
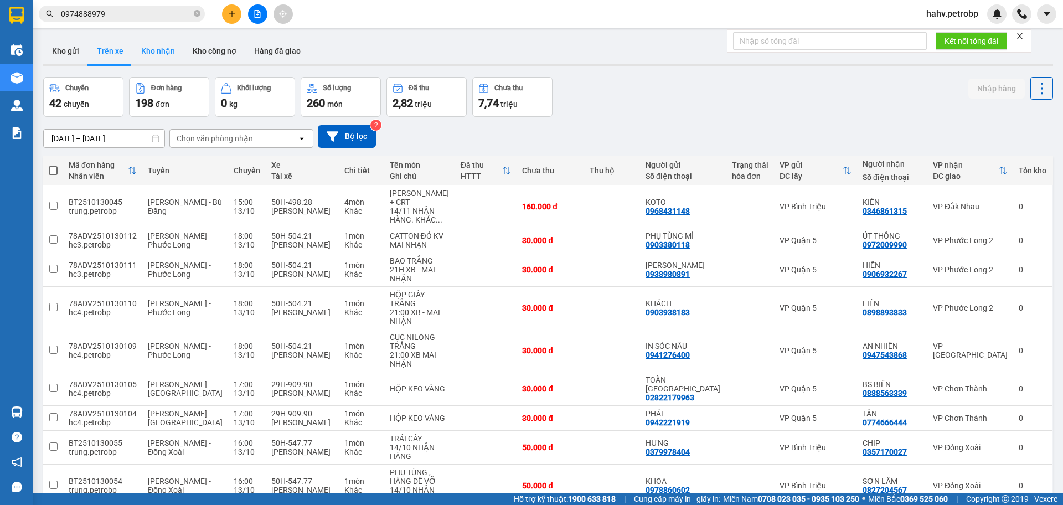
click at [160, 56] on button "Kho nhận" at bounding box center [158, 51] width 52 height 27
type input "[DATE] – [DATE]"
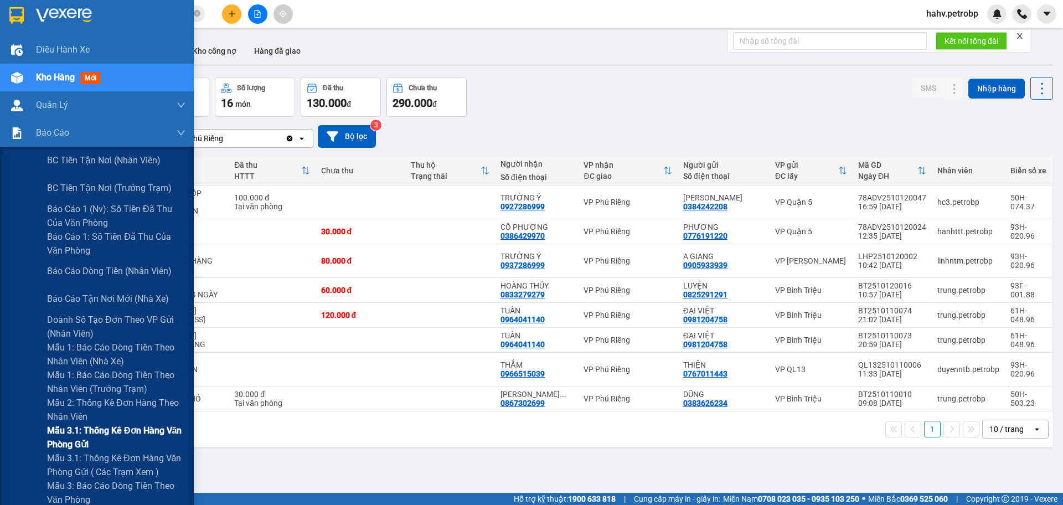
click at [17, 447] on div "Mẫu 3.1: Thống kê đơn hàng văn phòng gửi" at bounding box center [97, 438] width 194 height 28
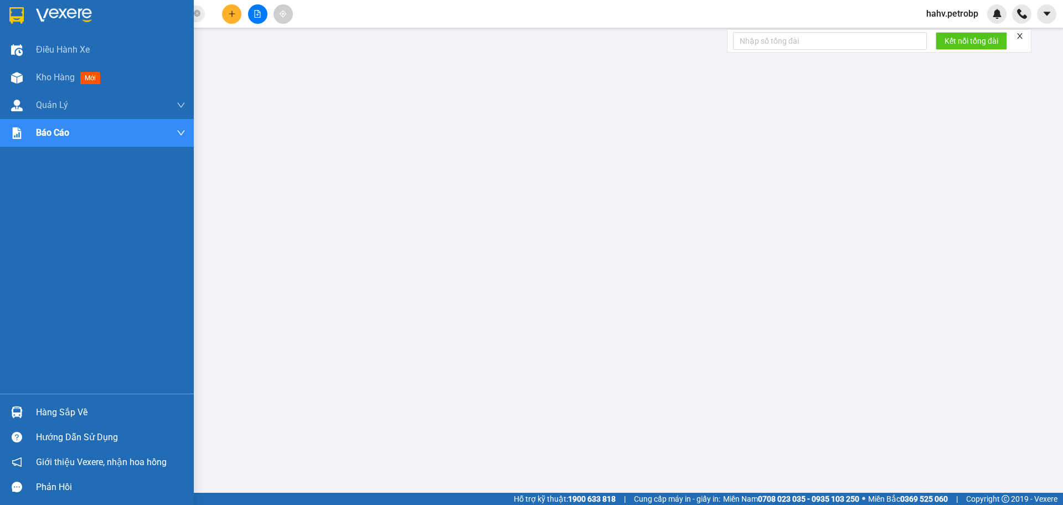
click at [85, 413] on div "Hàng sắp về" at bounding box center [111, 412] width 150 height 17
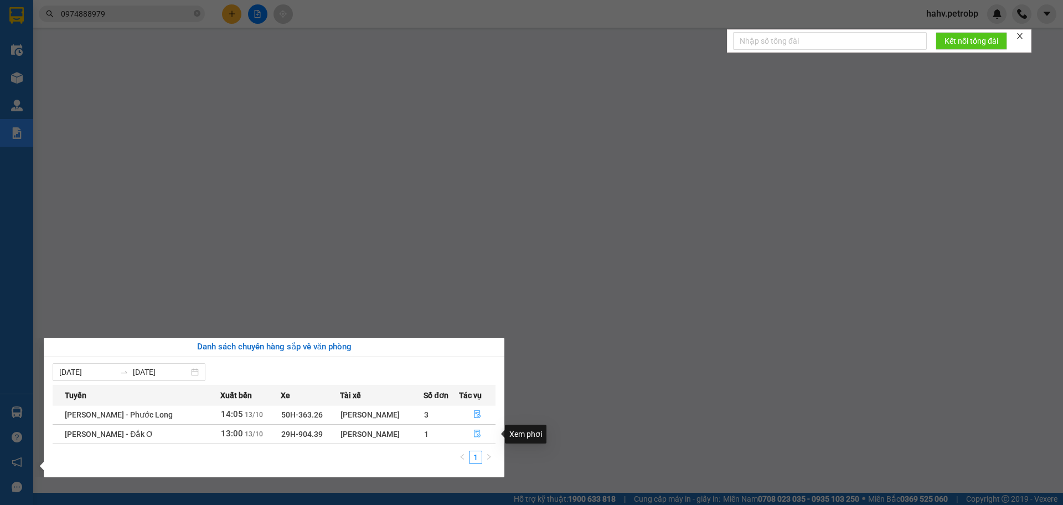
click at [475, 435] on icon "file-done" at bounding box center [478, 434] width 8 height 8
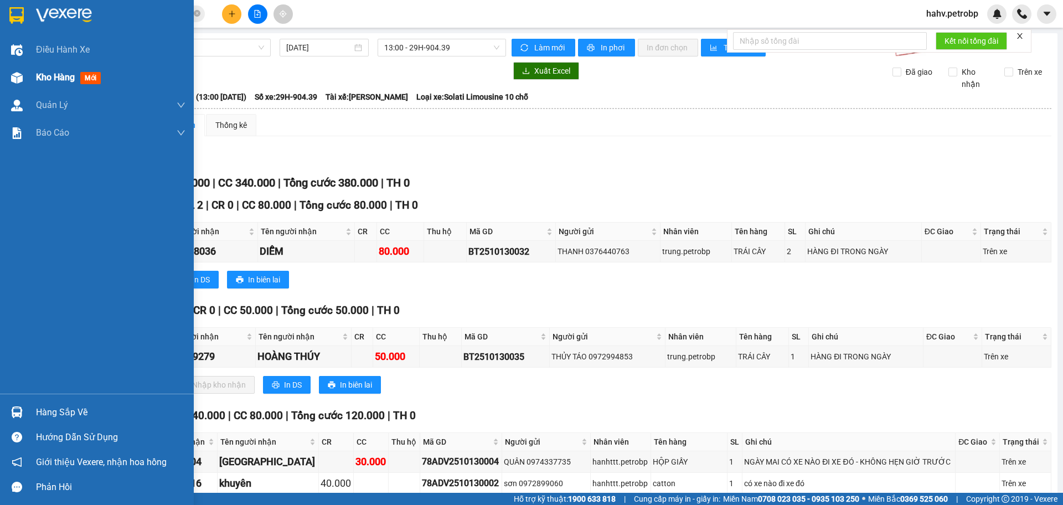
click at [4, 77] on div "Kho hàng mới" at bounding box center [97, 78] width 194 height 28
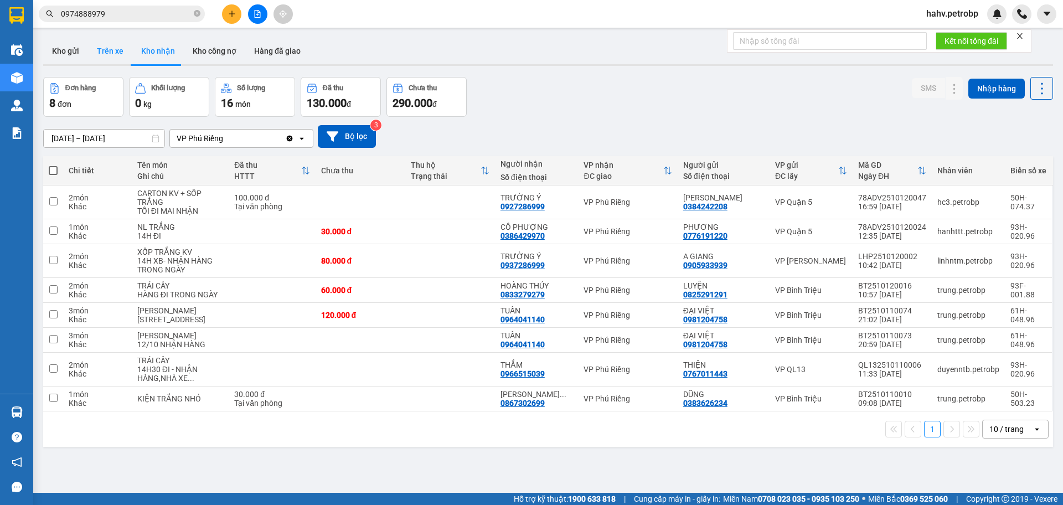
click at [107, 46] on button "Trên xe" at bounding box center [110, 51] width 44 height 27
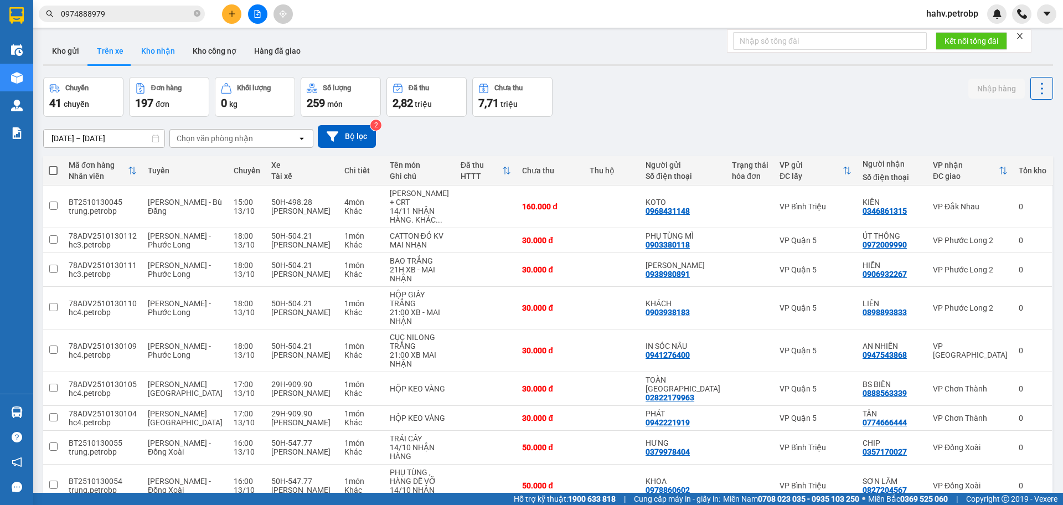
click at [158, 56] on button "Kho nhận" at bounding box center [158, 51] width 52 height 27
type input "[DATE] – [DATE]"
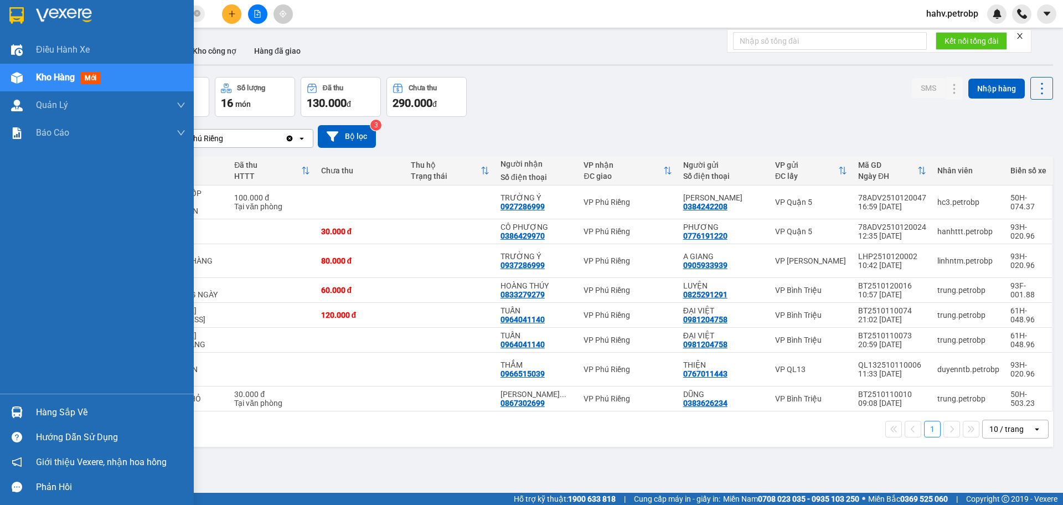
click at [71, 417] on div "Hàng sắp về" at bounding box center [111, 412] width 150 height 17
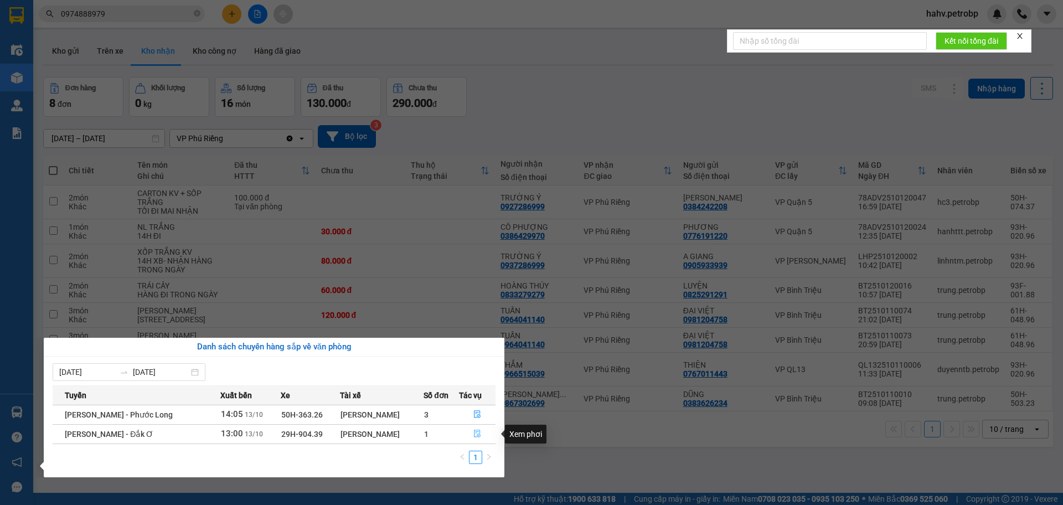
click at [474, 436] on button "button" at bounding box center [478, 434] width 36 height 18
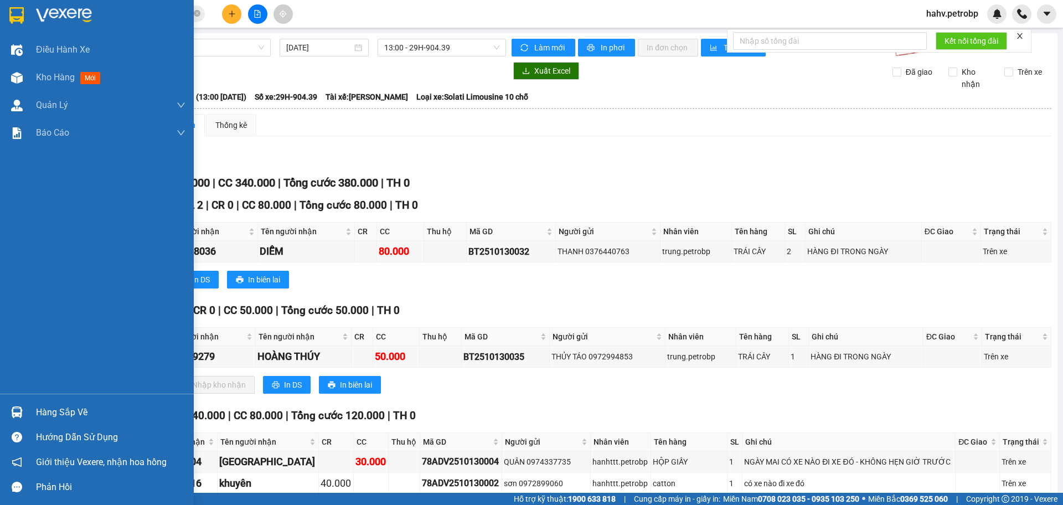
click at [45, 412] on div "Hàng sắp về" at bounding box center [111, 412] width 150 height 17
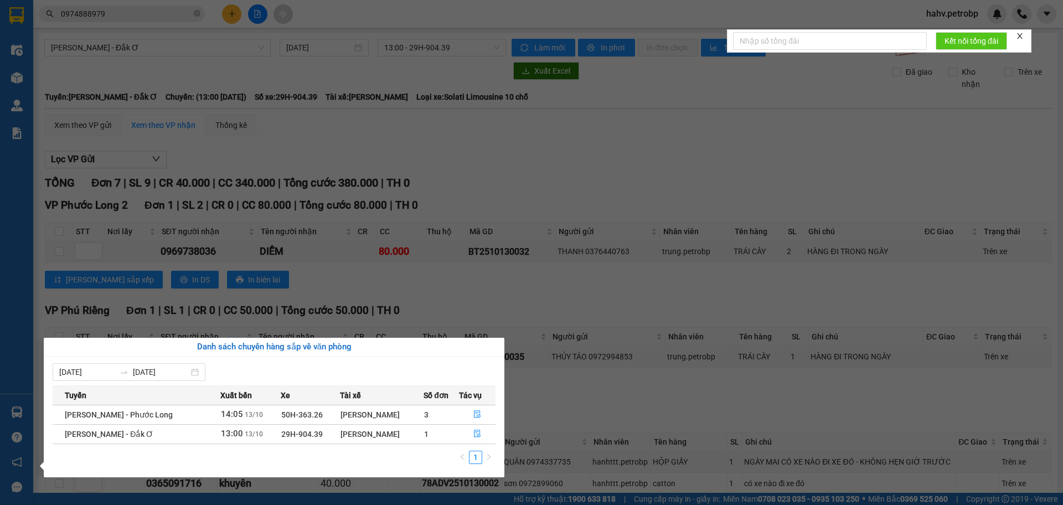
click at [0, 356] on div "Điều hành xe Kho hàng mới Quản [PERSON_NAME] lý chuyến Quản lý khách hàng Quản …" at bounding box center [16, 252] width 33 height 505
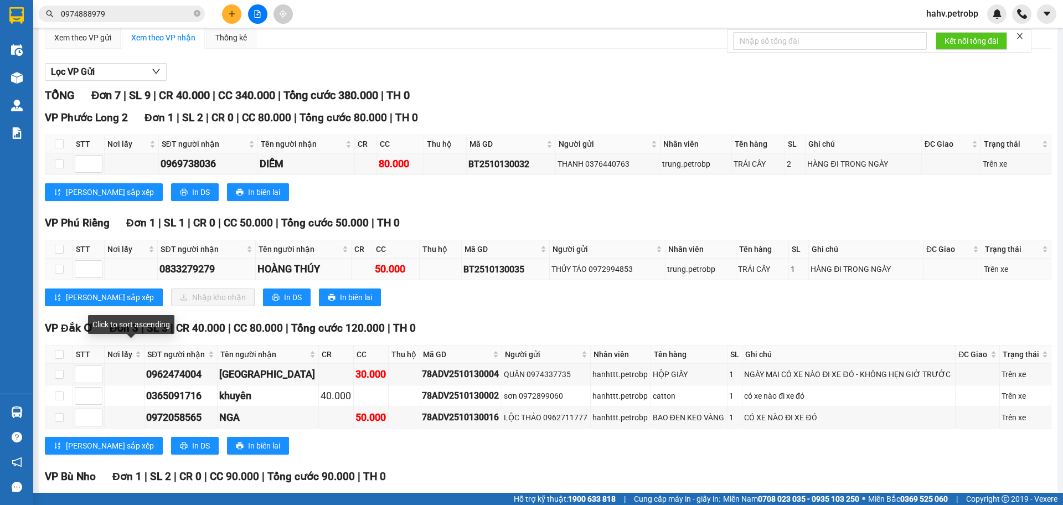
scroll to position [55, 0]
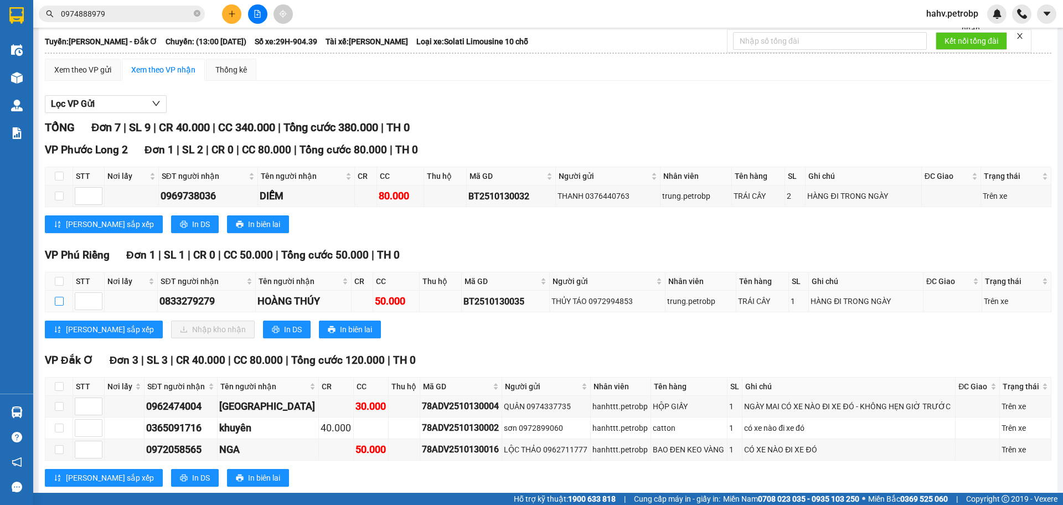
click at [55, 301] on input "checkbox" at bounding box center [59, 301] width 9 height 9
checkbox input "true"
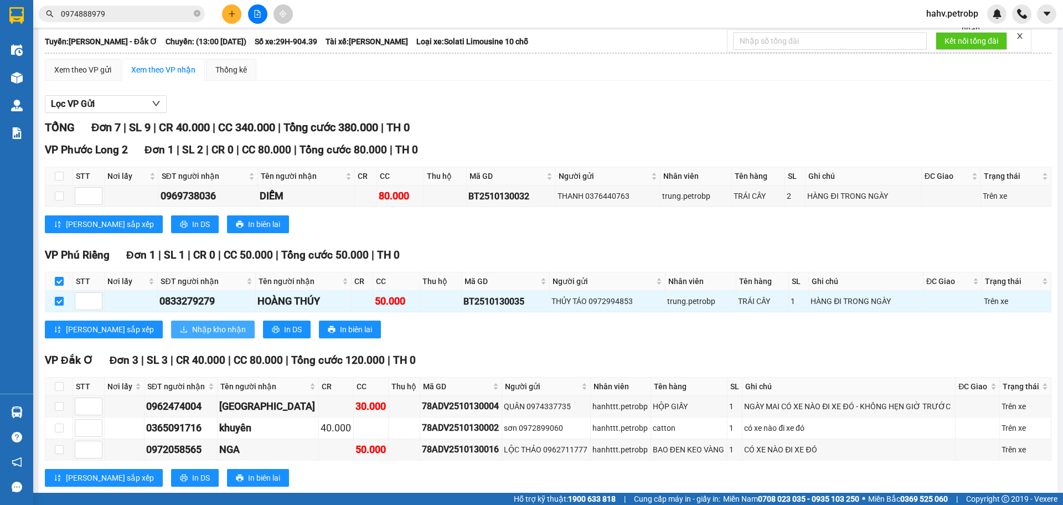
click at [192, 330] on span "Nhập kho nhận" at bounding box center [219, 329] width 54 height 12
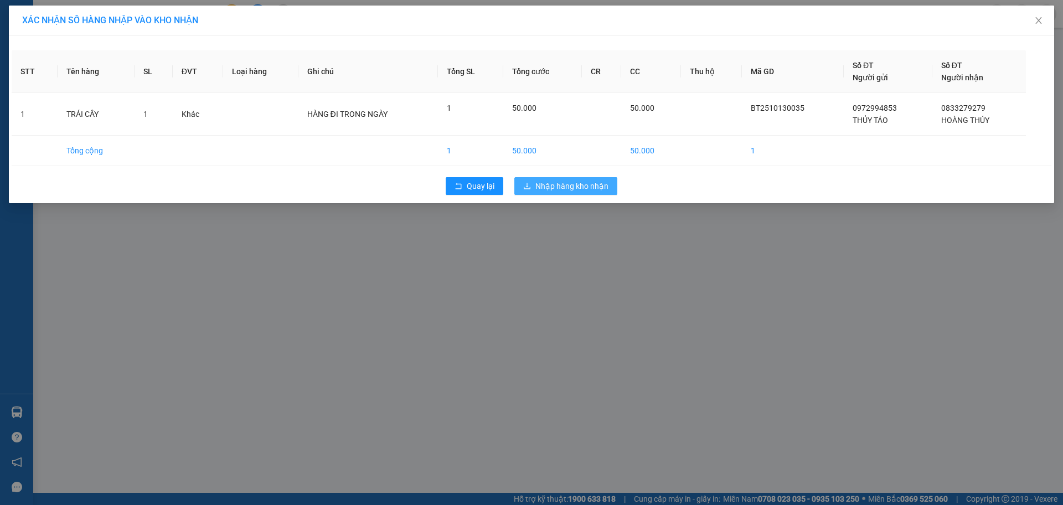
click at [573, 189] on span "Nhập hàng kho nhận" at bounding box center [572, 186] width 73 height 12
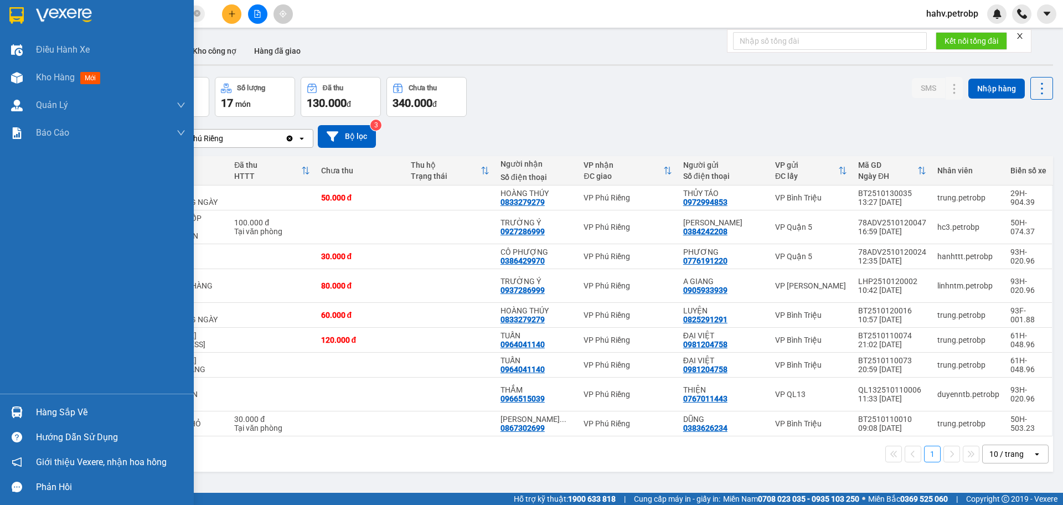
drag, startPoint x: 19, startPoint y: 409, endPoint x: 28, endPoint y: 410, distance: 8.9
click at [20, 409] on img at bounding box center [17, 413] width 12 height 12
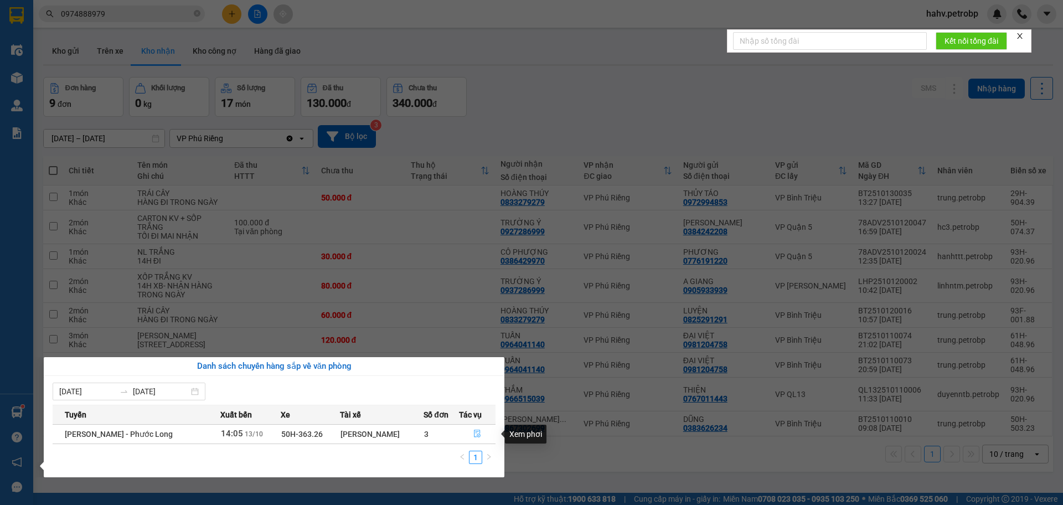
click at [477, 430] on icon "file-done" at bounding box center [477, 434] width 7 height 8
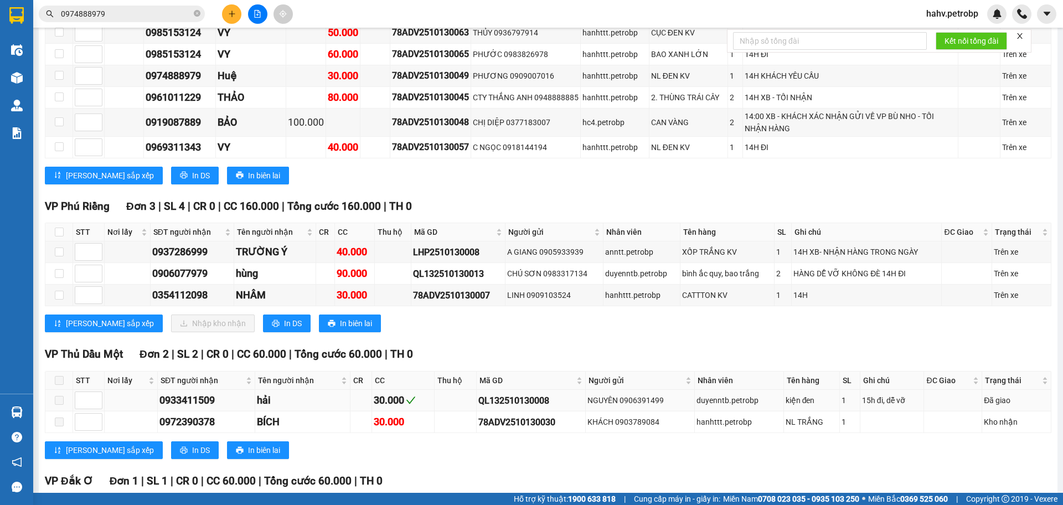
scroll to position [2474, 0]
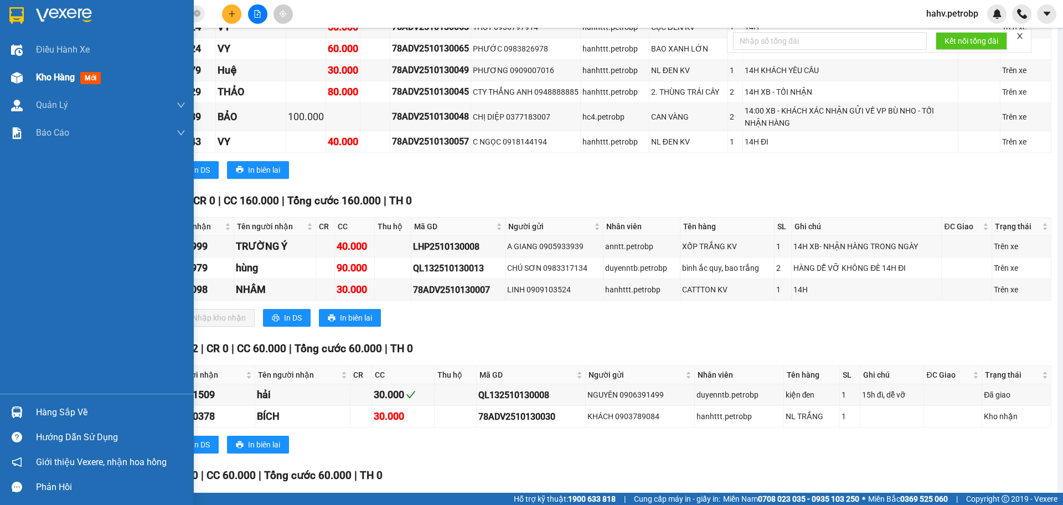
click at [32, 75] on div "Kho hàng mới" at bounding box center [97, 78] width 194 height 28
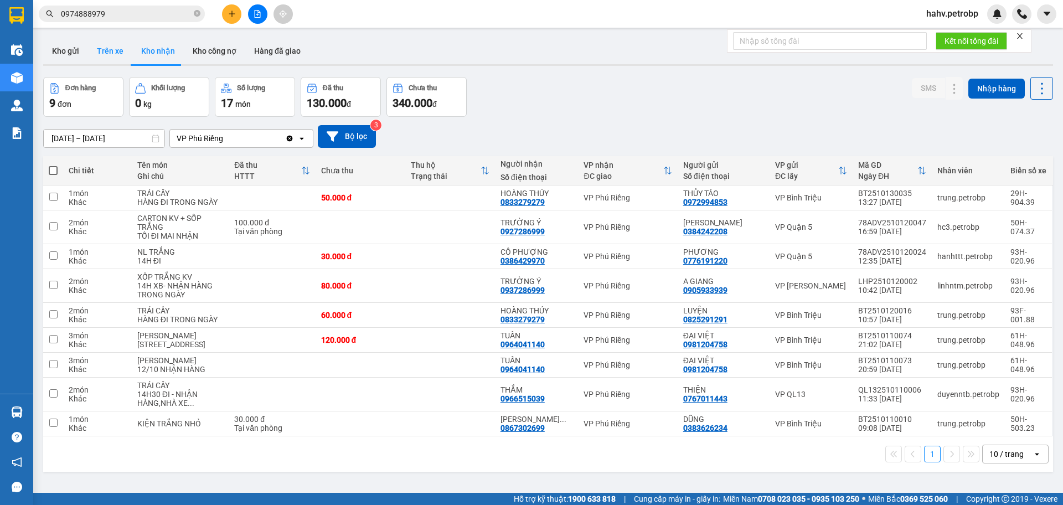
click at [117, 52] on button "Trên xe" at bounding box center [110, 51] width 44 height 27
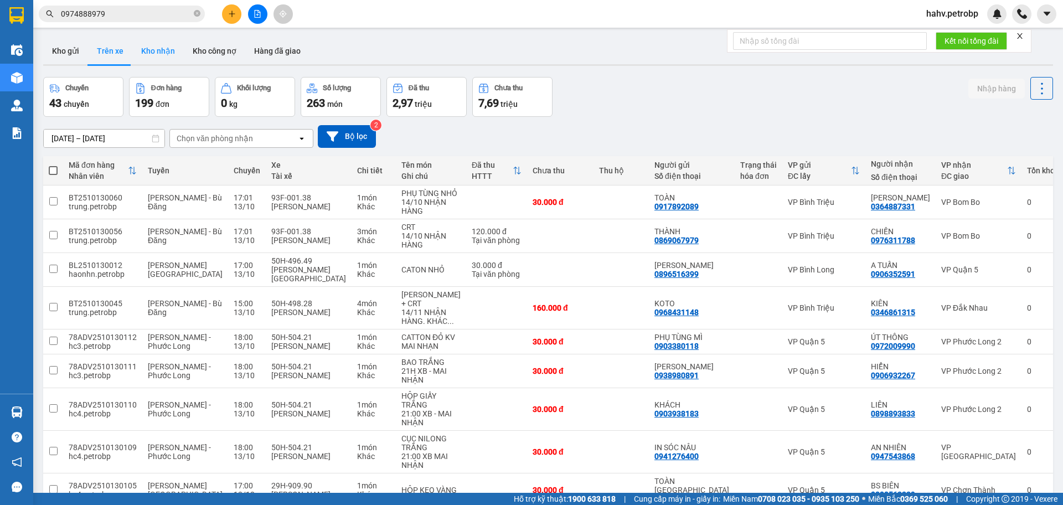
click at [152, 52] on button "Kho nhận" at bounding box center [158, 51] width 52 height 27
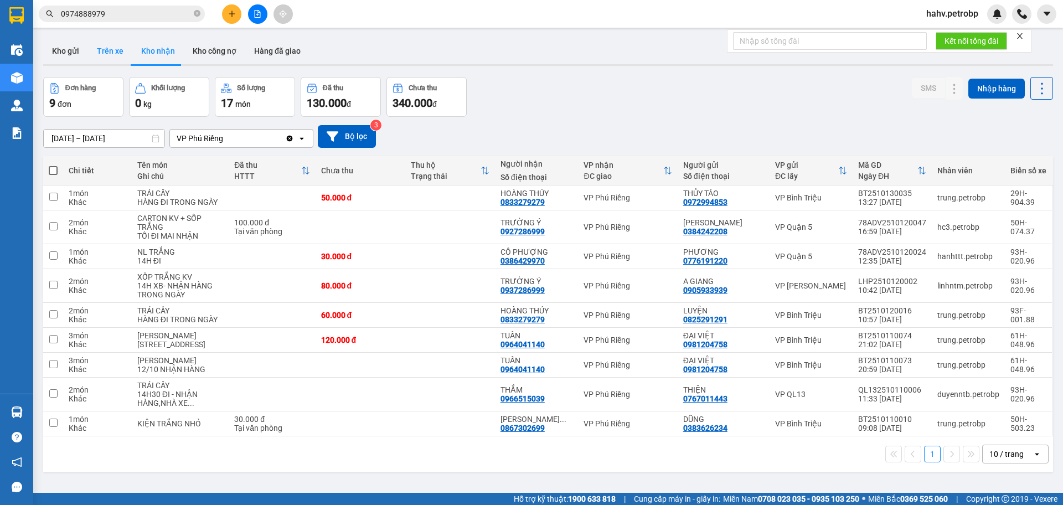
click at [118, 48] on button "Trên xe" at bounding box center [110, 51] width 44 height 27
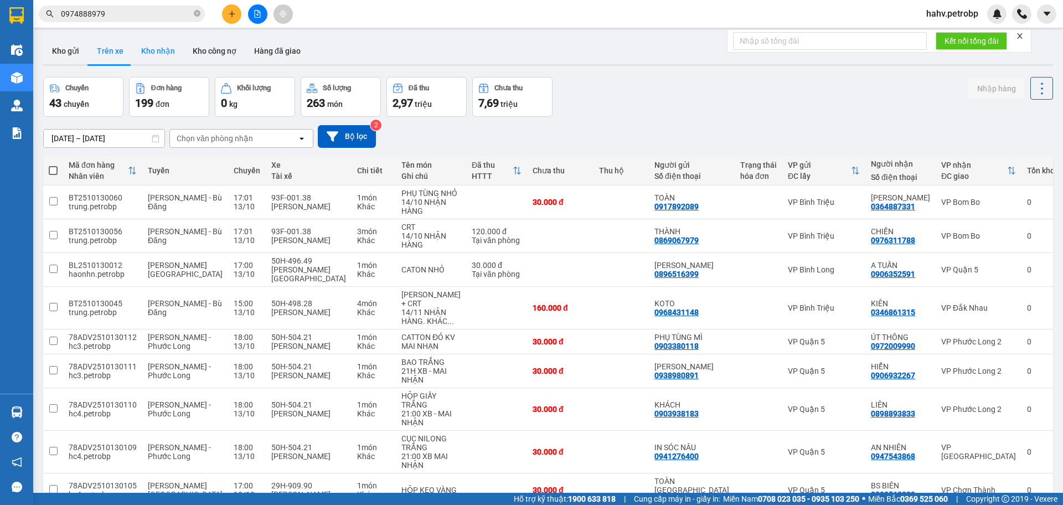
click at [150, 48] on button "Kho nhận" at bounding box center [158, 51] width 52 height 27
type input "[DATE] – [DATE]"
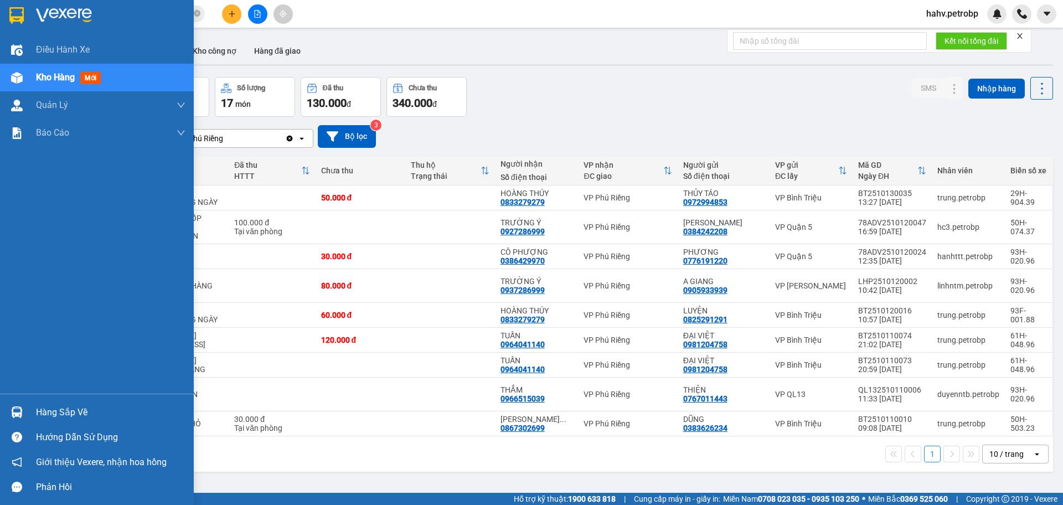
click at [34, 413] on div "Hàng sắp về" at bounding box center [97, 412] width 194 height 25
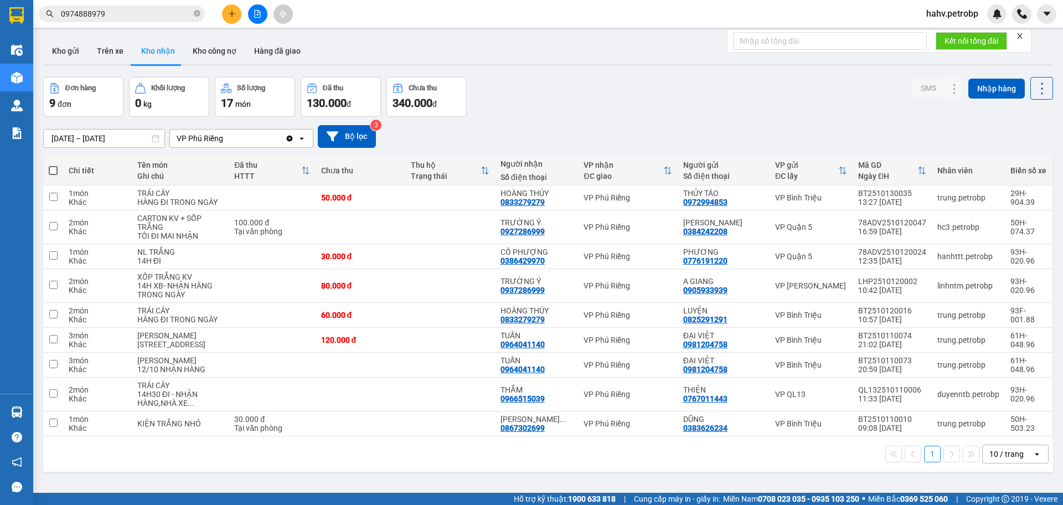
click at [259, 11] on section "Kết quả tìm kiếm ( 128 ) Bộ lọc Mã ĐH Trạng thái Món hàng Tổng cước Chưa cước N…" at bounding box center [531, 252] width 1063 height 505
click at [259, 11] on icon "file-add" at bounding box center [258, 14] width 8 height 8
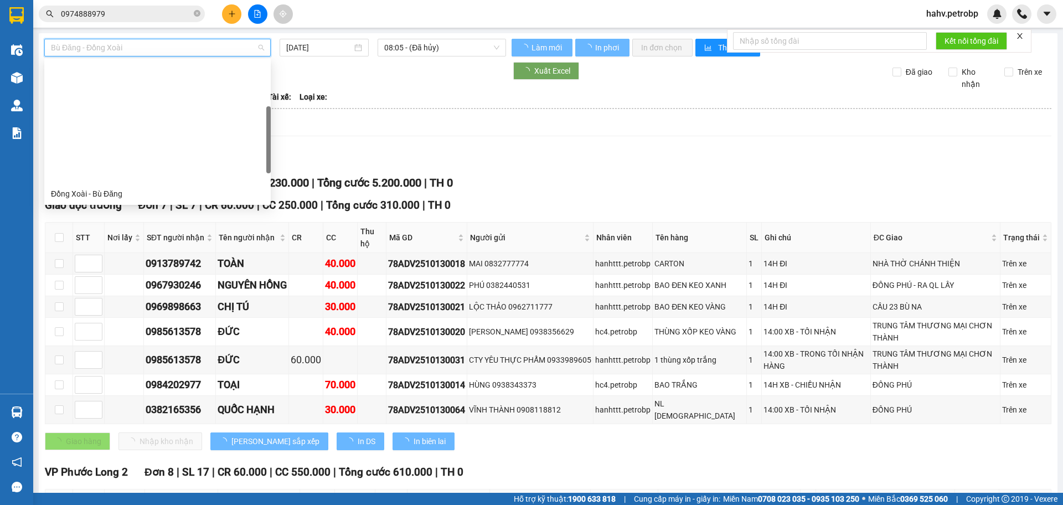
scroll to position [128, 0]
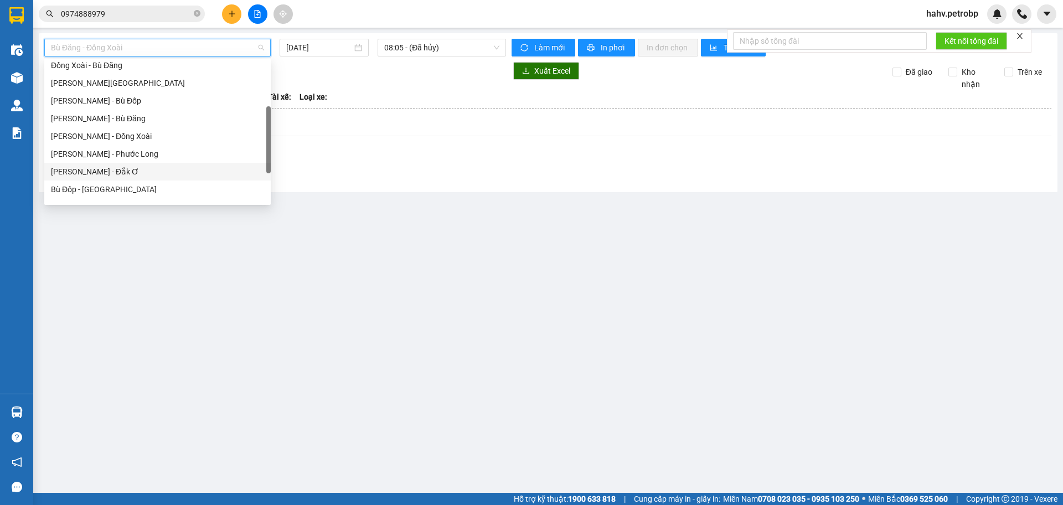
click at [153, 163] on div "[PERSON_NAME] - Đắk Ơ" at bounding box center [157, 172] width 227 height 18
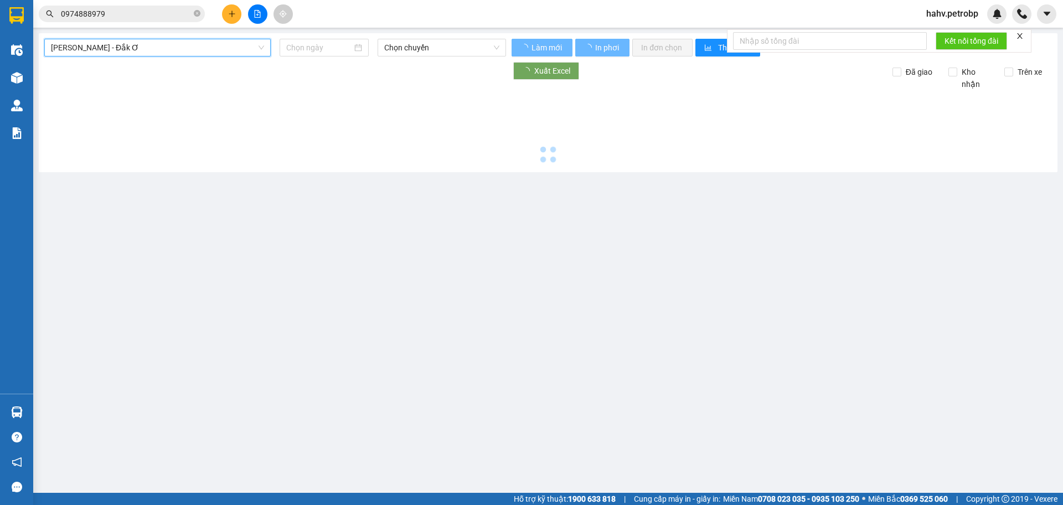
type input "[DATE]"
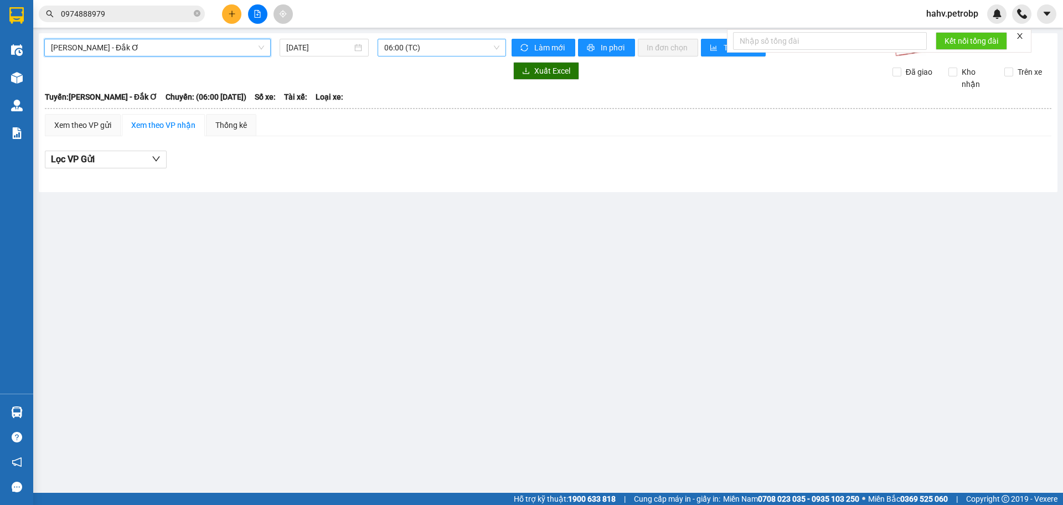
click at [428, 44] on span "06:00 (TC)" at bounding box center [441, 47] width 115 height 17
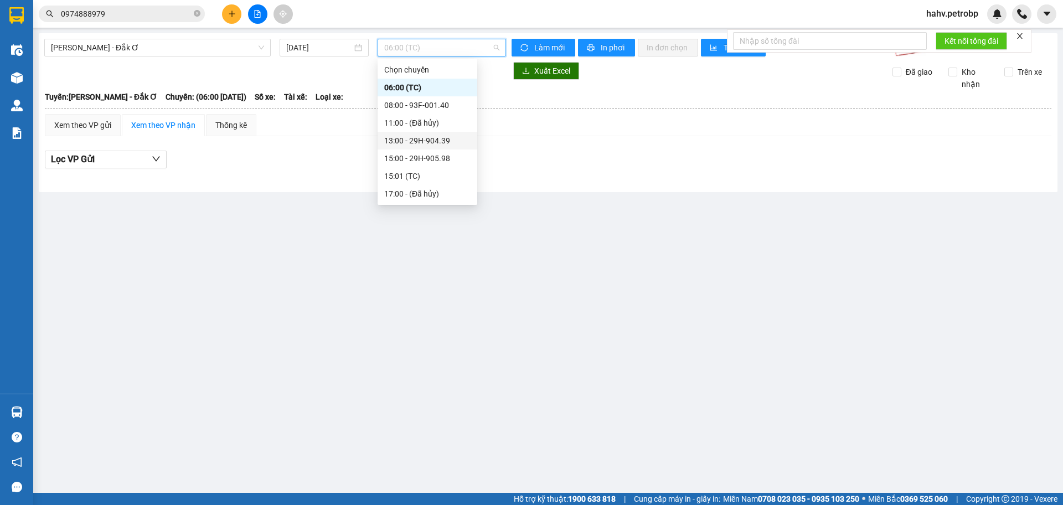
click at [438, 142] on div "13:00 - 29H-904.39" at bounding box center [427, 141] width 86 height 12
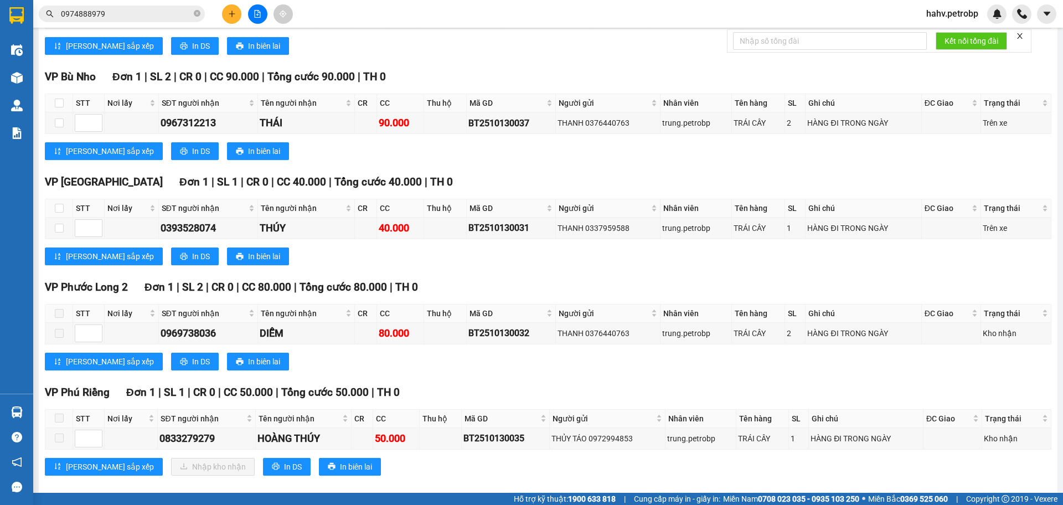
scroll to position [291, 0]
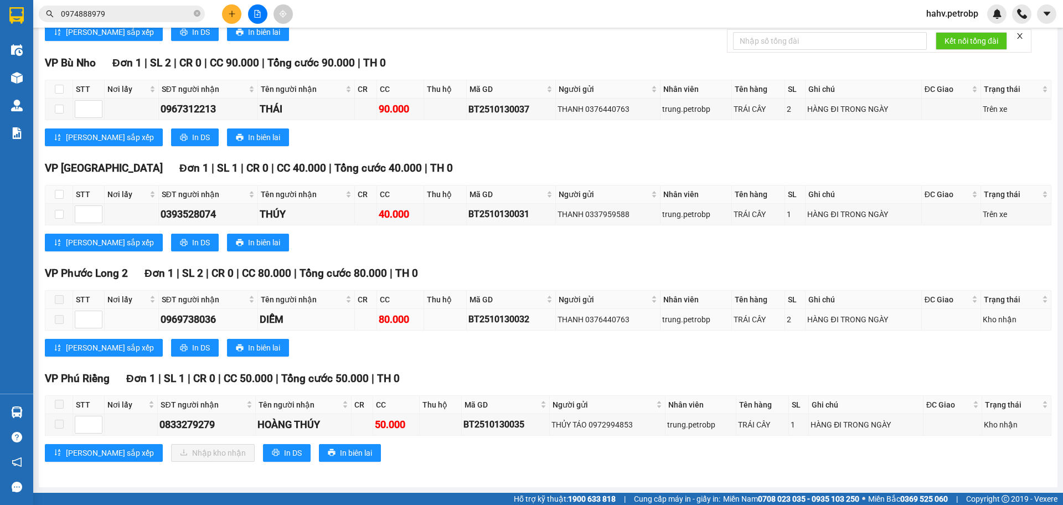
click at [506, 315] on div "BT2510130032" at bounding box center [511, 319] width 85 height 14
copy div "BT2510130032"
click at [194, 7] on span "0974888979" at bounding box center [122, 14] width 166 height 17
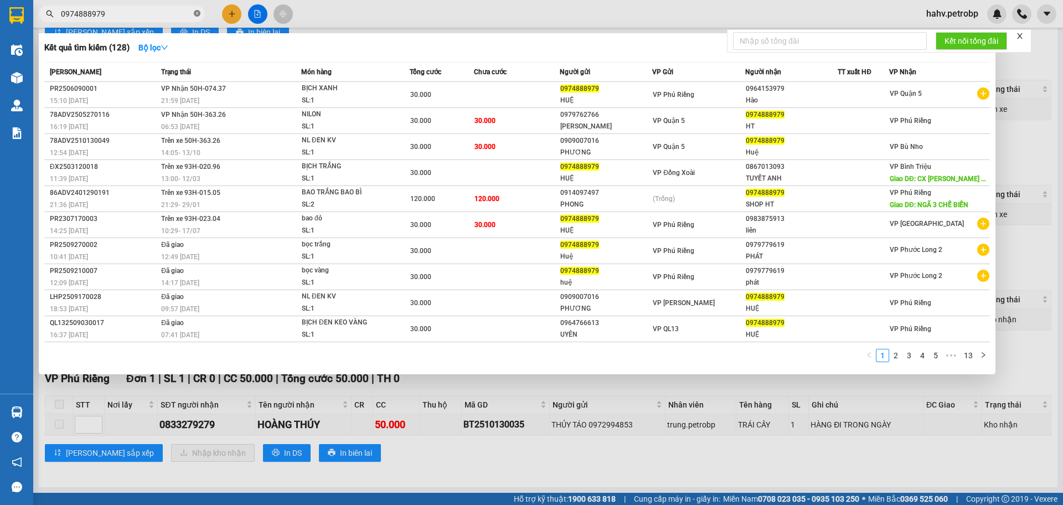
click at [194, 11] on icon "close-circle" at bounding box center [197, 13] width 7 height 7
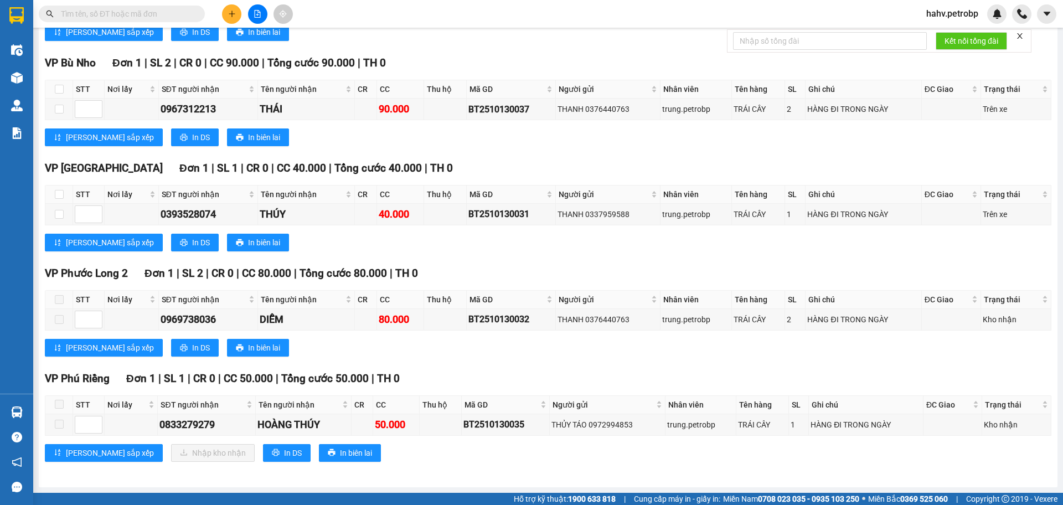
paste input "BT2510130032"
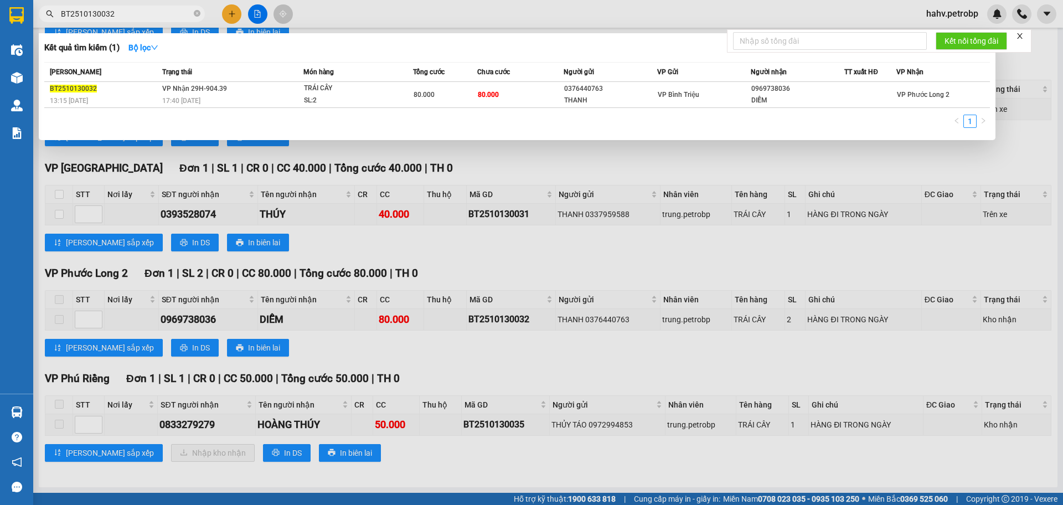
type input "BT2510130032"
click at [493, 426] on div at bounding box center [531, 252] width 1063 height 505
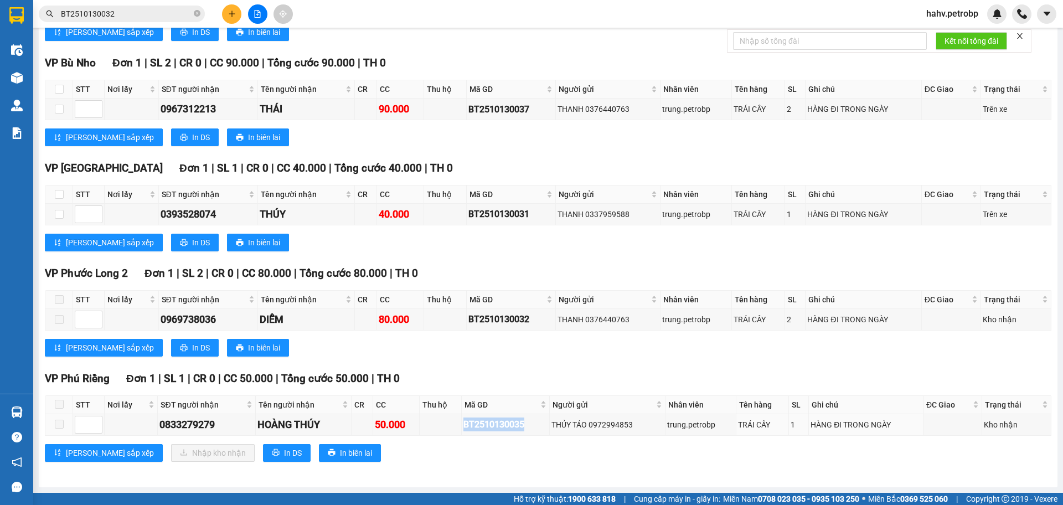
click at [493, 426] on div "BT2510130035" at bounding box center [506, 425] width 84 height 14
copy div "BT2510130035"
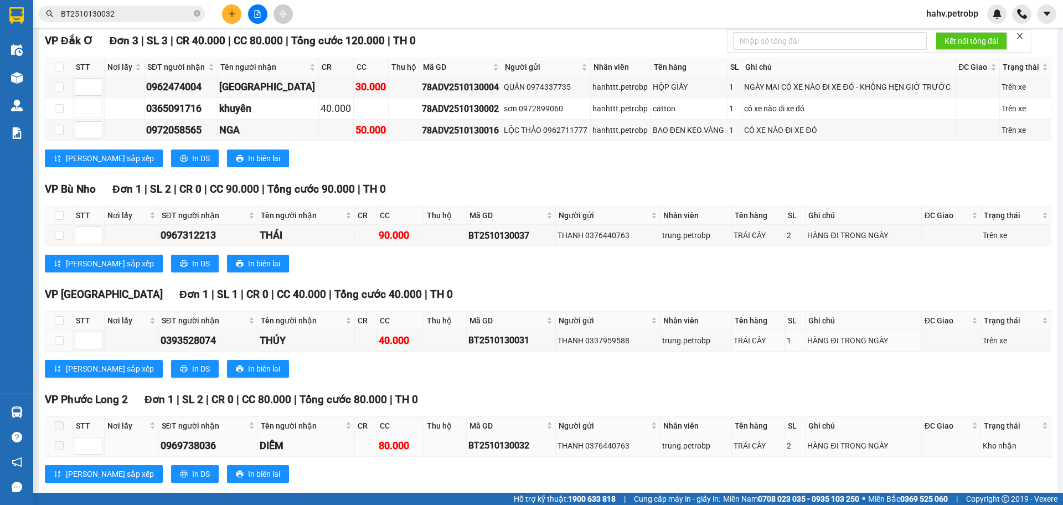
scroll to position [162, 0]
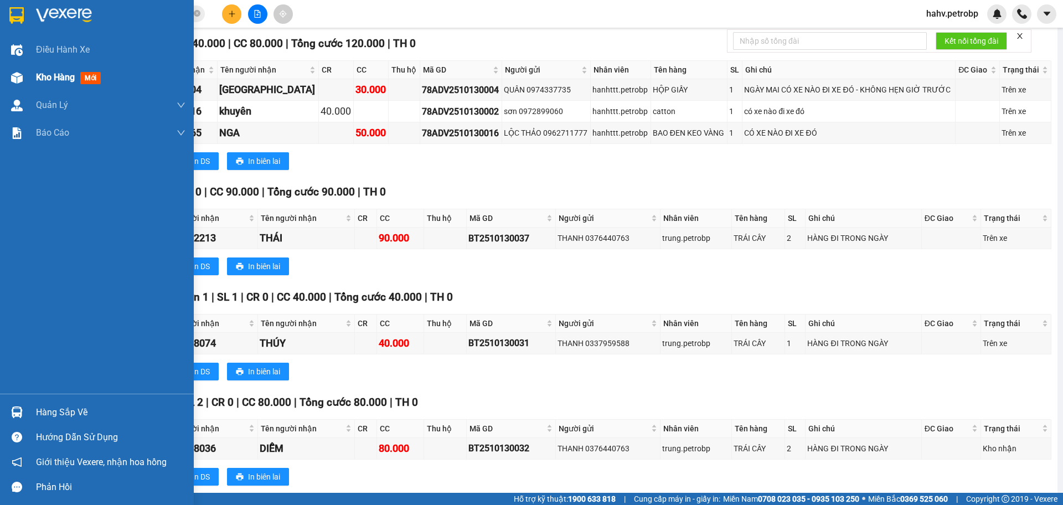
click at [66, 81] on span "Kho hàng" at bounding box center [55, 77] width 39 height 11
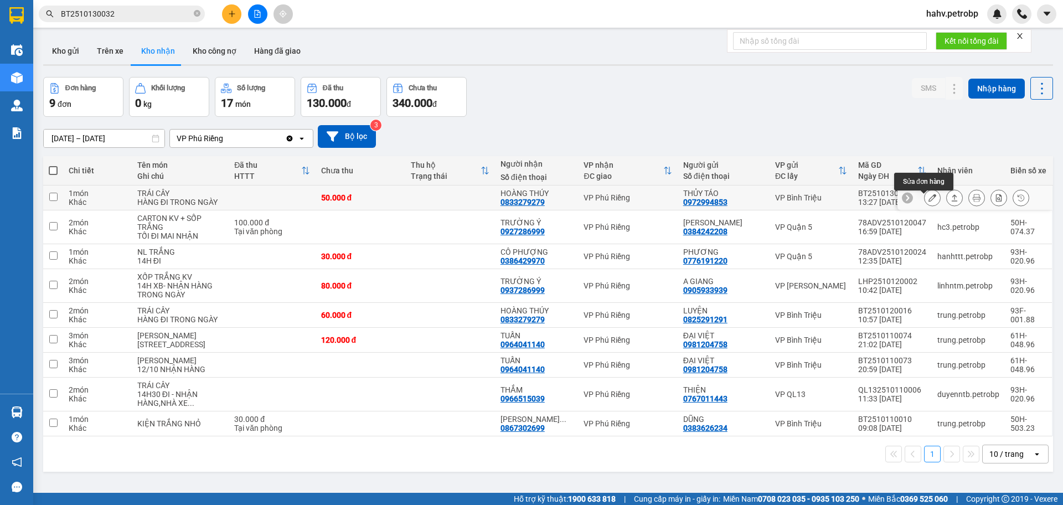
click at [929, 200] on icon at bounding box center [933, 198] width 8 height 8
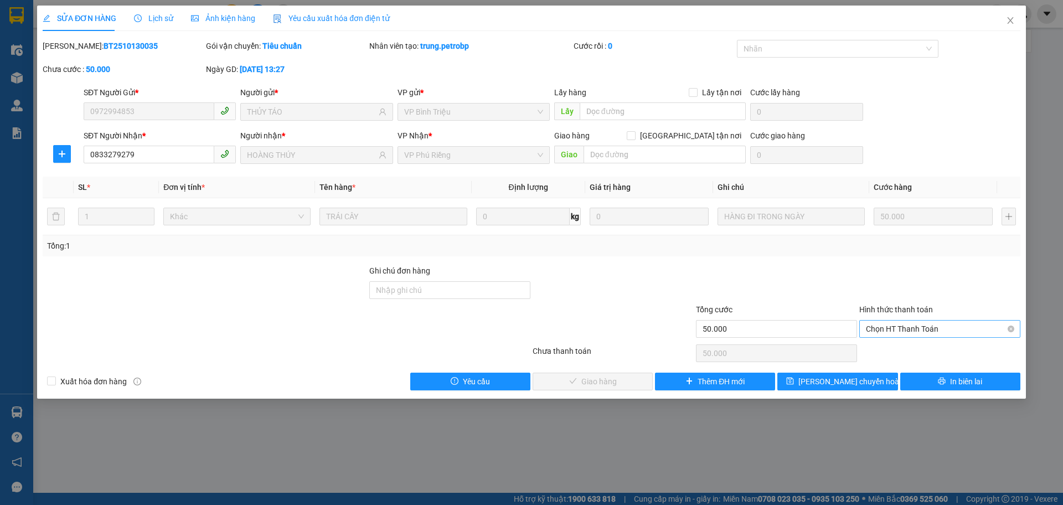
click at [913, 325] on span "Chọn HT Thanh Toán" at bounding box center [940, 329] width 148 height 17
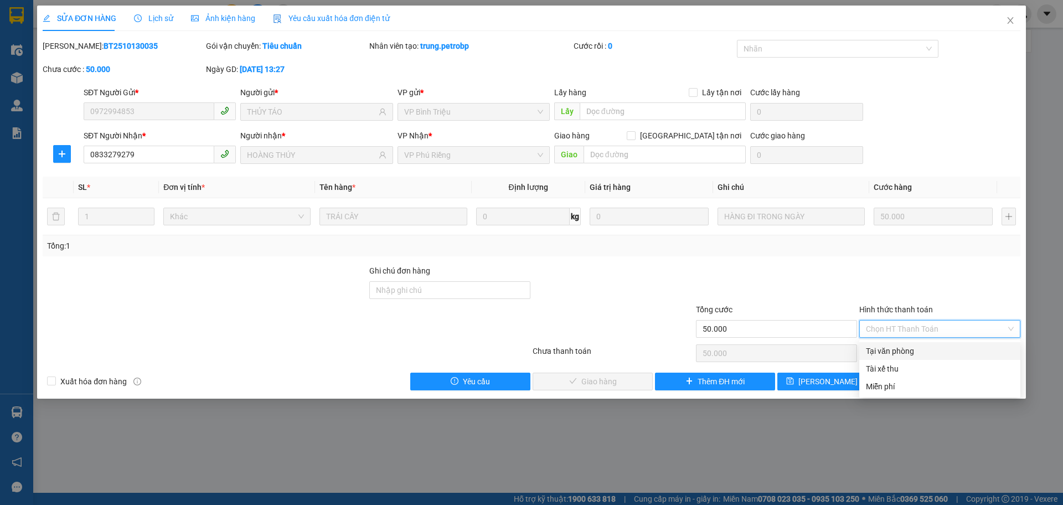
click at [894, 355] on div "Tại văn phòng" at bounding box center [940, 351] width 148 height 12
type input "0"
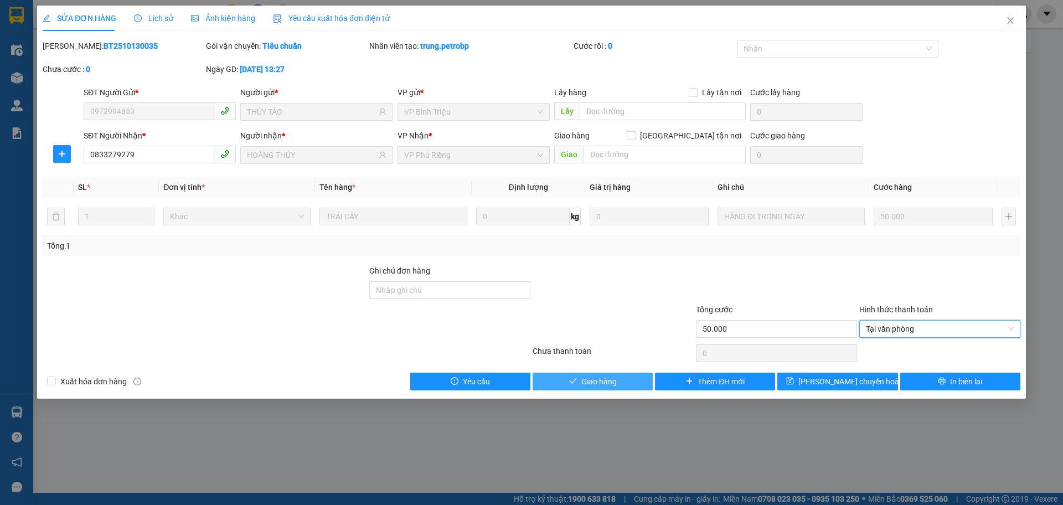
click at [600, 381] on span "Giao hàng" at bounding box center [599, 382] width 35 height 12
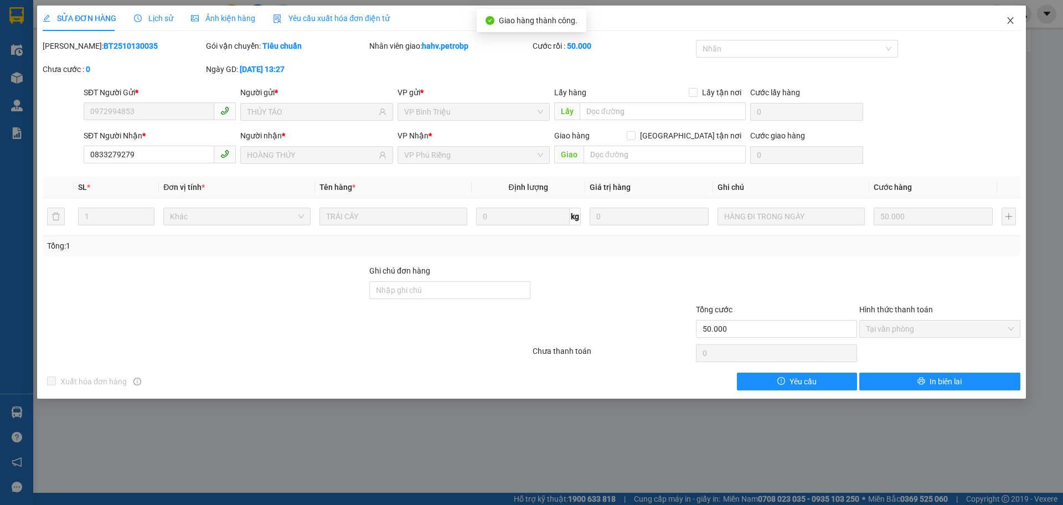
click at [1016, 16] on span "Close" at bounding box center [1010, 21] width 31 height 31
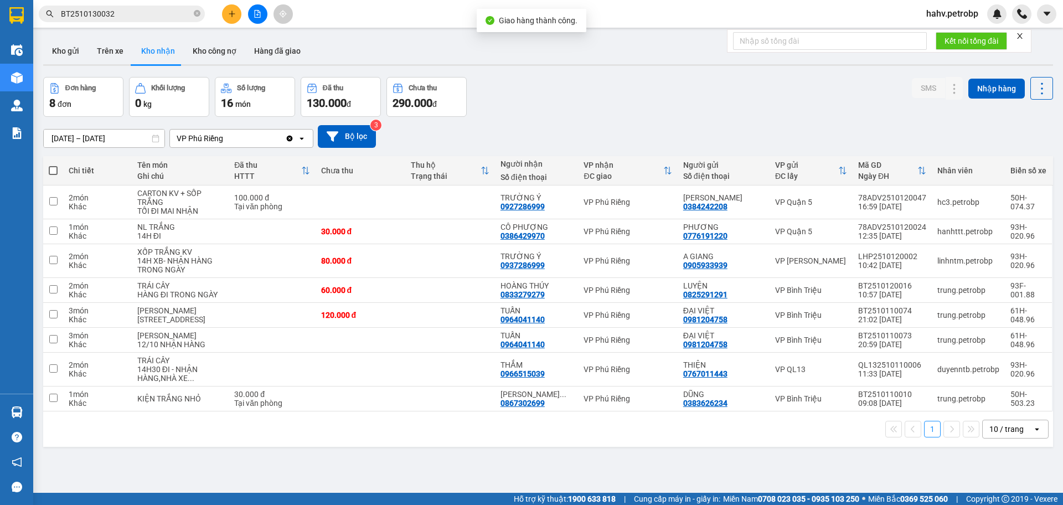
click at [264, 11] on button at bounding box center [257, 13] width 19 height 19
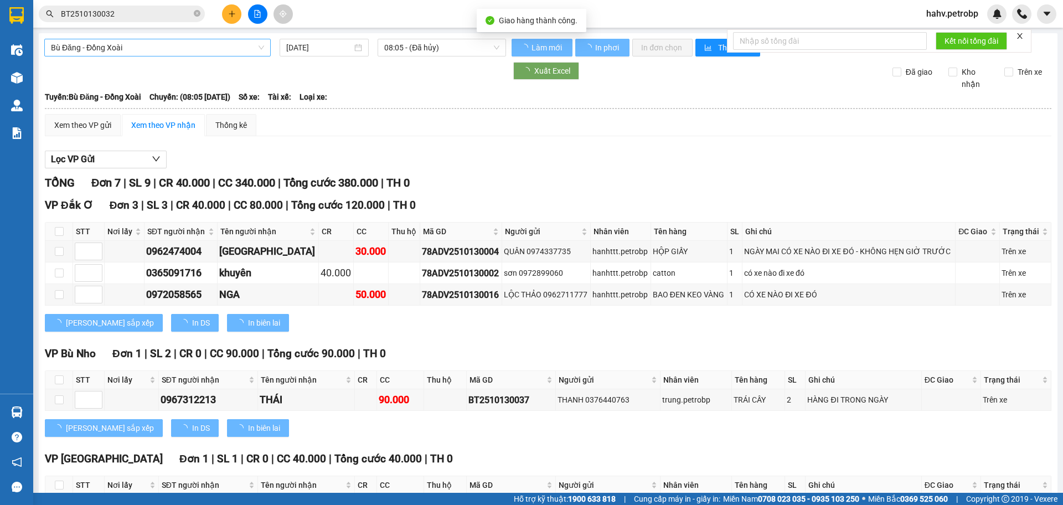
click at [124, 45] on span "Bù Đăng - Đồng Xoài" at bounding box center [157, 47] width 213 height 17
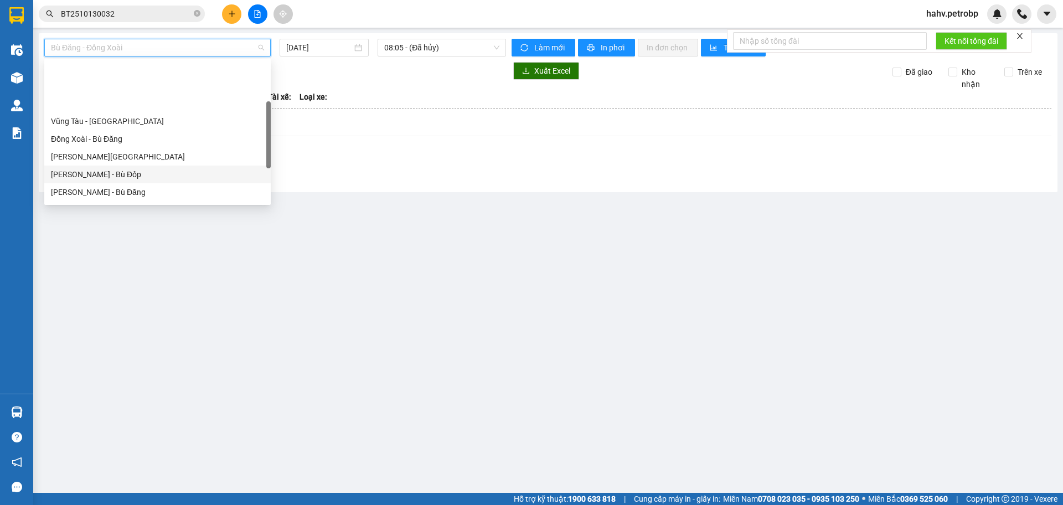
scroll to position [110, 0]
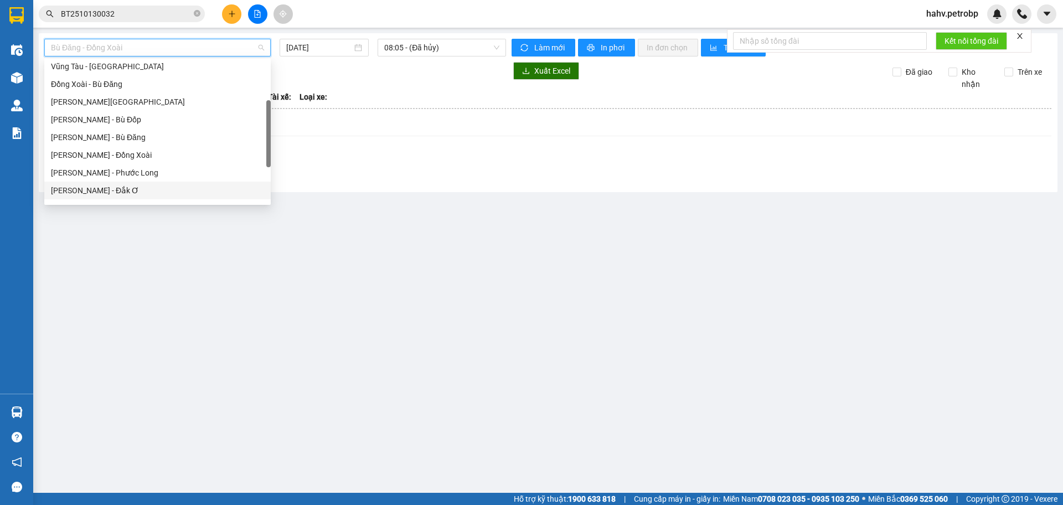
click at [137, 193] on div "[PERSON_NAME] - Đắk Ơ" at bounding box center [157, 190] width 213 height 12
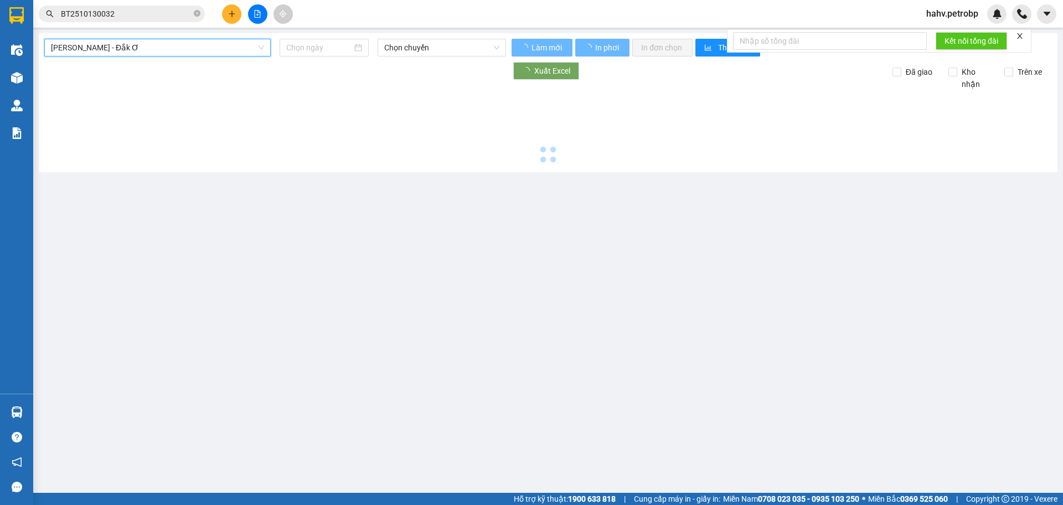
type input "[DATE]"
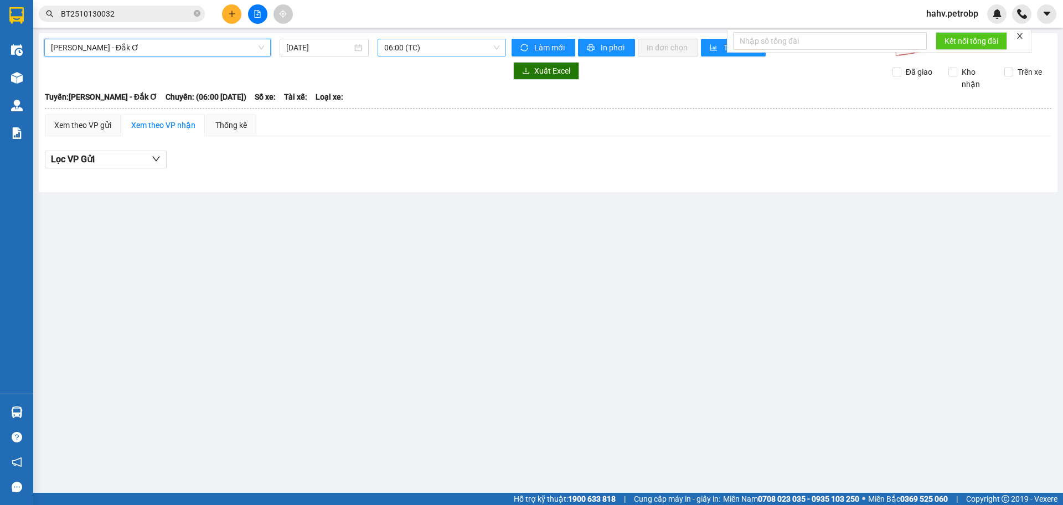
click at [440, 47] on span "06:00 (TC)" at bounding box center [441, 47] width 115 height 17
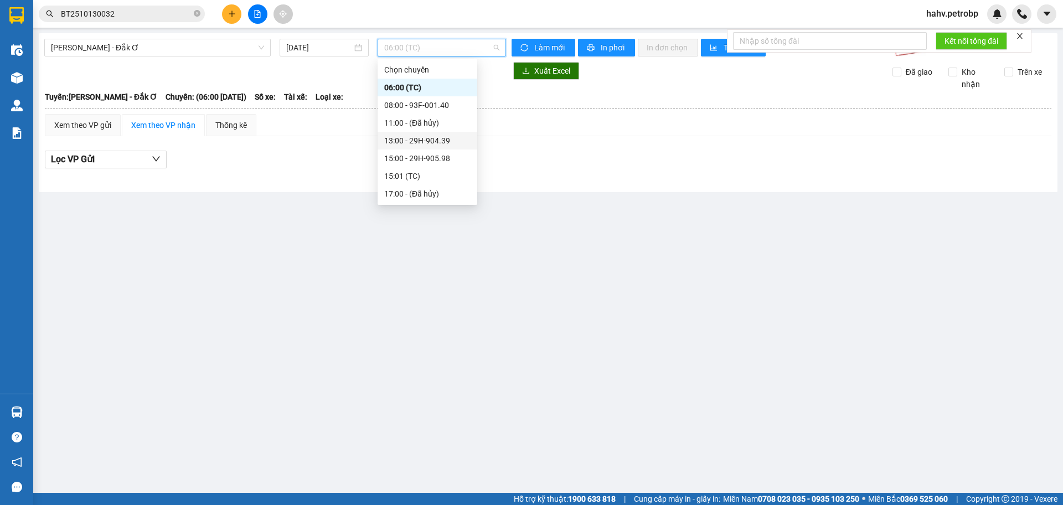
click at [428, 142] on div "13:00 - 29H-904.39" at bounding box center [427, 141] width 86 height 12
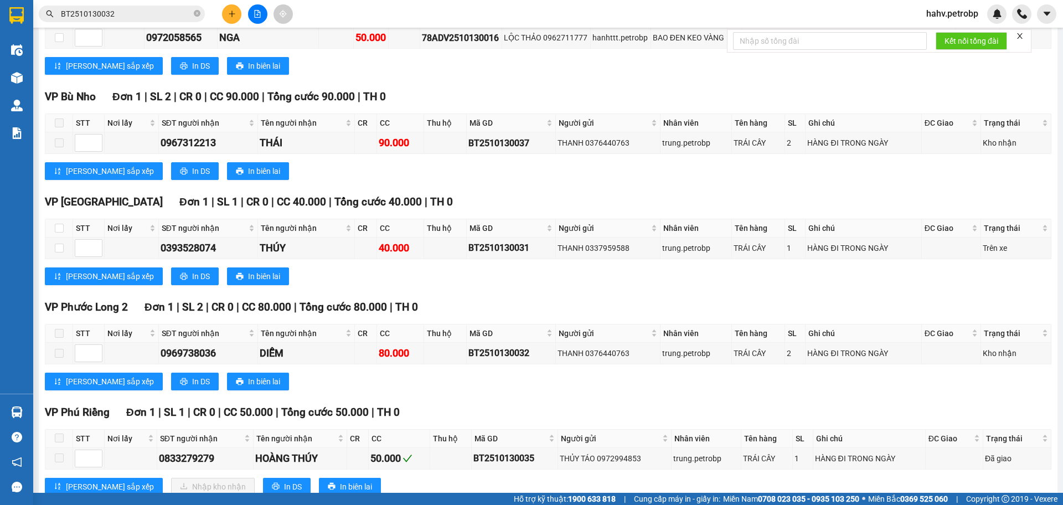
scroll to position [259, 0]
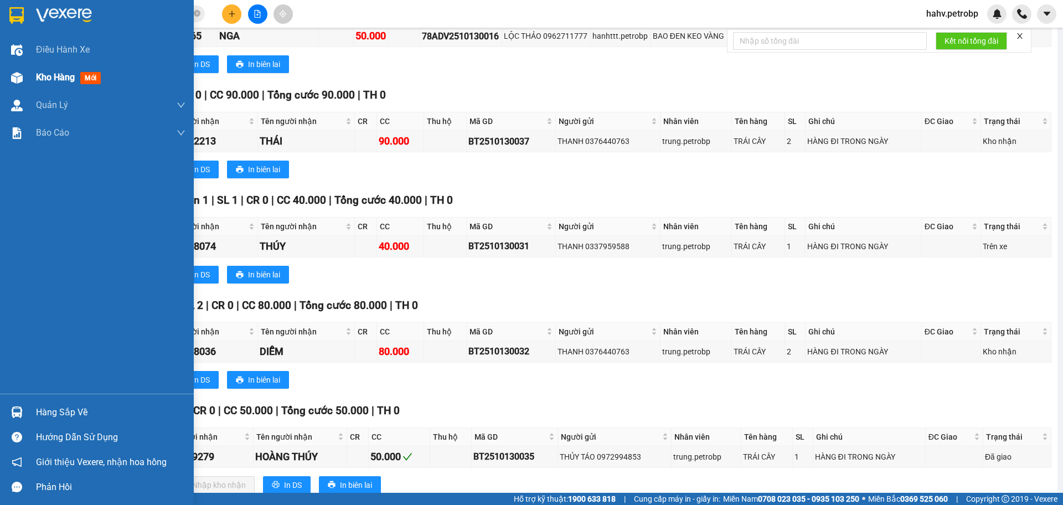
click at [45, 74] on span "Kho hàng" at bounding box center [55, 77] width 39 height 11
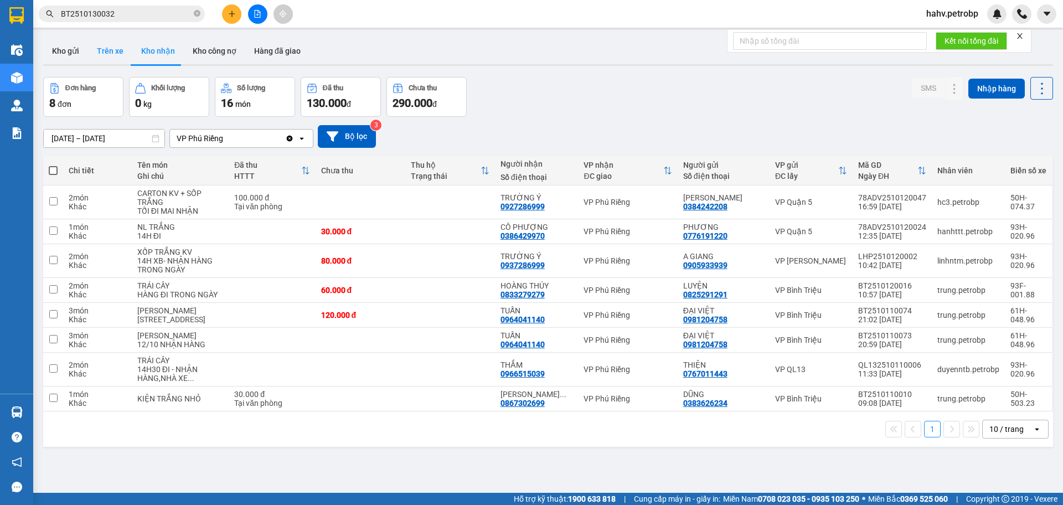
click at [102, 48] on button "Trên xe" at bounding box center [110, 51] width 44 height 27
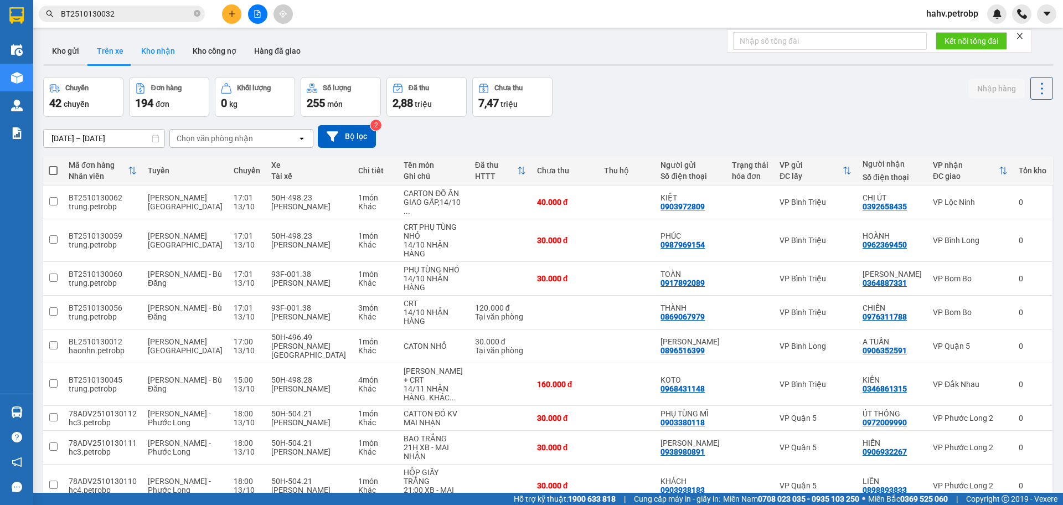
click at [144, 50] on button "Kho nhận" at bounding box center [158, 51] width 52 height 27
type input "[DATE] – [DATE]"
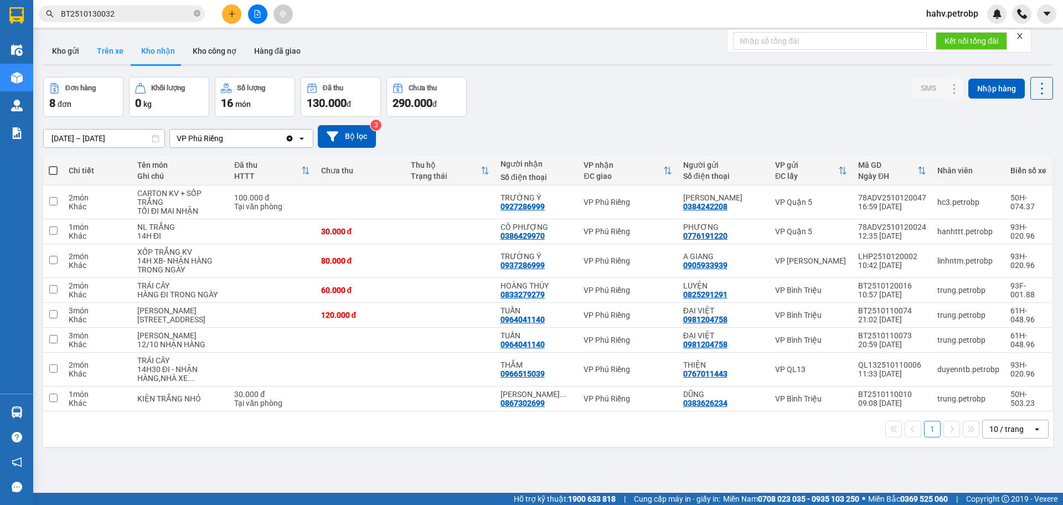
click at [104, 43] on button "Trên xe" at bounding box center [110, 51] width 44 height 27
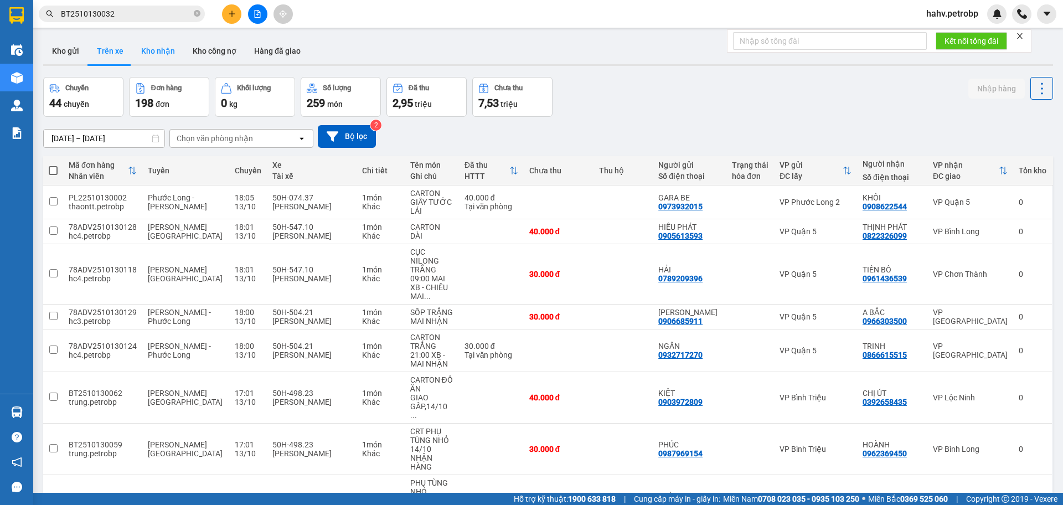
click at [167, 56] on button "Kho nhận" at bounding box center [158, 51] width 52 height 27
type input "[DATE] – [DATE]"
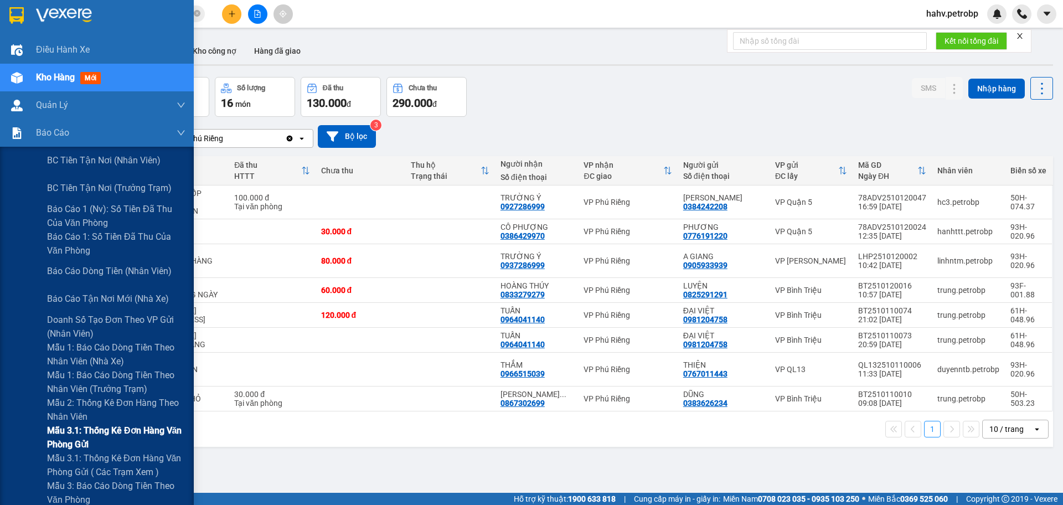
click at [15, 435] on div "Mẫu 3.1: Thống kê đơn hàng văn phòng gửi" at bounding box center [97, 438] width 194 height 28
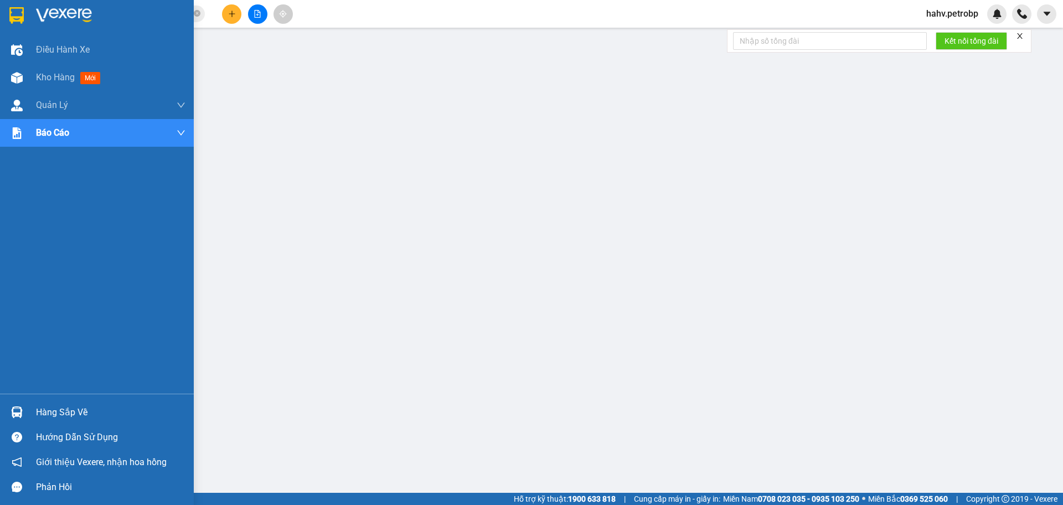
click at [13, 412] on img at bounding box center [17, 413] width 12 height 12
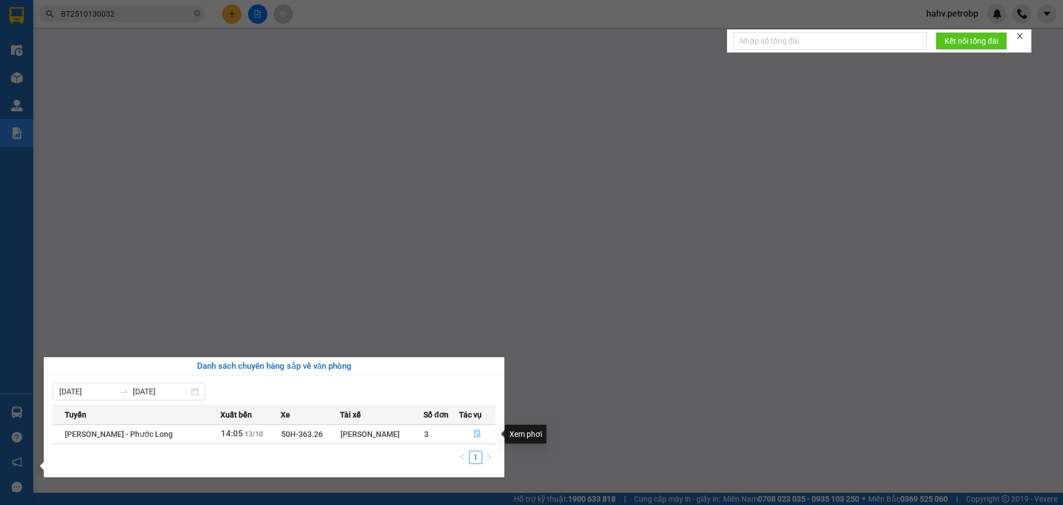
click at [474, 430] on icon "file-done" at bounding box center [477, 434] width 7 height 8
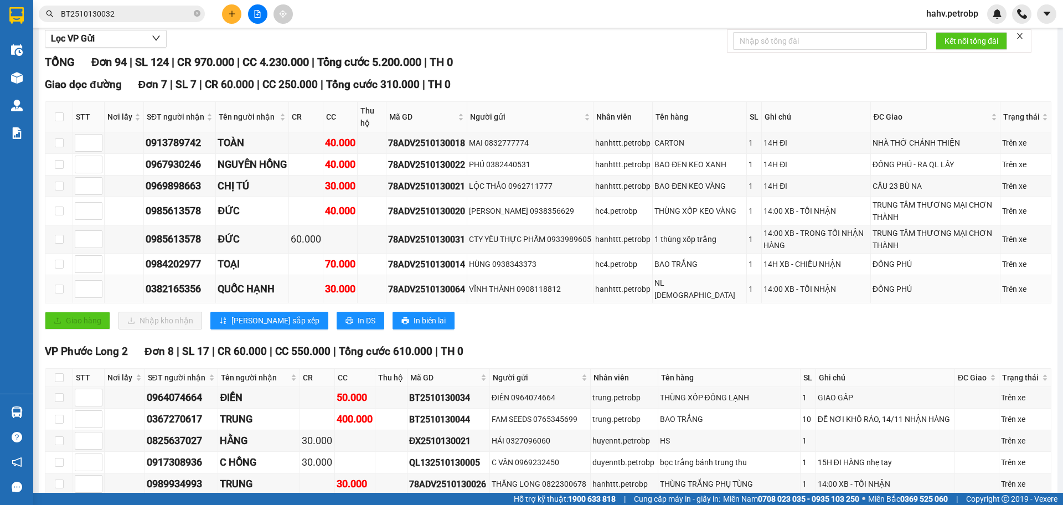
scroll to position [111, 0]
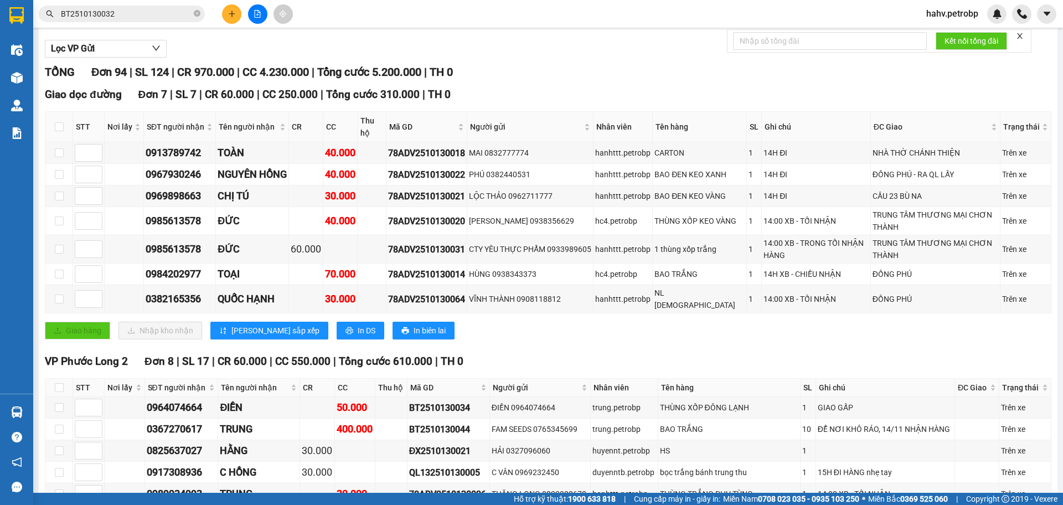
drag, startPoint x: 1054, startPoint y: 74, endPoint x: 1053, endPoint y: 87, distance: 13.3
click at [1044, 138] on main "Hồ Chí Minh - Phước Long 13/10/2025 14:05 - 50H-363.26 Làm mới In phơi In đơn …" at bounding box center [531, 246] width 1063 height 493
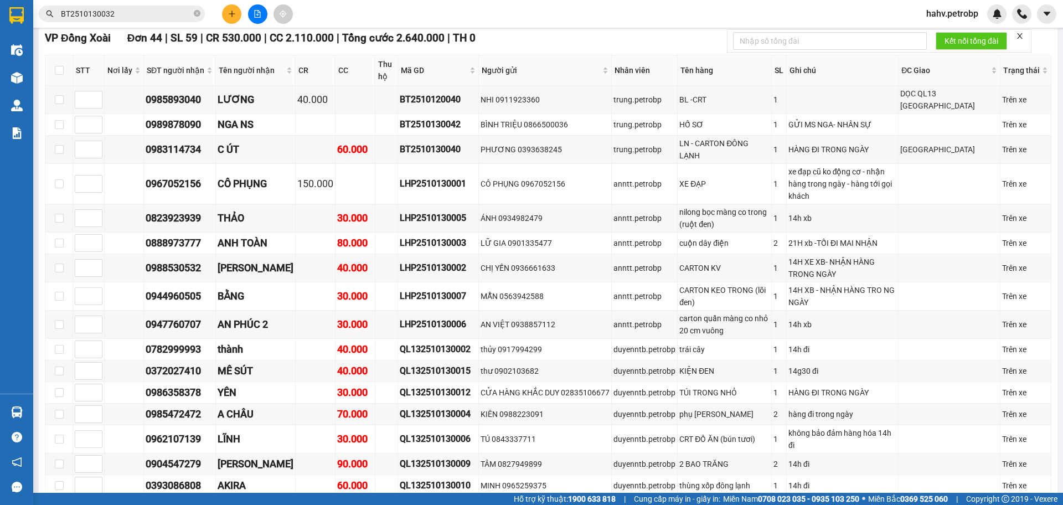
scroll to position [702, 0]
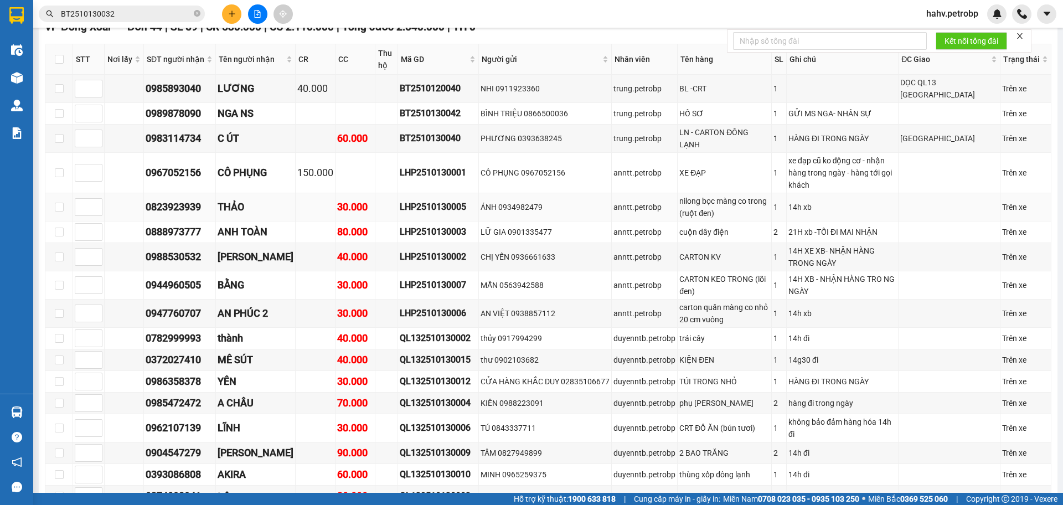
click at [568, 193] on td "ÁNH 0934982479" at bounding box center [545, 207] width 133 height 28
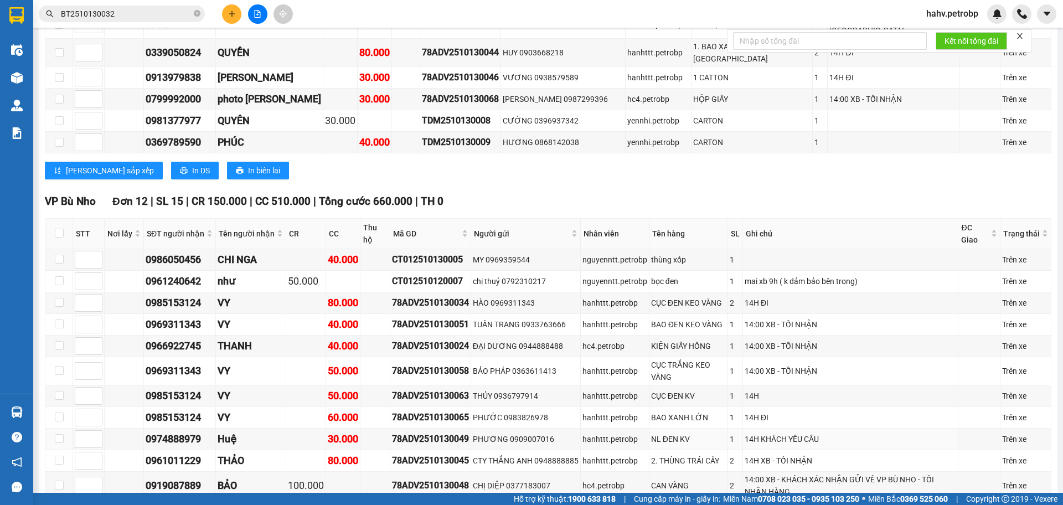
scroll to position [2124, 0]
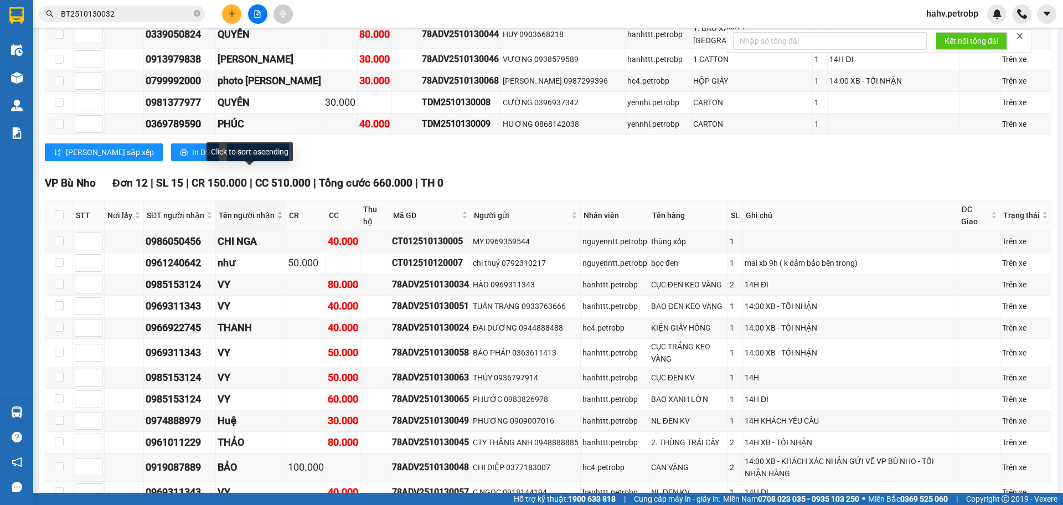
click at [244, 209] on span "Tên người nhận" at bounding box center [247, 215] width 56 height 12
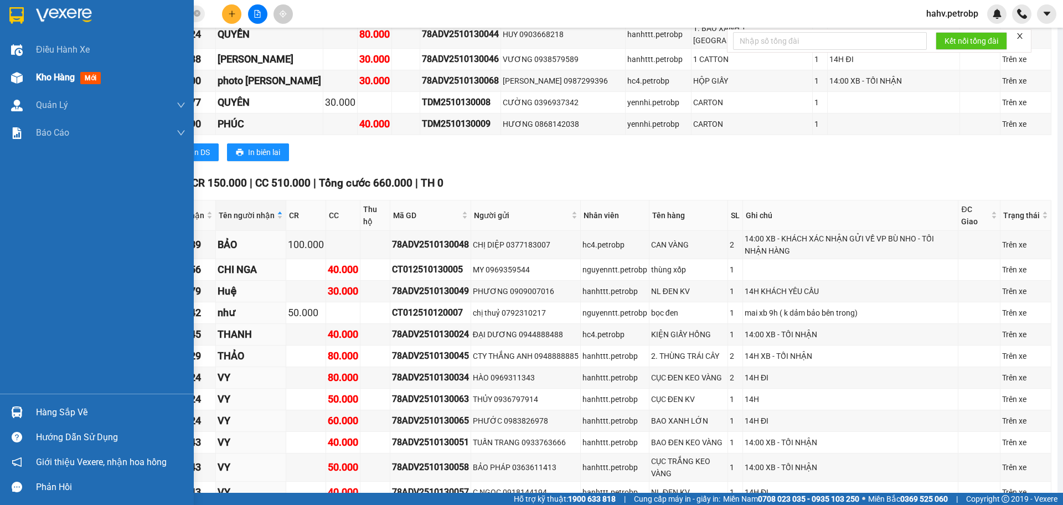
click at [0, 86] on div "Kho hàng mới" at bounding box center [97, 78] width 194 height 28
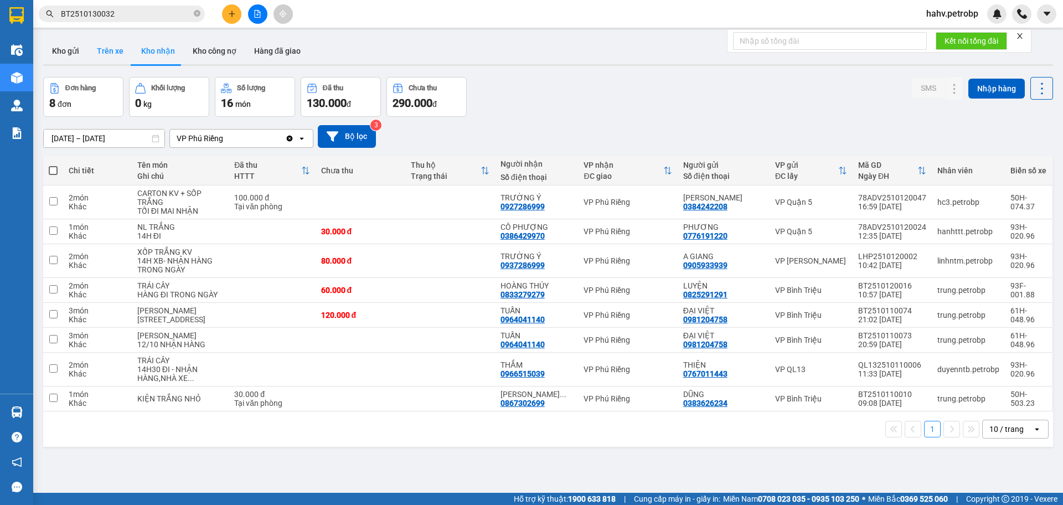
click at [120, 52] on button "Trên xe" at bounding box center [110, 51] width 44 height 27
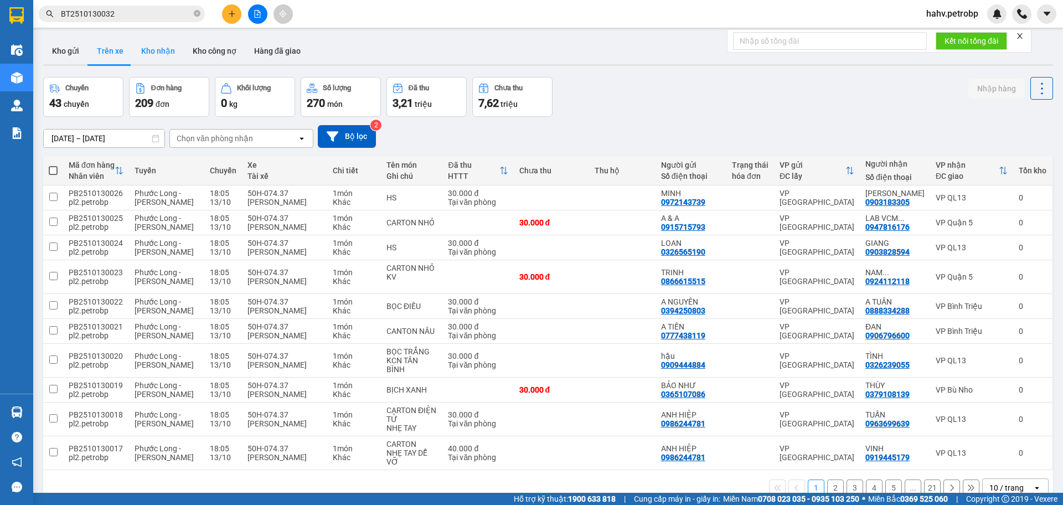
click at [160, 52] on button "Kho nhận" at bounding box center [158, 51] width 52 height 27
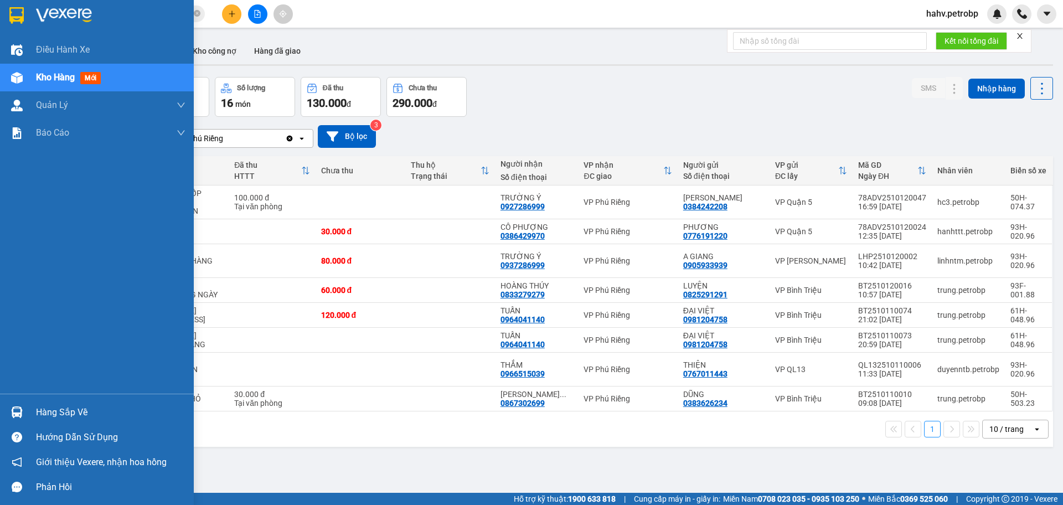
click at [44, 404] on div "Hàng sắp về" at bounding box center [111, 412] width 150 height 17
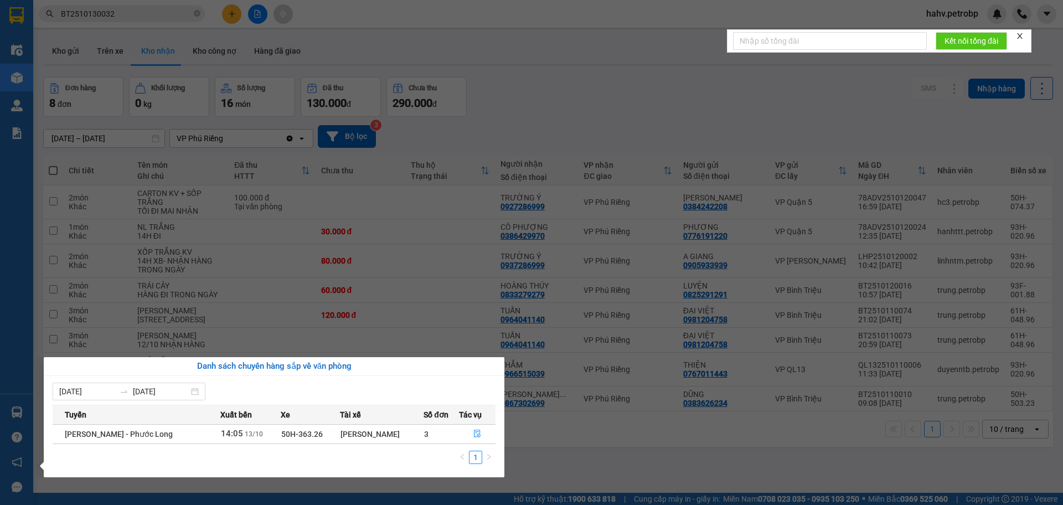
click at [19, 277] on div "Điều hành xe Kho hàng mới Quản [PERSON_NAME] lý chuyến Quản lý khách hàng Quản …" at bounding box center [16, 252] width 33 height 505
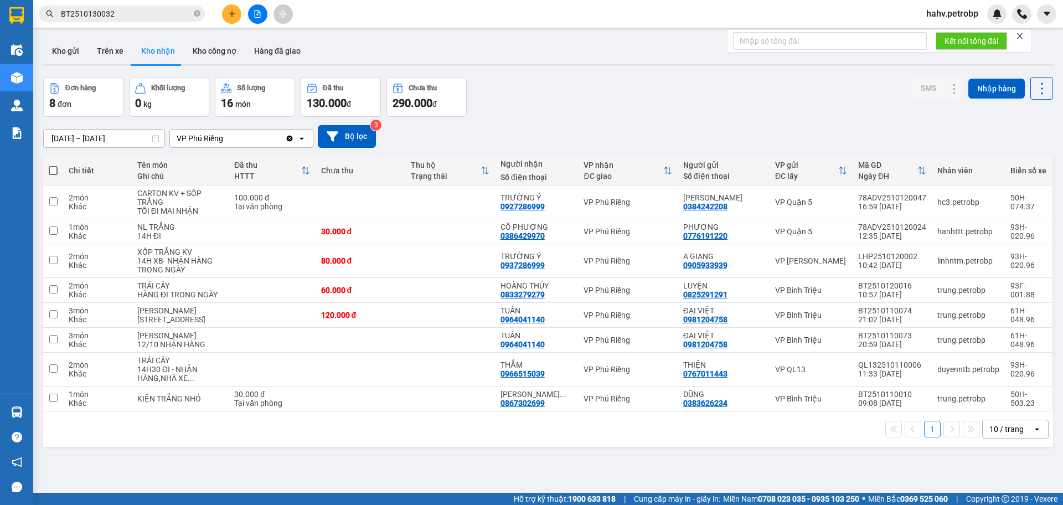
click at [132, 47] on button "Kho nhận" at bounding box center [158, 51] width 52 height 27
click at [118, 49] on button "Trên xe" at bounding box center [110, 51] width 44 height 27
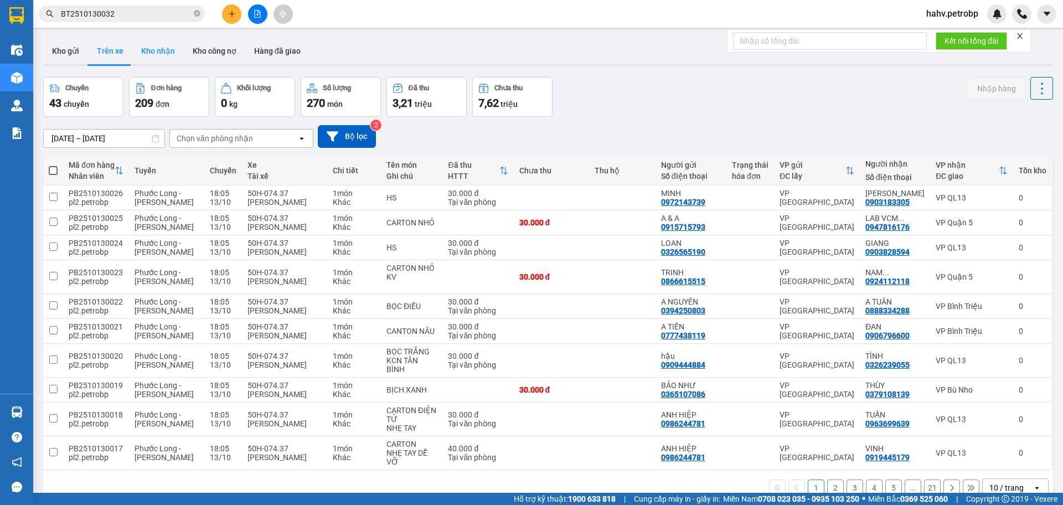
click at [142, 49] on button "Kho nhận" at bounding box center [158, 51] width 52 height 27
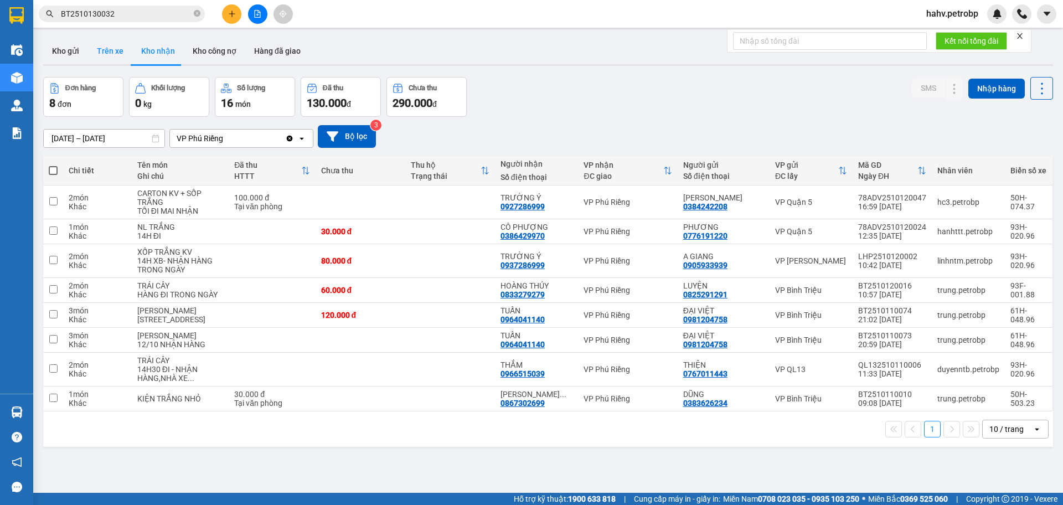
click at [104, 55] on button "Trên xe" at bounding box center [110, 51] width 44 height 27
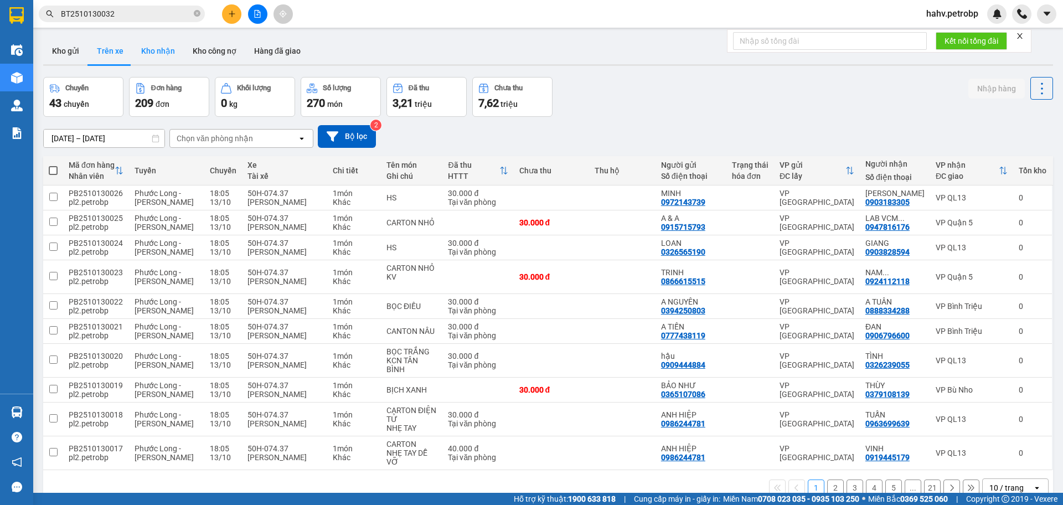
click at [141, 51] on button "Kho nhận" at bounding box center [158, 51] width 52 height 27
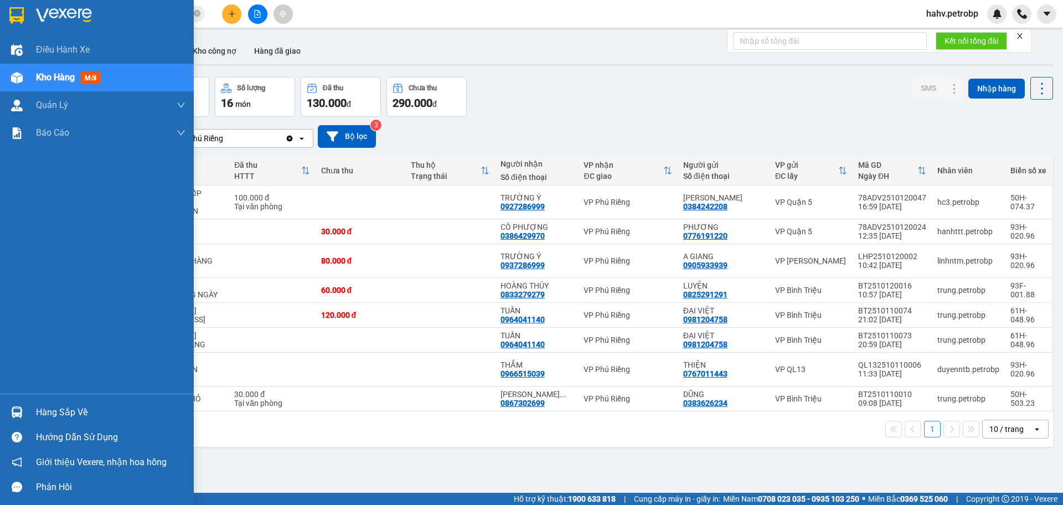
click at [33, 411] on div "Hàng sắp về" at bounding box center [97, 412] width 194 height 25
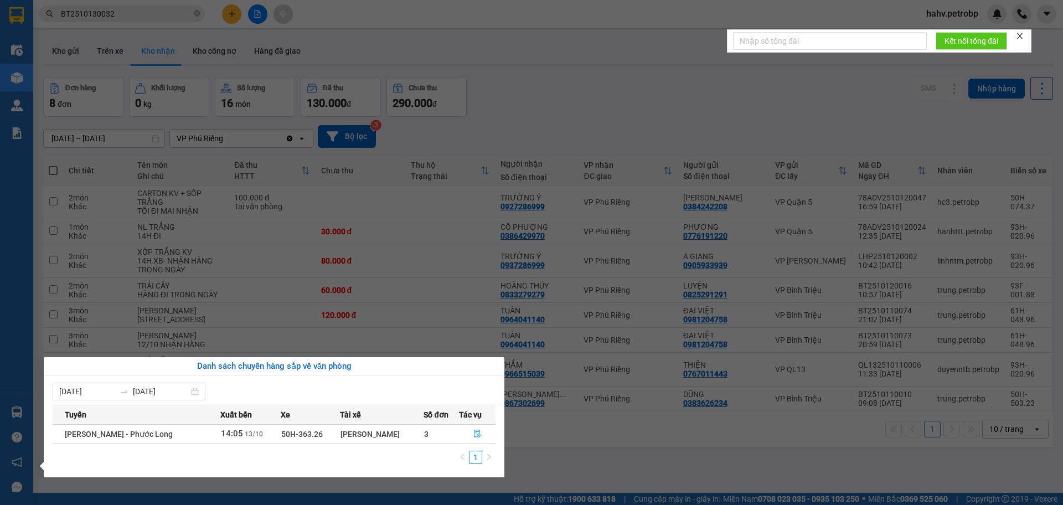
click at [121, 47] on section "Kết quả tìm kiếm ( 1 ) Bộ lọc Mã ĐH Trạng thái Món hàng Tổng cước Chưa cước Ngư…" at bounding box center [531, 252] width 1063 height 505
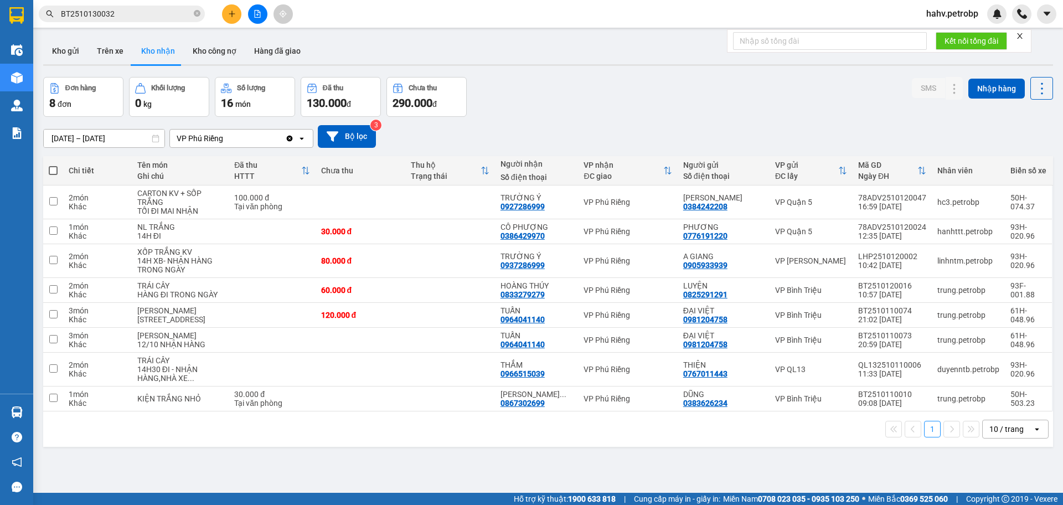
click at [121, 47] on button "Trên xe" at bounding box center [110, 51] width 44 height 27
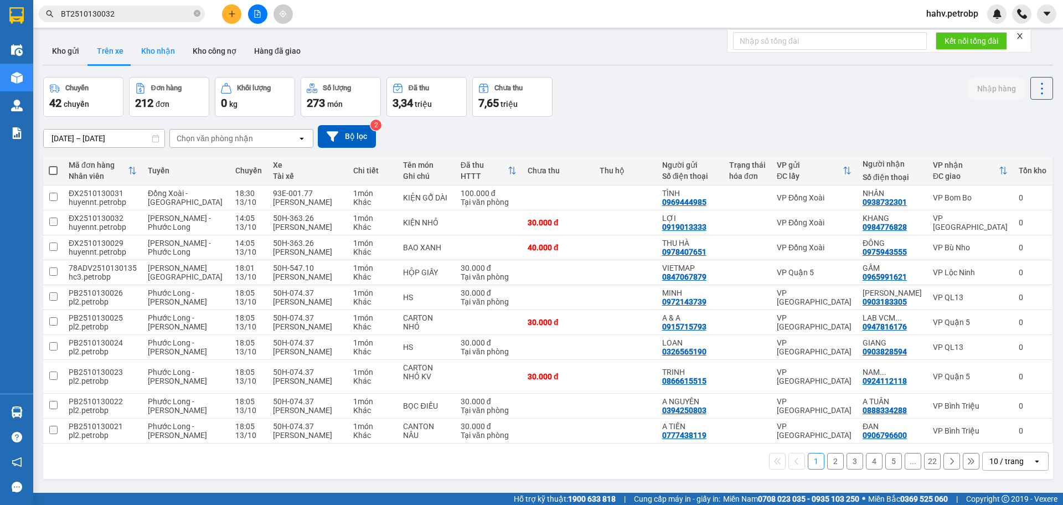
click at [152, 51] on button "Kho nhận" at bounding box center [158, 51] width 52 height 27
type input "[DATE] – [DATE]"
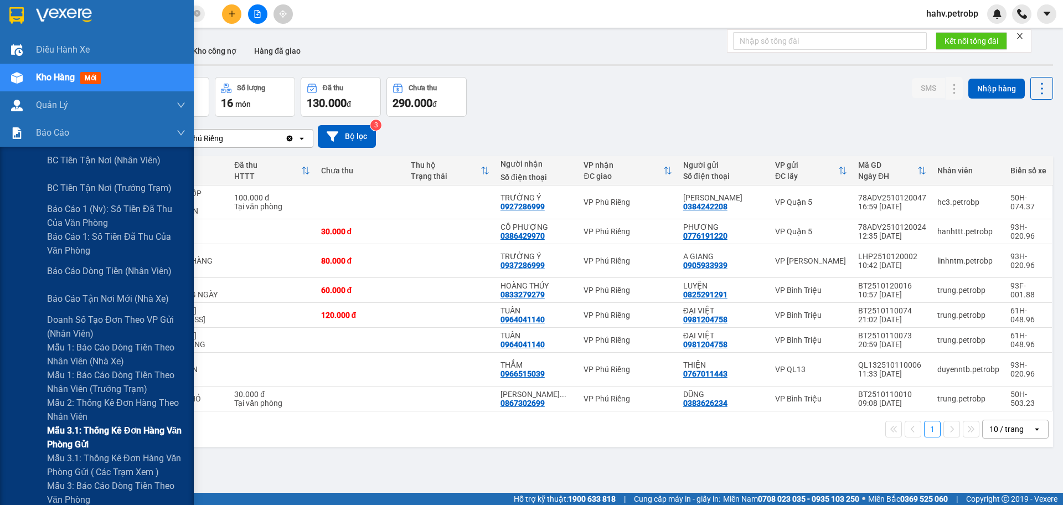
click at [13, 435] on div "Mẫu 3.1: Thống kê đơn hàng văn phòng gửi" at bounding box center [97, 438] width 194 height 28
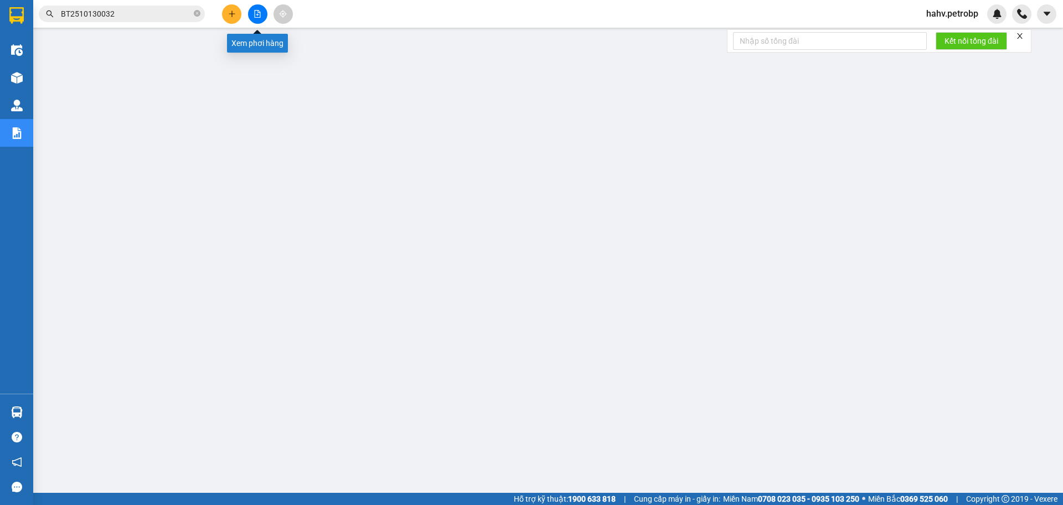
click at [260, 15] on icon "file-add" at bounding box center [258, 14] width 6 height 8
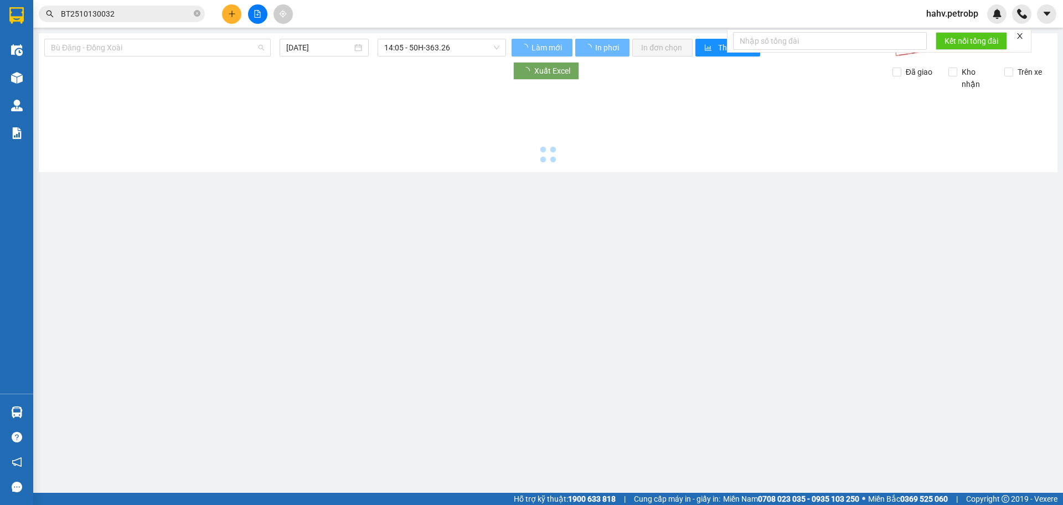
click at [148, 53] on span "Bù Đăng - Đồng Xoài" at bounding box center [157, 47] width 213 height 17
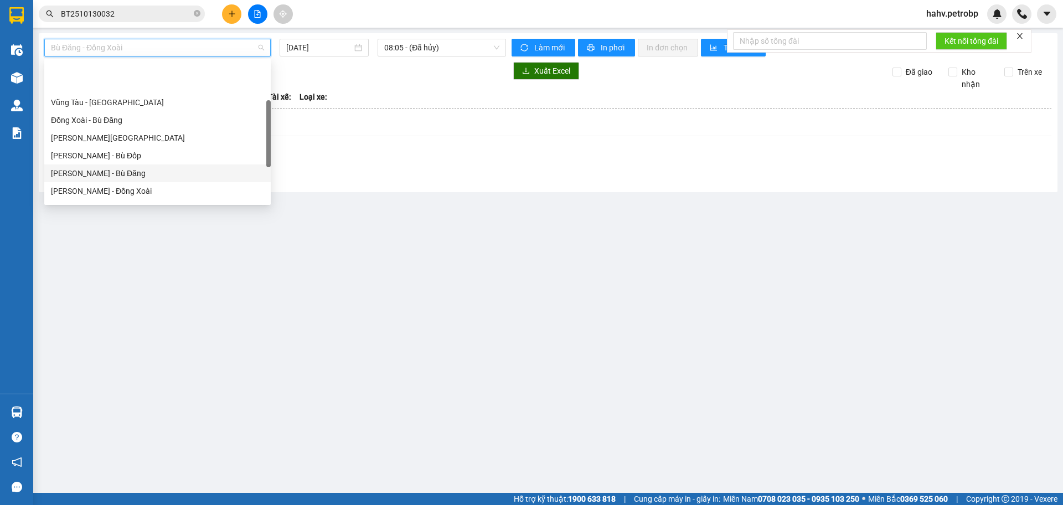
scroll to position [128, 0]
click at [140, 172] on div "[PERSON_NAME] - Đắk Ơ" at bounding box center [157, 172] width 213 height 12
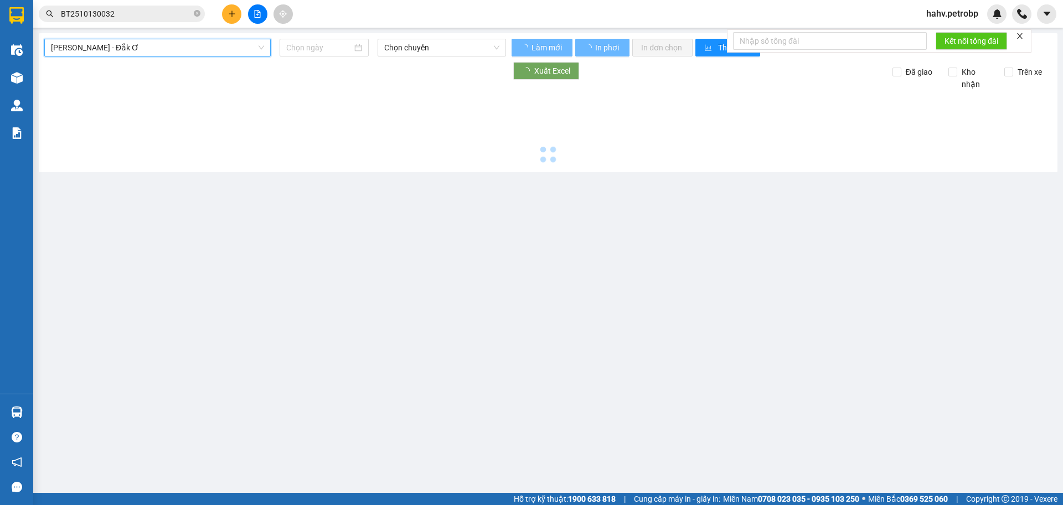
type input "[DATE]"
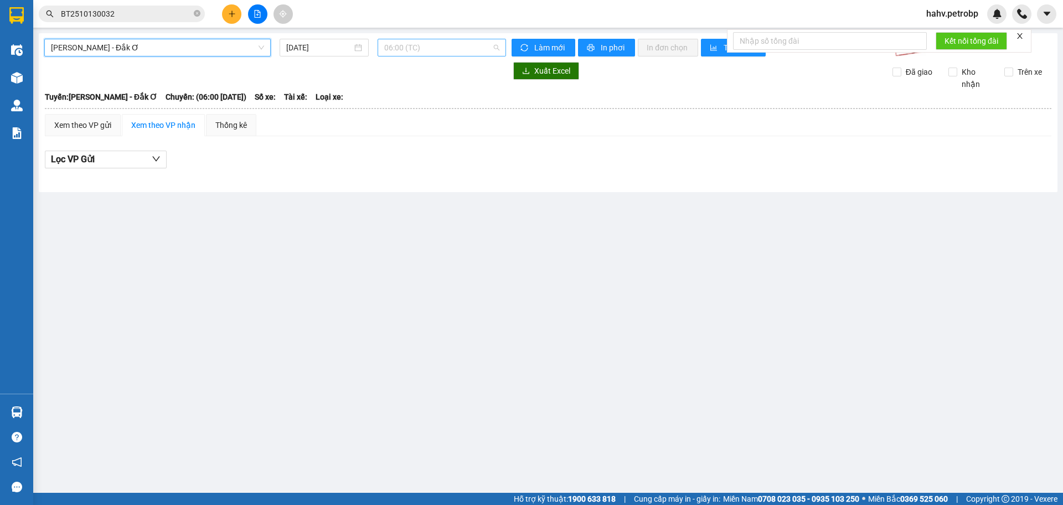
click at [433, 56] on div "06:00 (TC)" at bounding box center [442, 48] width 128 height 18
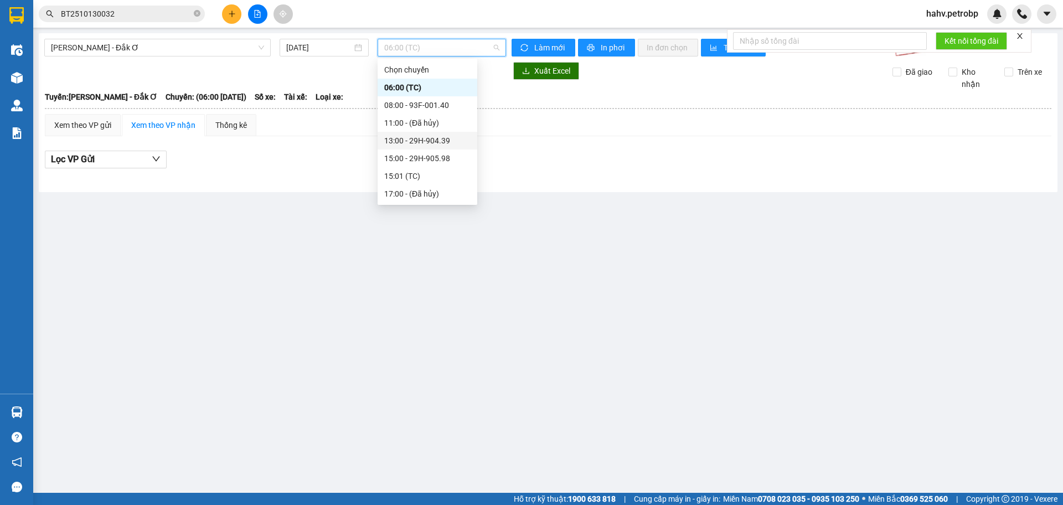
click at [418, 141] on div "13:00 - 29H-904.39" at bounding box center [427, 141] width 86 height 12
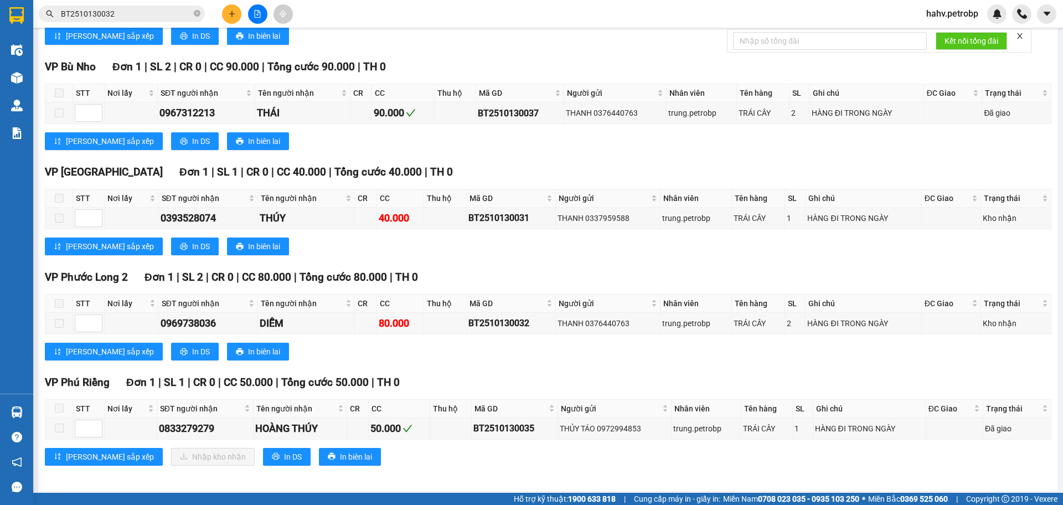
scroll to position [312, 0]
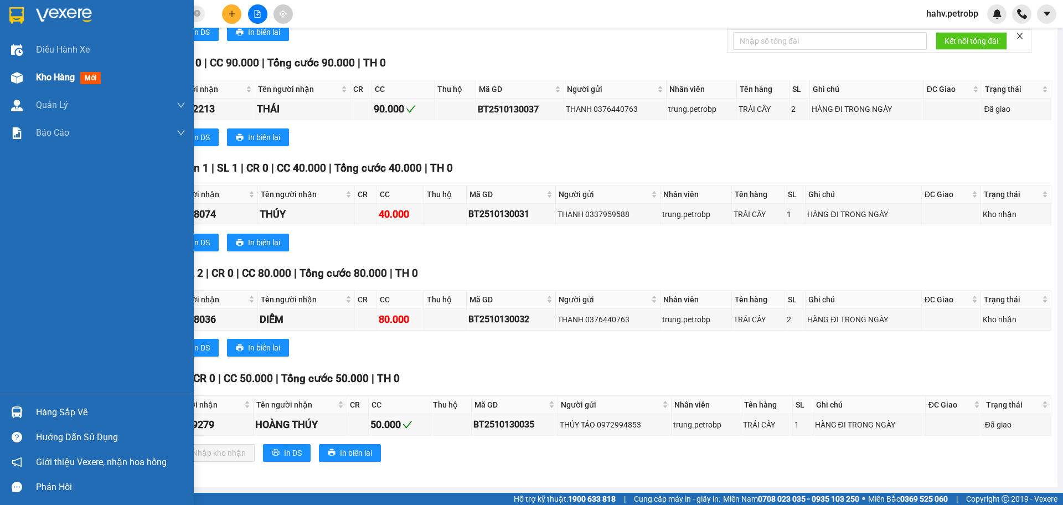
click at [29, 86] on div "Kho hàng mới" at bounding box center [97, 78] width 194 height 28
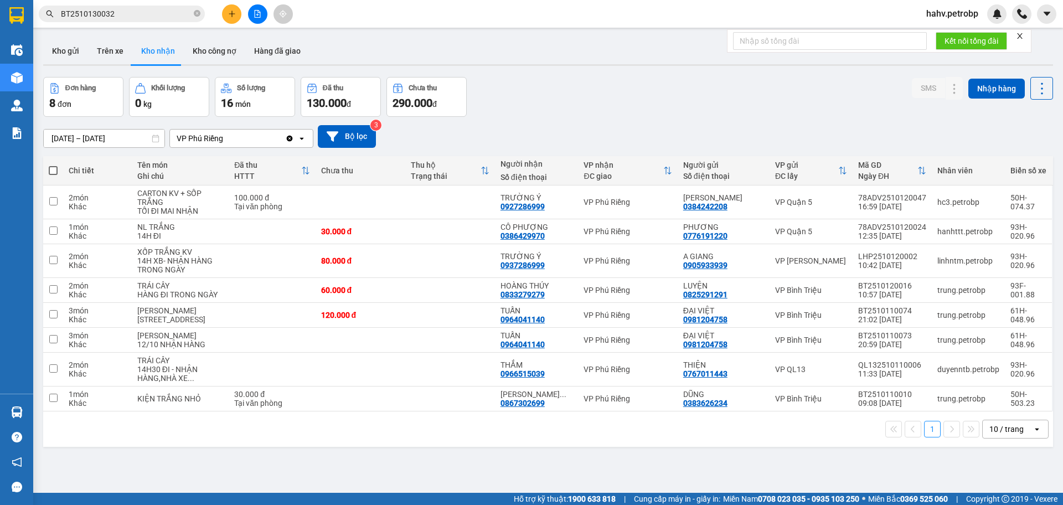
click at [113, 64] on div at bounding box center [548, 65] width 1010 height 2
click at [124, 58] on button "Trên xe" at bounding box center [110, 51] width 44 height 27
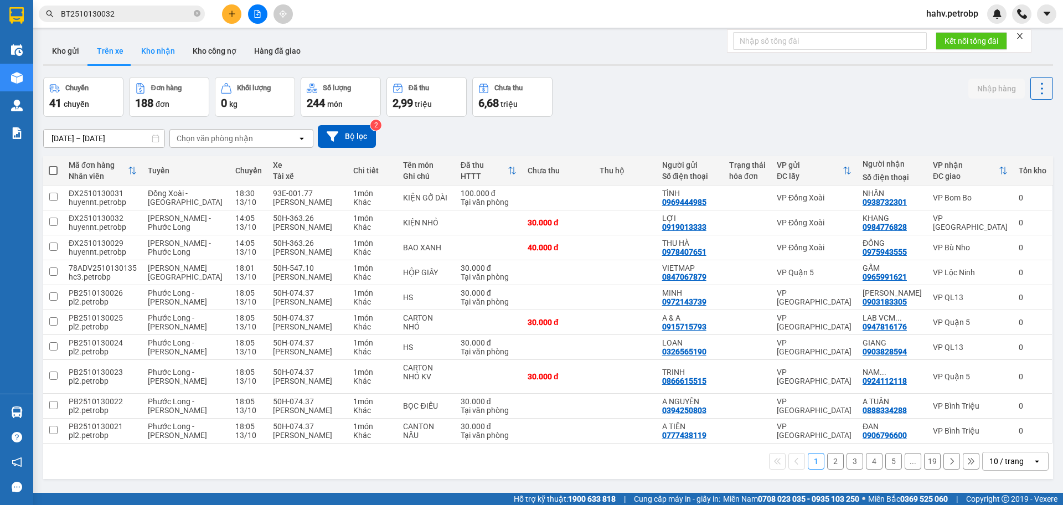
click at [148, 55] on button "Kho nhận" at bounding box center [158, 51] width 52 height 27
type input "[DATE] – [DATE]"
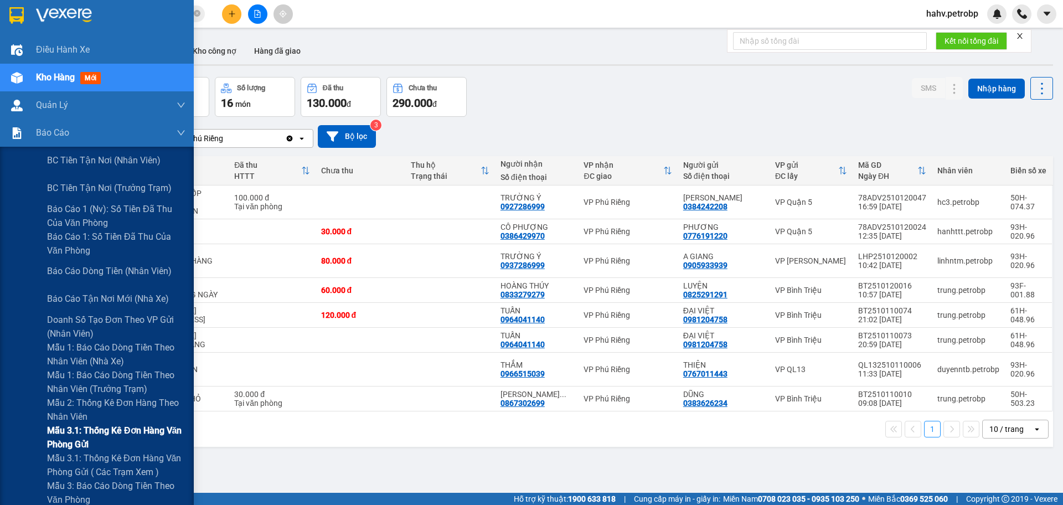
click at [40, 438] on div "Mẫu 3.1: Thống kê đơn hàng văn phòng gửi" at bounding box center [97, 438] width 194 height 28
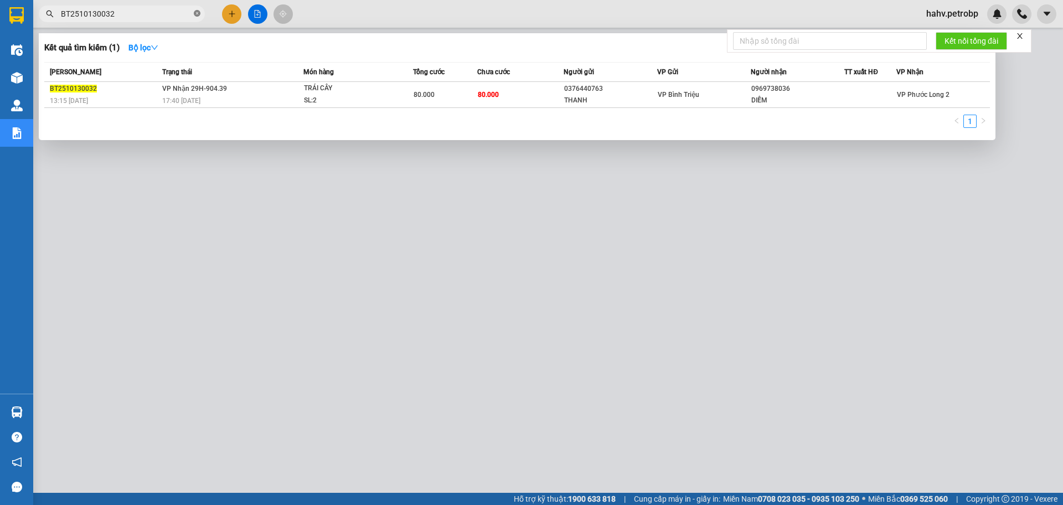
click at [197, 12] on icon "close-circle" at bounding box center [197, 13] width 7 height 7
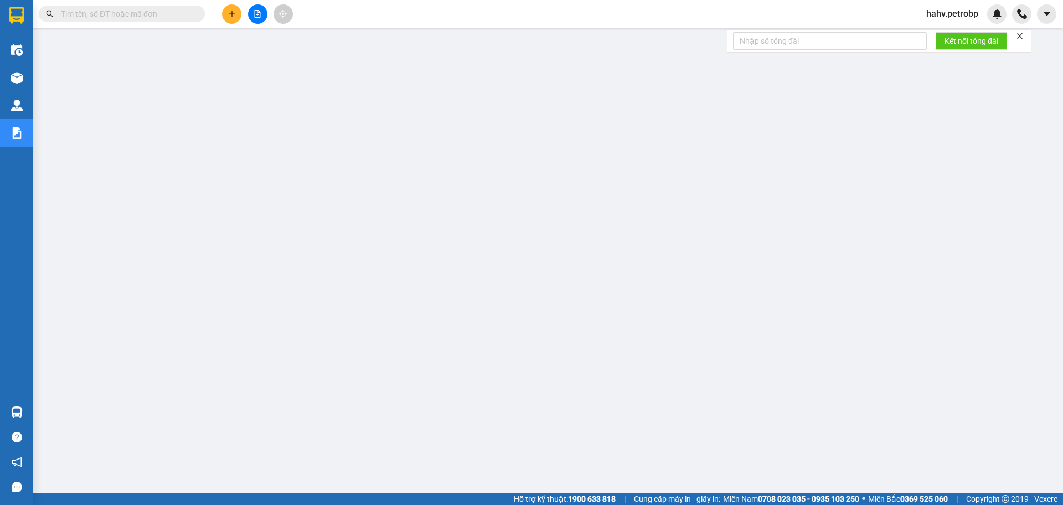
paste input "0944499669"
type input "0944499669"
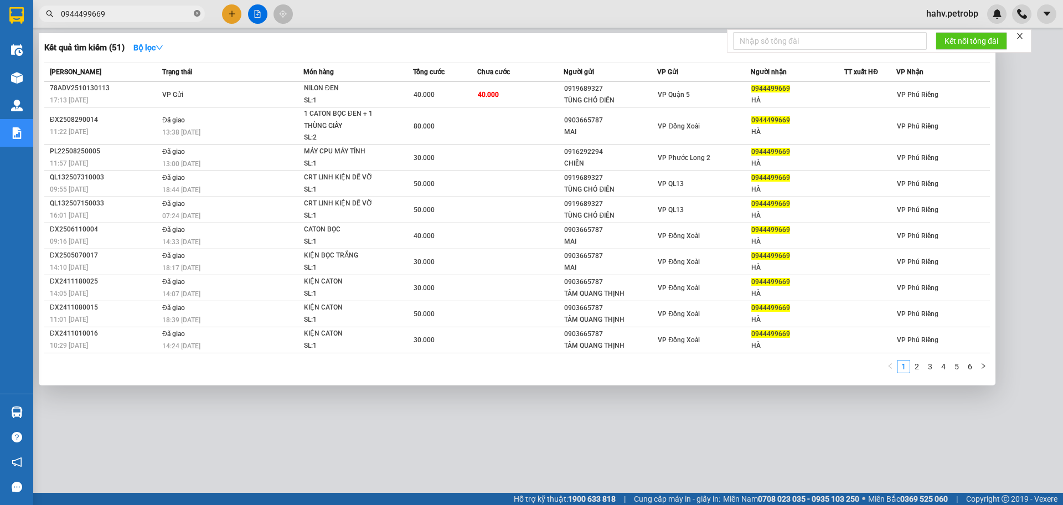
click at [194, 9] on span at bounding box center [197, 14] width 7 height 11
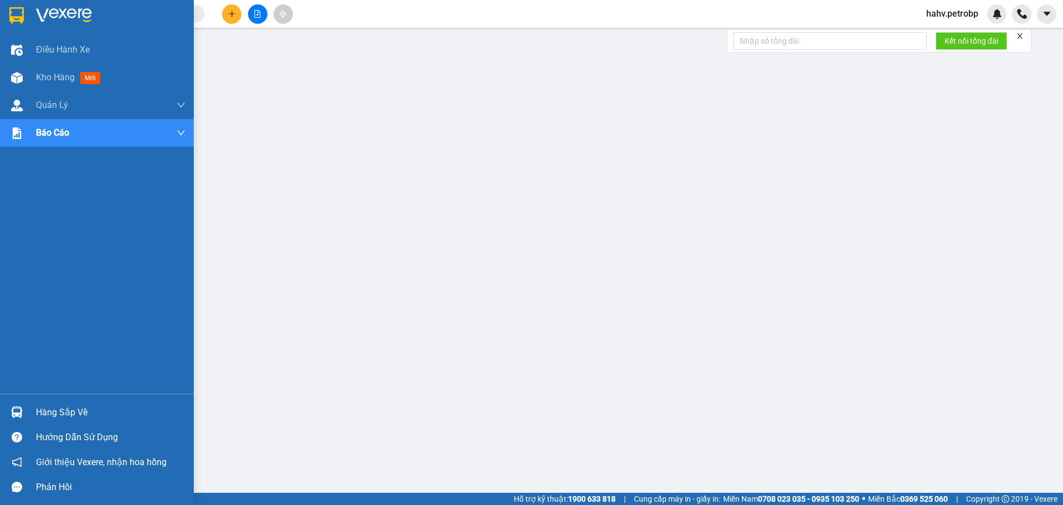
click at [77, 412] on div "Hàng sắp về" at bounding box center [111, 412] width 150 height 17
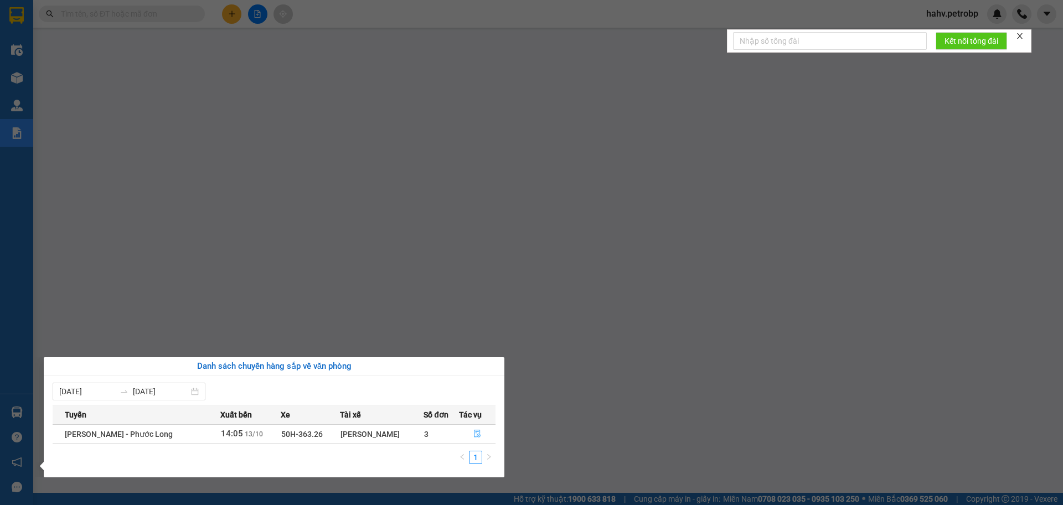
click at [480, 434] on button "button" at bounding box center [478, 434] width 36 height 18
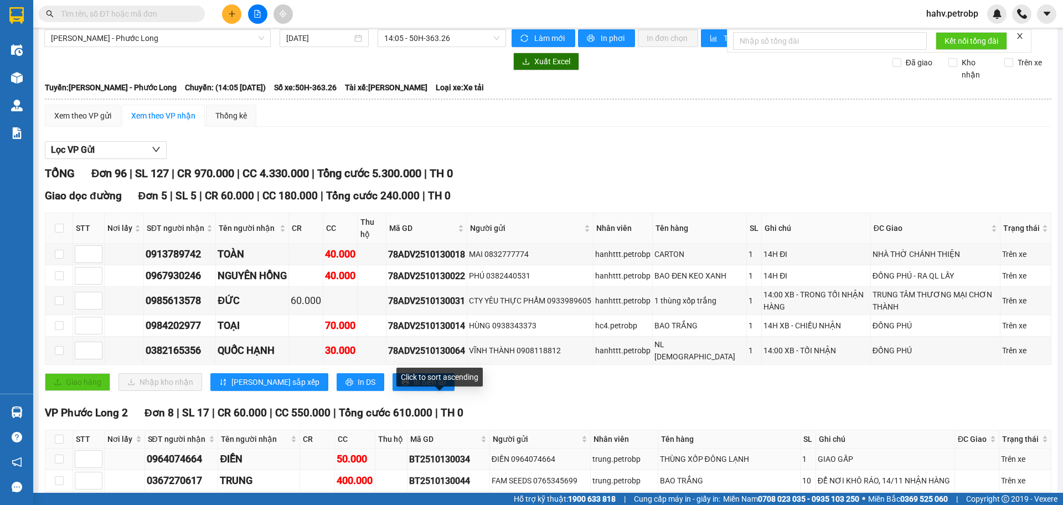
scroll to position [9, 0]
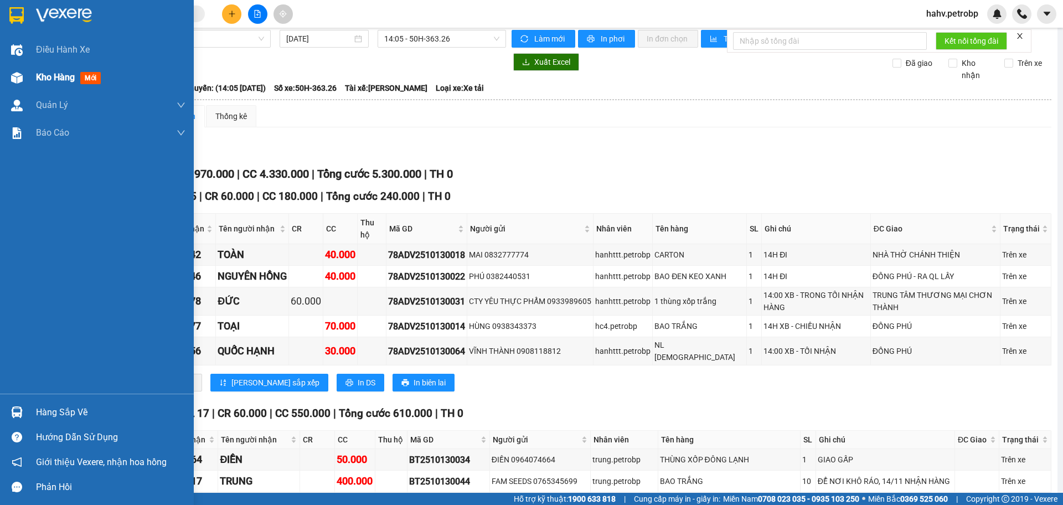
click at [44, 84] on div "Kho hàng mới" at bounding box center [70, 77] width 69 height 14
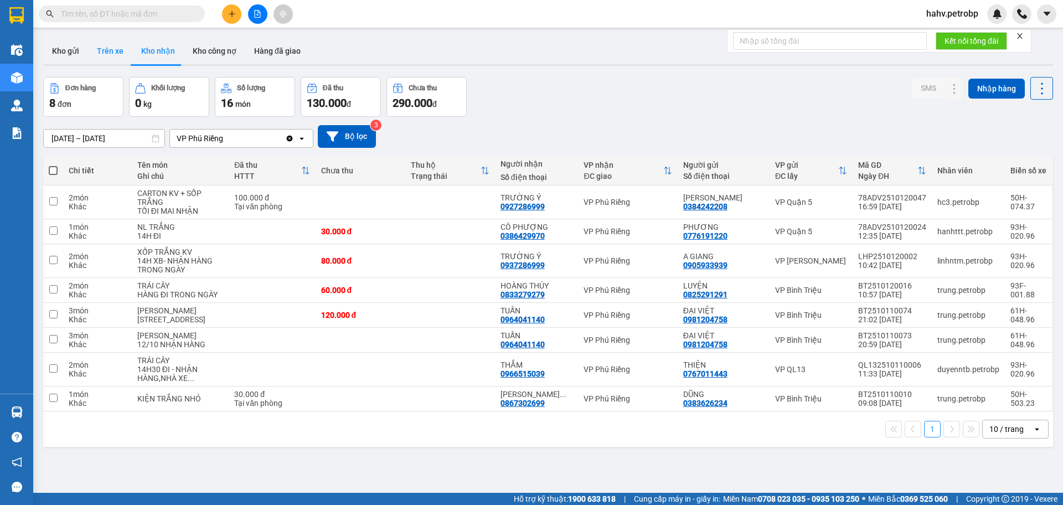
click at [120, 55] on button "Trên xe" at bounding box center [110, 51] width 44 height 27
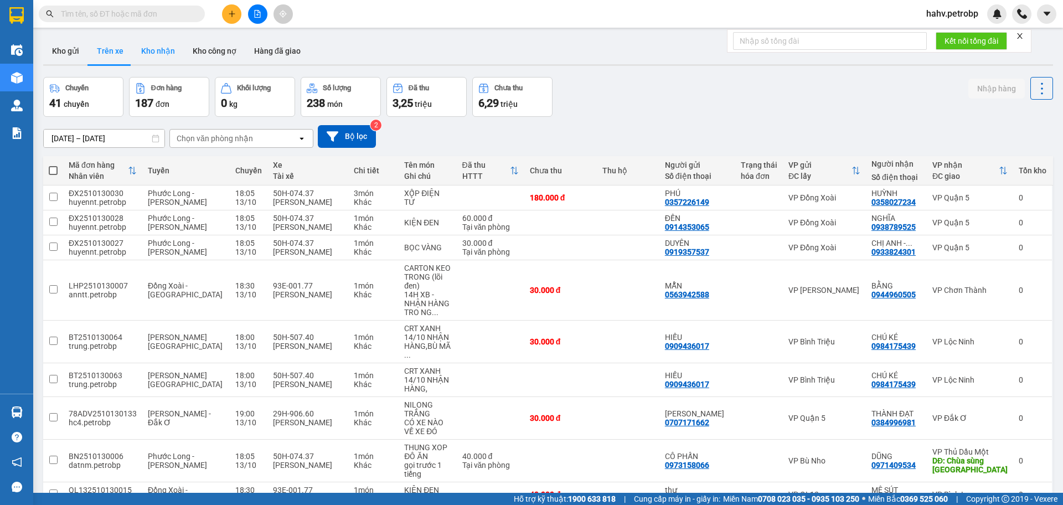
click at [167, 55] on button "Kho nhận" at bounding box center [158, 51] width 52 height 27
type input "[DATE] – [DATE]"
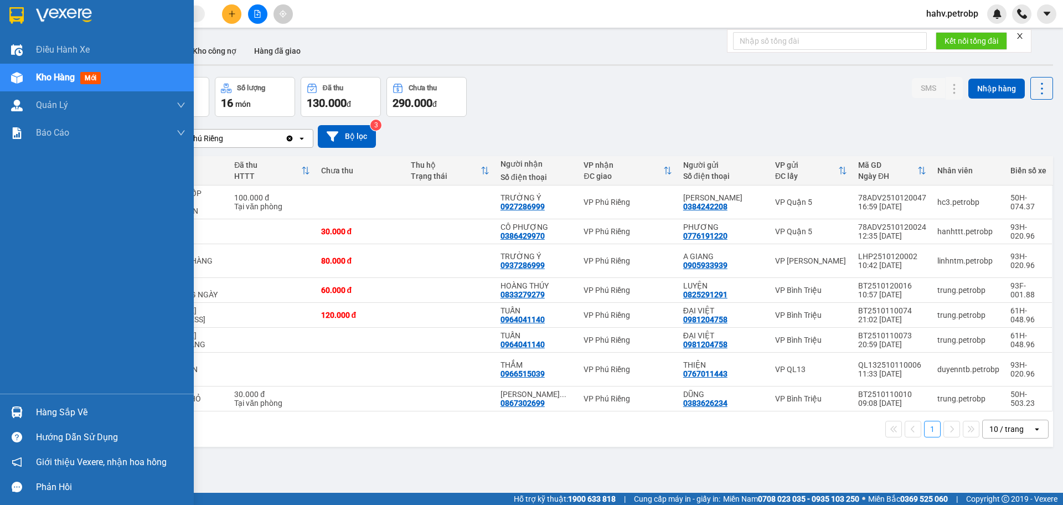
click at [44, 413] on div "Hàng sắp về" at bounding box center [111, 412] width 150 height 17
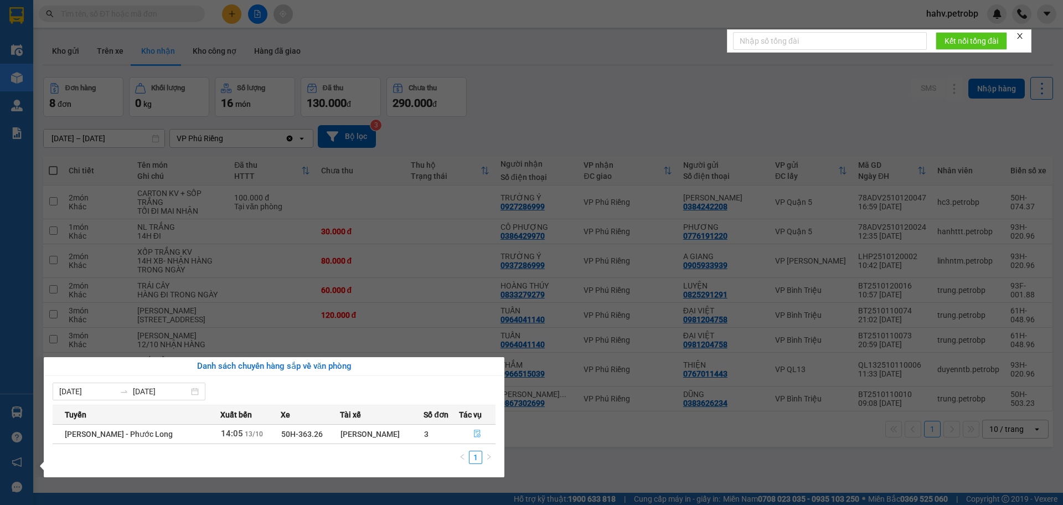
click at [470, 429] on button "button" at bounding box center [478, 434] width 36 height 18
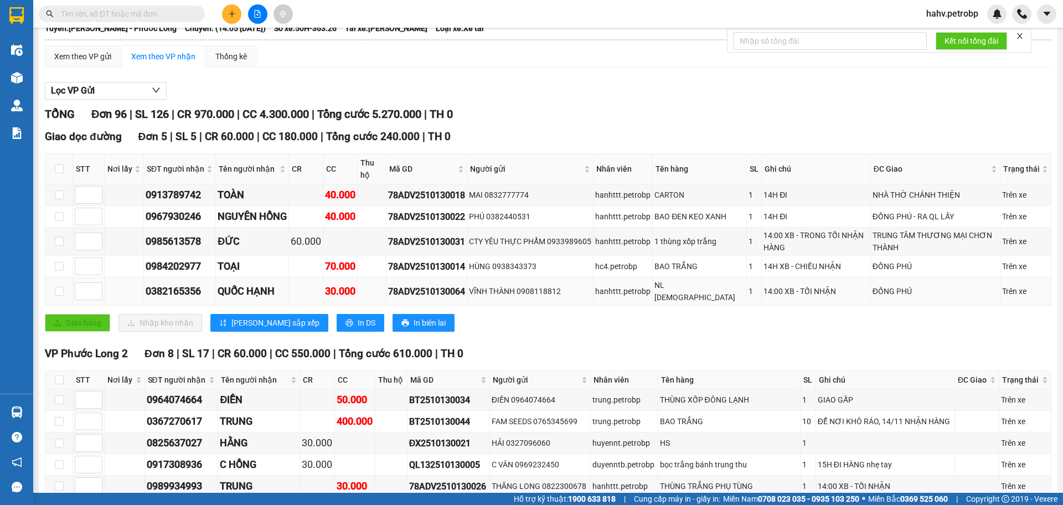
scroll to position [74, 0]
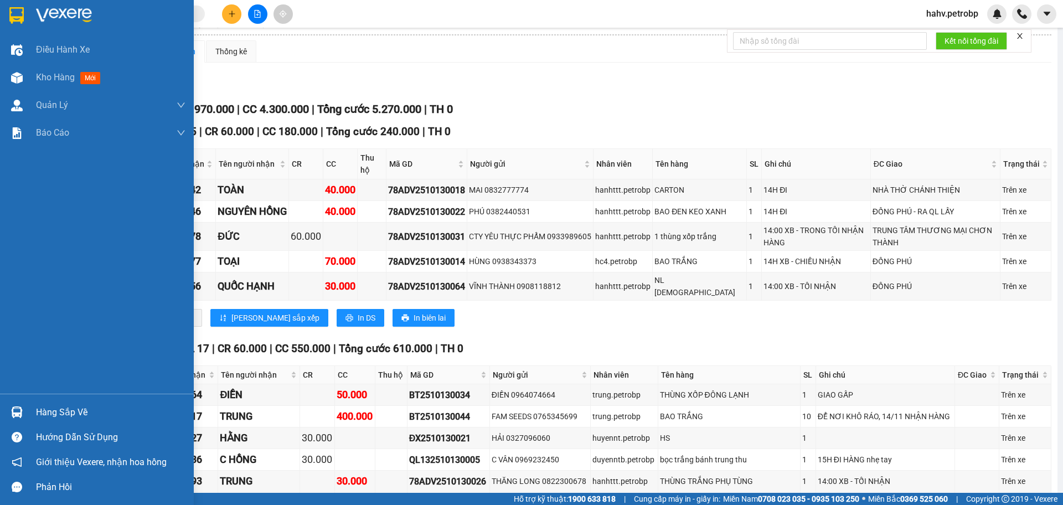
click at [47, 412] on div "Hàng sắp về" at bounding box center [111, 412] width 150 height 17
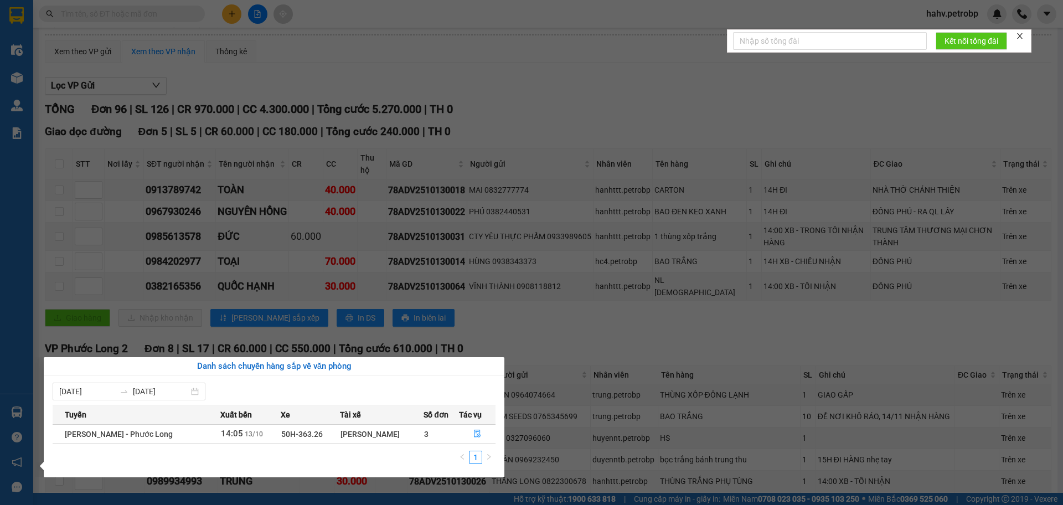
click at [28, 306] on div "Điều hành xe Kho hàng mới Quản [PERSON_NAME] lý chuyến Quản lý khách hàng Quản …" at bounding box center [16, 252] width 33 height 505
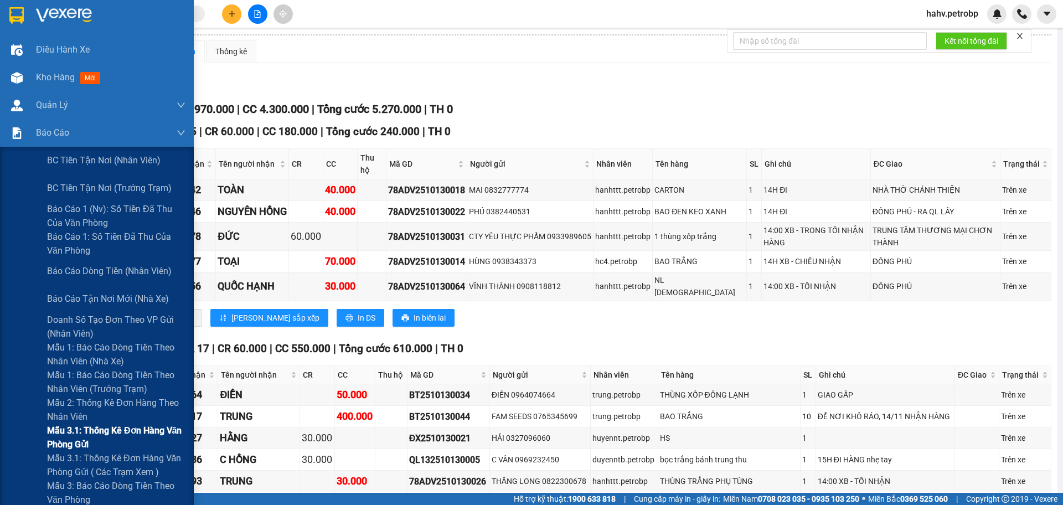
click at [27, 431] on div "Mẫu 3.1: Thống kê đơn hàng văn phòng gửi" at bounding box center [97, 438] width 194 height 28
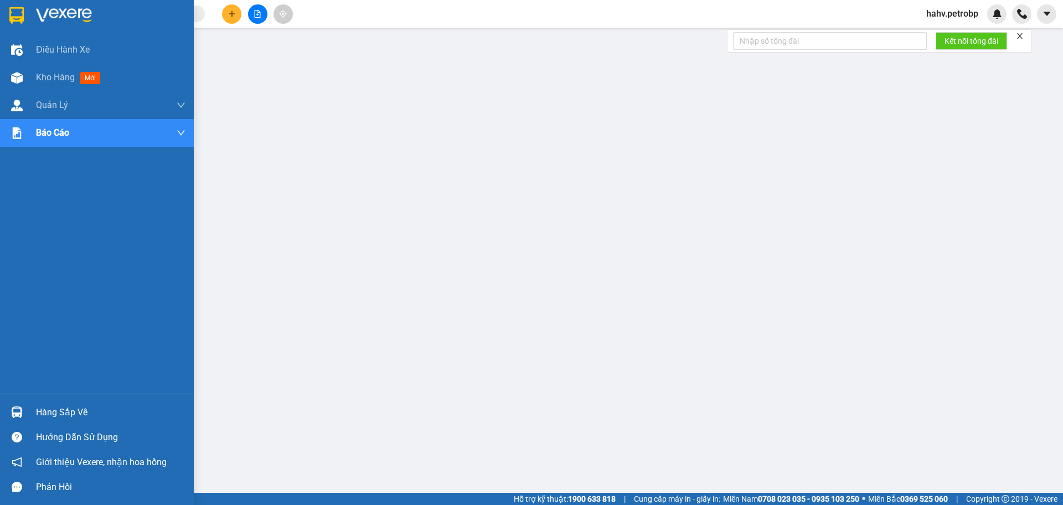
click at [38, 403] on div "Hàng sắp về" at bounding box center [97, 412] width 194 height 25
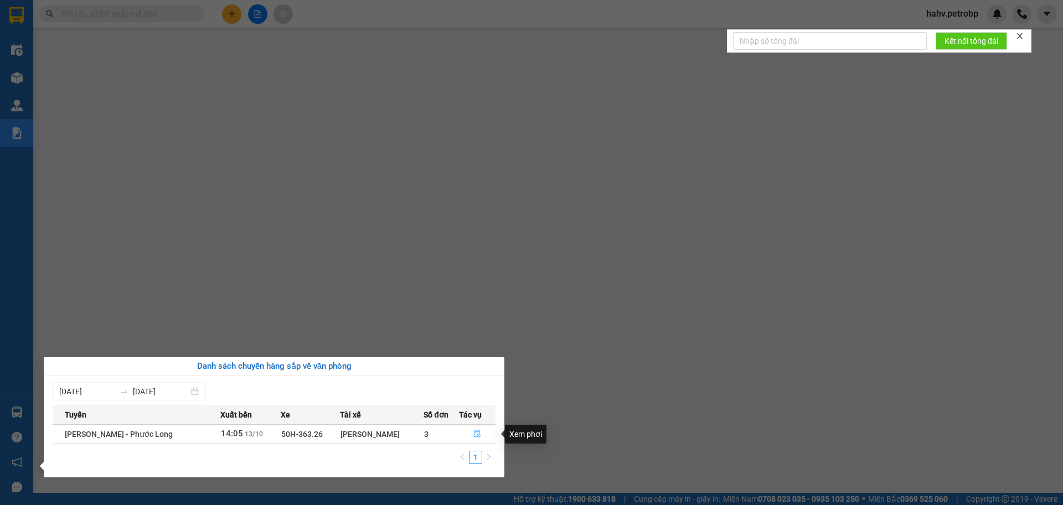
click at [477, 433] on icon "file-done" at bounding box center [478, 434] width 8 height 8
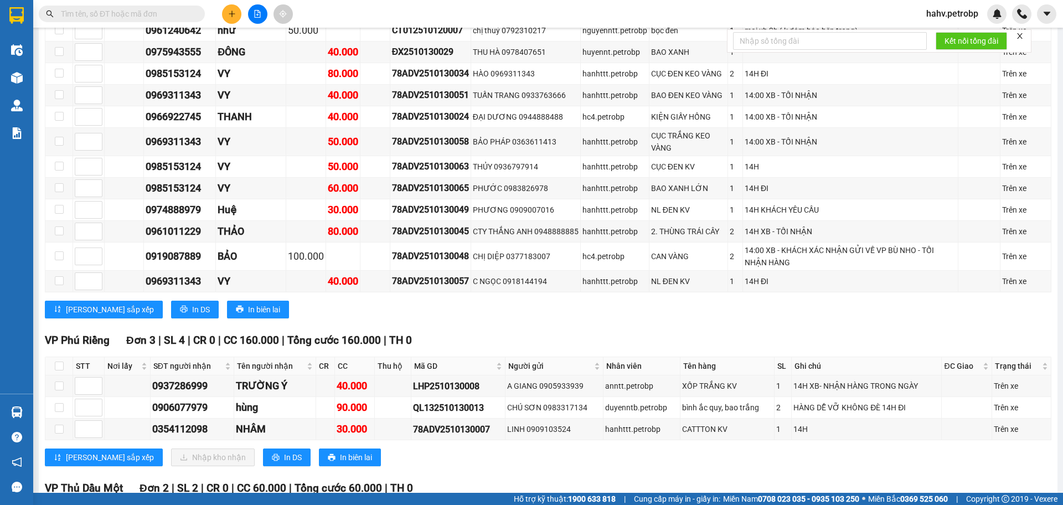
scroll to position [2382, 0]
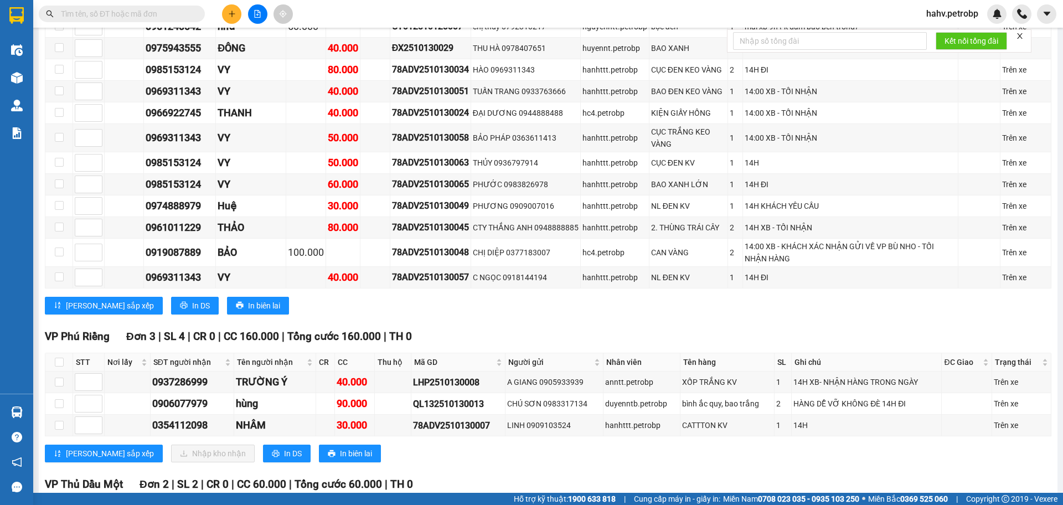
click at [142, 13] on input "text" at bounding box center [126, 14] width 131 height 12
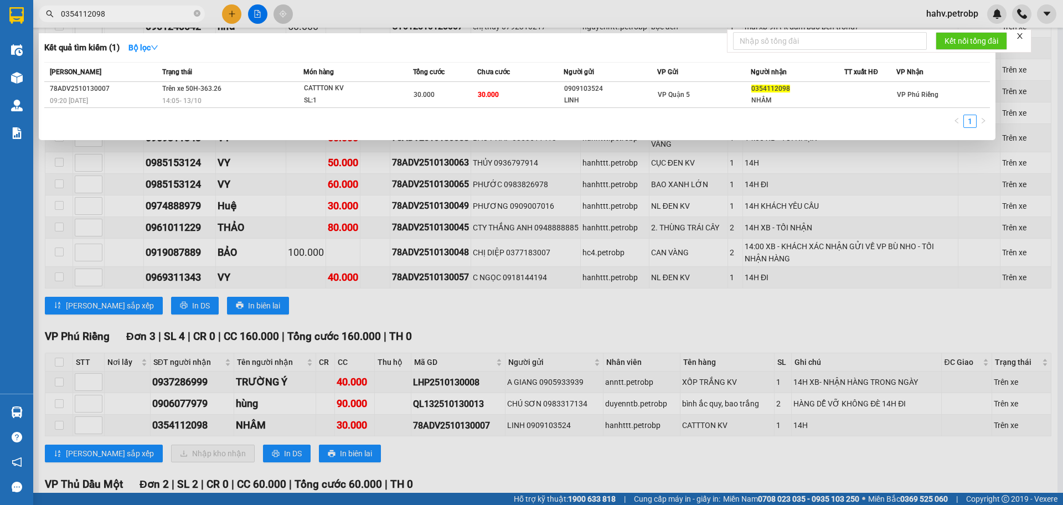
type input "0354112098"
drag, startPoint x: 580, startPoint y: 265, endPoint x: 569, endPoint y: 259, distance: 13.4
click at [574, 262] on div at bounding box center [531, 252] width 1063 height 505
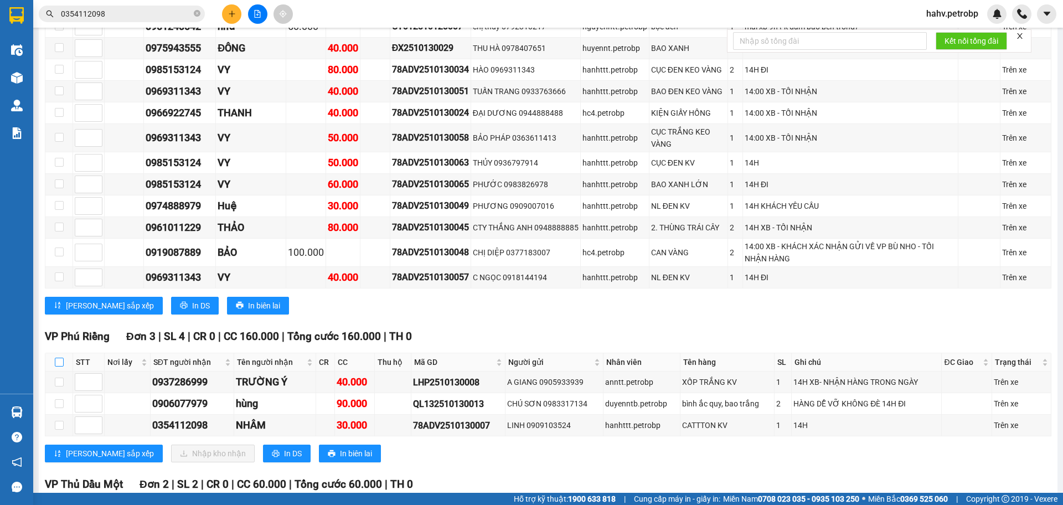
click at [61, 358] on input "checkbox" at bounding box center [59, 362] width 9 height 9
checkbox input "true"
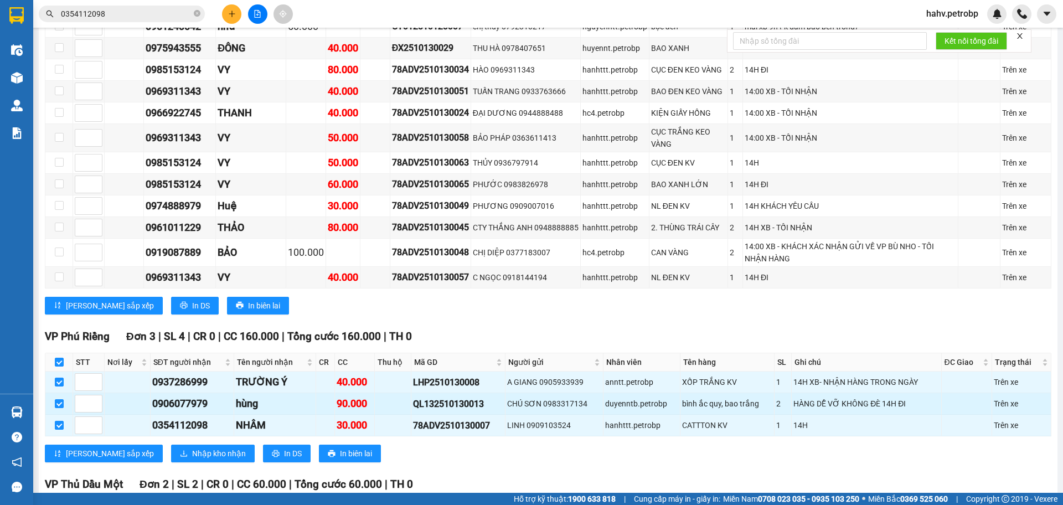
click at [179, 396] on div "0906077979" at bounding box center [192, 404] width 80 height 16
copy div "0906077979"
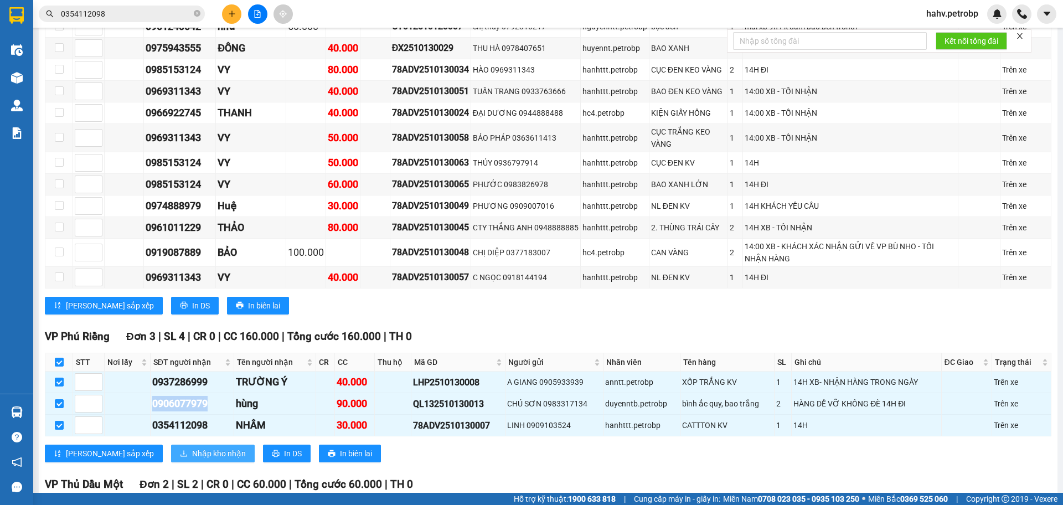
click at [192, 448] on span "Nhập kho nhận" at bounding box center [219, 454] width 54 height 12
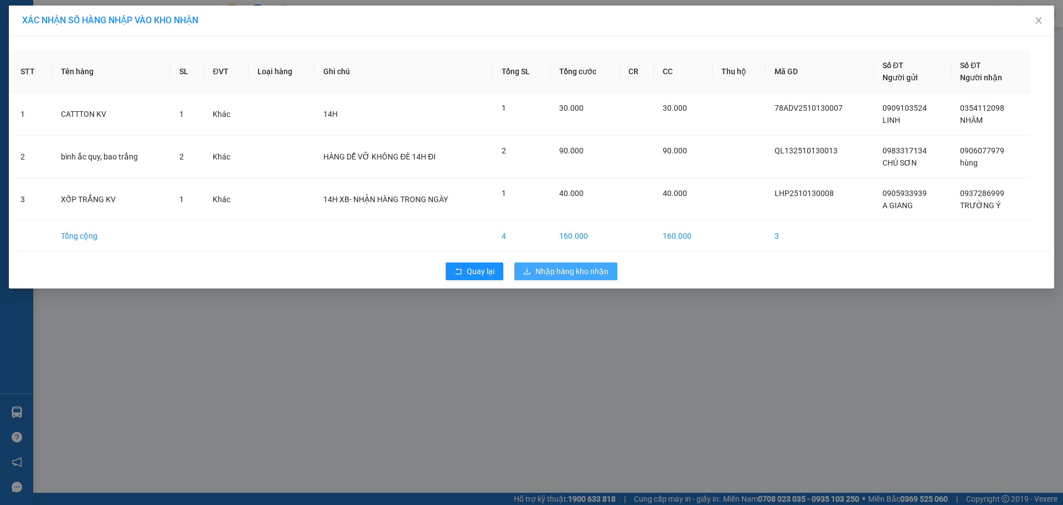
click at [565, 264] on button "Nhập hàng kho nhận" at bounding box center [566, 272] width 103 height 18
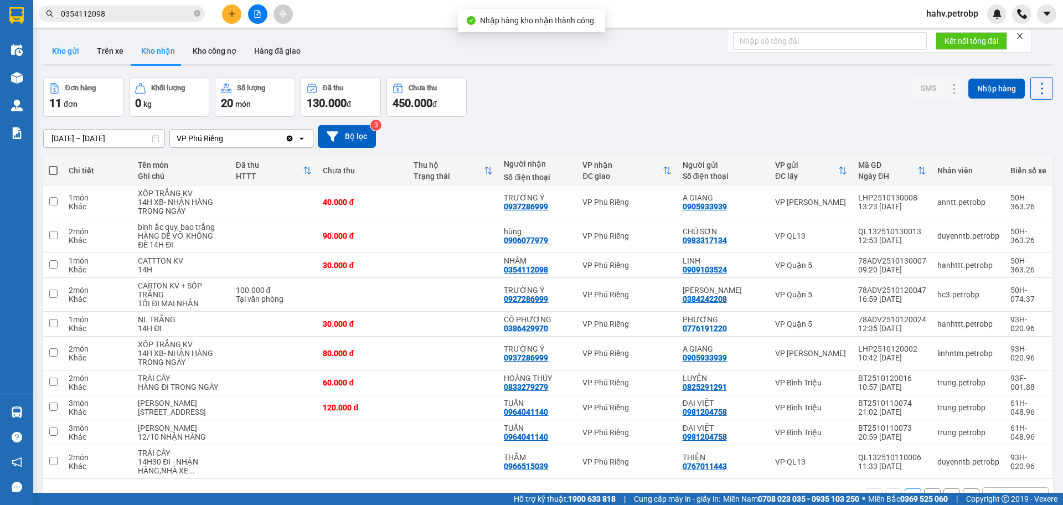
click at [61, 53] on button "Kho gửi" at bounding box center [65, 51] width 45 height 27
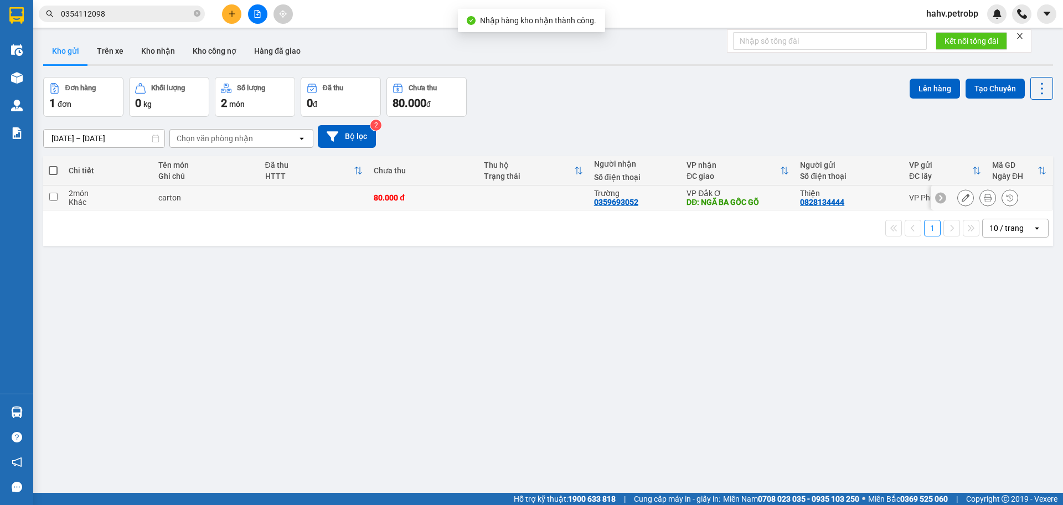
click at [98, 200] on div "Khác" at bounding box center [108, 202] width 79 height 9
checkbox input "true"
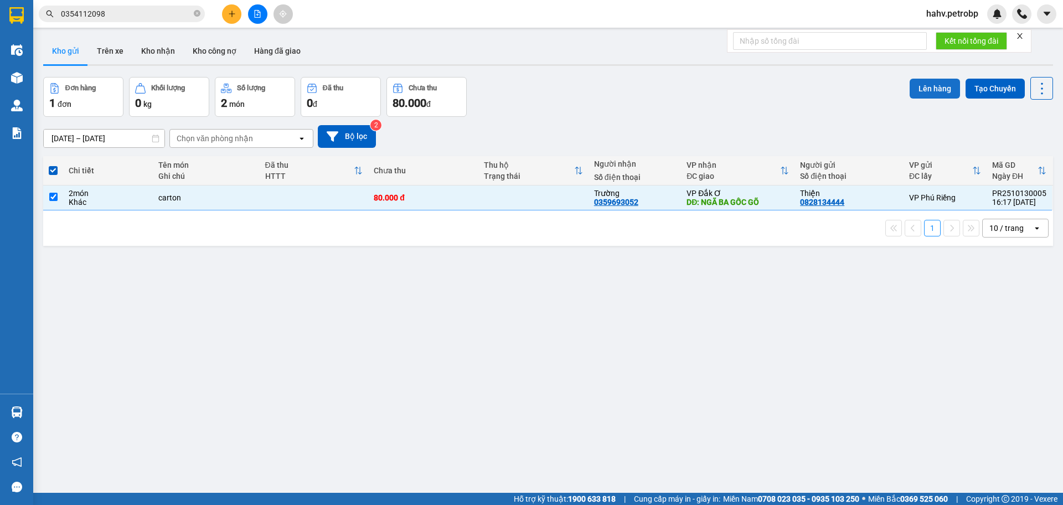
click at [911, 90] on button "Lên hàng" at bounding box center [935, 89] width 50 height 20
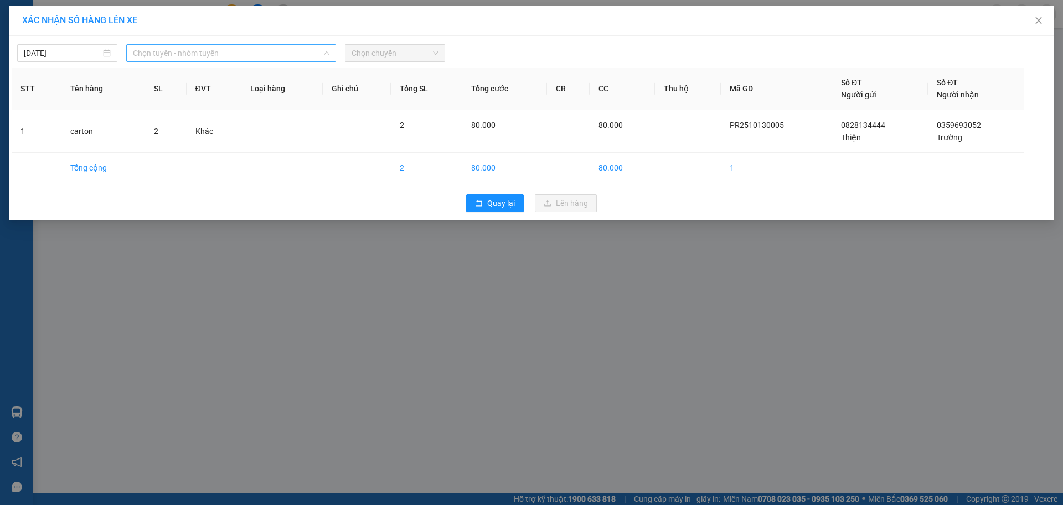
click at [269, 55] on span "Chọn tuyến - nhóm tuyến" at bounding box center [231, 53] width 197 height 17
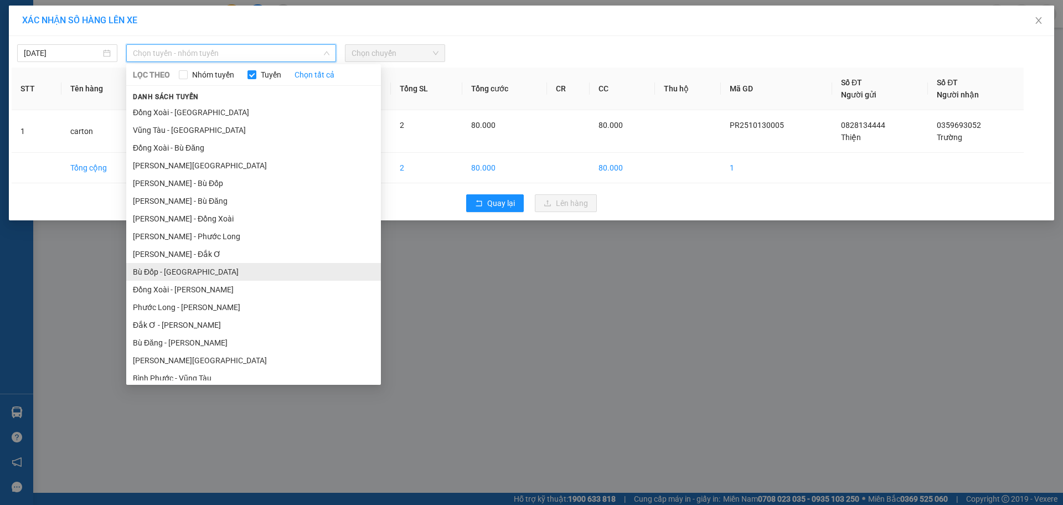
scroll to position [74, 0]
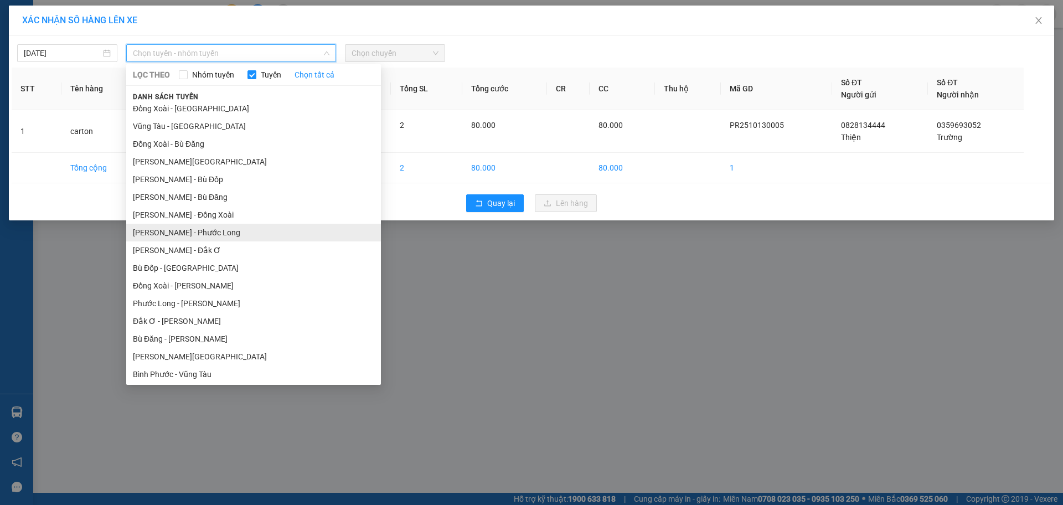
click at [234, 232] on li "[PERSON_NAME] - Phước Long" at bounding box center [253, 233] width 255 height 18
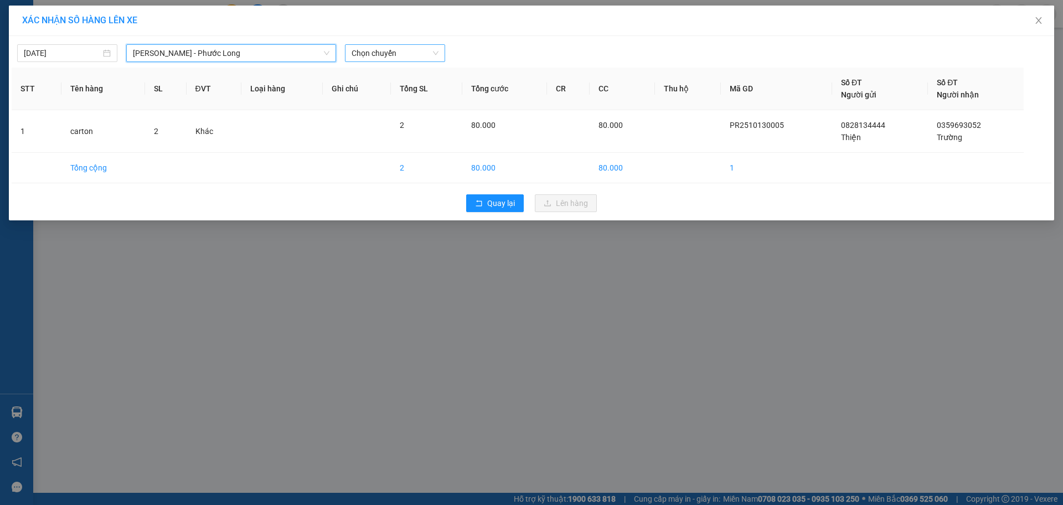
click at [421, 53] on span "Chọn chuyến" at bounding box center [395, 53] width 87 height 17
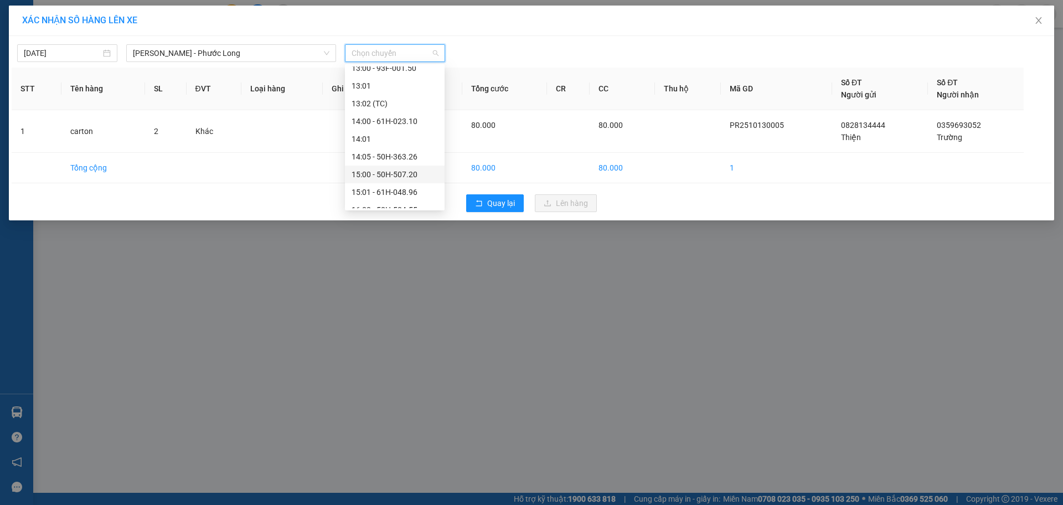
scroll to position [406, 0]
click at [393, 147] on div "14:05 - 50H-363.26" at bounding box center [395, 148] width 86 height 12
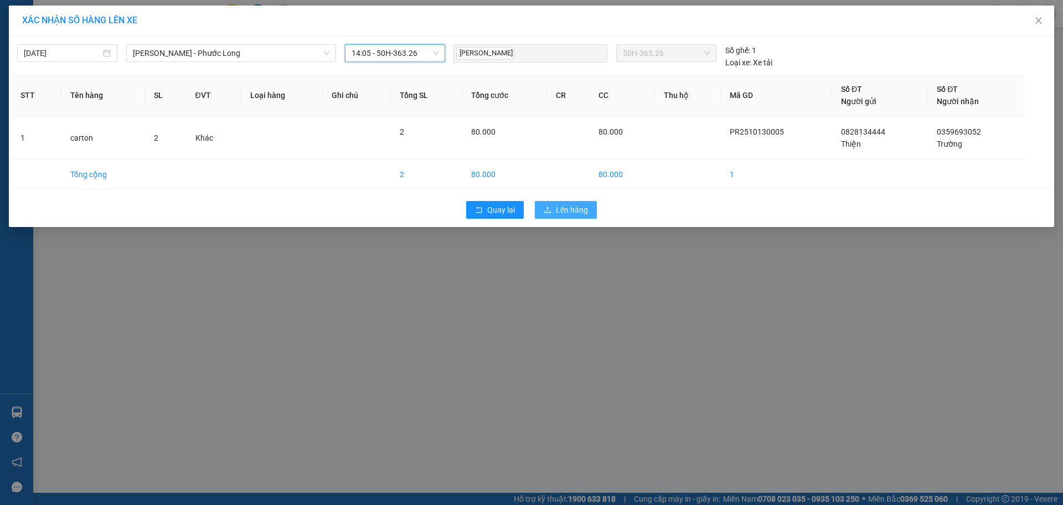
click at [562, 210] on span "Lên hàng" at bounding box center [572, 210] width 32 height 12
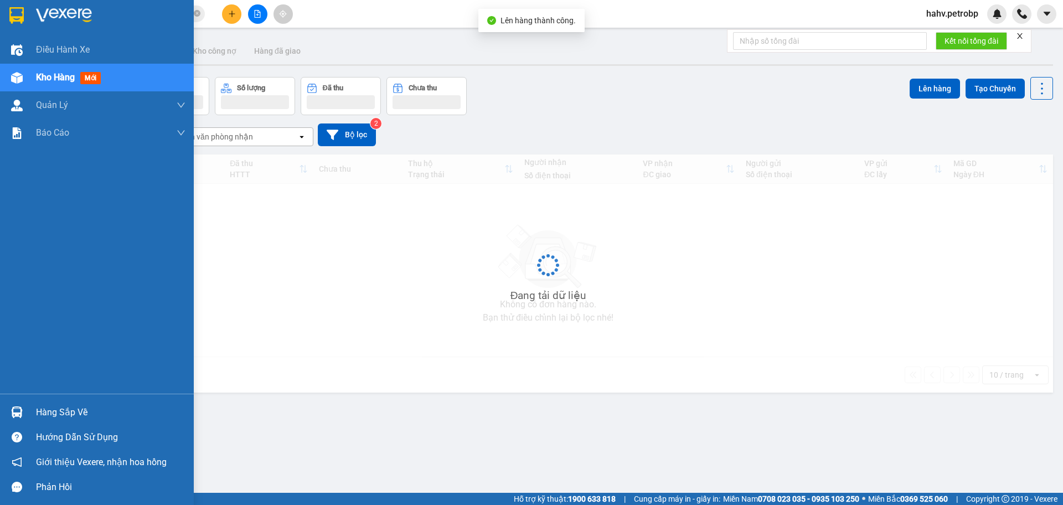
click at [7, 411] on div at bounding box center [16, 412] width 19 height 19
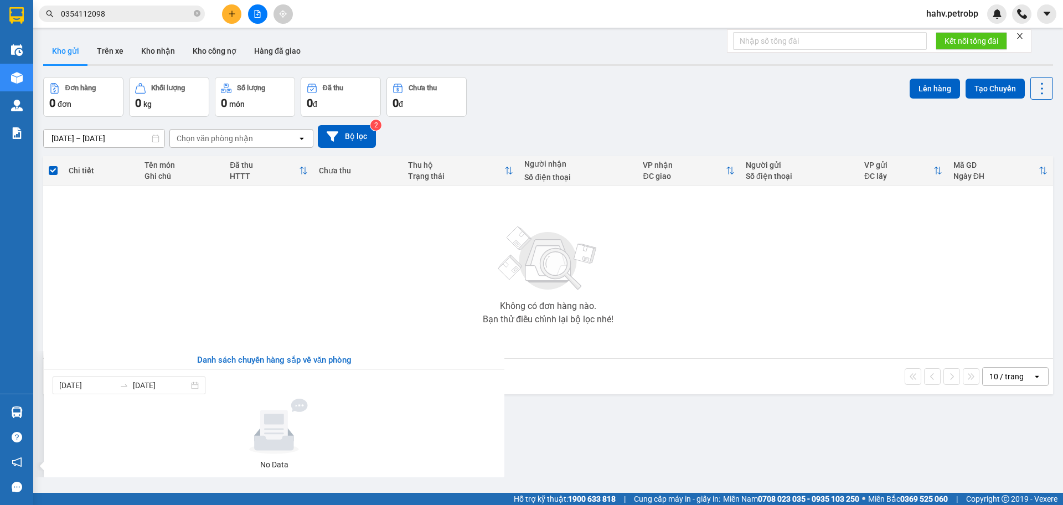
click at [660, 411] on section "Kết quả tìm kiếm ( 1 ) Bộ lọc Mã ĐH Trạng thái Món hàng Tổng cước Chưa cước Ngư…" at bounding box center [531, 252] width 1063 height 505
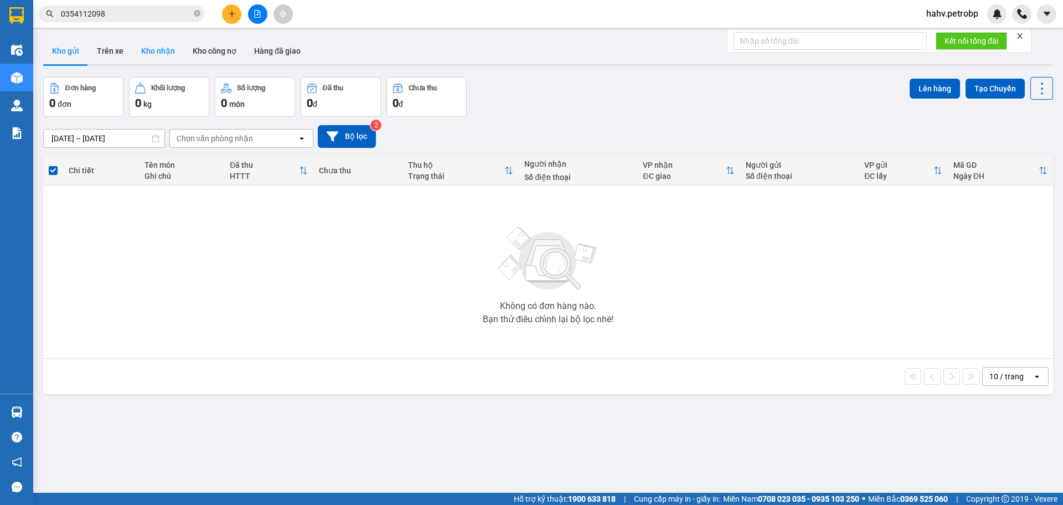
click at [152, 58] on button "Kho nhận" at bounding box center [158, 51] width 52 height 27
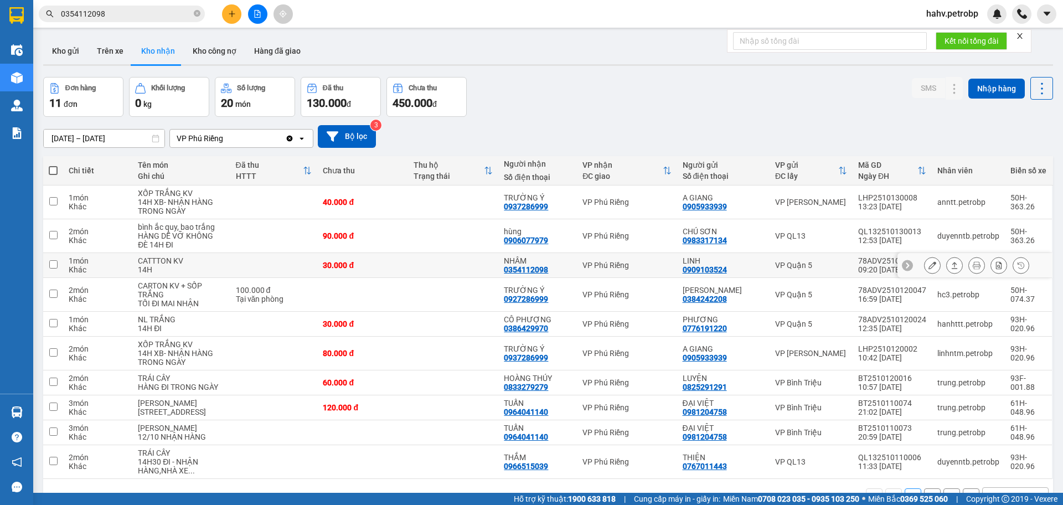
click at [929, 268] on icon at bounding box center [933, 265] width 8 height 8
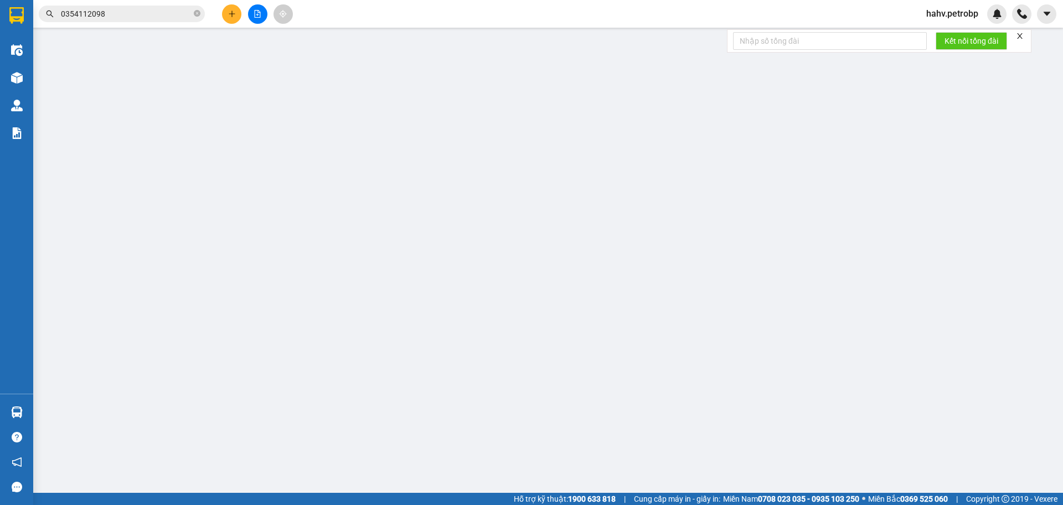
type input "0909103524"
type input "LINH"
type input "0354112098"
type input "NHÂM"
type input "30.000"
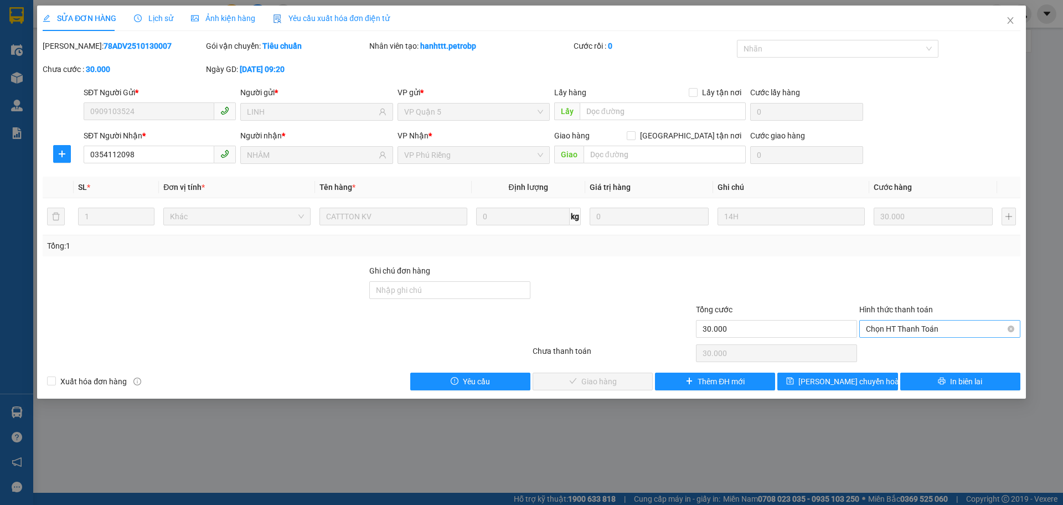
click at [887, 325] on span "Chọn HT Thanh Toán" at bounding box center [940, 329] width 148 height 17
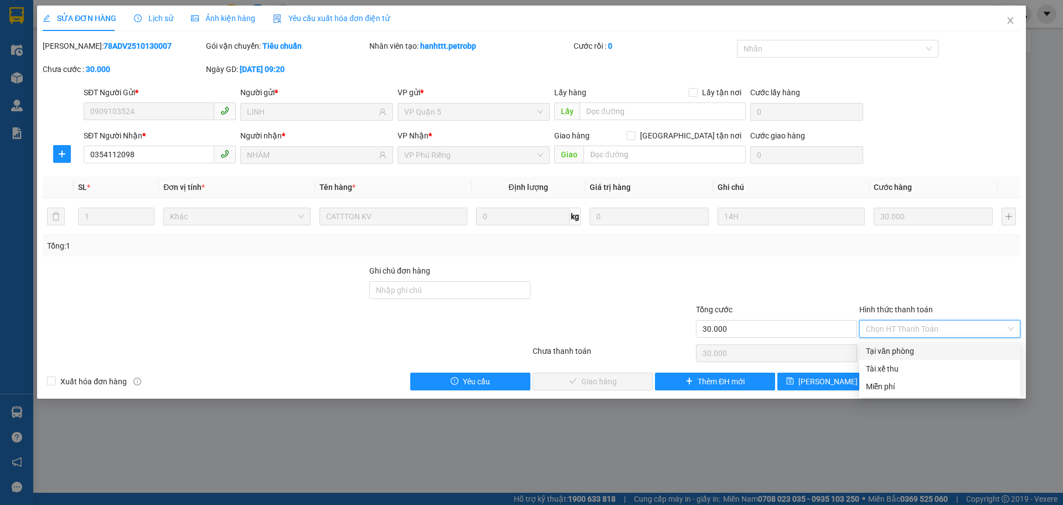
click at [890, 356] on div "Tại văn phòng" at bounding box center [940, 351] width 148 height 12
type input "0"
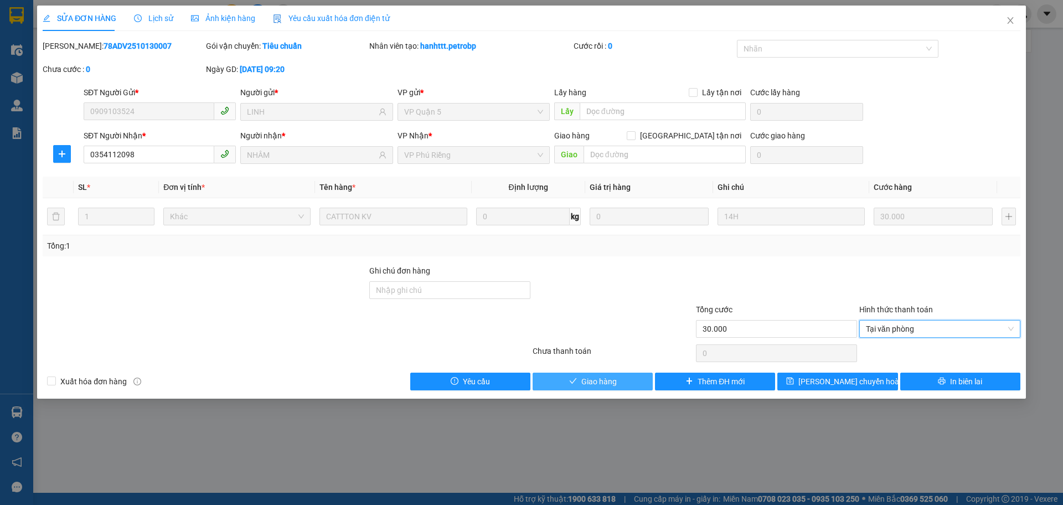
click at [626, 379] on button "Giao hàng" at bounding box center [593, 382] width 120 height 18
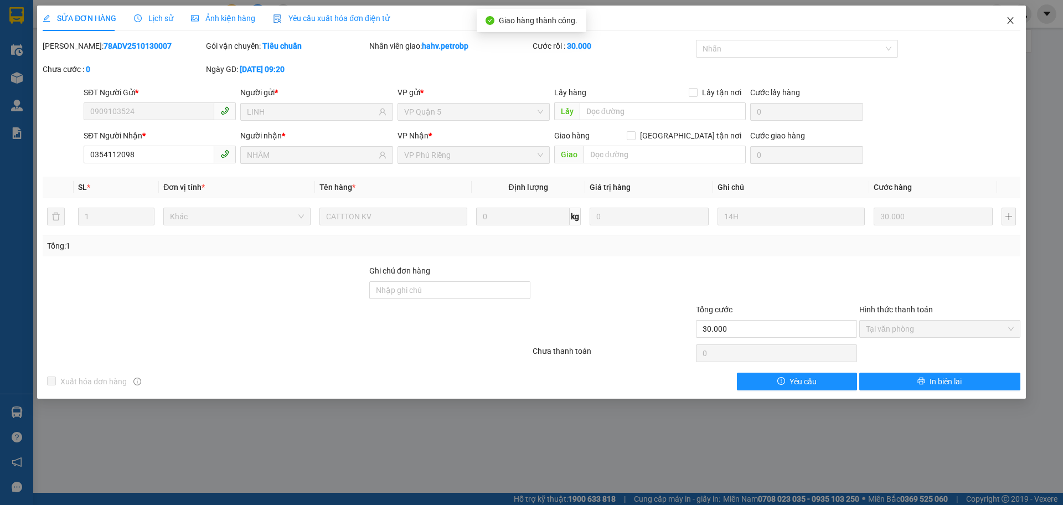
click at [1002, 23] on span "Close" at bounding box center [1010, 21] width 31 height 31
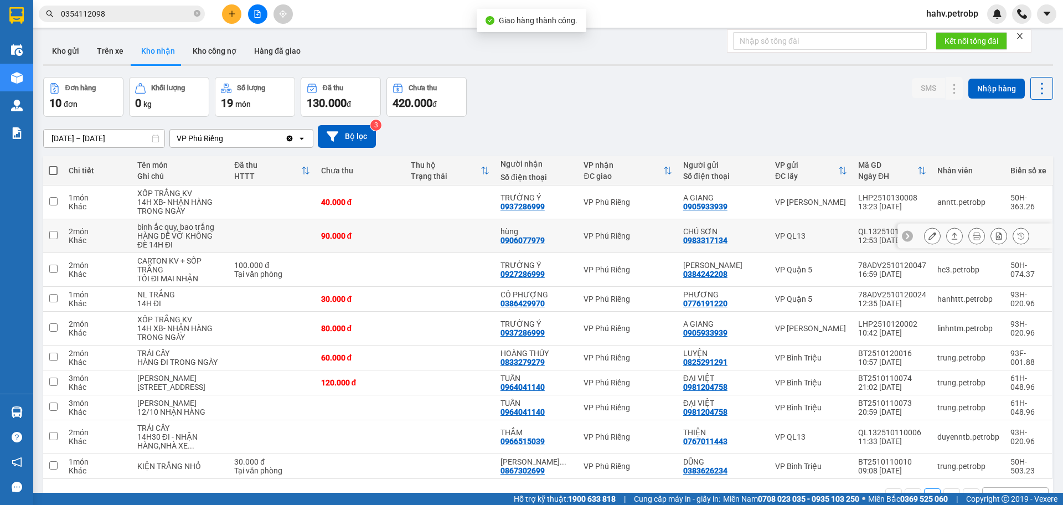
click at [522, 239] on div "0906077979" at bounding box center [523, 240] width 44 height 9
copy div "0906077979"
click at [99, 48] on button "Trên xe" at bounding box center [110, 51] width 44 height 27
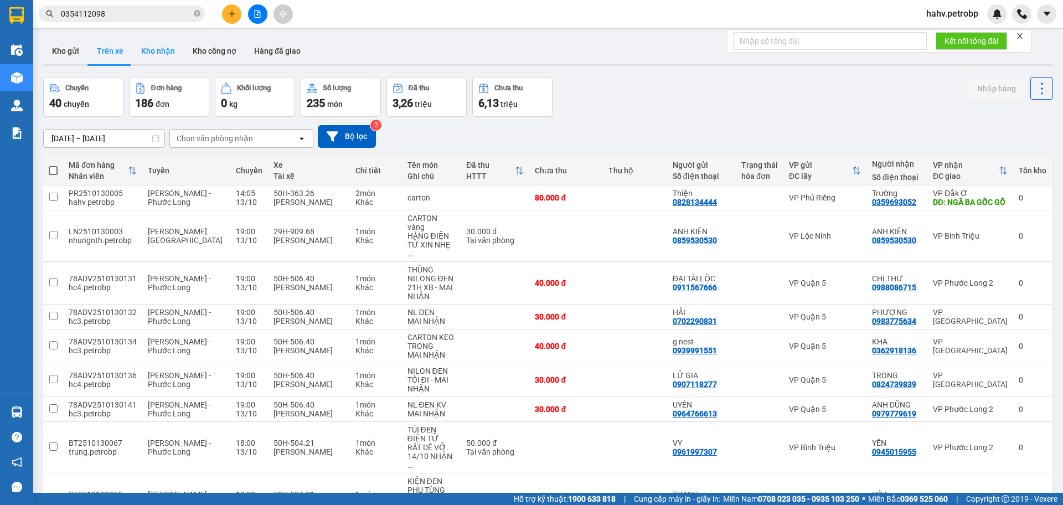
click at [152, 55] on button "Kho nhận" at bounding box center [158, 51] width 52 height 27
type input "[DATE] – [DATE]"
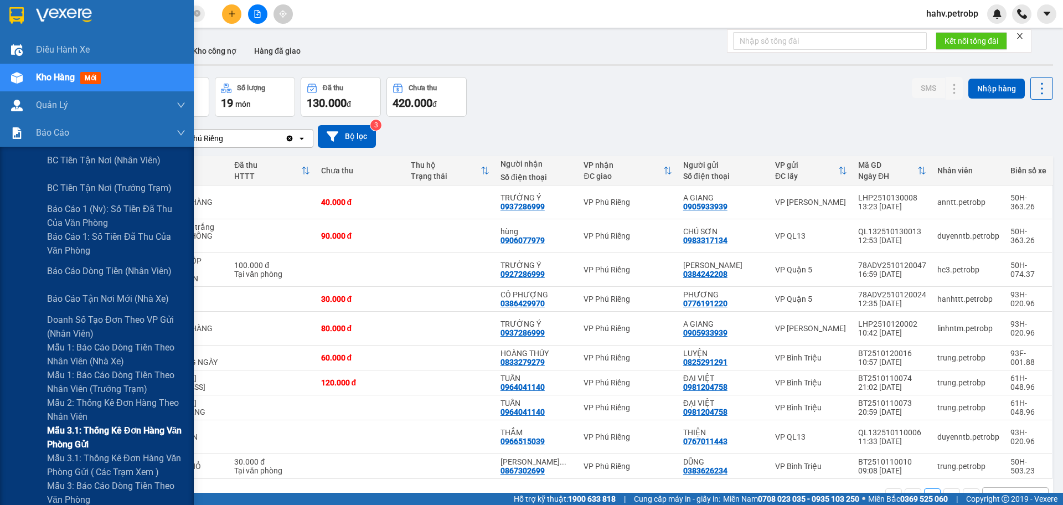
click at [15, 445] on div "Mẫu 3.1: Thống kê đơn hàng văn phòng gửi" at bounding box center [97, 438] width 194 height 28
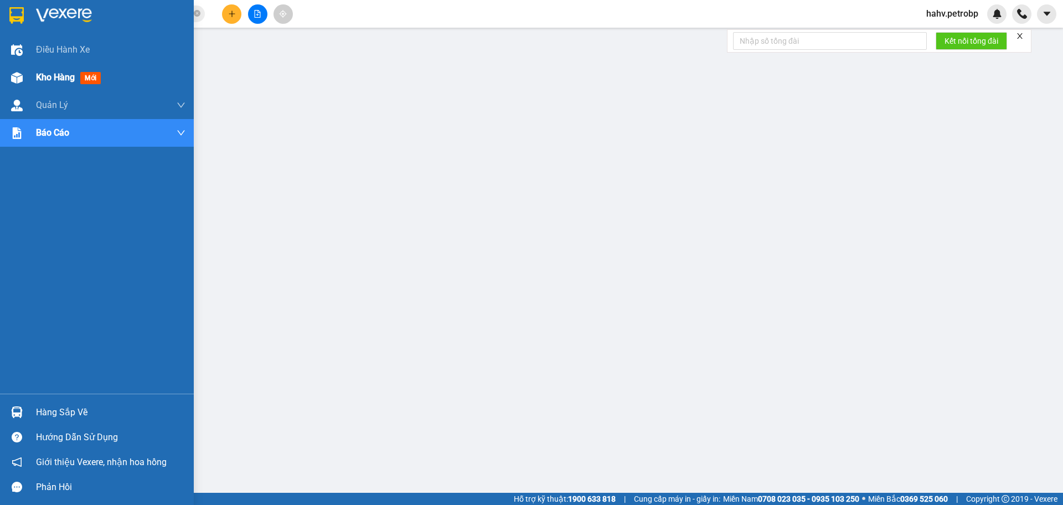
click at [23, 85] on div at bounding box center [16, 77] width 19 height 19
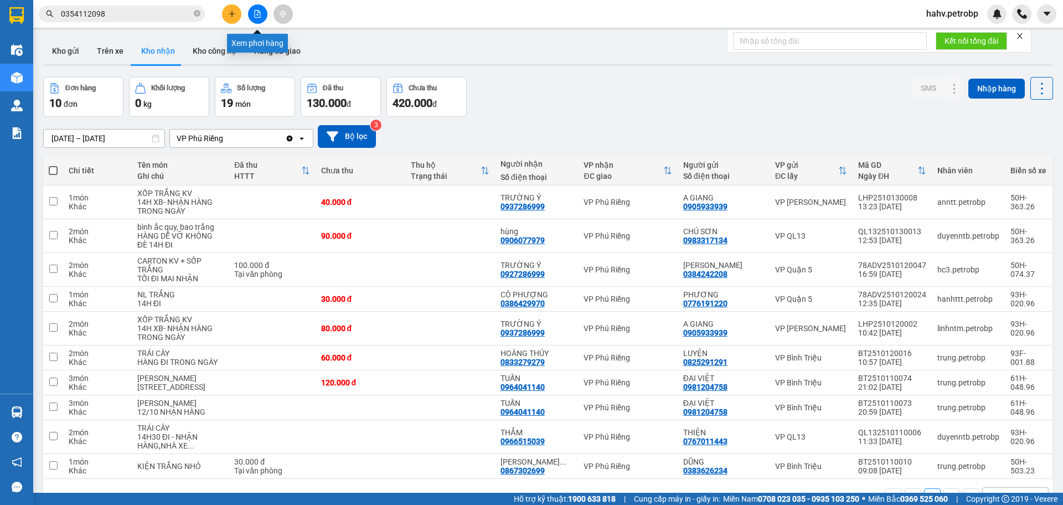
click at [264, 10] on button at bounding box center [257, 13] width 19 height 19
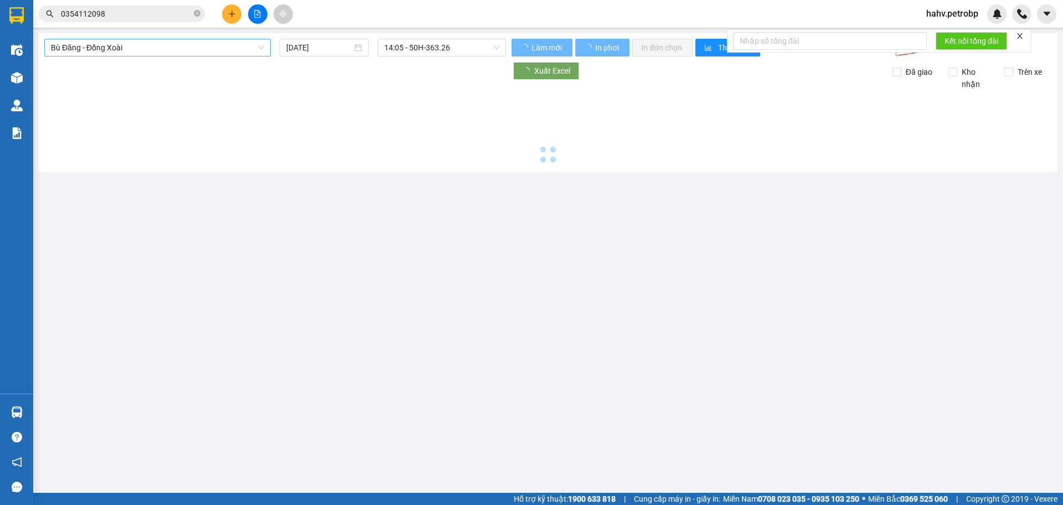
click at [163, 49] on span "Bù Đăng - Đồng Xoài" at bounding box center [157, 47] width 213 height 17
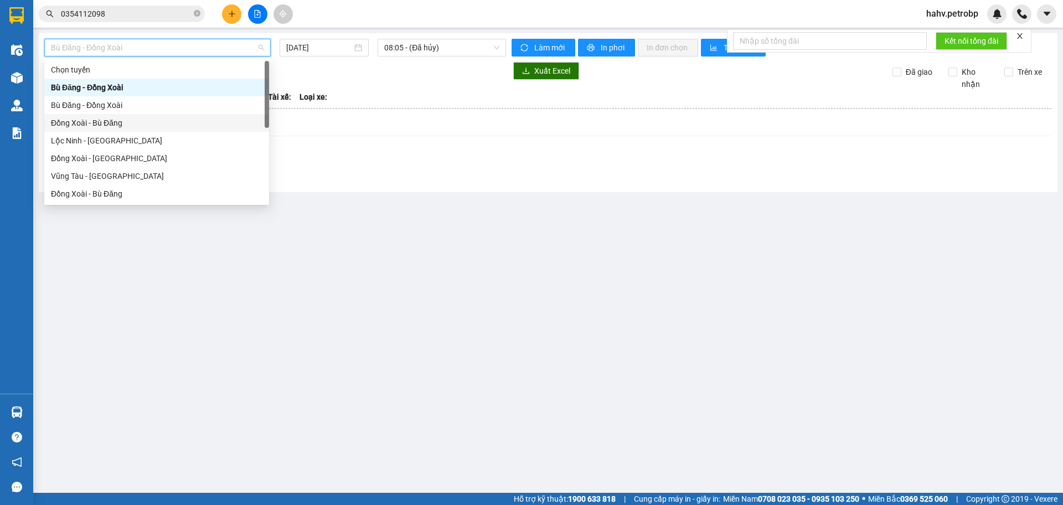
scroll to position [91, 0]
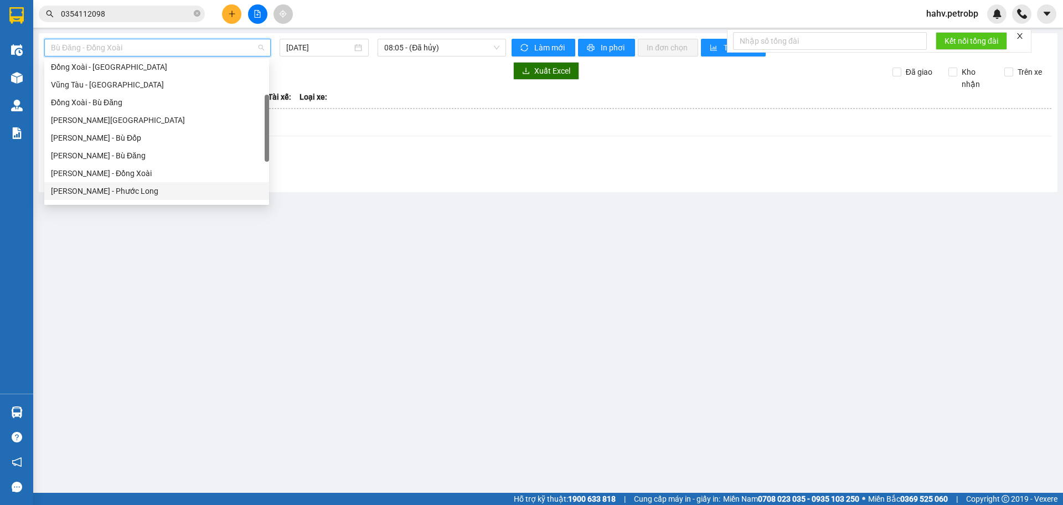
click at [157, 185] on div "[PERSON_NAME] - Phước Long" at bounding box center [157, 191] width 212 height 12
type input "[DATE]"
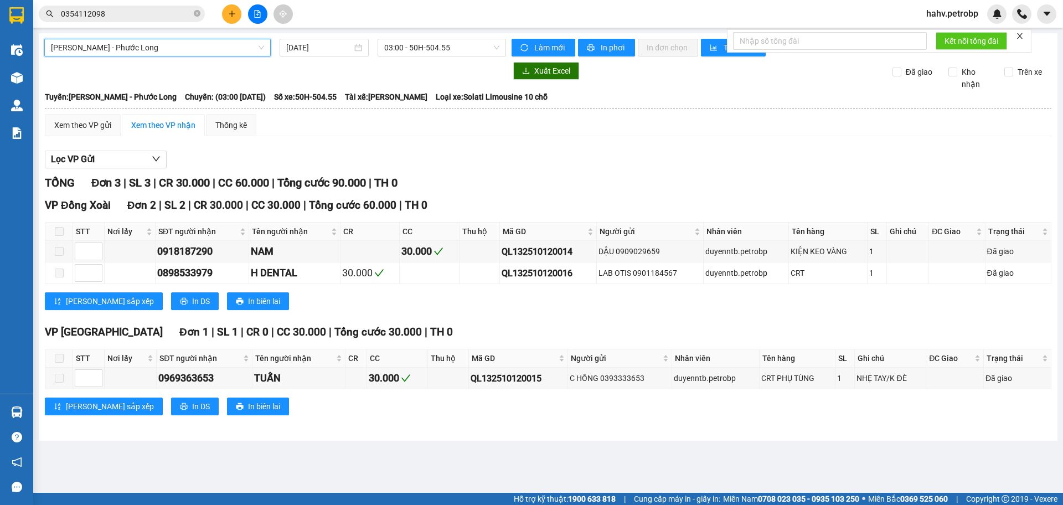
click at [472, 36] on div "Hồ Chí Minh - Phước Long Hồ Chí Minh - Phước Long 13/10/2025 03:00 - 50H-504.…" at bounding box center [548, 237] width 1019 height 408
click at [465, 43] on span "03:00 - 50H-504.55" at bounding box center [441, 47] width 115 height 17
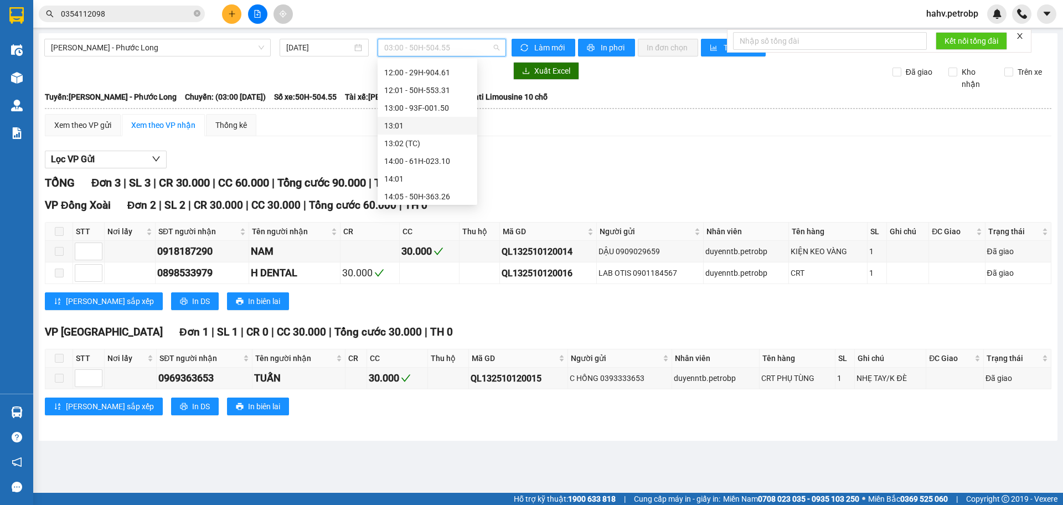
scroll to position [388, 0]
click at [438, 159] on div "14:05 - 50H-363.26" at bounding box center [427, 161] width 86 height 12
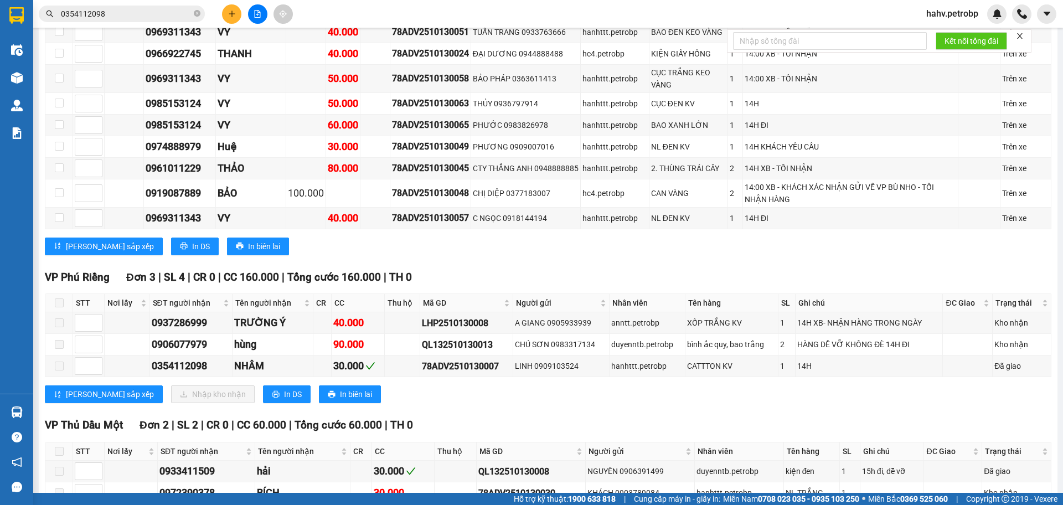
scroll to position [2474, 0]
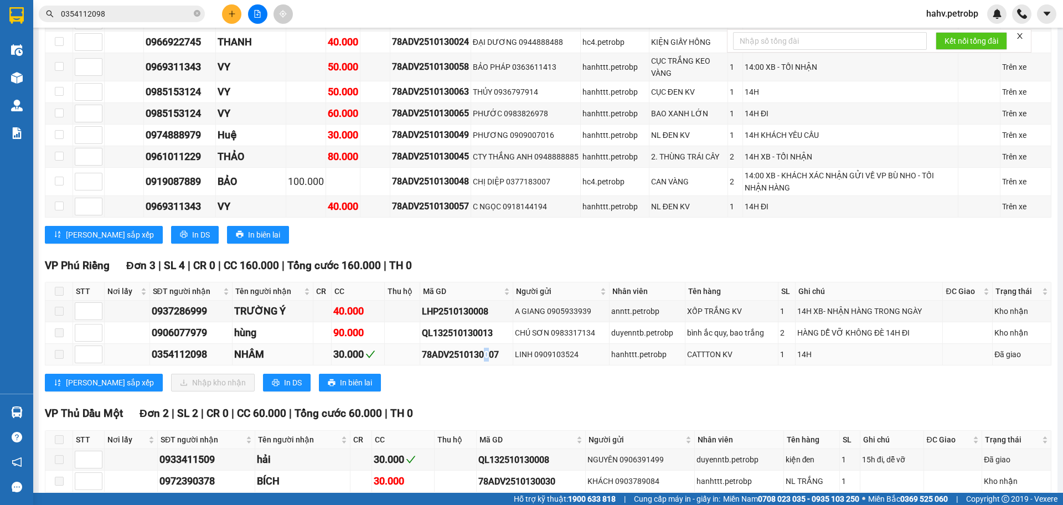
click at [486, 348] on div "78ADV2510130007" at bounding box center [466, 355] width 89 height 14
drag, startPoint x: 486, startPoint y: 320, endPoint x: 404, endPoint y: 338, distance: 83.4
click at [404, 338] on div "VP Phú Riềng Đơn 3 | SL 4 | CR 0 | CC 160.000 | Tổng cước 160.000 | TH 0 STT …" at bounding box center [548, 329] width 1007 height 143
click at [445, 348] on div "78ADV2510130007" at bounding box center [466, 355] width 89 height 14
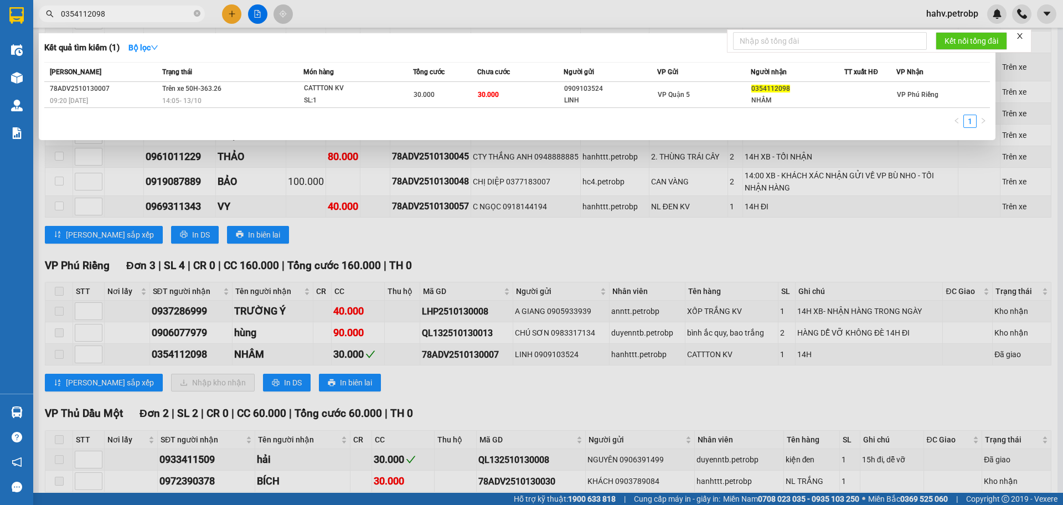
drag, startPoint x: 119, startPoint y: 6, endPoint x: 126, endPoint y: 13, distance: 11.0
click at [122, 8] on span "0354112098" at bounding box center [122, 14] width 166 height 17
click at [507, 361] on div at bounding box center [531, 252] width 1063 height 505
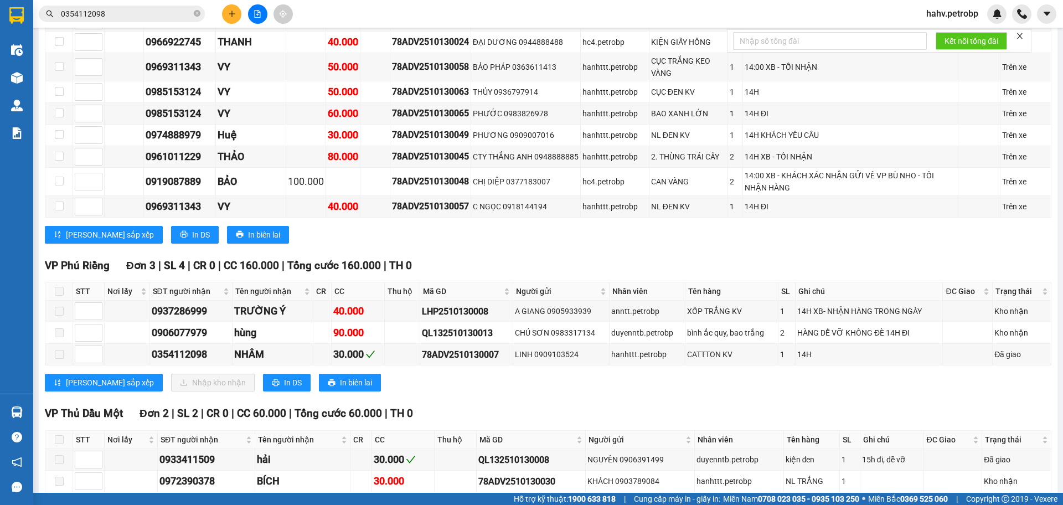
click at [145, 4] on div "Kết quả tìm kiếm ( 1 ) Bộ lọc Mã ĐH Trạng thái Món hàng Tổng cước Chưa cước Ngư…" at bounding box center [108, 13] width 216 height 19
click at [151, 18] on input "0354112098" at bounding box center [126, 14] width 131 height 12
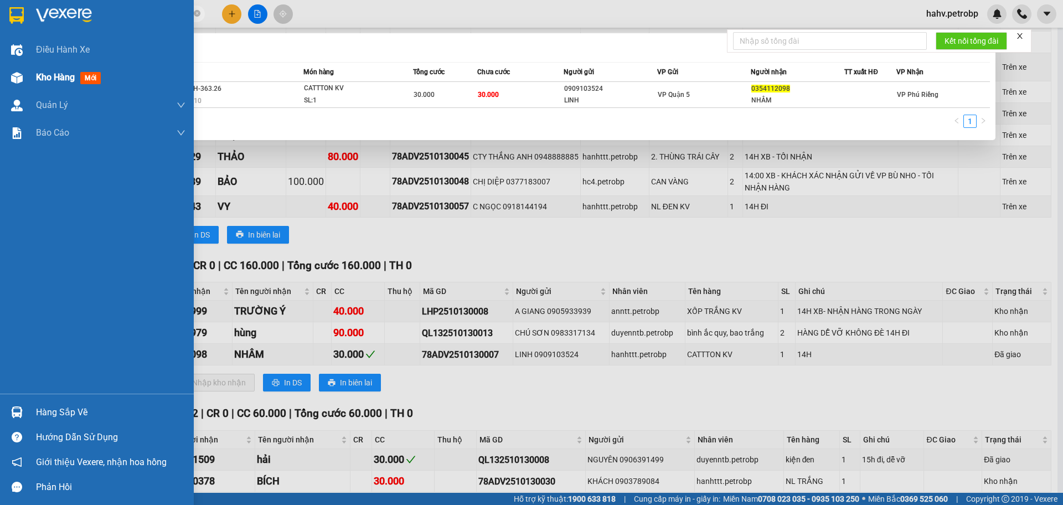
click at [30, 74] on div "Kho hàng mới" at bounding box center [97, 78] width 194 height 28
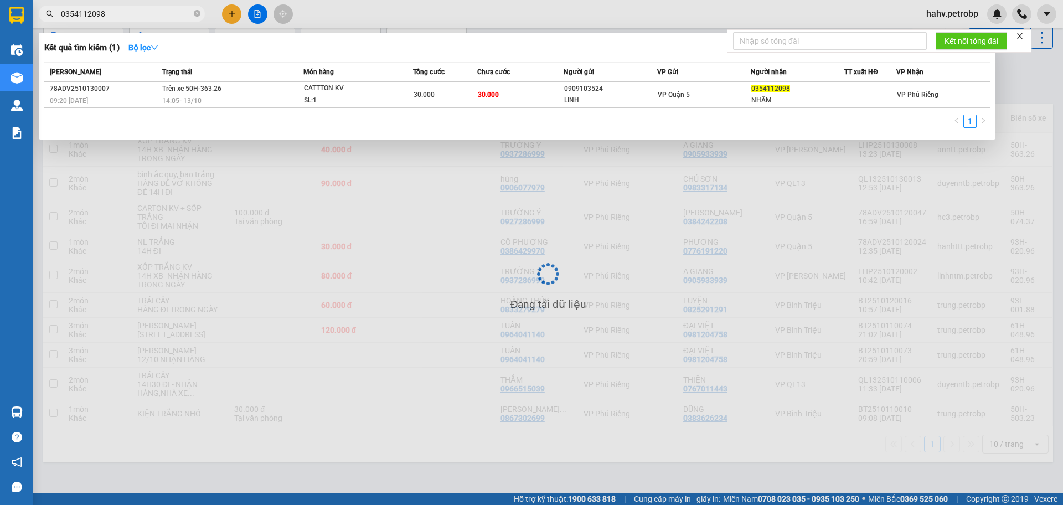
click at [420, 419] on div at bounding box center [531, 252] width 1063 height 505
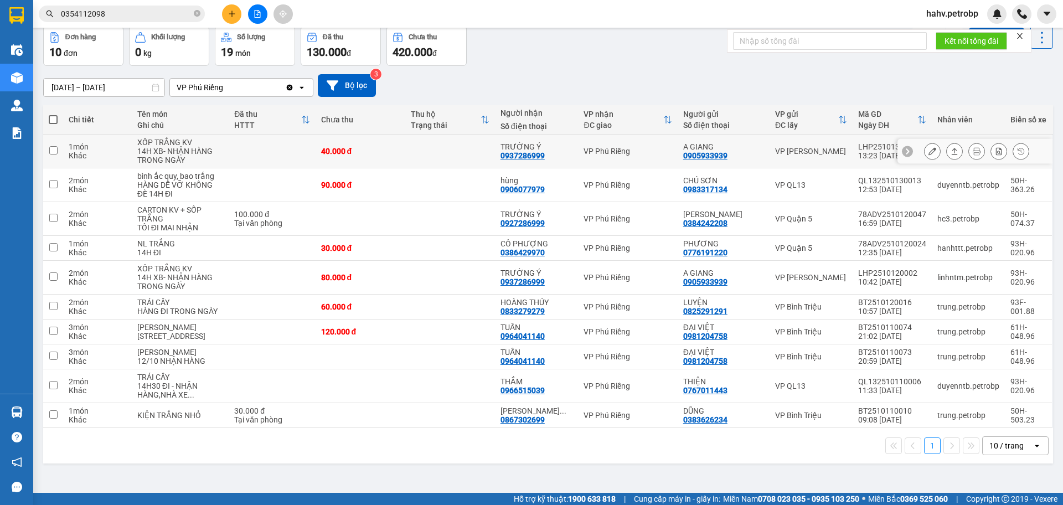
scroll to position [14, 0]
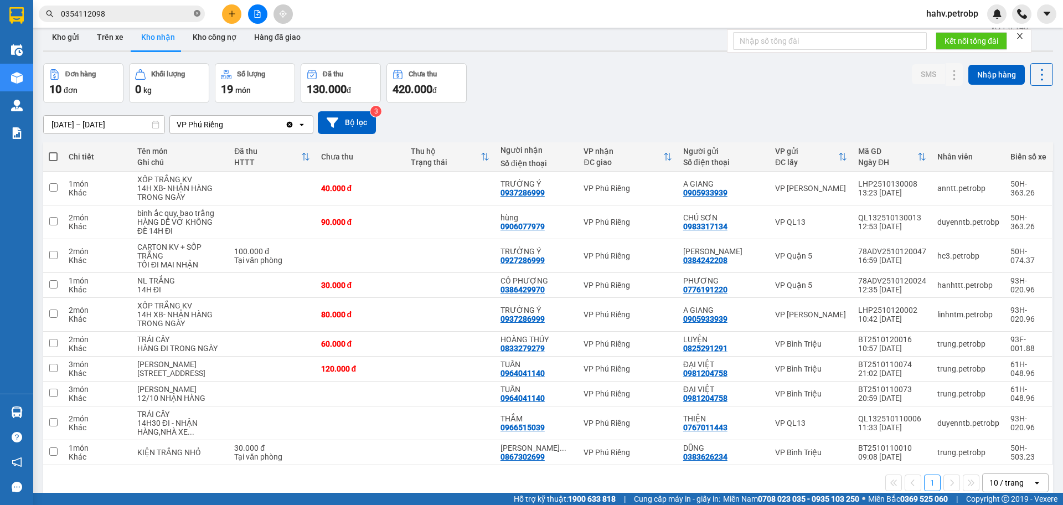
click at [194, 13] on icon "close-circle" at bounding box center [197, 13] width 7 height 7
click at [124, 40] on button "Trên xe" at bounding box center [110, 37] width 44 height 27
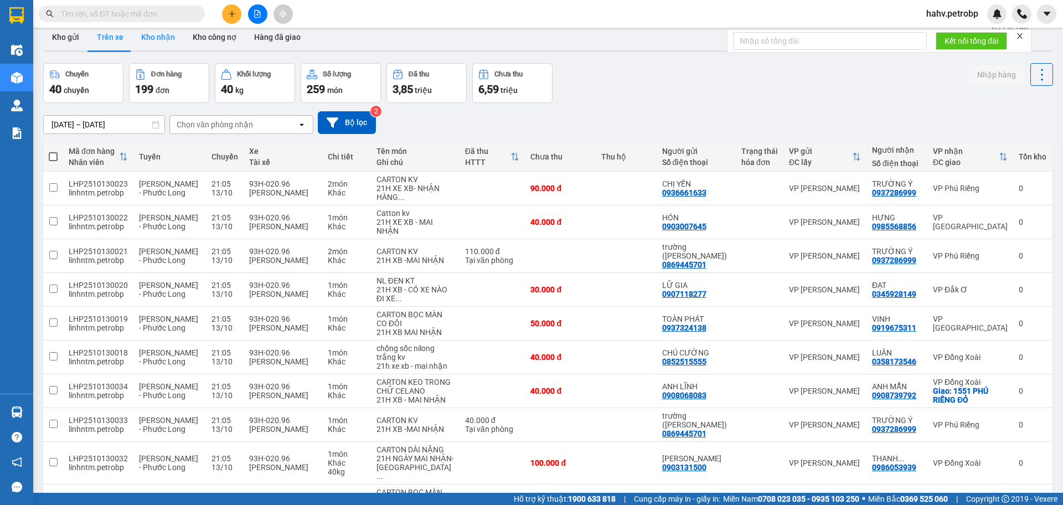
click at [148, 37] on button "Kho nhận" at bounding box center [158, 37] width 52 height 27
type input "[DATE] – [DATE]"
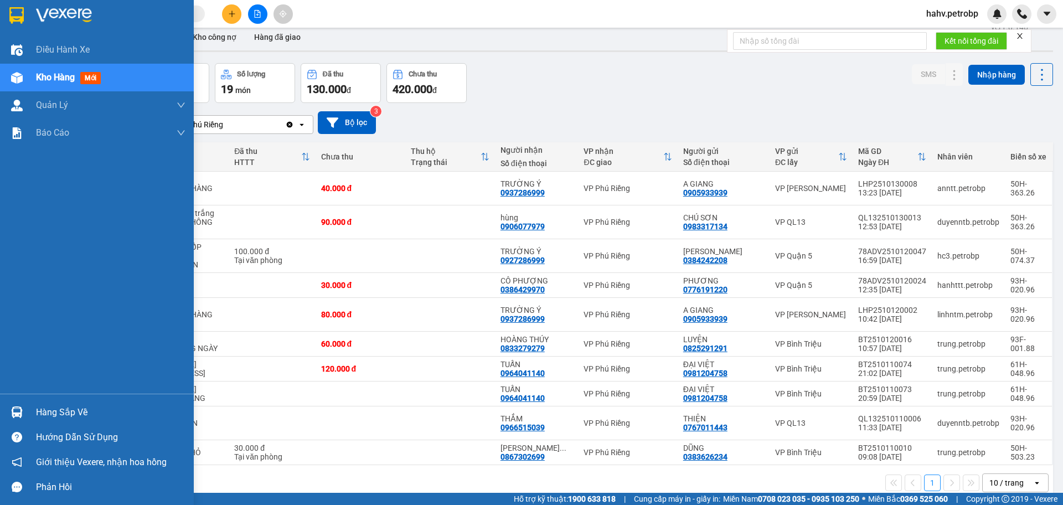
click at [43, 416] on div "Hàng sắp về" at bounding box center [111, 412] width 150 height 17
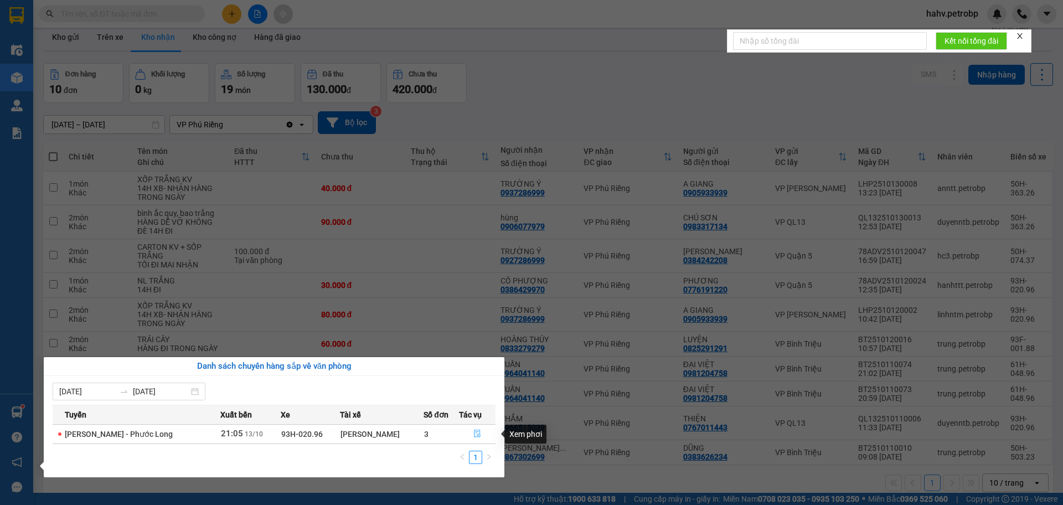
click at [471, 435] on button "button" at bounding box center [478, 434] width 36 height 18
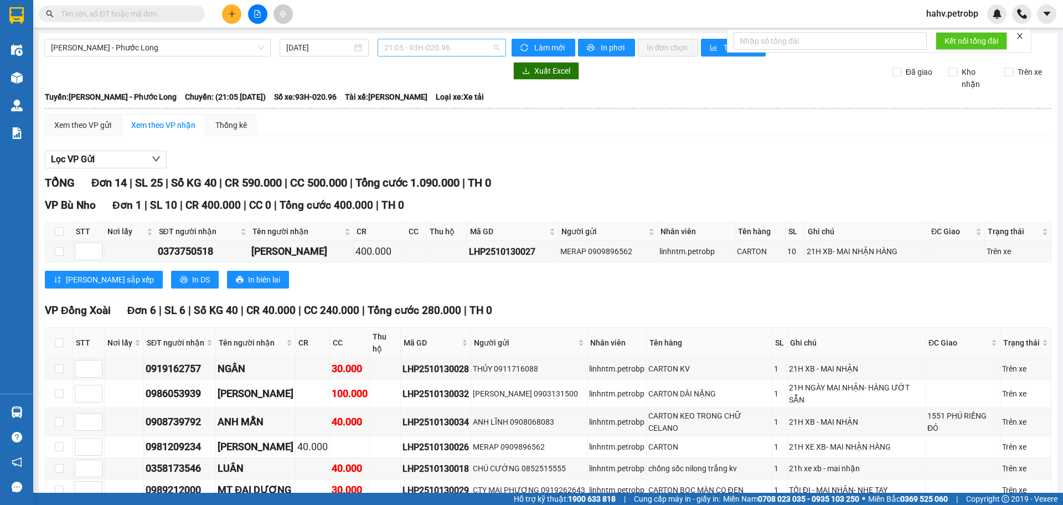
click at [439, 53] on span "21:05 - 93H-020.96" at bounding box center [441, 47] width 115 height 17
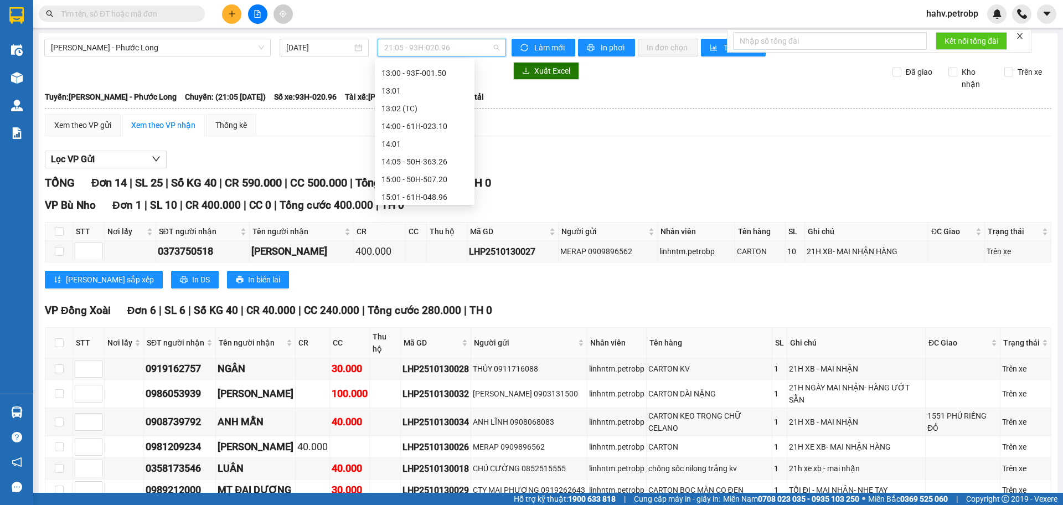
scroll to position [381, 0]
click at [420, 168] on div "14:05 - 50H-363.26" at bounding box center [425, 168] width 86 height 12
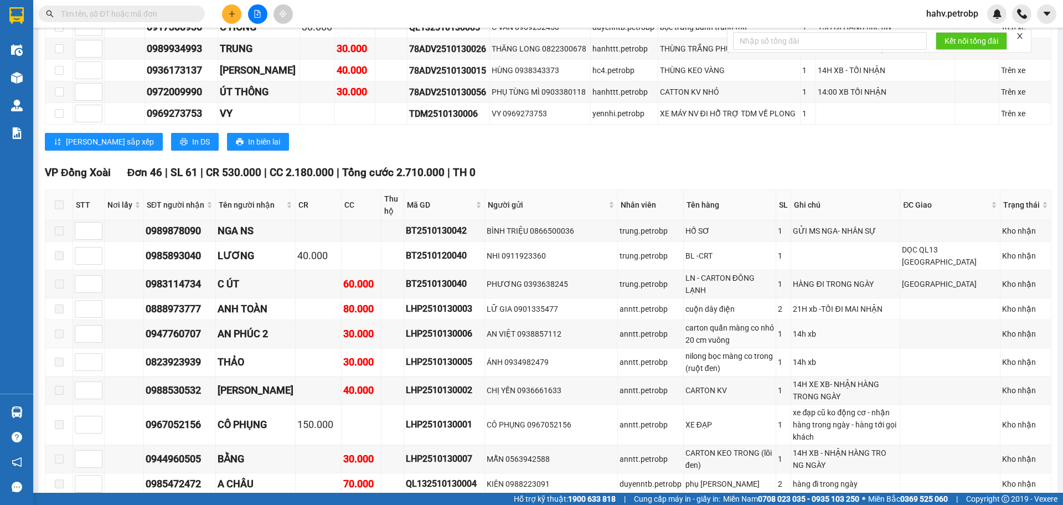
scroll to position [536, 0]
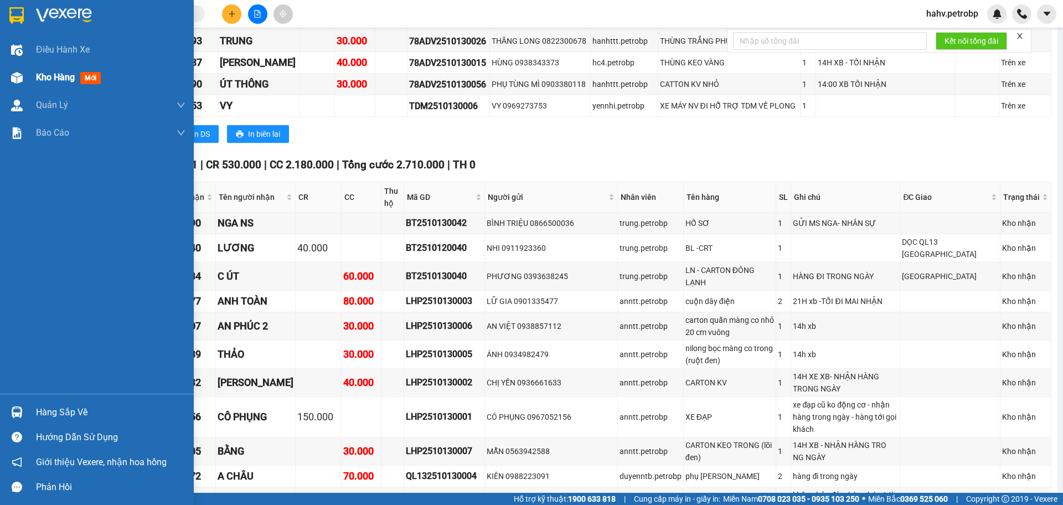
click at [40, 77] on span "Kho hàng" at bounding box center [55, 77] width 39 height 11
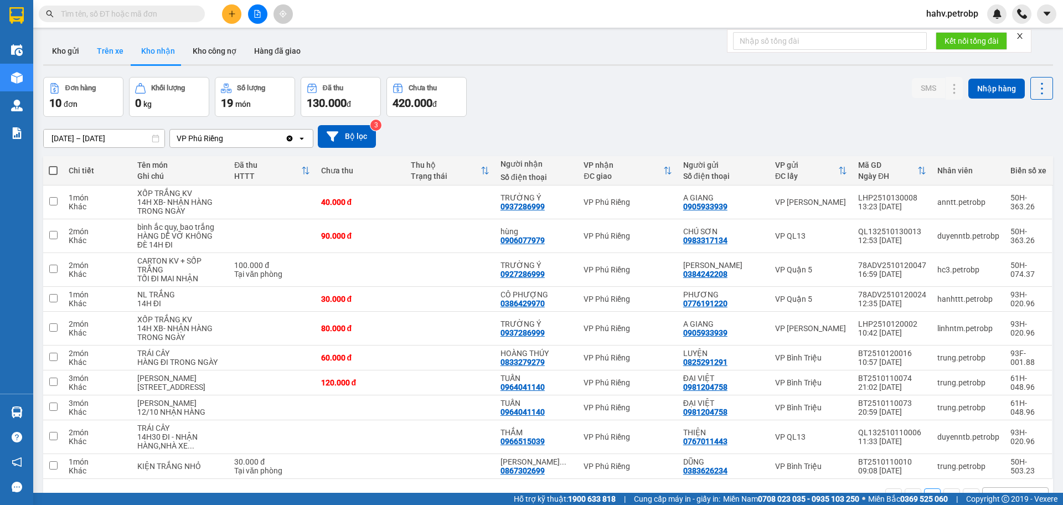
click at [115, 46] on button "Trên xe" at bounding box center [110, 51] width 44 height 27
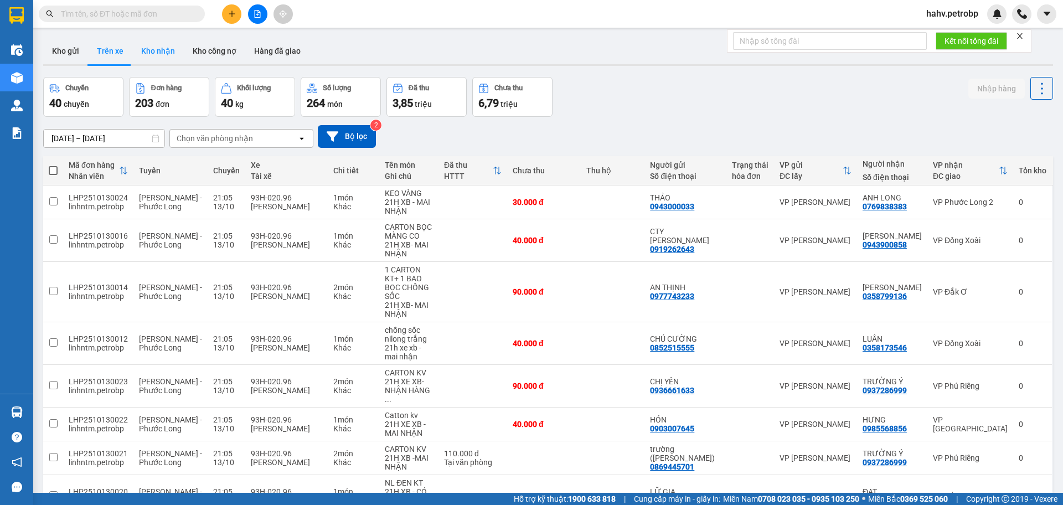
click at [134, 47] on button "Kho nhận" at bounding box center [158, 51] width 52 height 27
type input "[DATE] – [DATE]"
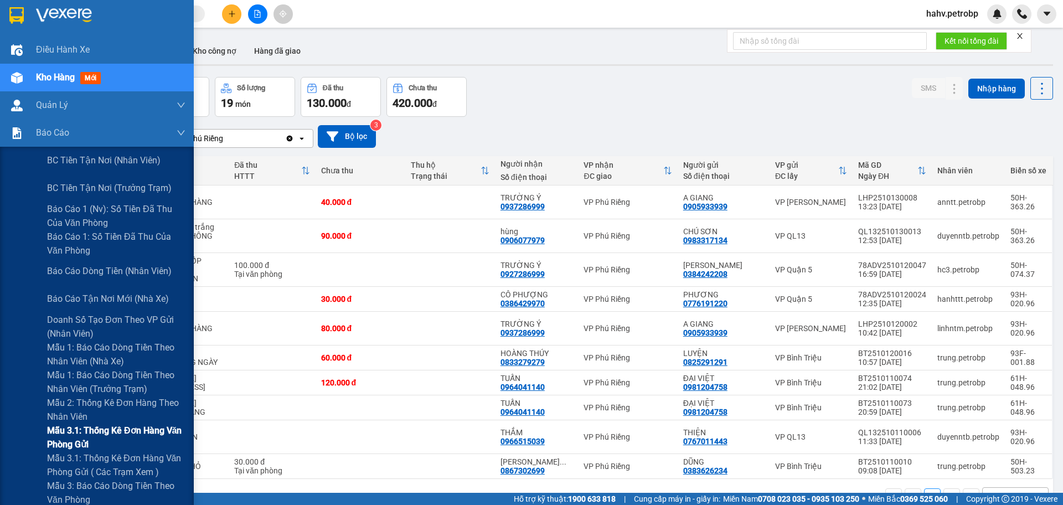
click at [19, 426] on div "Mẫu 3.1: Thống kê đơn hàng văn phòng gửi" at bounding box center [97, 438] width 194 height 28
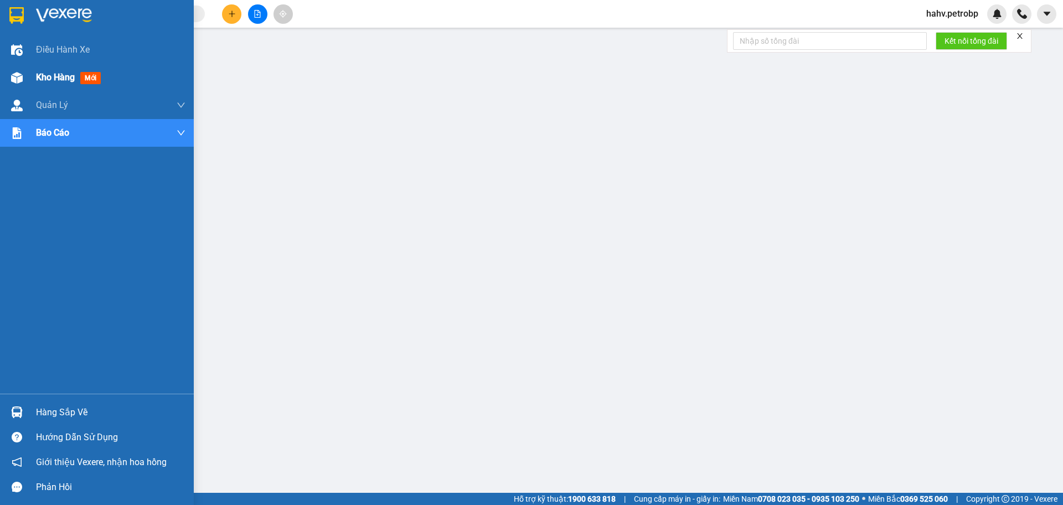
click at [38, 83] on div "Kho hàng mới" at bounding box center [70, 77] width 69 height 14
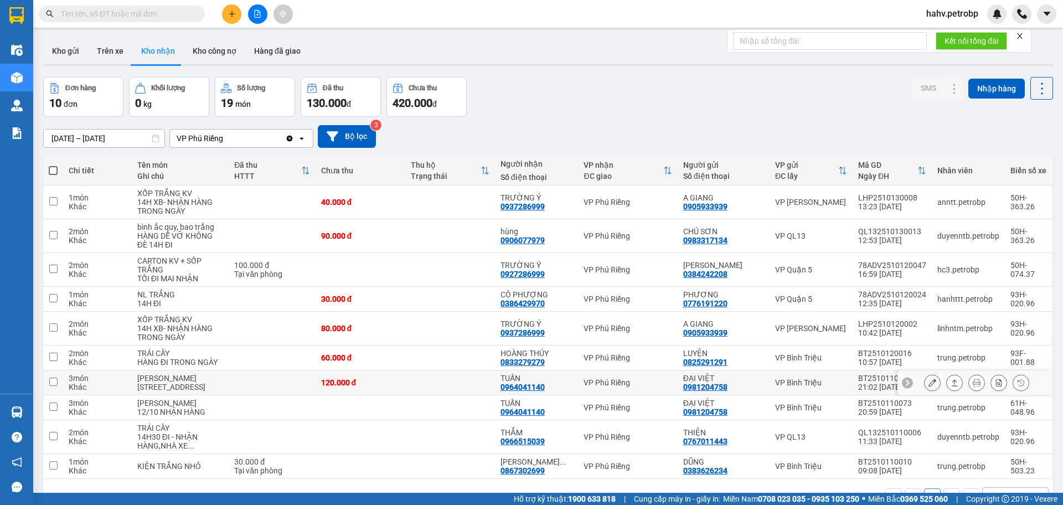
click at [929, 387] on icon at bounding box center [933, 383] width 8 height 8
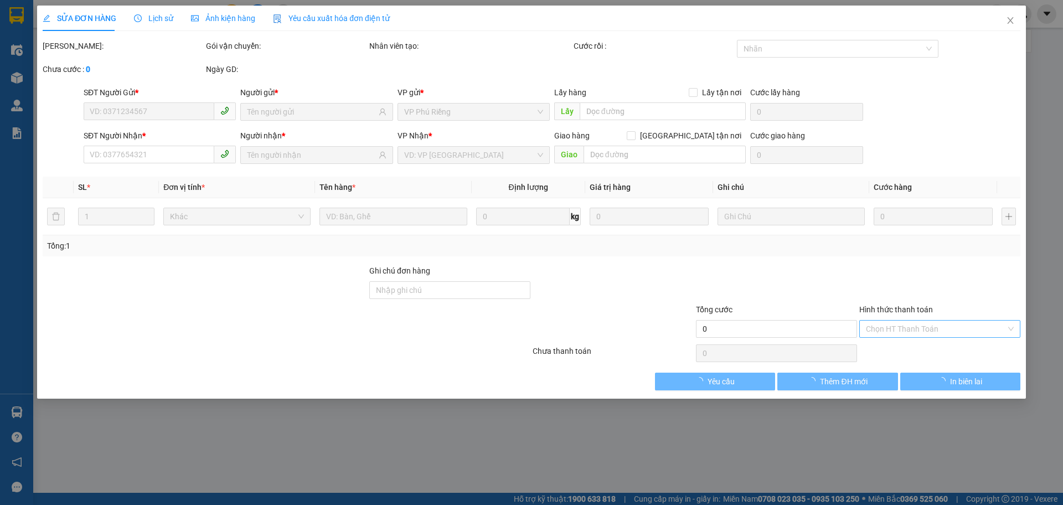
type input "0981204758"
type input "ĐẠI VIỆT"
type input "0964041140"
type input "TUẤN"
type input "120.000"
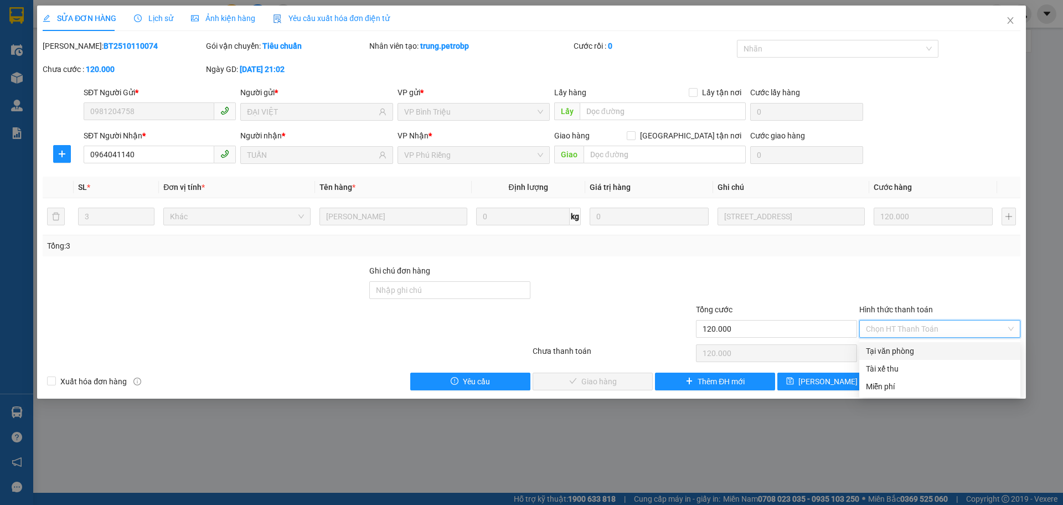
click at [892, 355] on div "Tại văn phòng" at bounding box center [940, 351] width 148 height 12
type input "0"
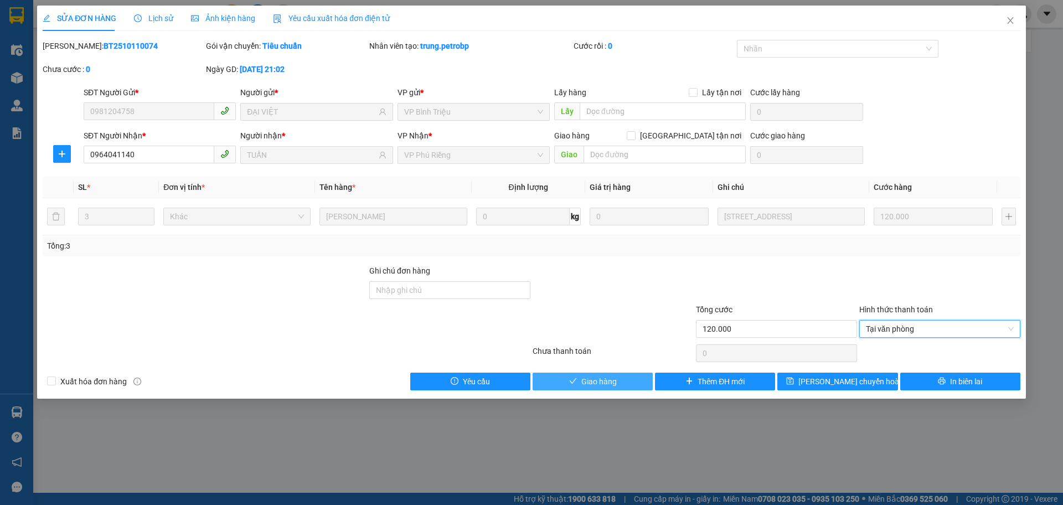
click at [590, 379] on span "Giao hàng" at bounding box center [599, 382] width 35 height 12
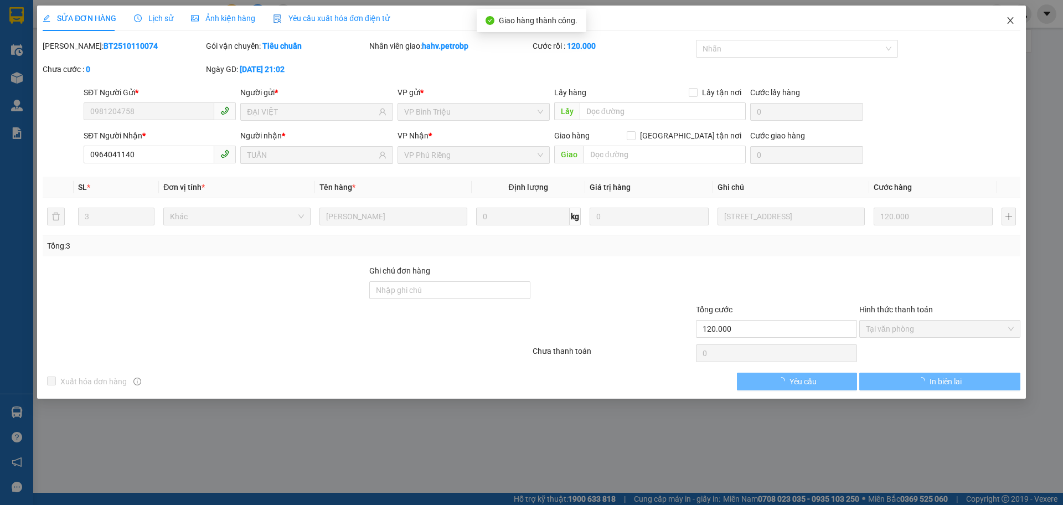
click at [1010, 22] on icon "close" at bounding box center [1010, 20] width 6 height 7
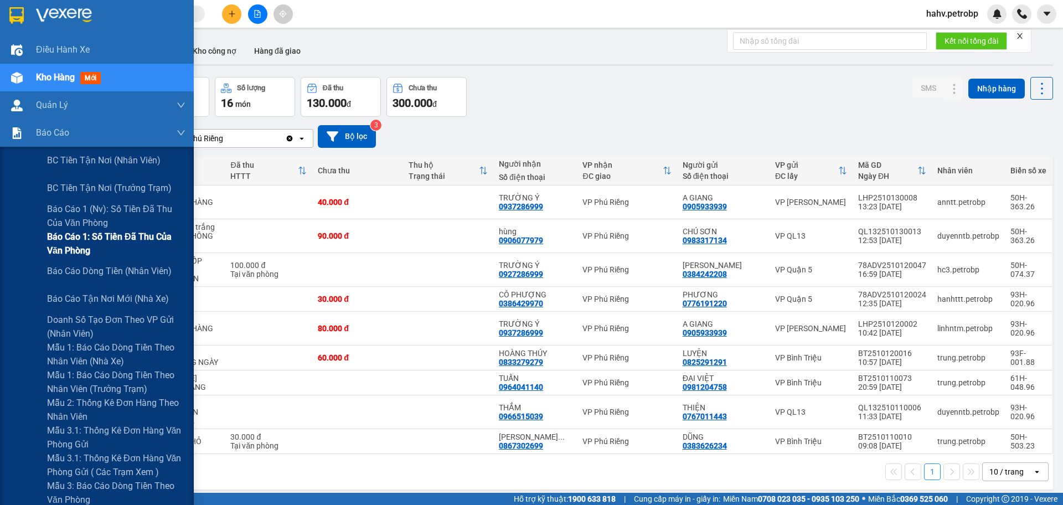
click at [3, 241] on div "Báo cáo 1: Số tiền đã thu của văn phòng" at bounding box center [97, 244] width 194 height 28
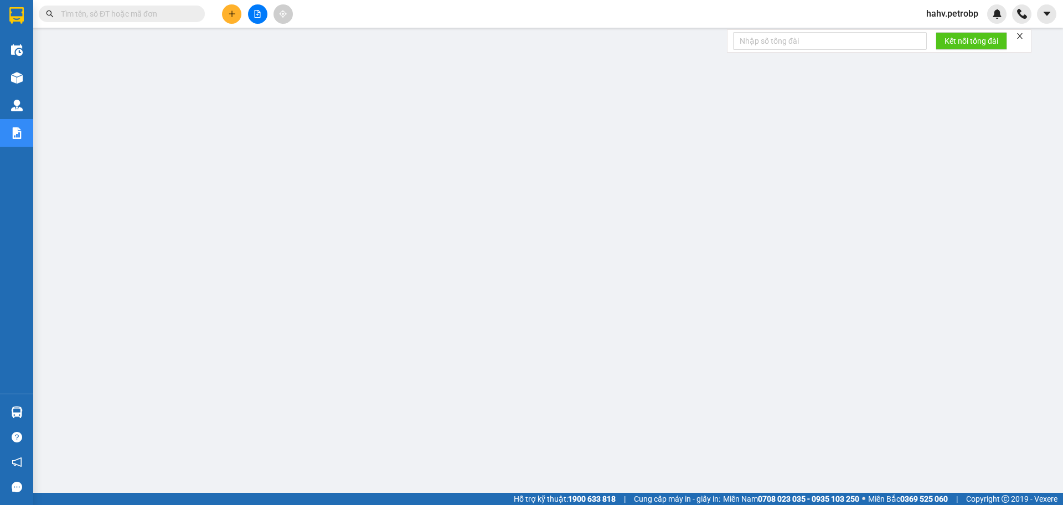
scroll to position [44, 0]
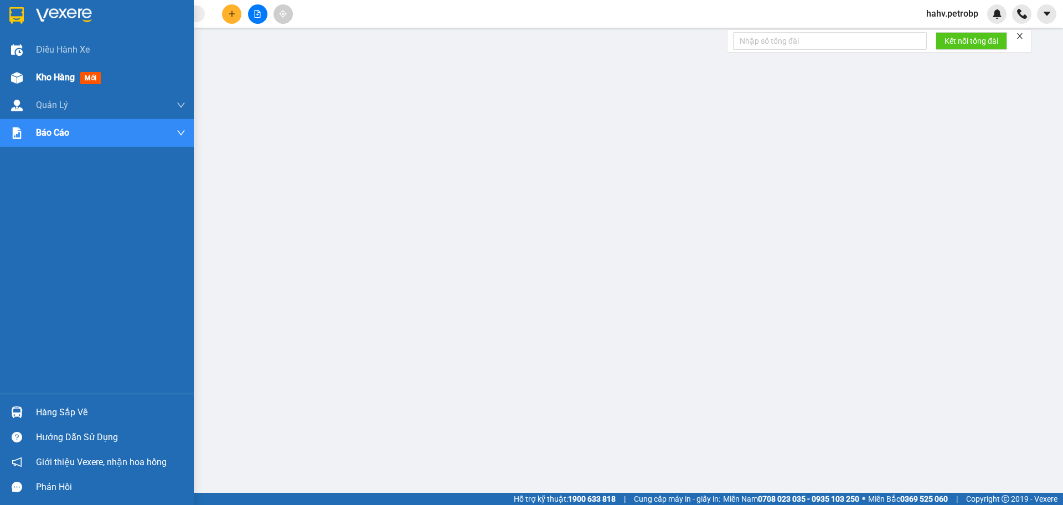
click at [27, 71] on div "Kho hàng mới" at bounding box center [97, 78] width 194 height 28
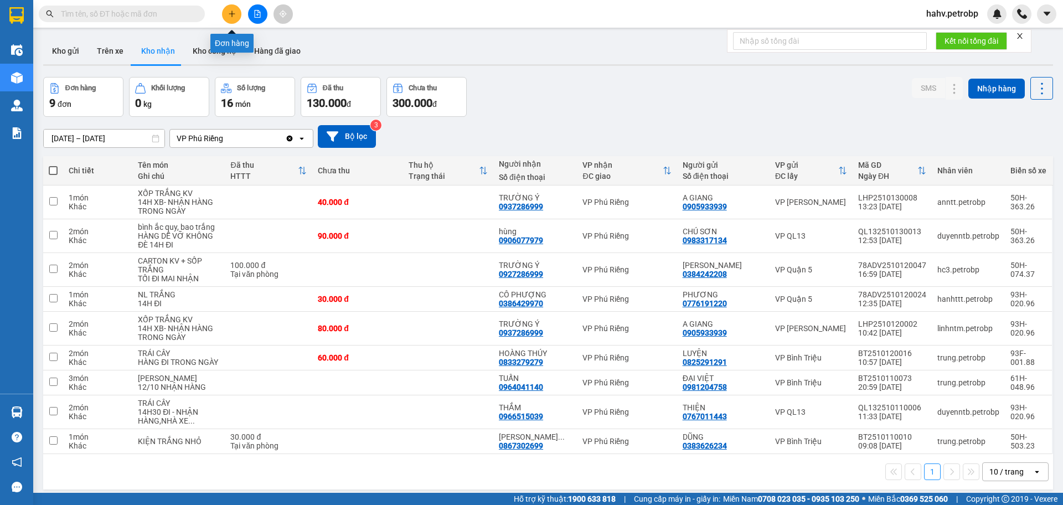
click at [233, 16] on icon "plus" at bounding box center [232, 14] width 8 height 8
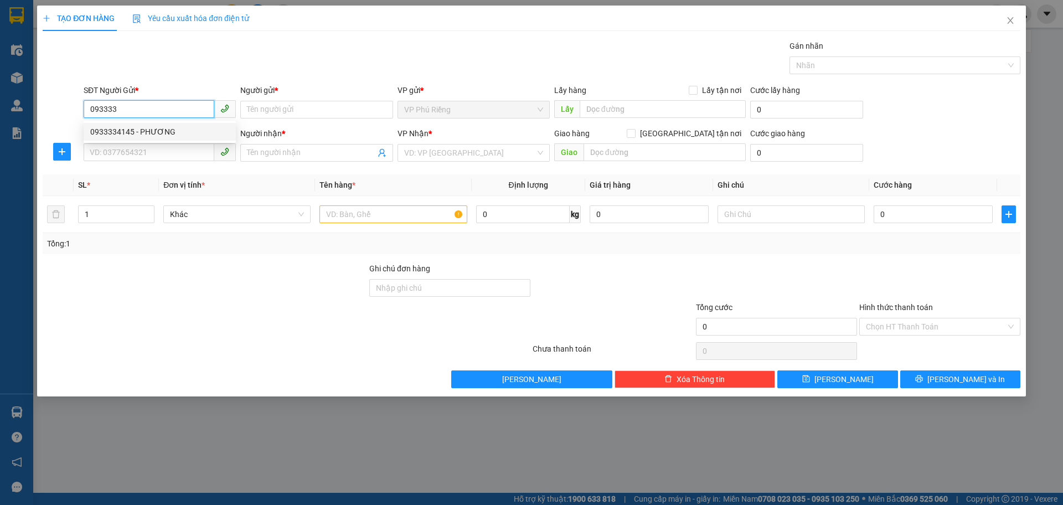
click at [157, 135] on div "0933334145 - PHƯƠNG" at bounding box center [159, 132] width 139 height 12
type input "0933334145"
type input "PHƯƠNG"
type input "0902852533"
type input "Vi"
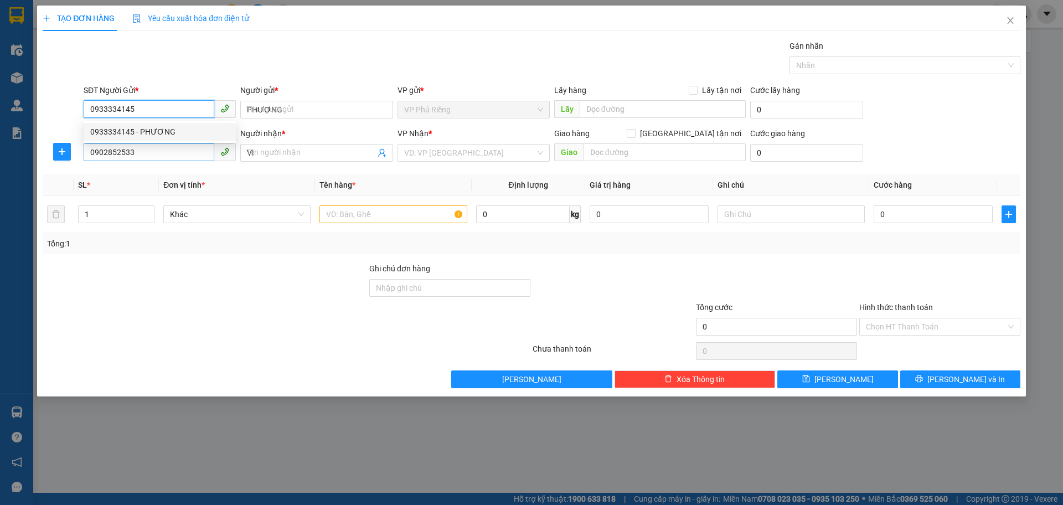
type input "30.000"
type input "0933334145"
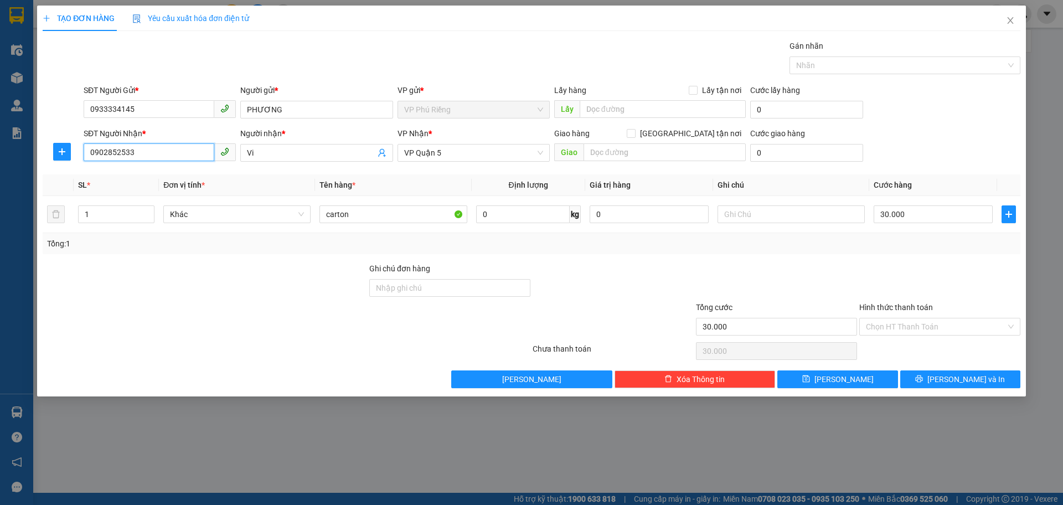
click at [156, 153] on input "0902852533" at bounding box center [149, 152] width 131 height 18
click at [160, 172] on div "0975770853 - quynh" at bounding box center [159, 175] width 139 height 12
type input "0975770853"
type input "quynh"
type input "0975770853"
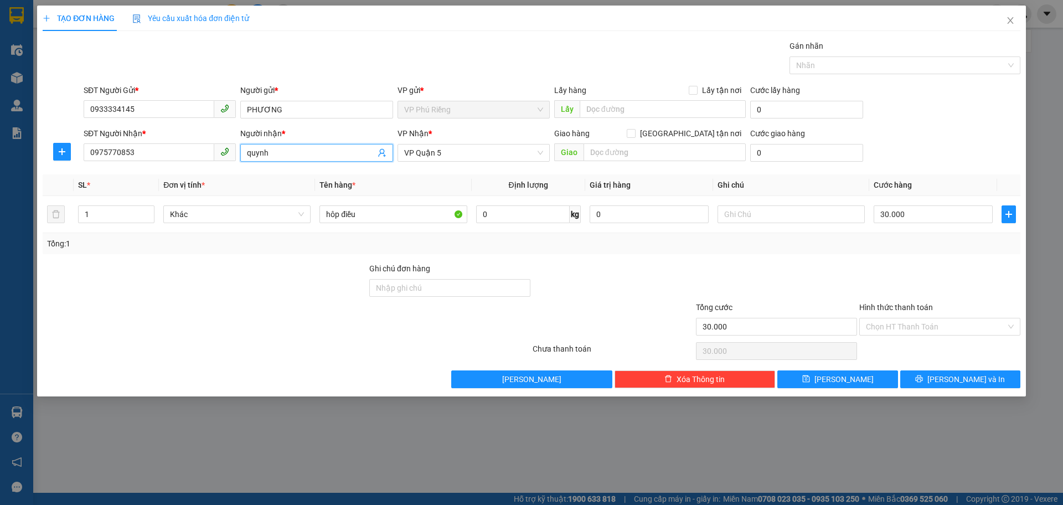
click at [286, 148] on input "quynh" at bounding box center [311, 153] width 128 height 12
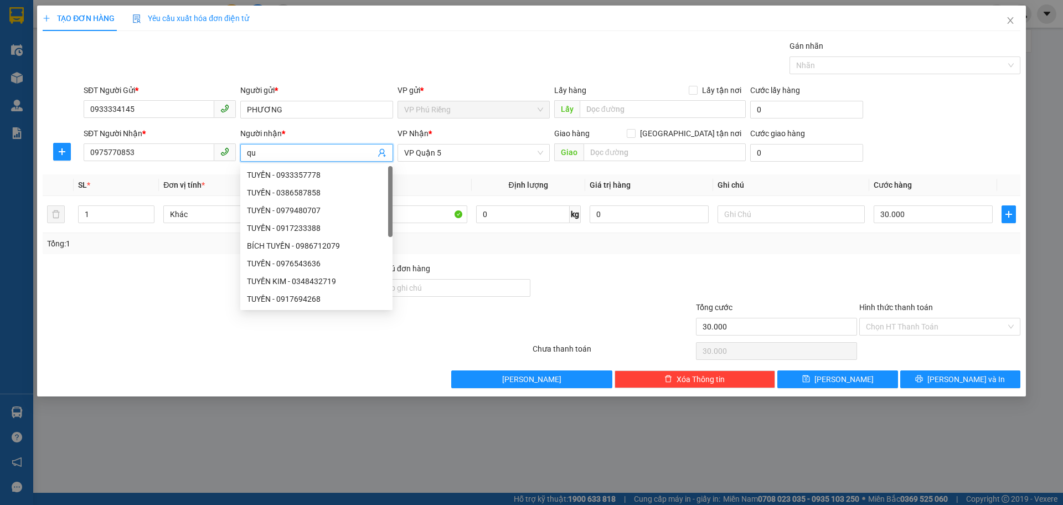
type input "q"
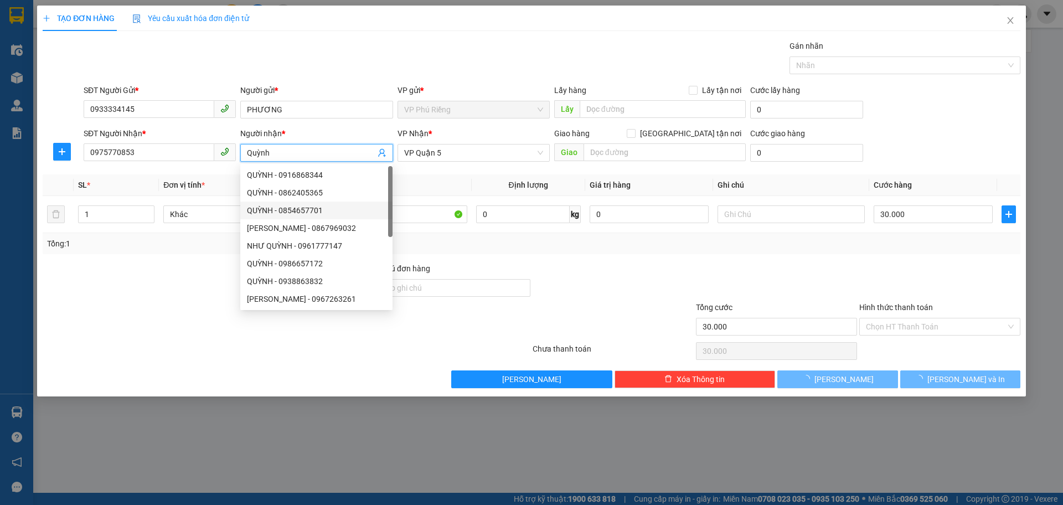
type input "Quỳnh"
click at [588, 249] on div "Tổng: 1" at bounding box center [531, 244] width 969 height 12
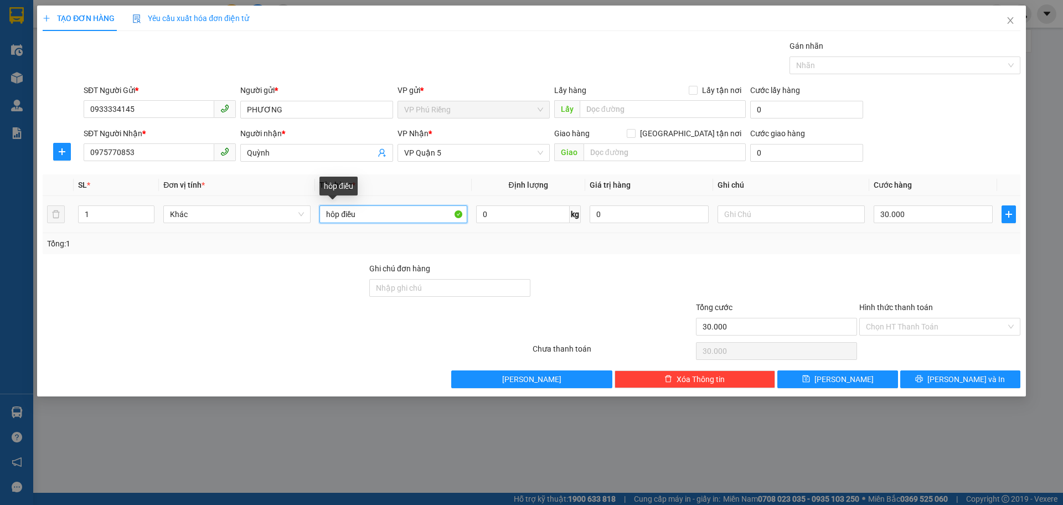
click at [422, 214] on input "hôp điều" at bounding box center [393, 214] width 147 height 18
type input "h"
type input "carton"
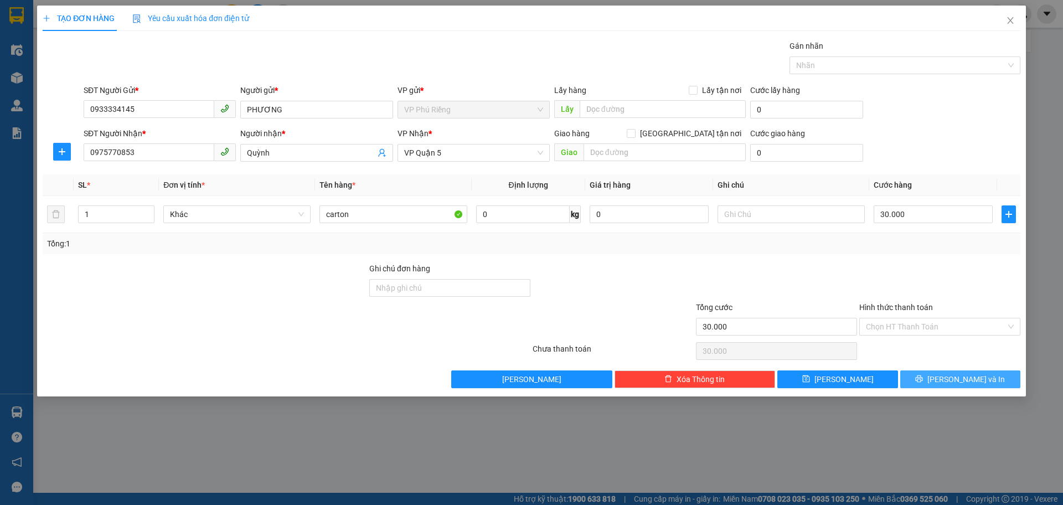
click at [923, 382] on icon "printer" at bounding box center [920, 379] width 8 height 8
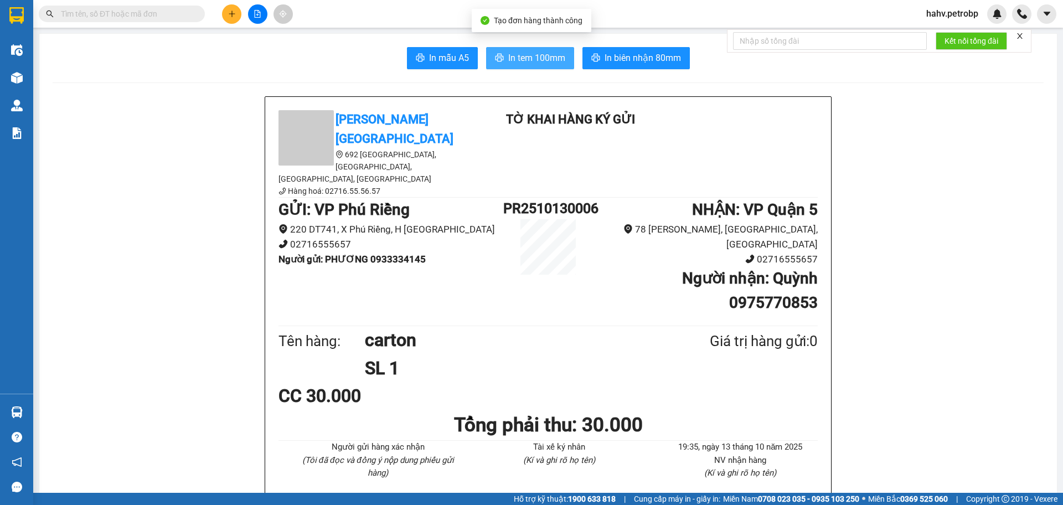
click at [548, 60] on span "In tem 100mm" at bounding box center [536, 58] width 57 height 14
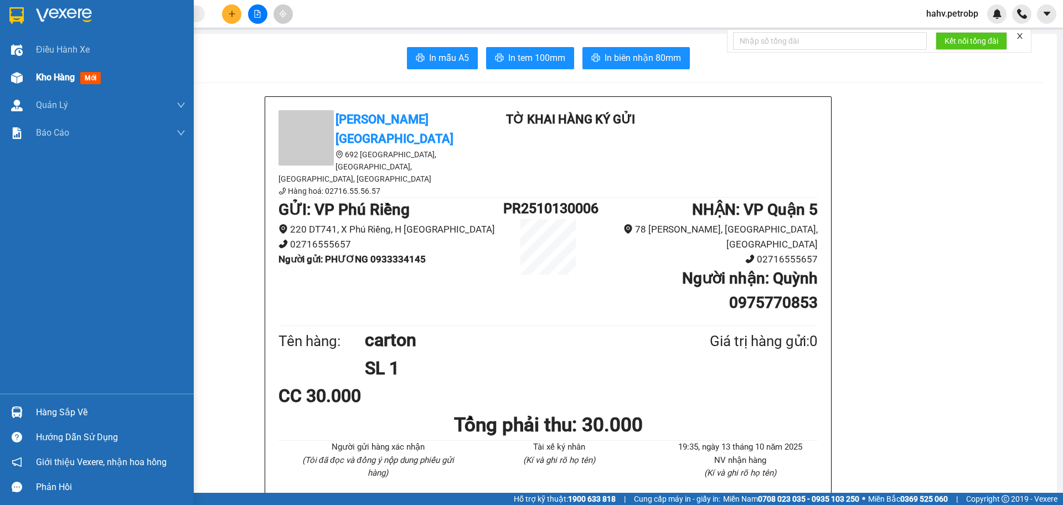
click at [21, 77] on img at bounding box center [17, 78] width 12 height 12
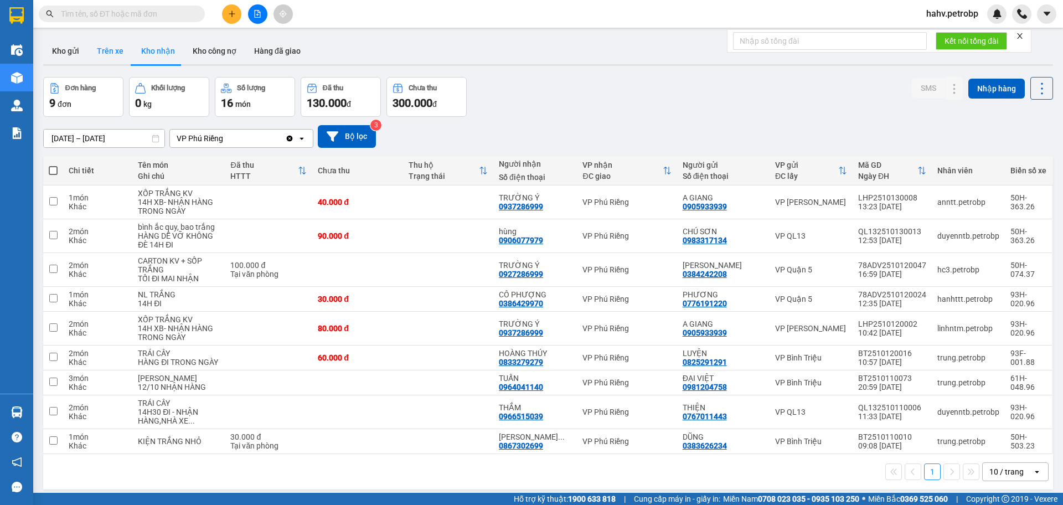
click at [97, 62] on button "Trên xe" at bounding box center [110, 51] width 44 height 27
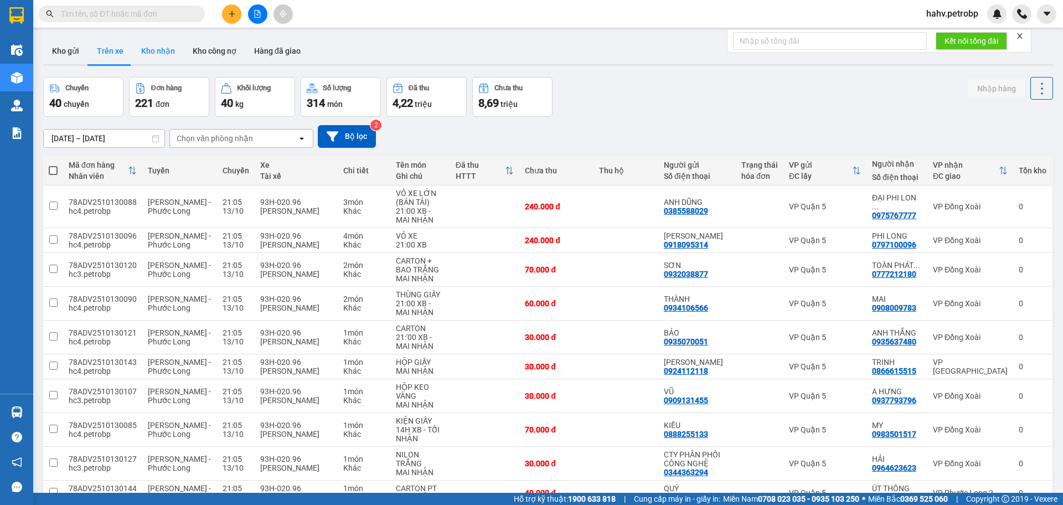
click at [155, 54] on button "Kho nhận" at bounding box center [158, 51] width 52 height 27
type input "[DATE] – [DATE]"
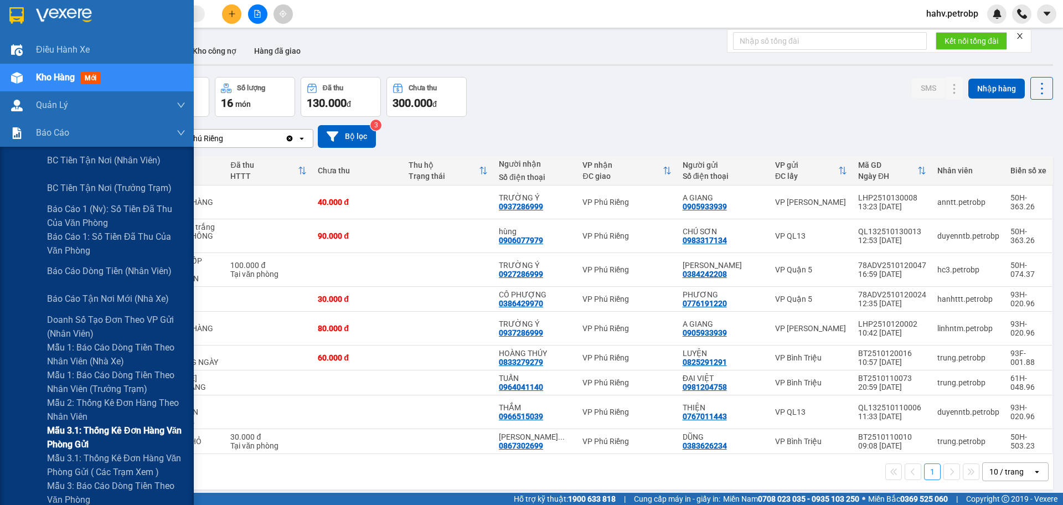
click at [4, 430] on div "Mẫu 3.1: Thống kê đơn hàng văn phòng gửi" at bounding box center [97, 438] width 194 height 28
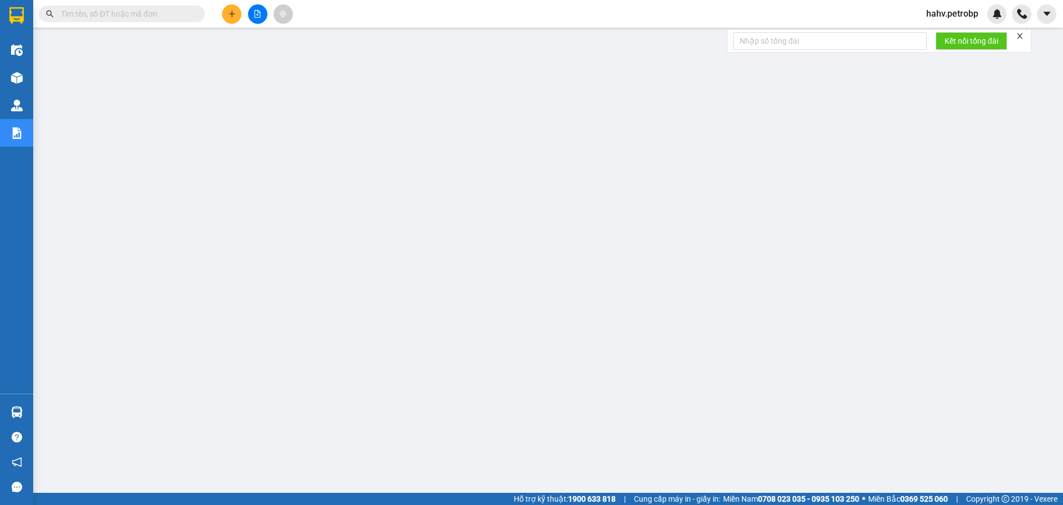
scroll to position [44, 0]
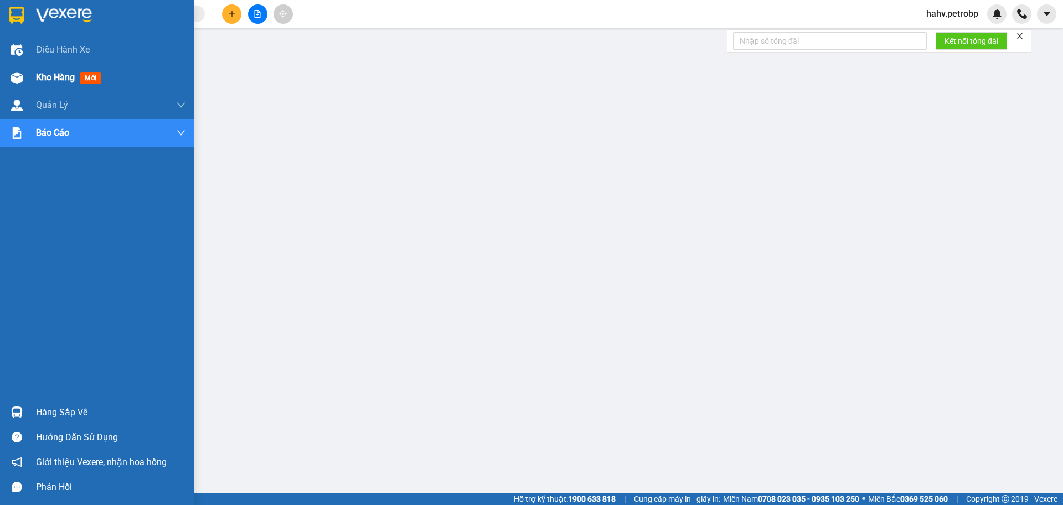
click at [17, 69] on div at bounding box center [16, 77] width 19 height 19
